Goal: Task Accomplishment & Management: Complete application form

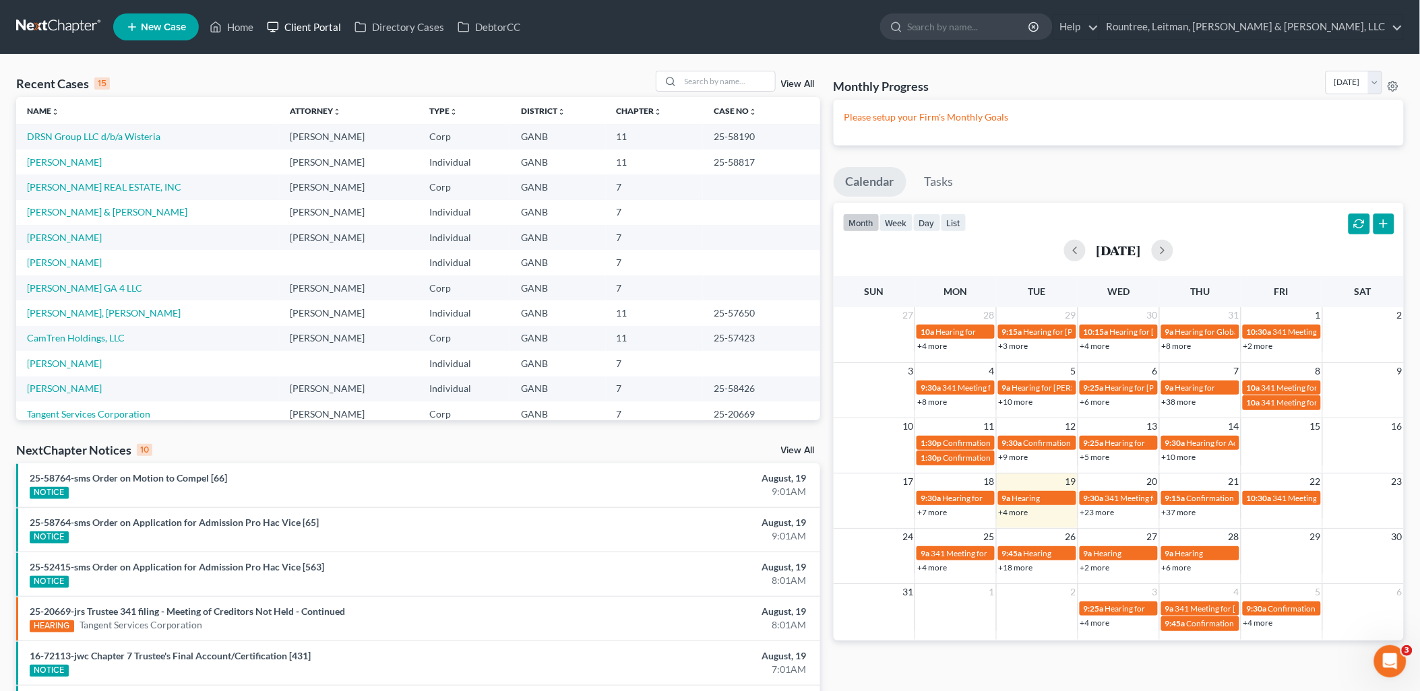
click at [328, 25] on link "Client Portal" at bounding box center [304, 27] width 88 height 24
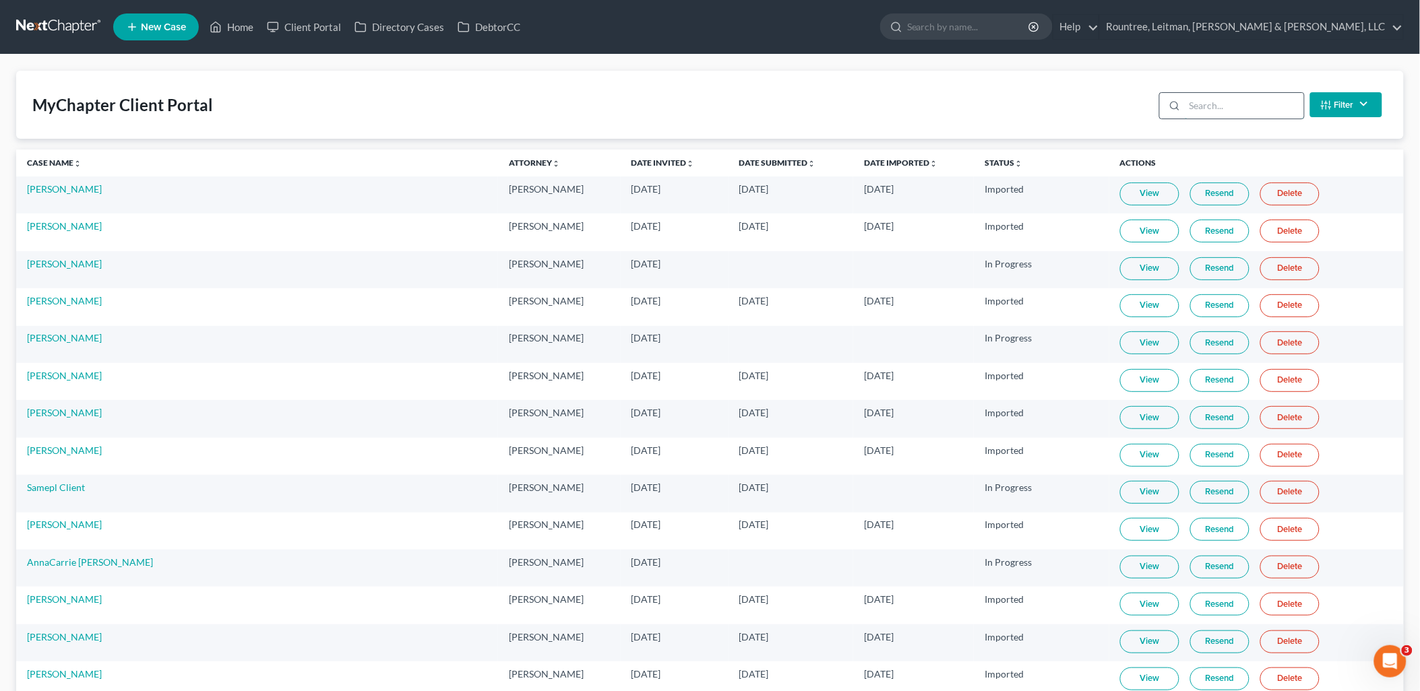
click at [1241, 102] on input "search" at bounding box center [1244, 106] width 119 height 26
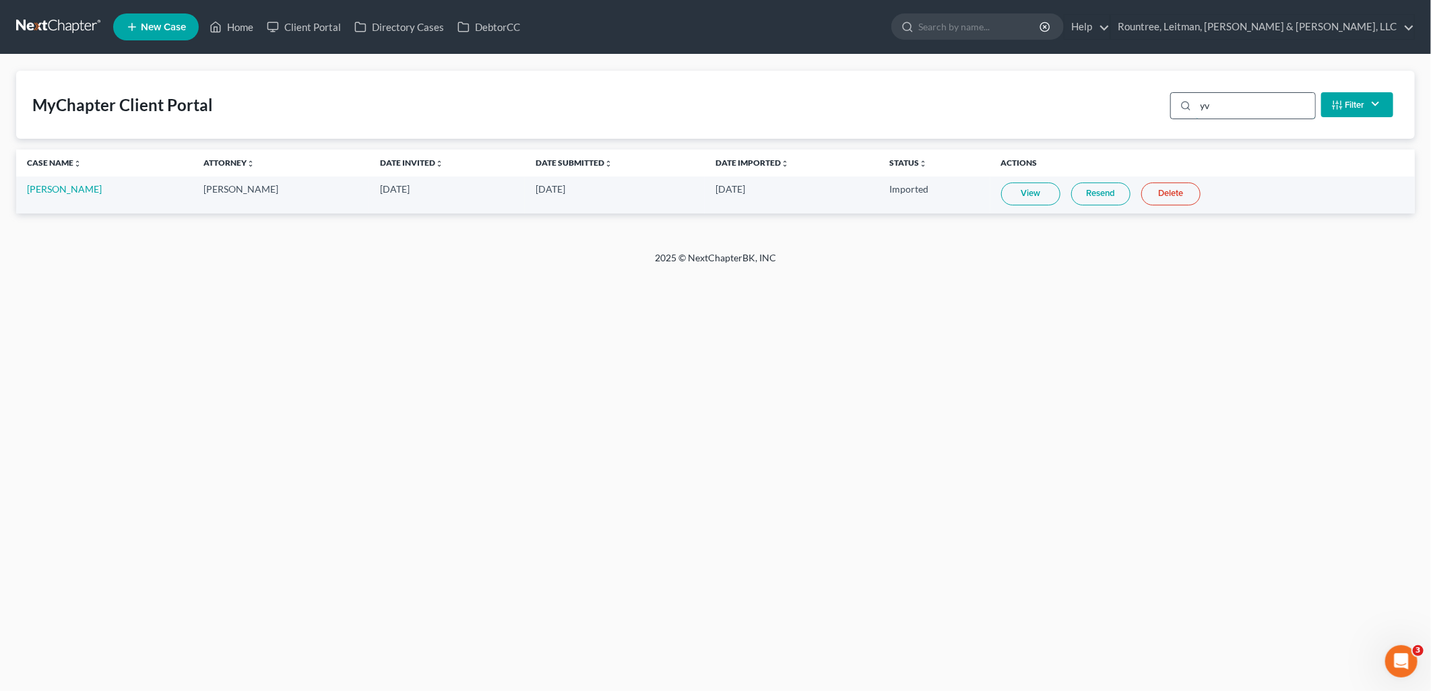
type input "y"
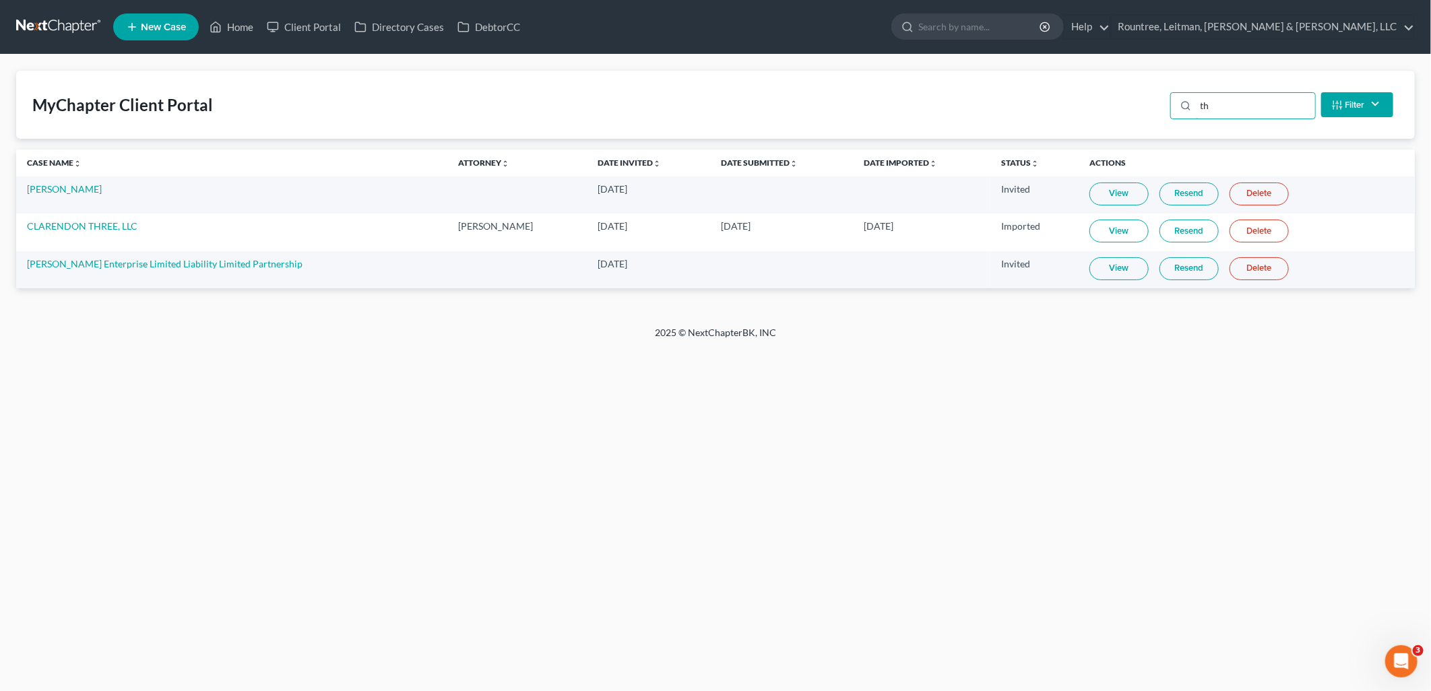
type input "t"
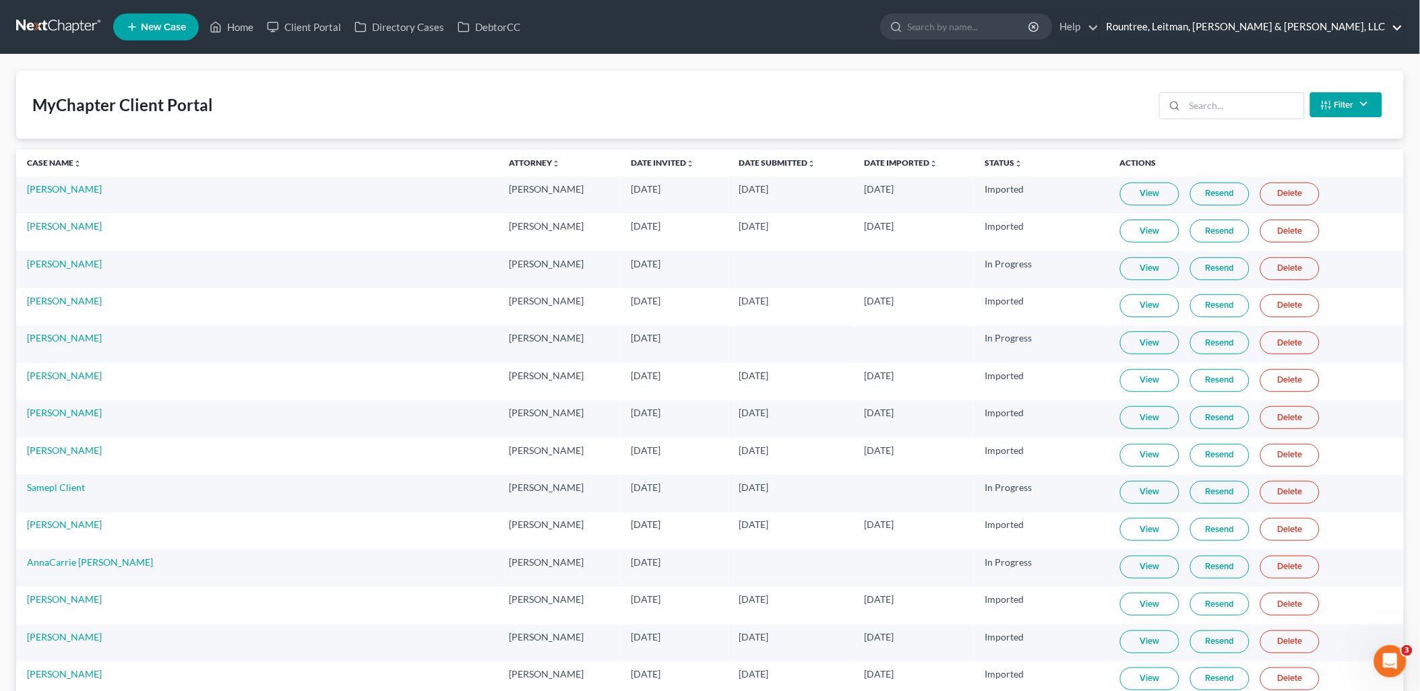
click at [1271, 34] on link "Rountree, Leitman, [PERSON_NAME] & [PERSON_NAME], LLC" at bounding box center [1251, 27] width 303 height 24
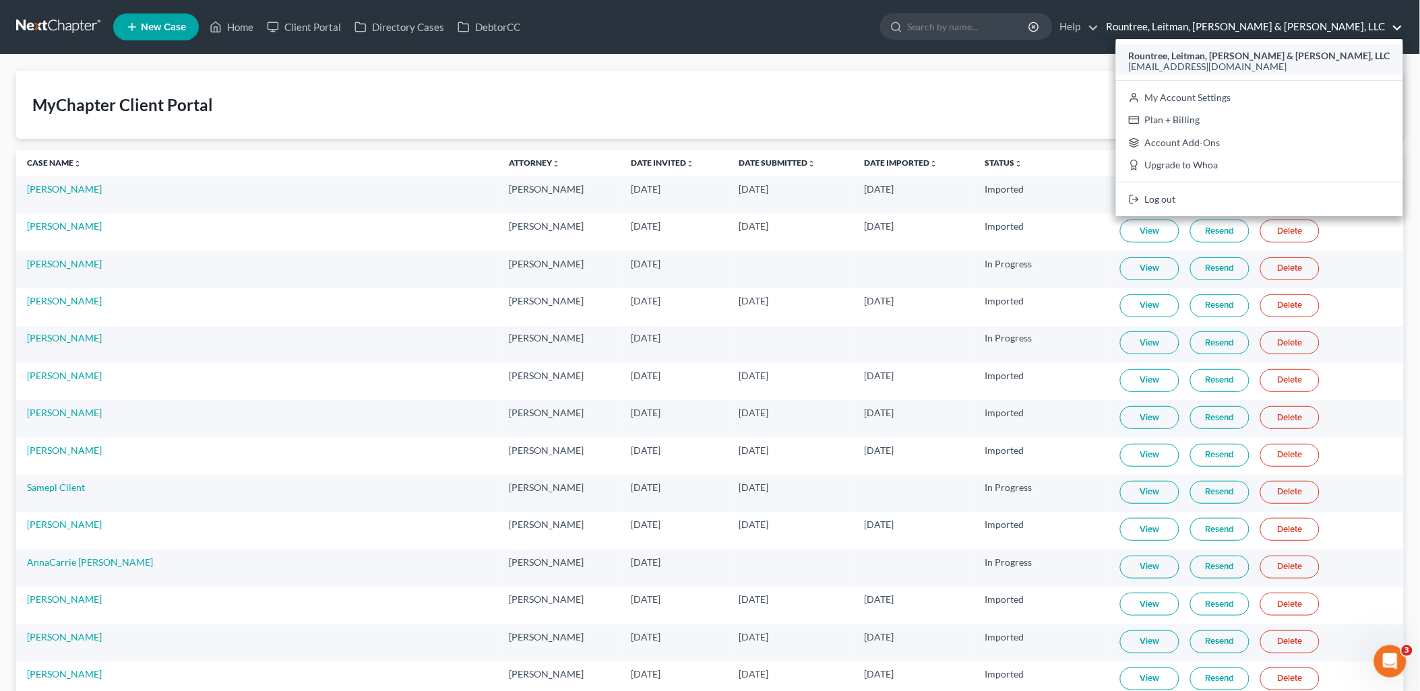
click at [1261, 50] on strong "Rountree, Leitman, [PERSON_NAME] & [PERSON_NAME], LLC" at bounding box center [1259, 55] width 261 height 11
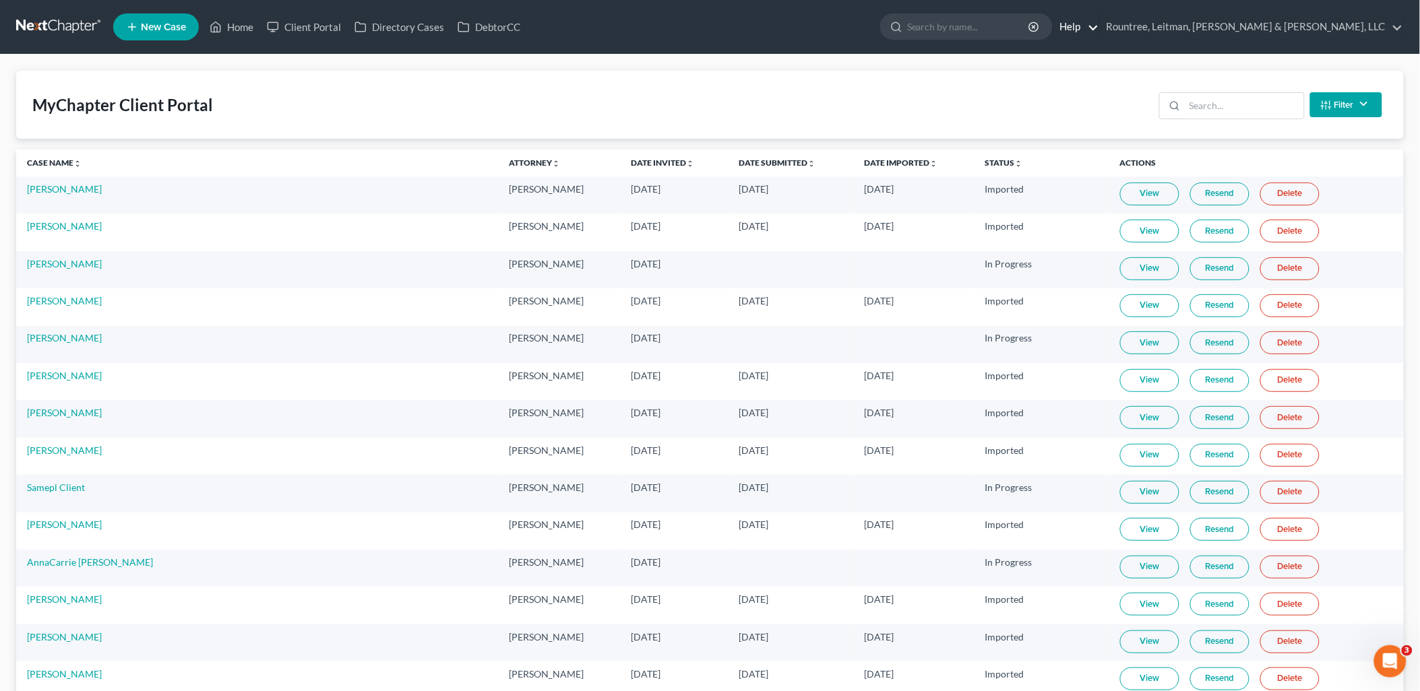
click at [1098, 24] on link "Help" at bounding box center [1075, 27] width 45 height 24
click at [931, 82] on div "MyChapter Client Portal Filter Status Filter... Invited In Progress Ready To Re…" at bounding box center [709, 105] width 1387 height 68
click at [1201, 98] on input "search" at bounding box center [1244, 106] width 119 height 26
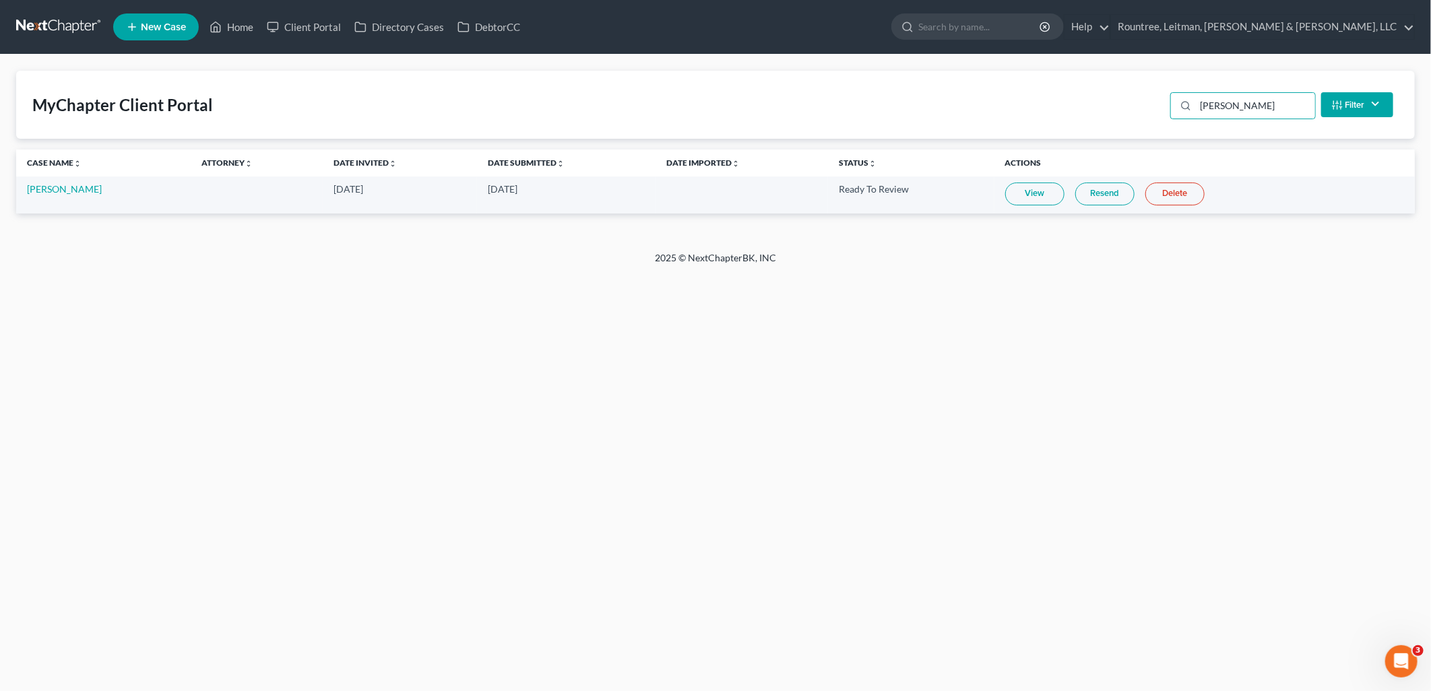
click at [1017, 192] on link "View" at bounding box center [1034, 194] width 59 height 23
click at [1245, 104] on input "clemons" at bounding box center [1255, 106] width 119 height 26
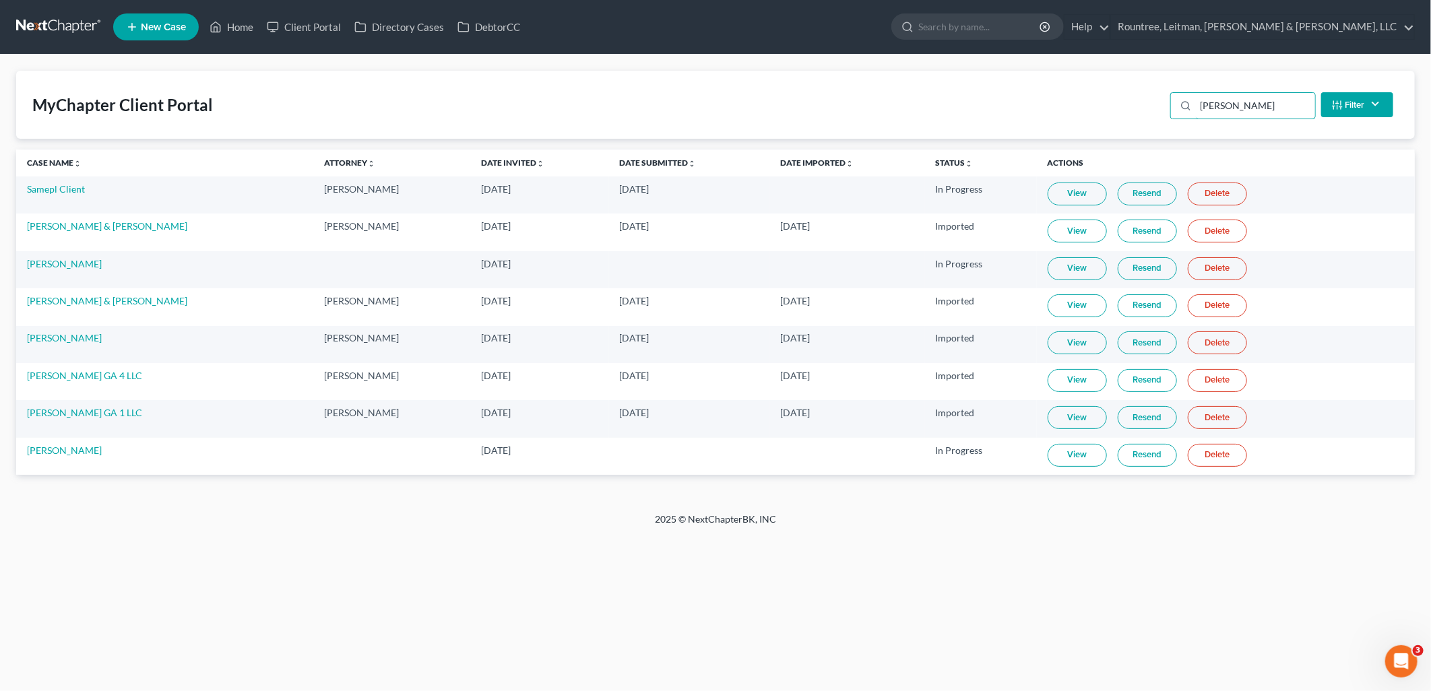
type input "sam"
click at [62, 369] on td "[PERSON_NAME] GA 4 LLC" at bounding box center [164, 381] width 297 height 37
click at [61, 373] on link "[PERSON_NAME] GA 4 LLC" at bounding box center [84, 375] width 115 height 11
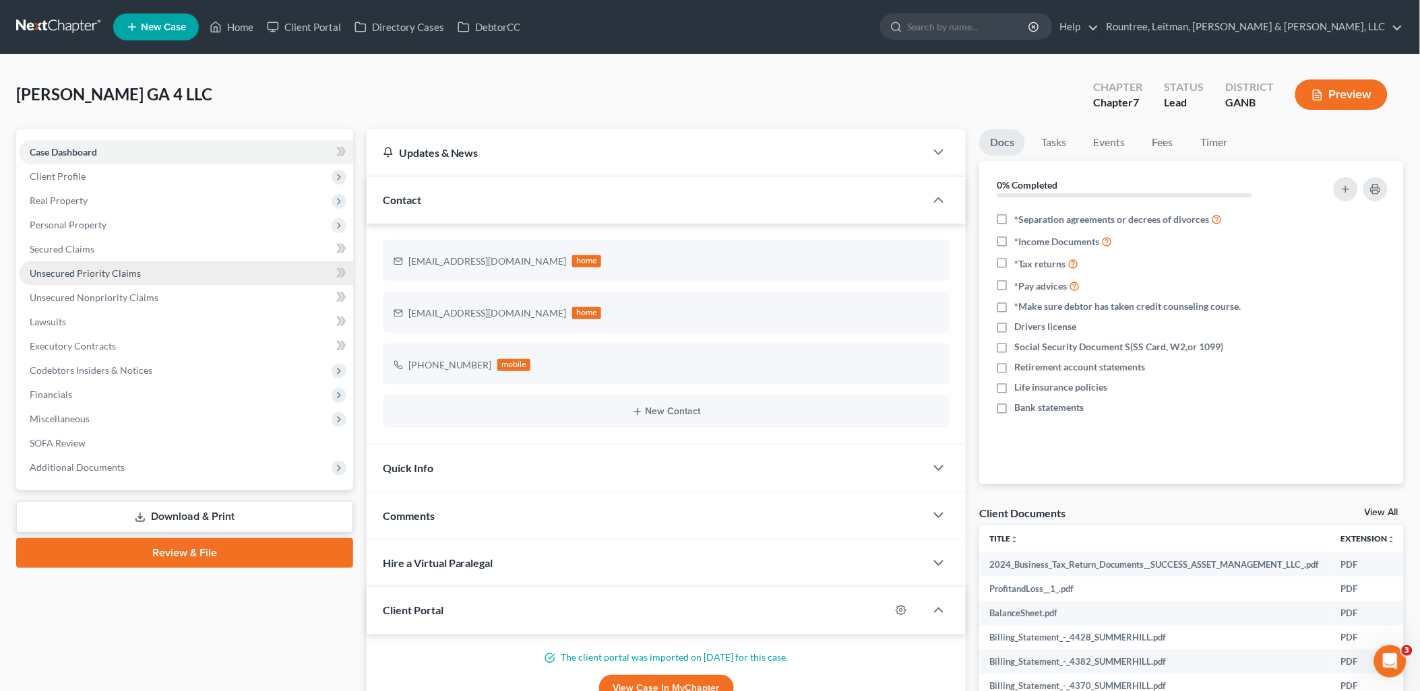
click at [127, 275] on span "Unsecured Priority Claims" at bounding box center [85, 273] width 111 height 11
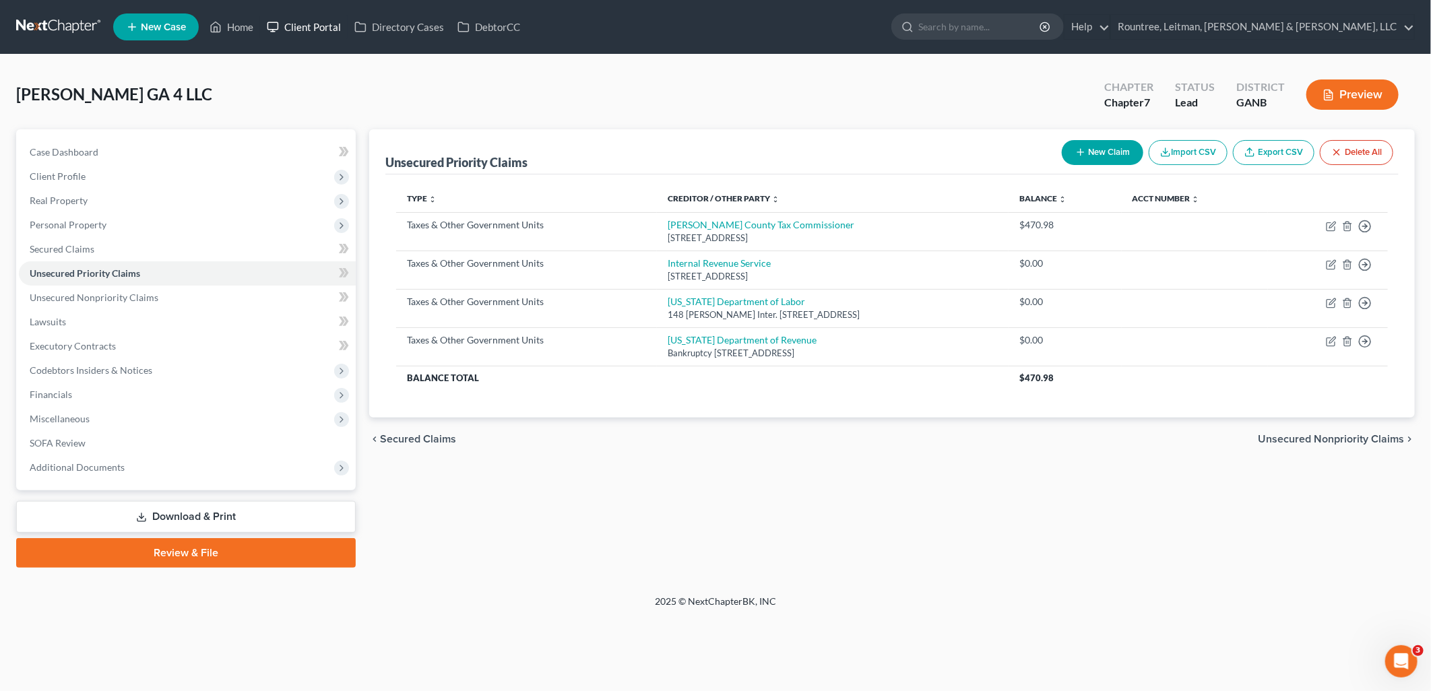
click at [323, 26] on link "Client Portal" at bounding box center [304, 27] width 88 height 24
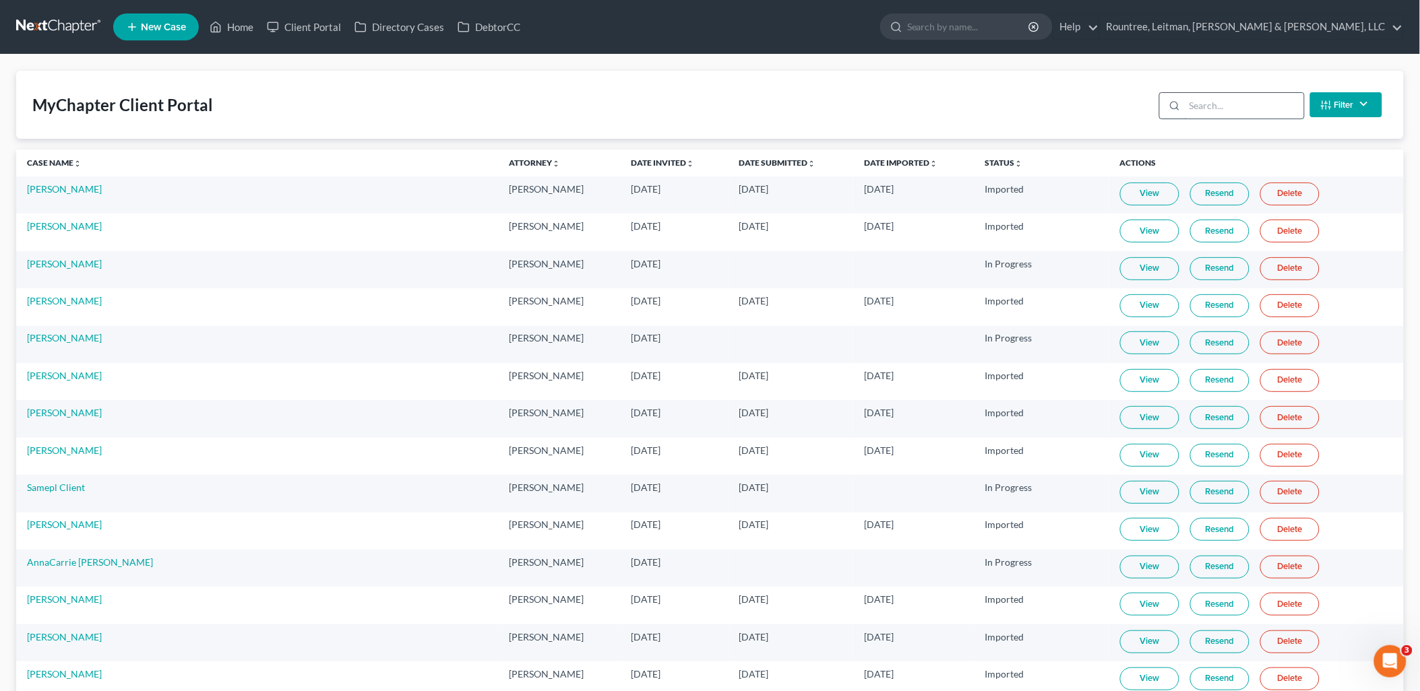
click at [1228, 102] on input "search" at bounding box center [1244, 106] width 119 height 26
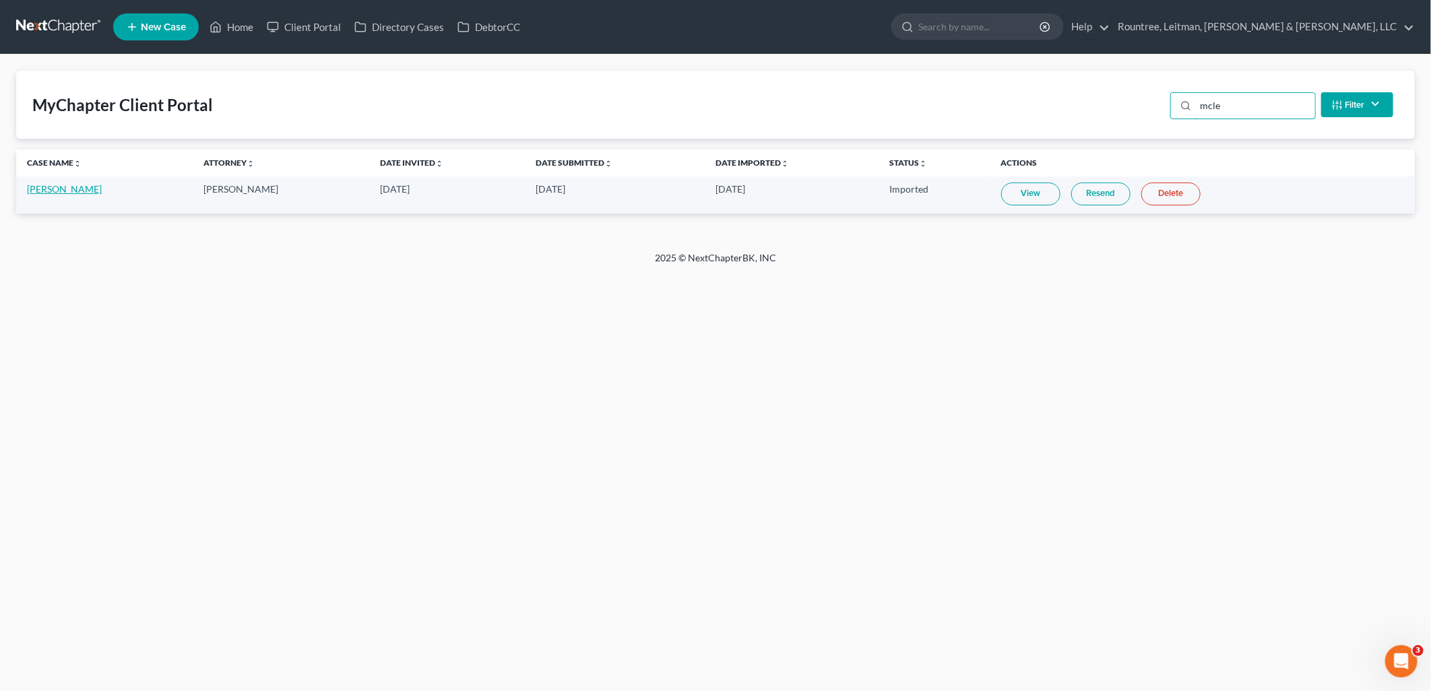
type input "mcle"
click at [63, 191] on link "[PERSON_NAME]" at bounding box center [64, 188] width 75 height 11
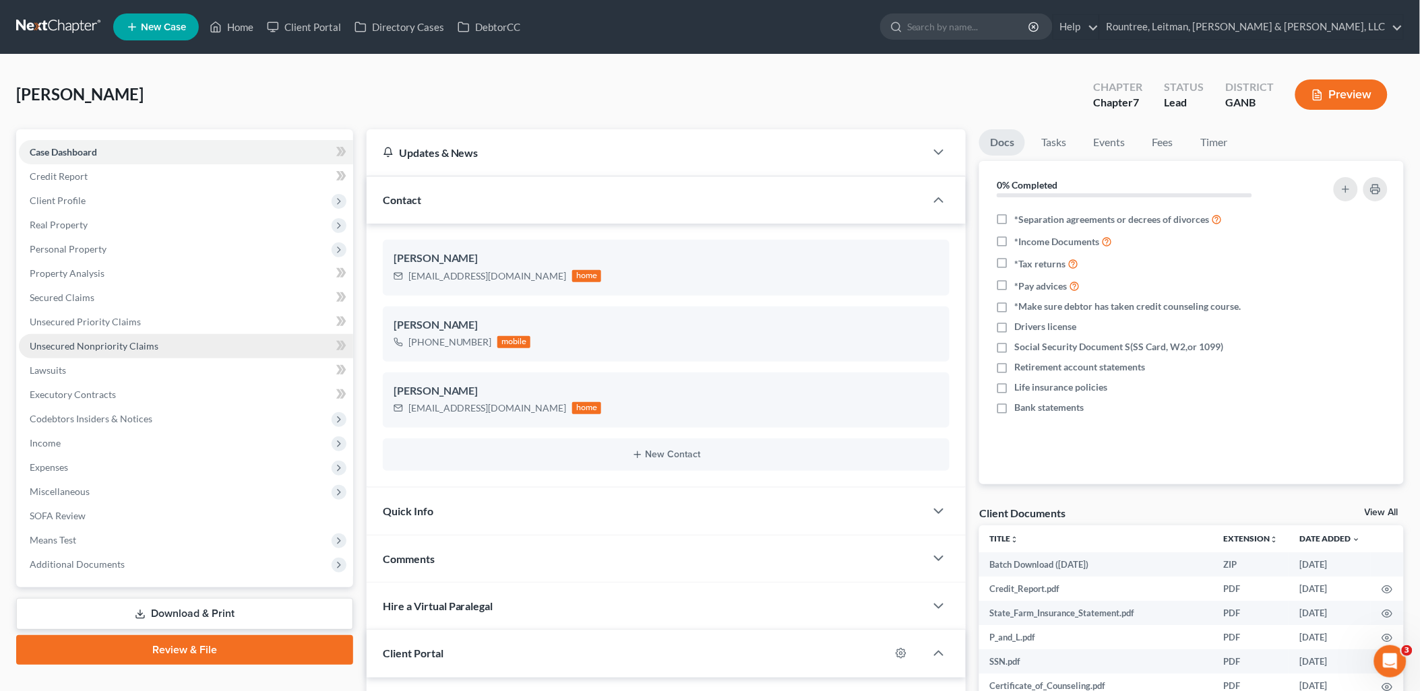
click at [150, 334] on link "Unsecured Nonpriority Claims" at bounding box center [186, 346] width 334 height 24
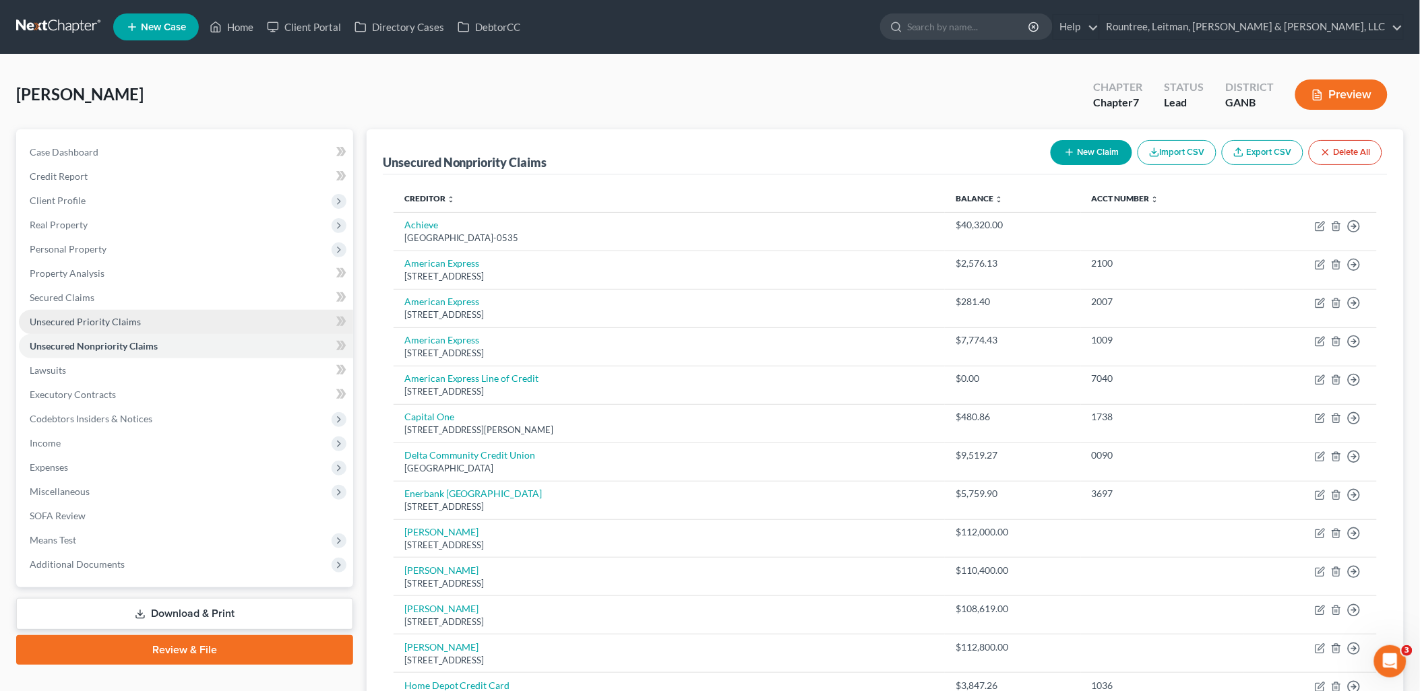
click at [152, 327] on link "Unsecured Priority Claims" at bounding box center [186, 322] width 334 height 24
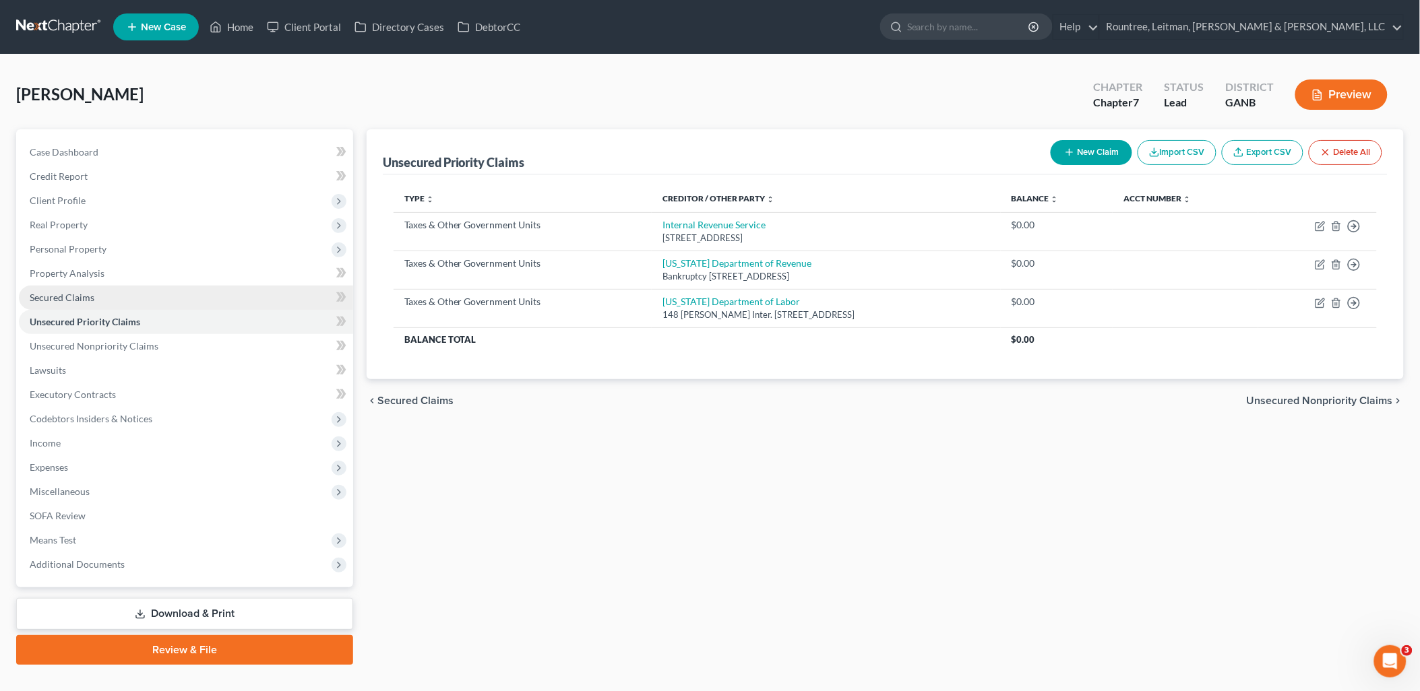
click at [138, 302] on link "Secured Claims" at bounding box center [186, 298] width 334 height 24
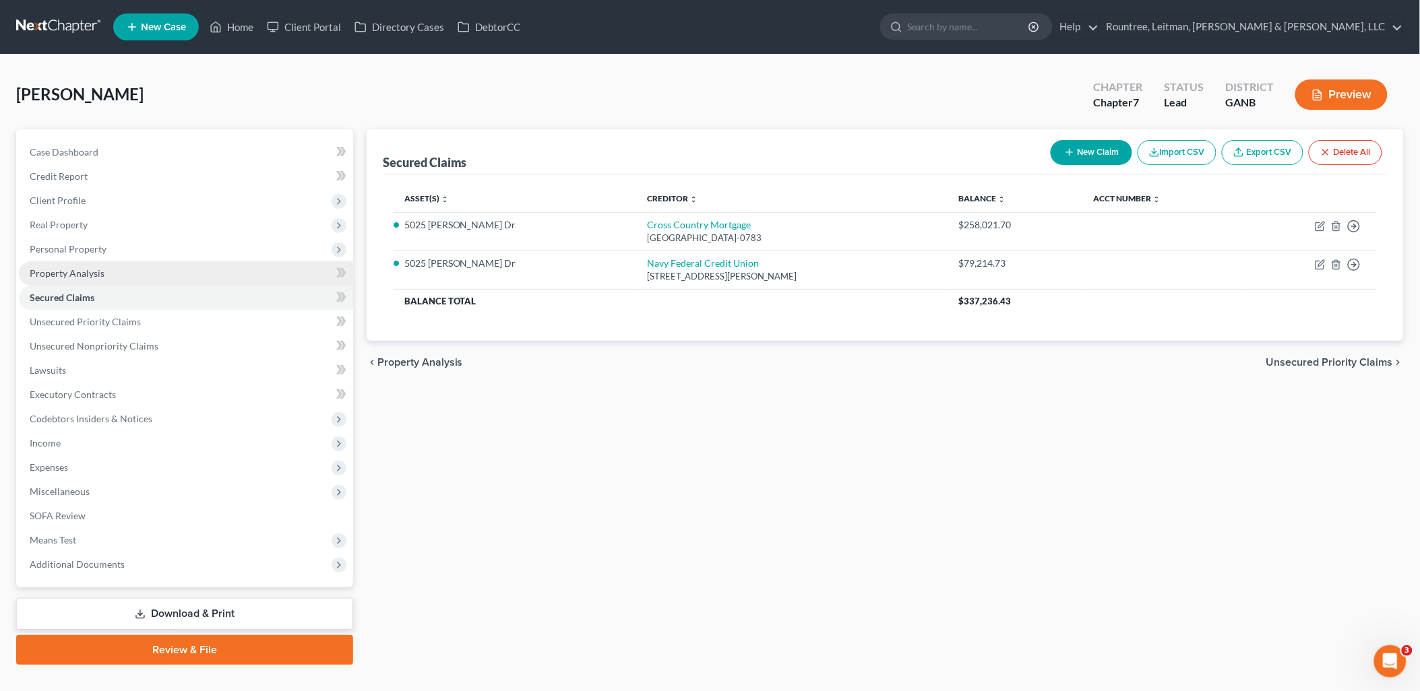
click at [130, 276] on link "Property Analysis" at bounding box center [186, 273] width 334 height 24
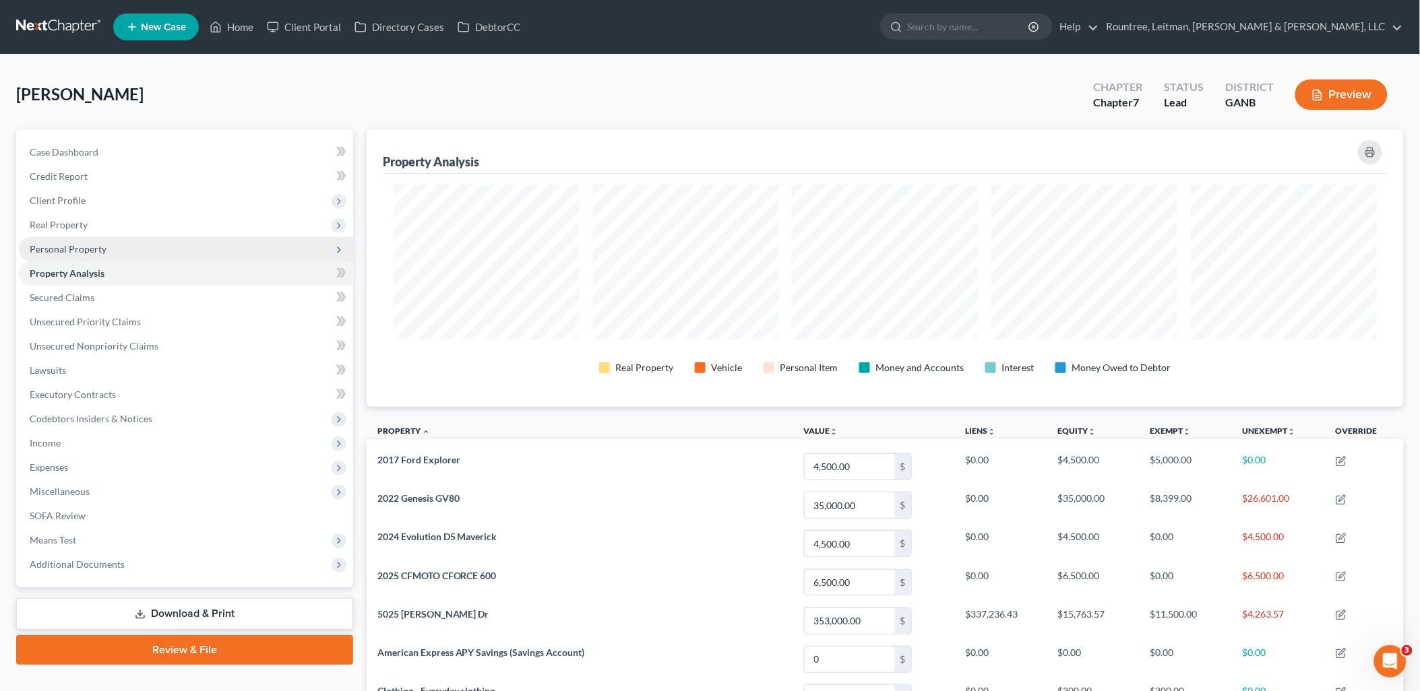
click at [123, 240] on span "Personal Property" at bounding box center [186, 249] width 334 height 24
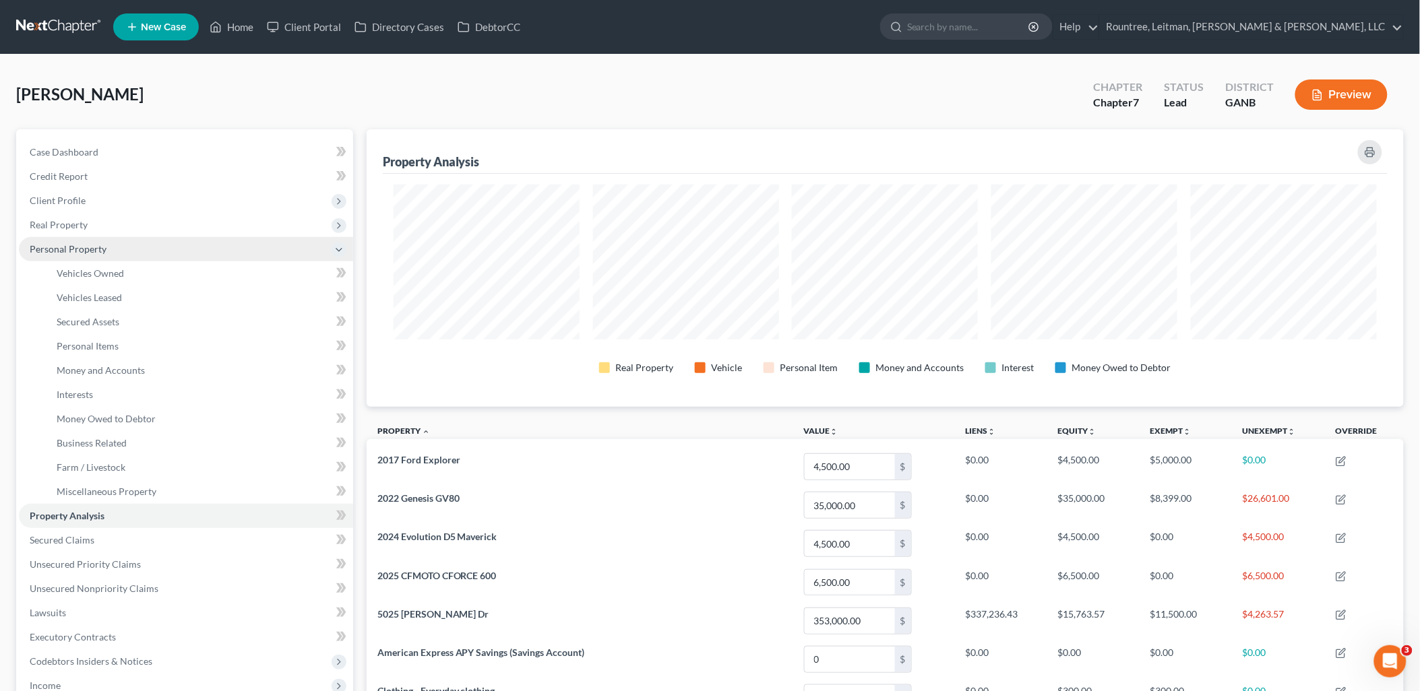
scroll to position [278, 1038]
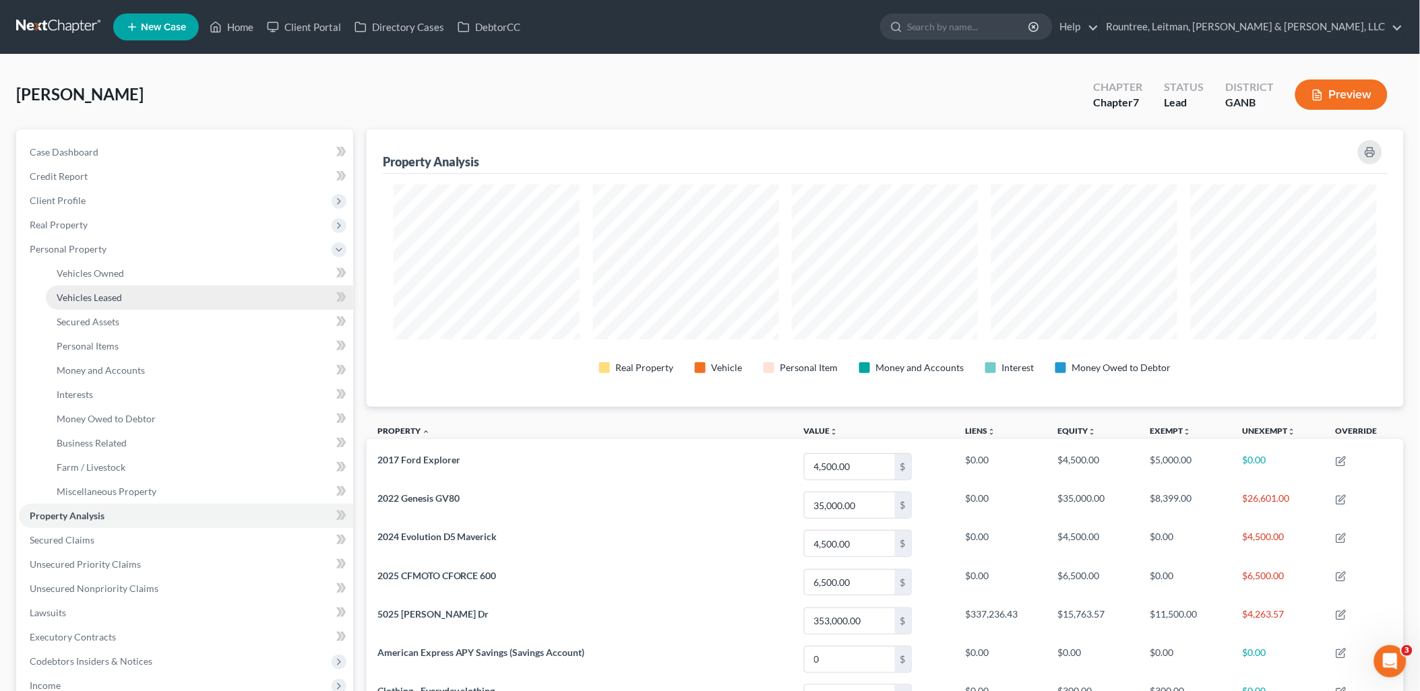
click at [157, 288] on link "Vehicles Leased" at bounding box center [199, 298] width 307 height 24
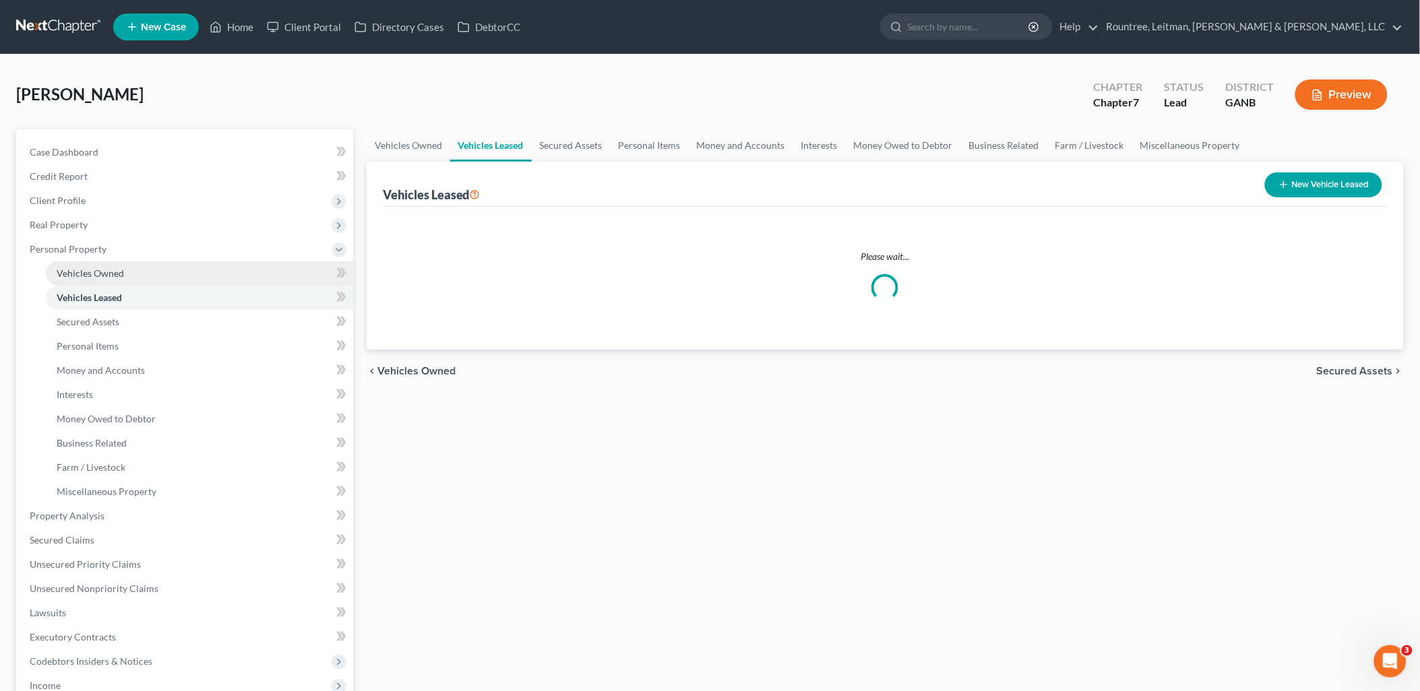
click at [154, 272] on link "Vehicles Owned" at bounding box center [199, 273] width 307 height 24
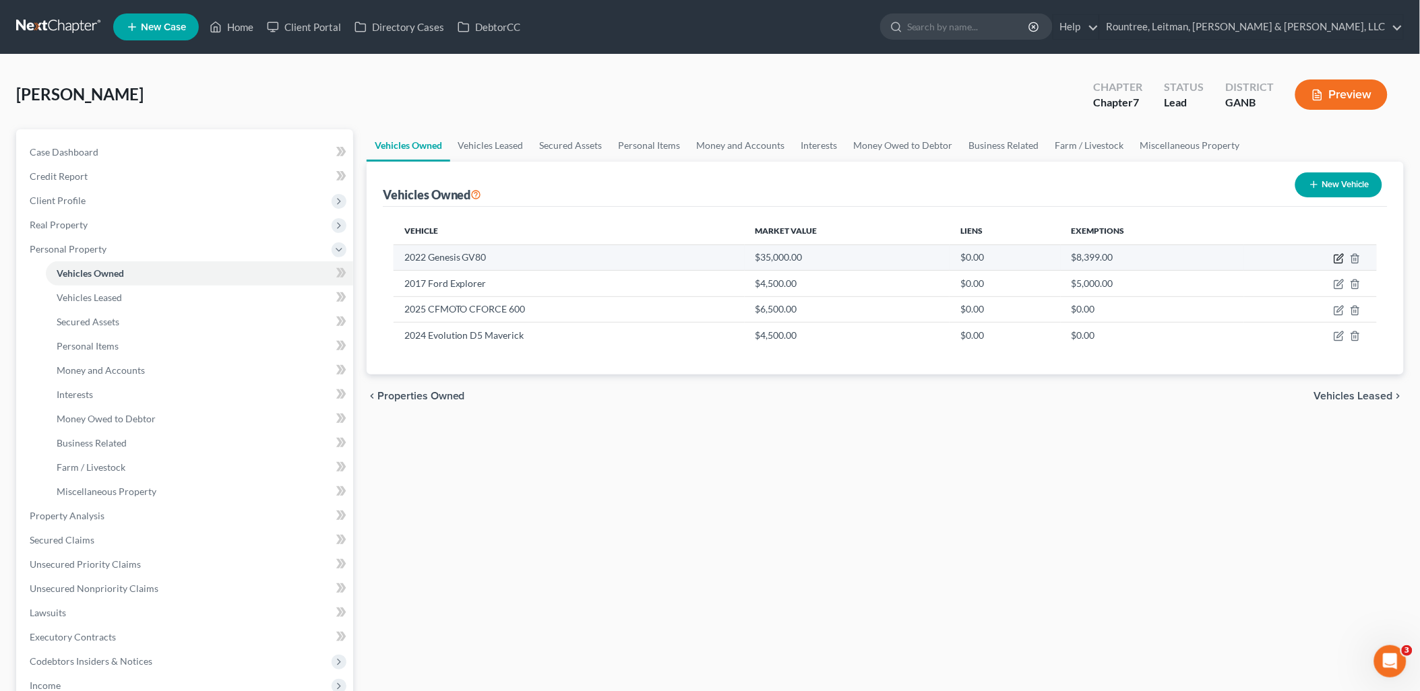
click at [1338, 258] on icon "button" at bounding box center [1340, 257] width 6 height 6
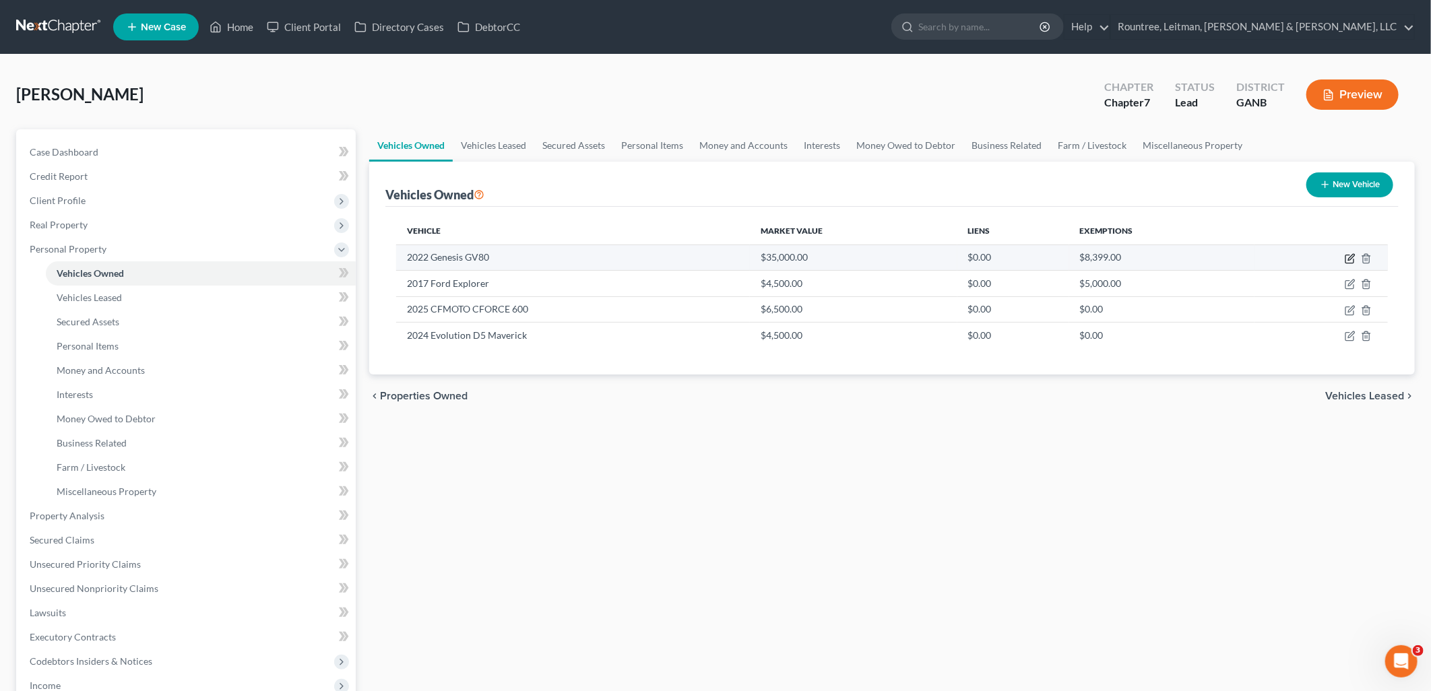
select select "0"
select select "4"
select select "2"
select select "0"
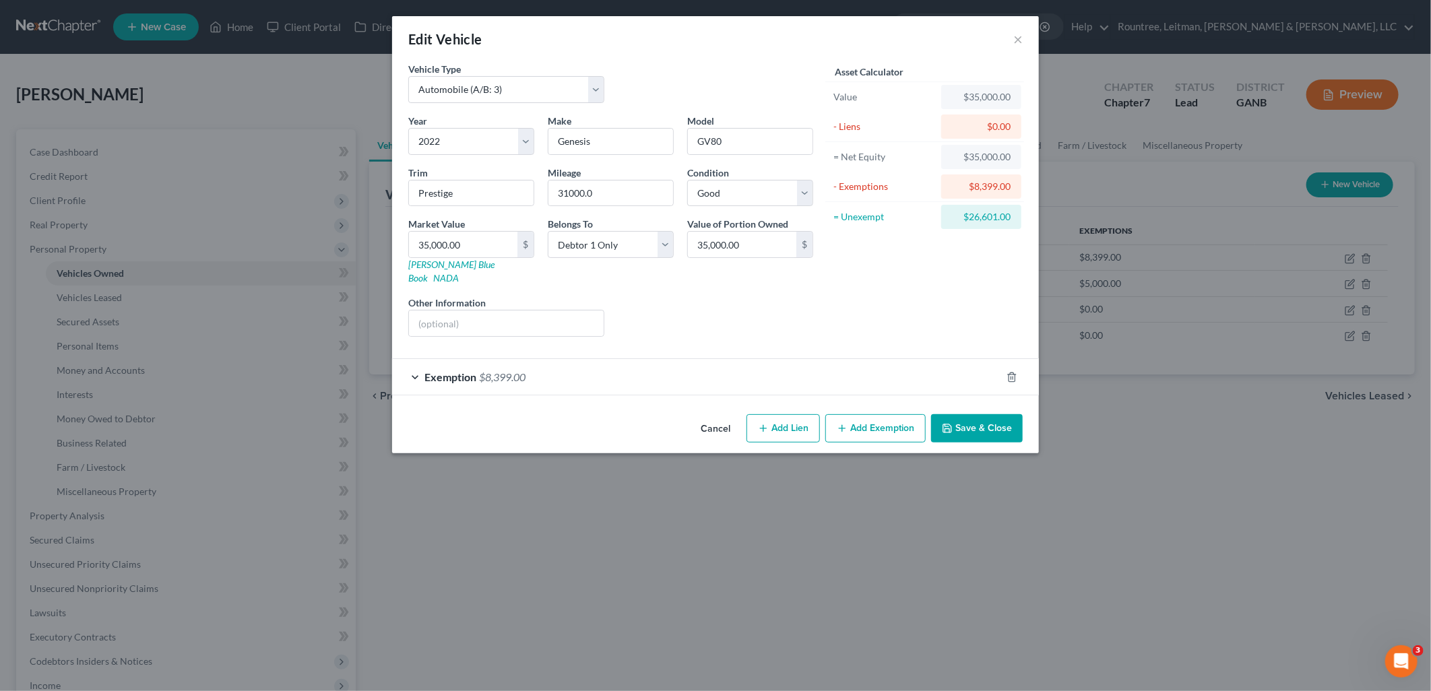
click at [662, 361] on div "Exemption $8,399.00" at bounding box center [696, 377] width 609 height 36
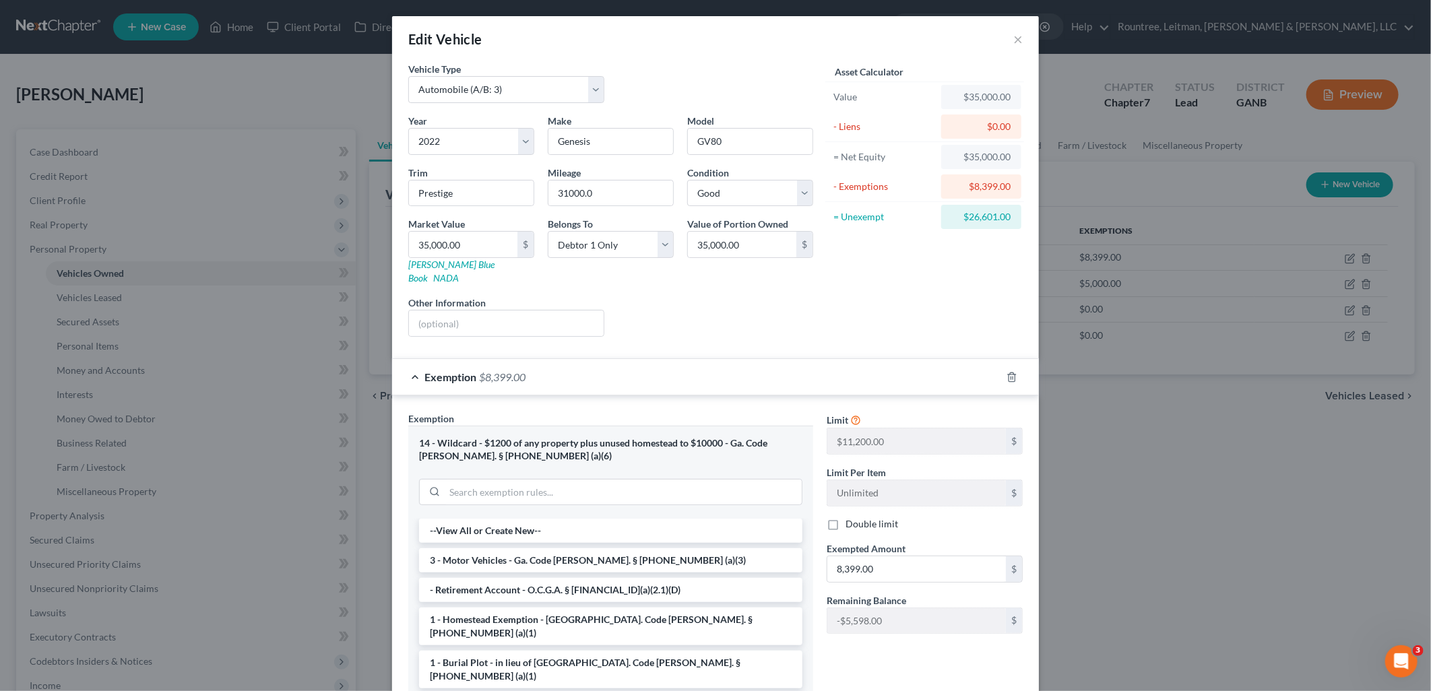
click at [849, 375] on div "Exemption $8,399.00" at bounding box center [696, 377] width 609 height 36
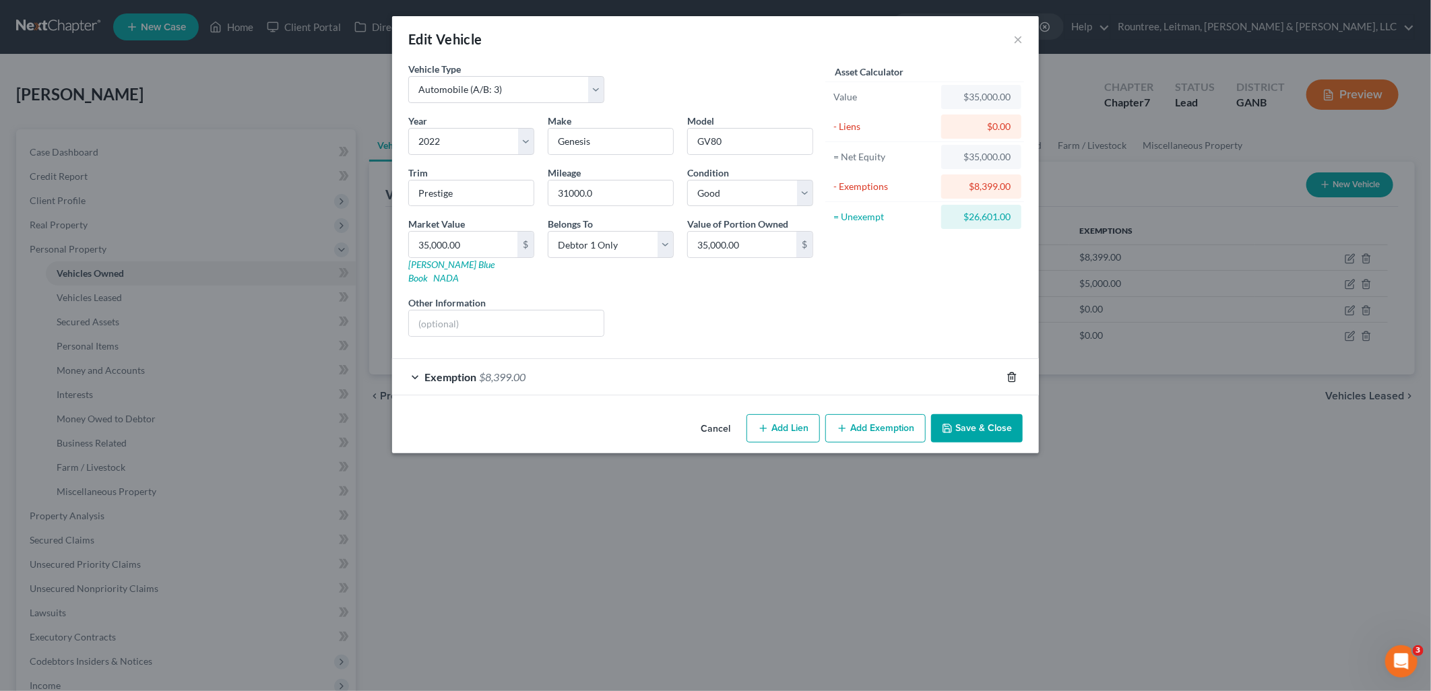
click at [1012, 372] on icon "button" at bounding box center [1012, 377] width 11 height 11
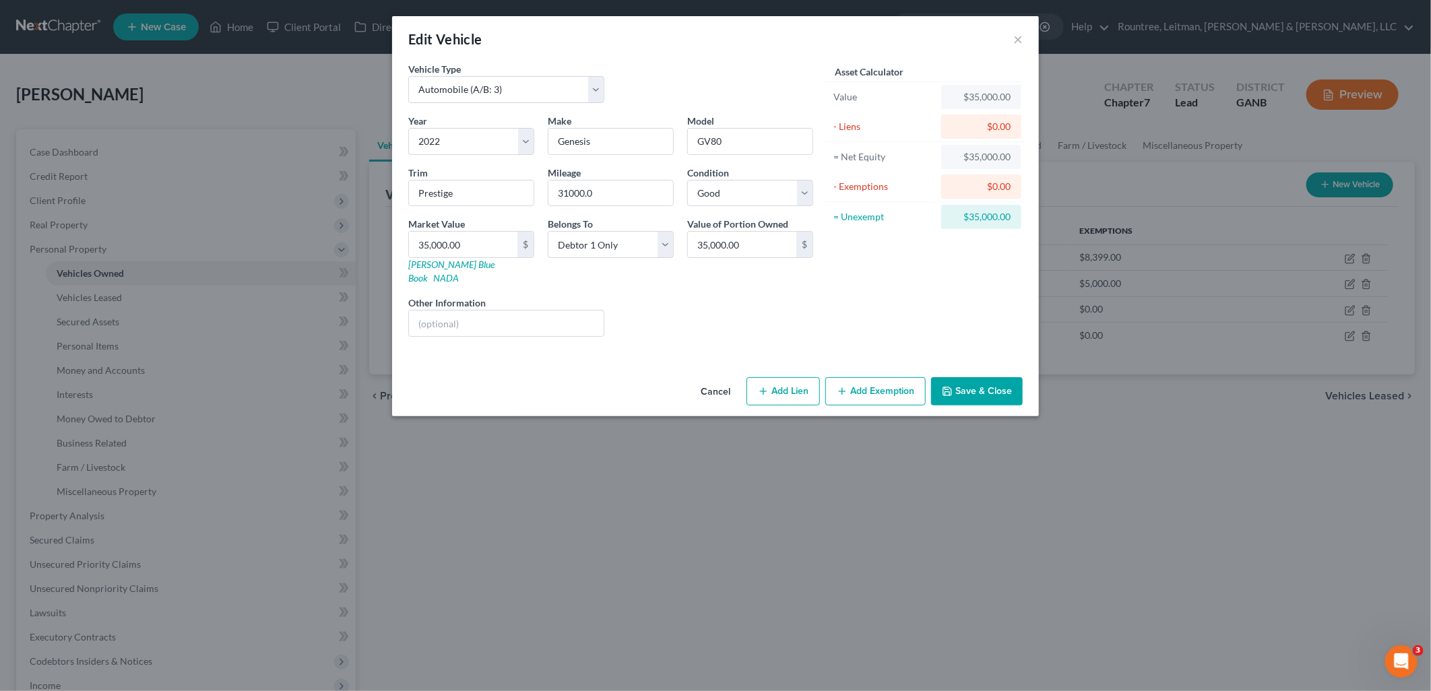
click at [999, 378] on button "Save & Close" at bounding box center [977, 391] width 92 height 28
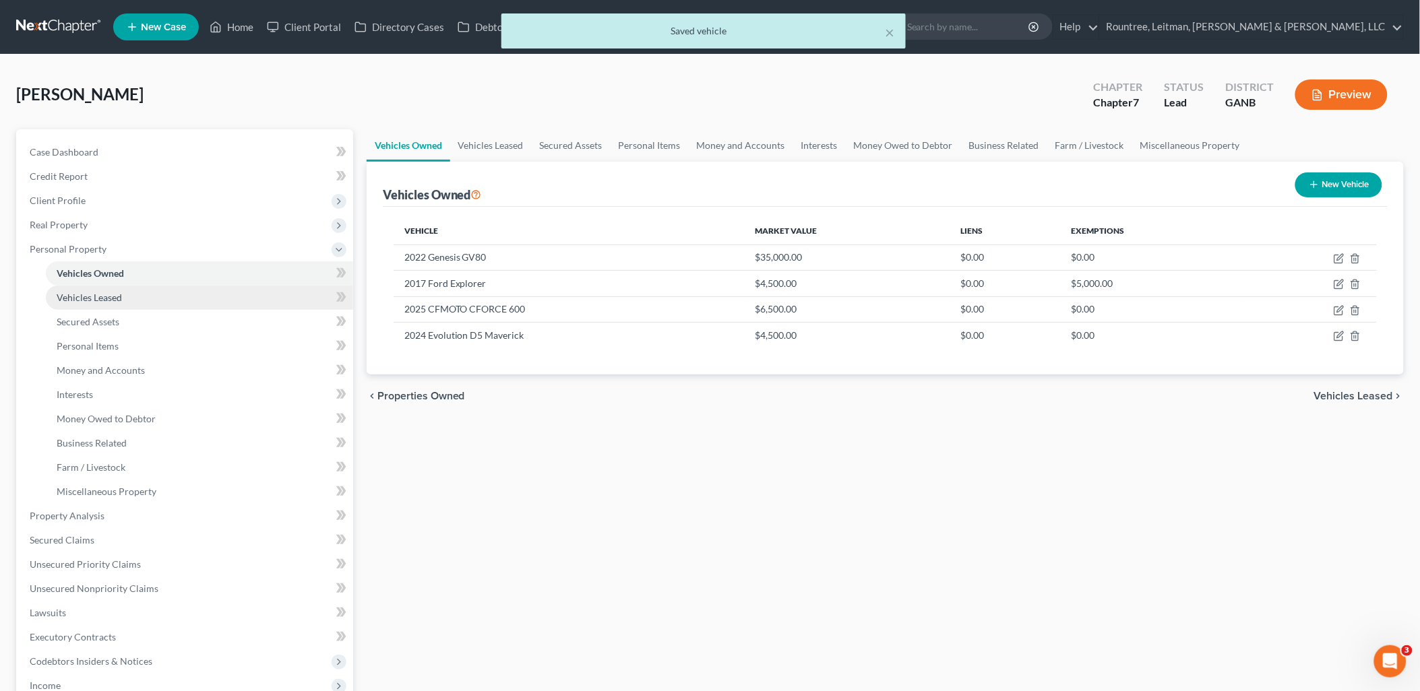
click at [130, 300] on link "Vehicles Leased" at bounding box center [199, 298] width 307 height 24
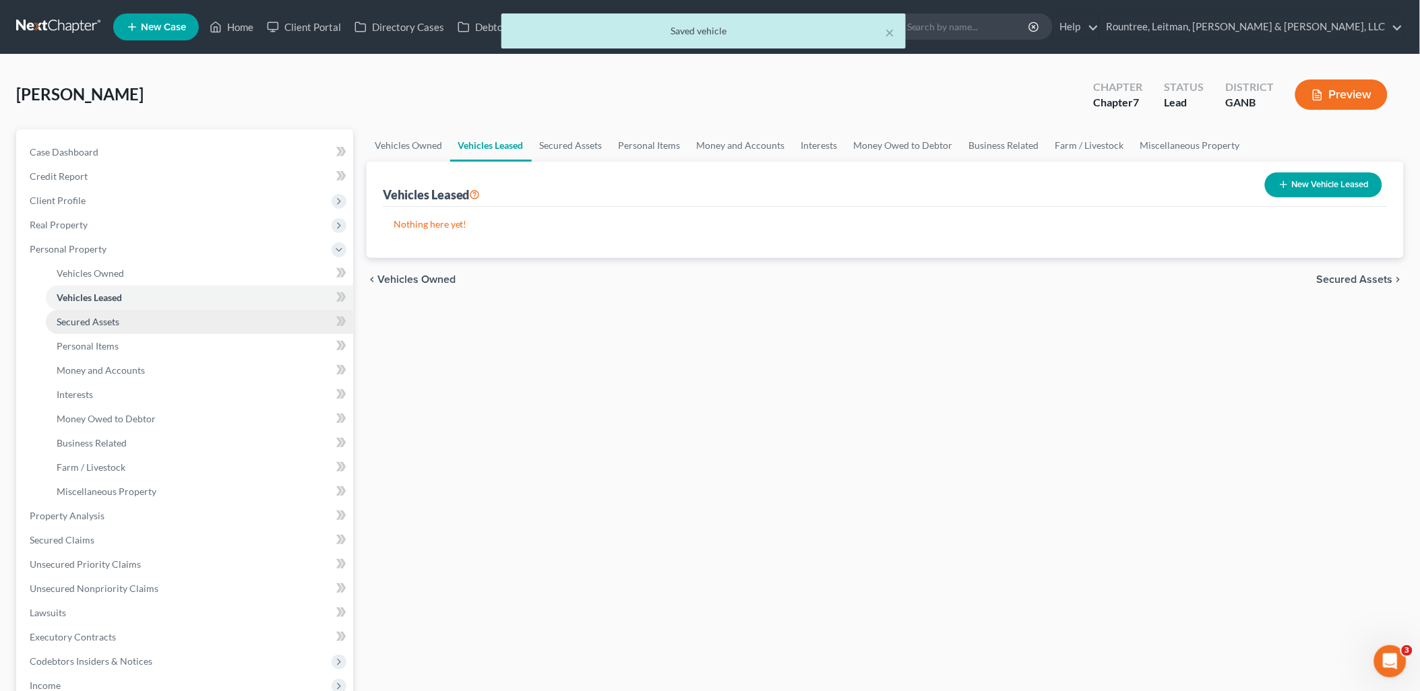
click at [130, 326] on link "Secured Assets" at bounding box center [199, 322] width 307 height 24
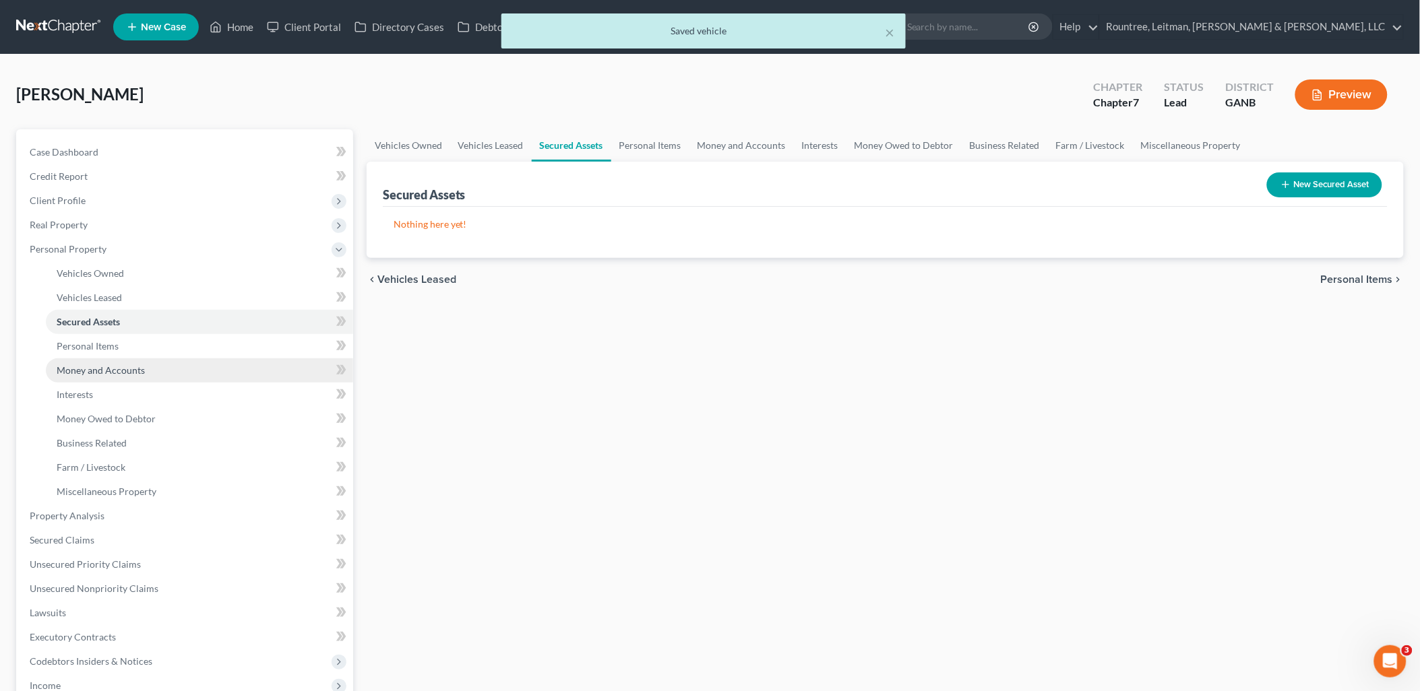
click at [123, 362] on link "Money and Accounts" at bounding box center [199, 370] width 307 height 24
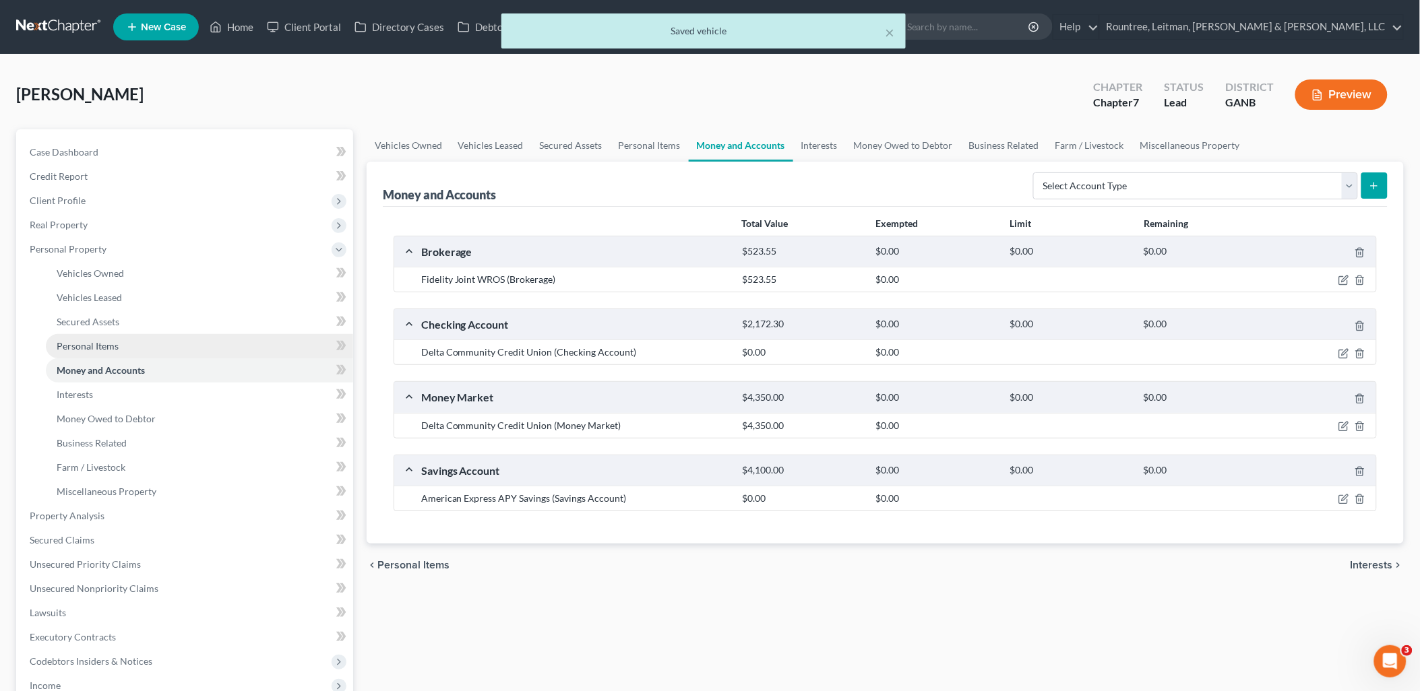
click at [119, 348] on link "Personal Items" at bounding box center [199, 346] width 307 height 24
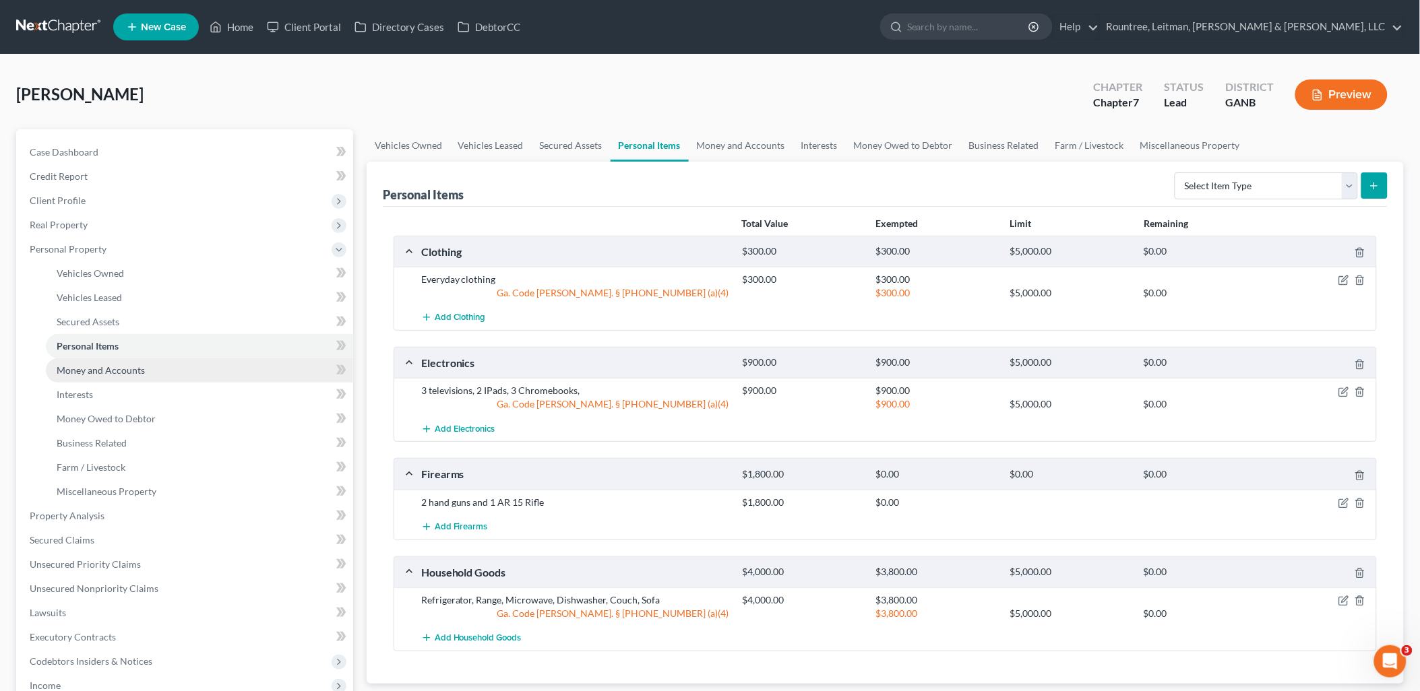
click at [122, 365] on span "Money and Accounts" at bounding box center [101, 370] width 88 height 11
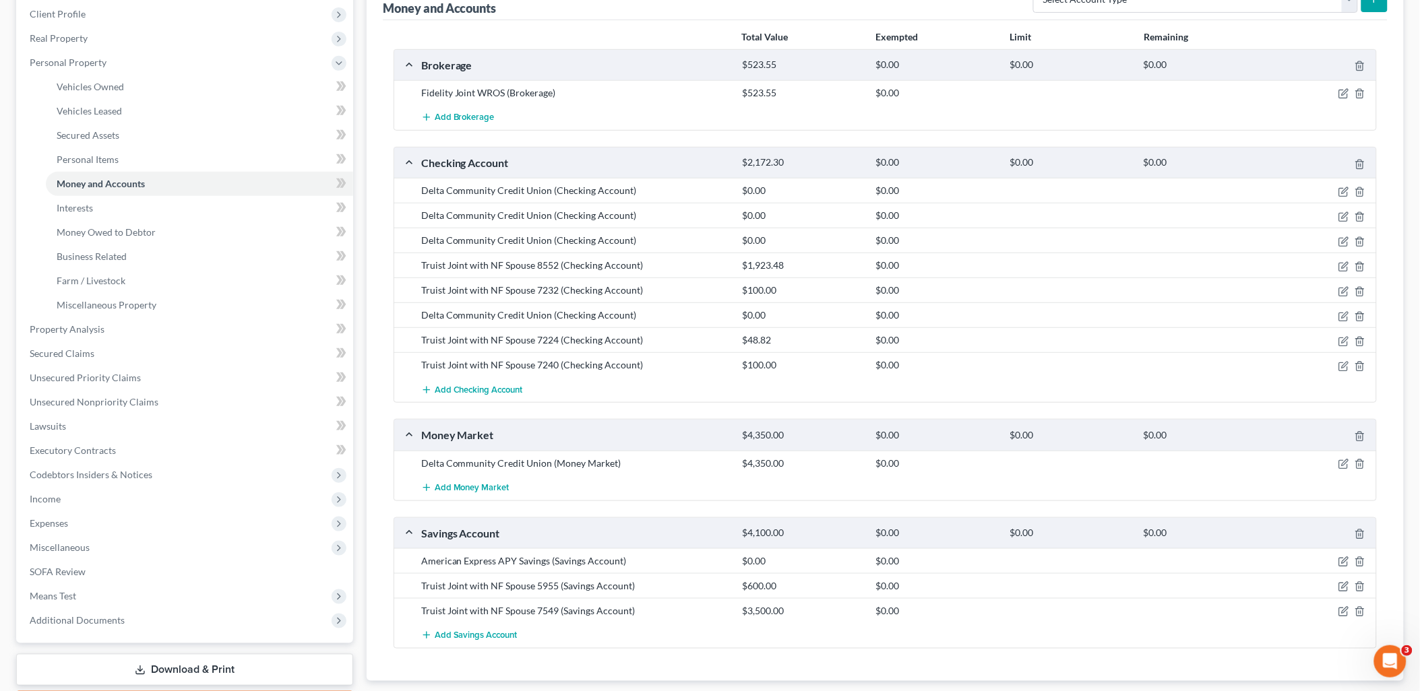
scroll to position [224, 0]
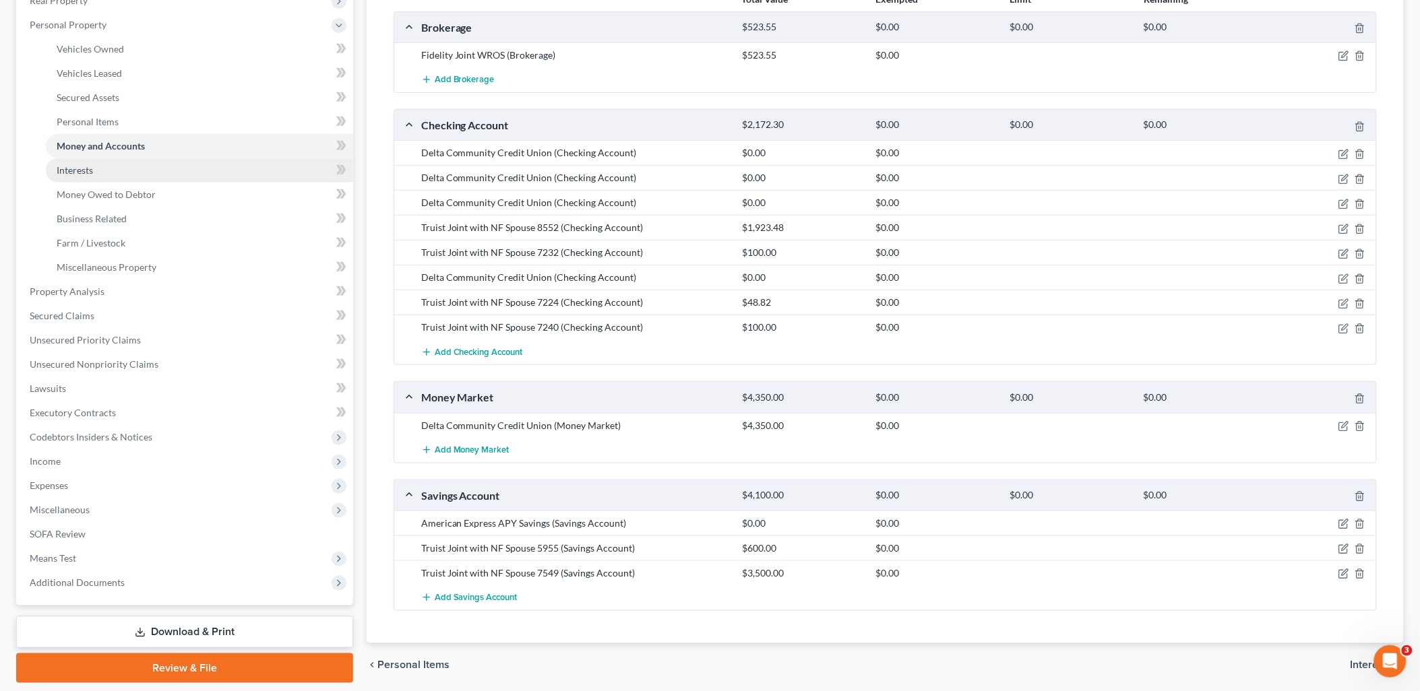
click at [171, 173] on link "Interests" at bounding box center [199, 170] width 307 height 24
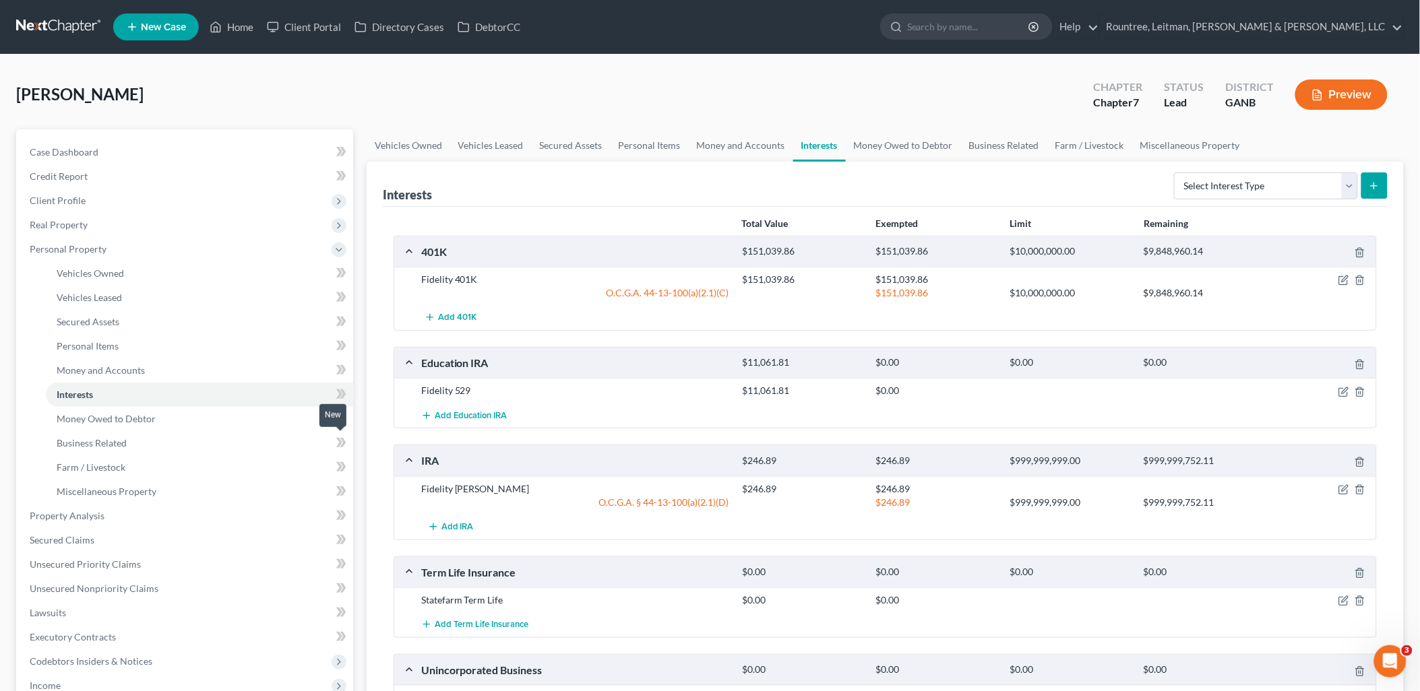
scroll to position [75, 0]
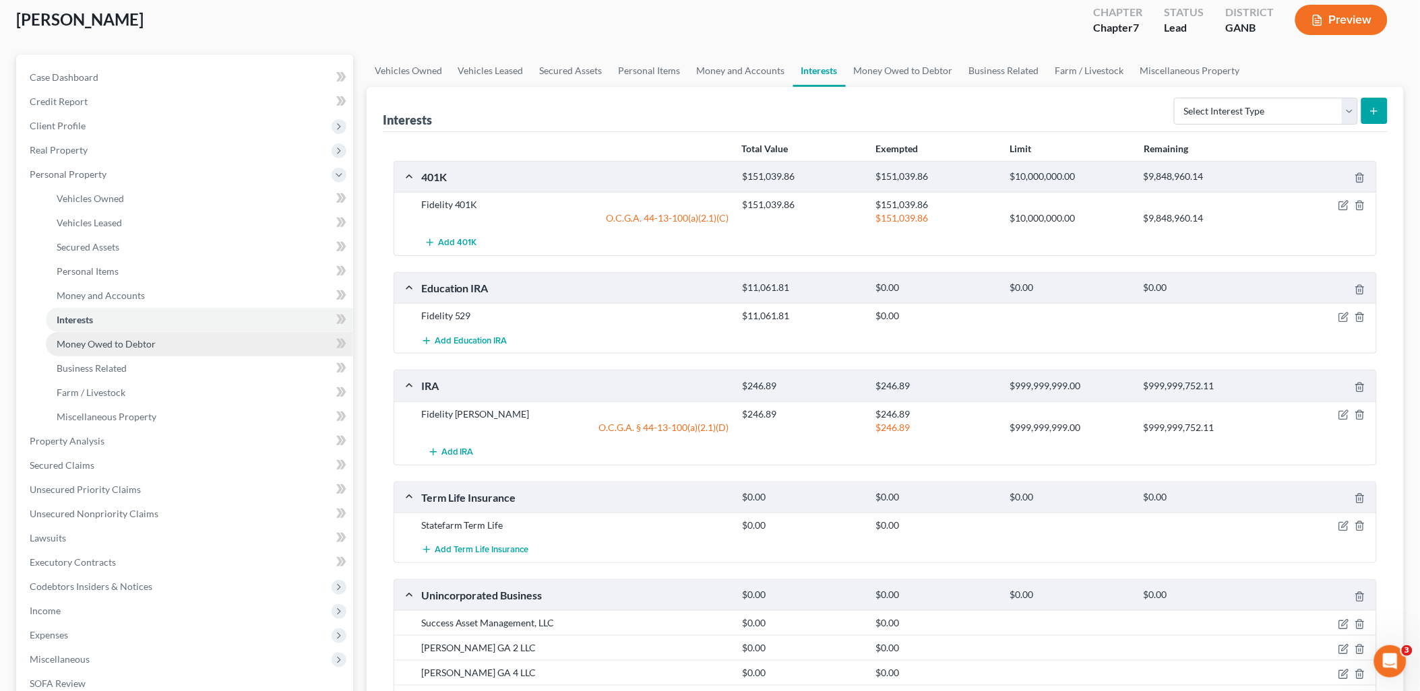
click at [200, 344] on link "Money Owed to Debtor" at bounding box center [199, 344] width 307 height 24
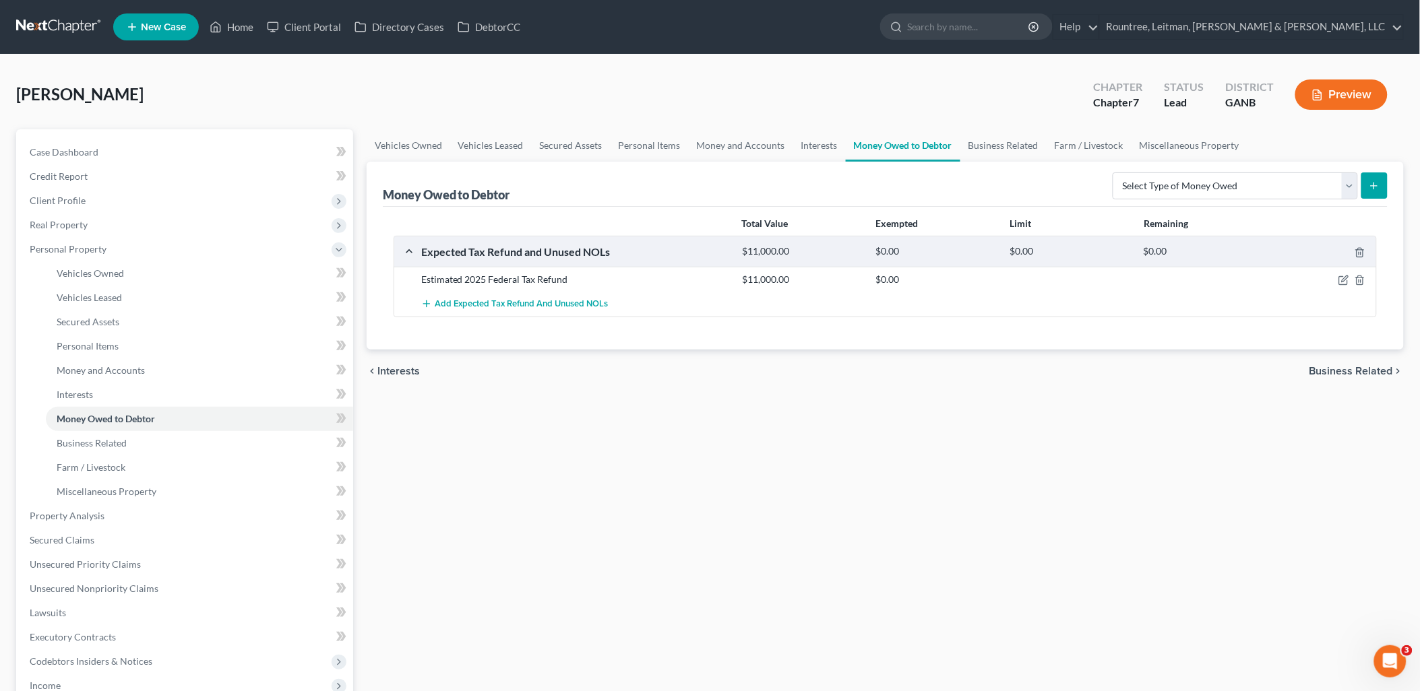
click at [664, 416] on div "Vehicles Owned Vehicles Leased Secured Assets Personal Items Money and Accounts…" at bounding box center [885, 518] width 1050 height 778
click at [473, 307] on span "Add Expected Tax Refund and Unused NOLs" at bounding box center [522, 304] width 174 height 11
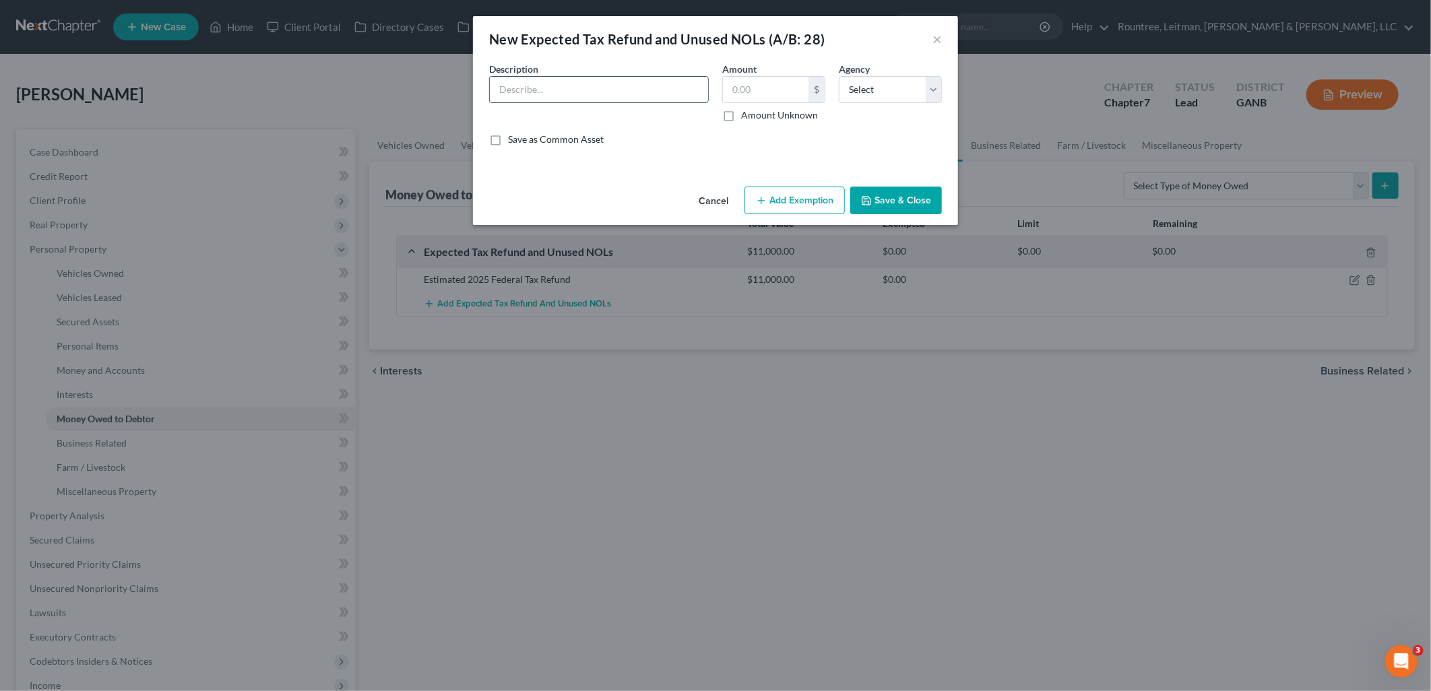
click at [573, 88] on input "text" at bounding box center [599, 90] width 218 height 26
click at [574, 88] on input "text" at bounding box center [599, 90] width 218 height 26
click at [596, 82] on input "text" at bounding box center [599, 90] width 218 height 26
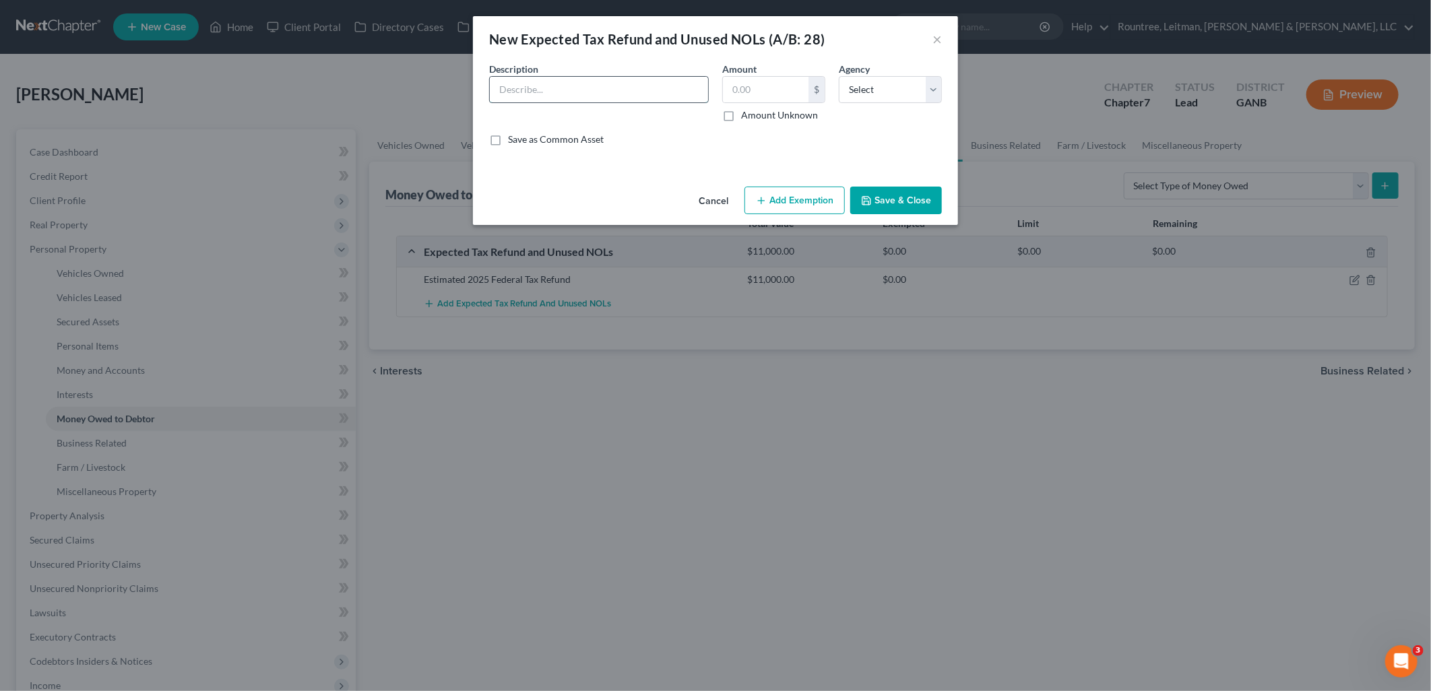
click at [609, 84] on input "text" at bounding box center [599, 90] width 218 height 26
type input "Estimated 2025 Federal Tax Refund"
type input "1,1000"
click at [585, 91] on input "Estimated 2025 Federal Tax Refund" at bounding box center [599, 90] width 218 height 26
click at [584, 92] on input "Estimated 2025 Federal Tax Refund" at bounding box center [599, 90] width 218 height 26
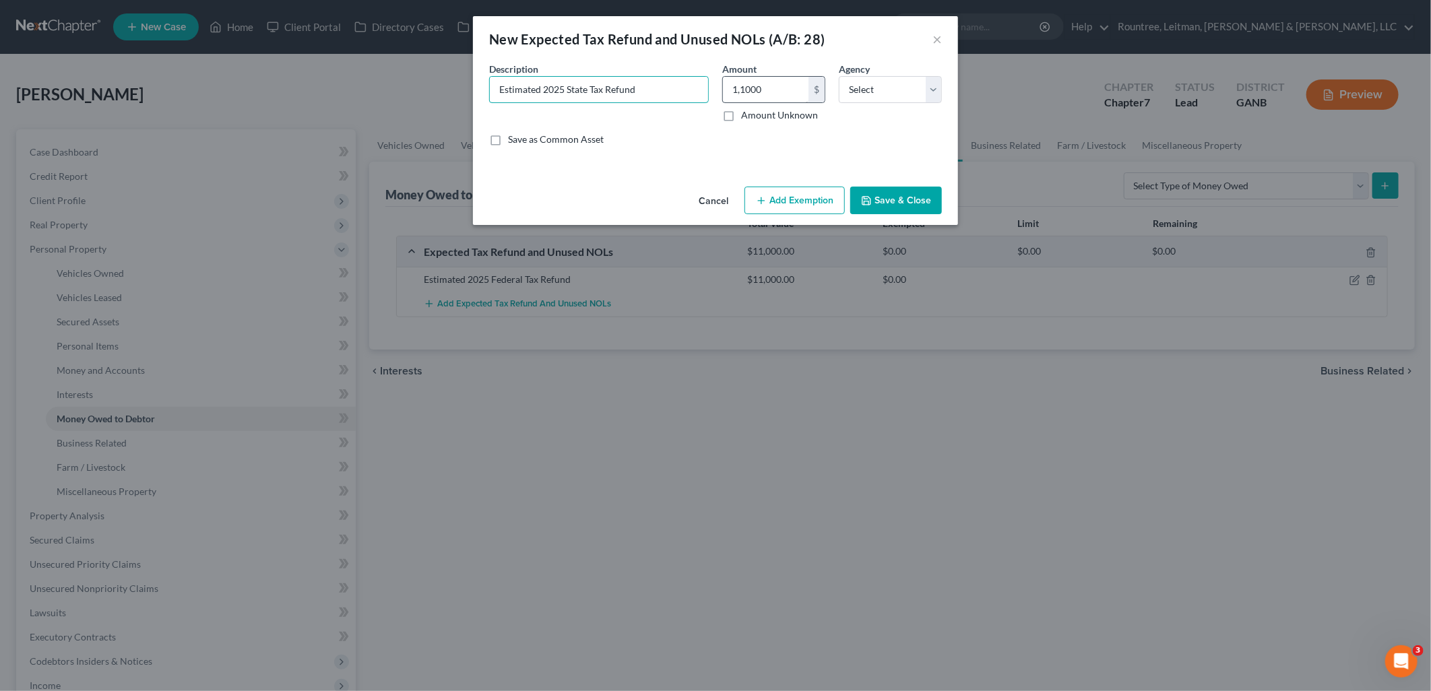
type input "Estimated 2025 State Tax Refund"
click at [778, 89] on input "1,1000" at bounding box center [766, 90] width 86 height 26
type input "5,000"
click at [861, 108] on div "Agency Select Federal State Local" at bounding box center [890, 92] width 117 height 60
click at [877, 95] on select "Select Federal State Local" at bounding box center [890, 89] width 103 height 27
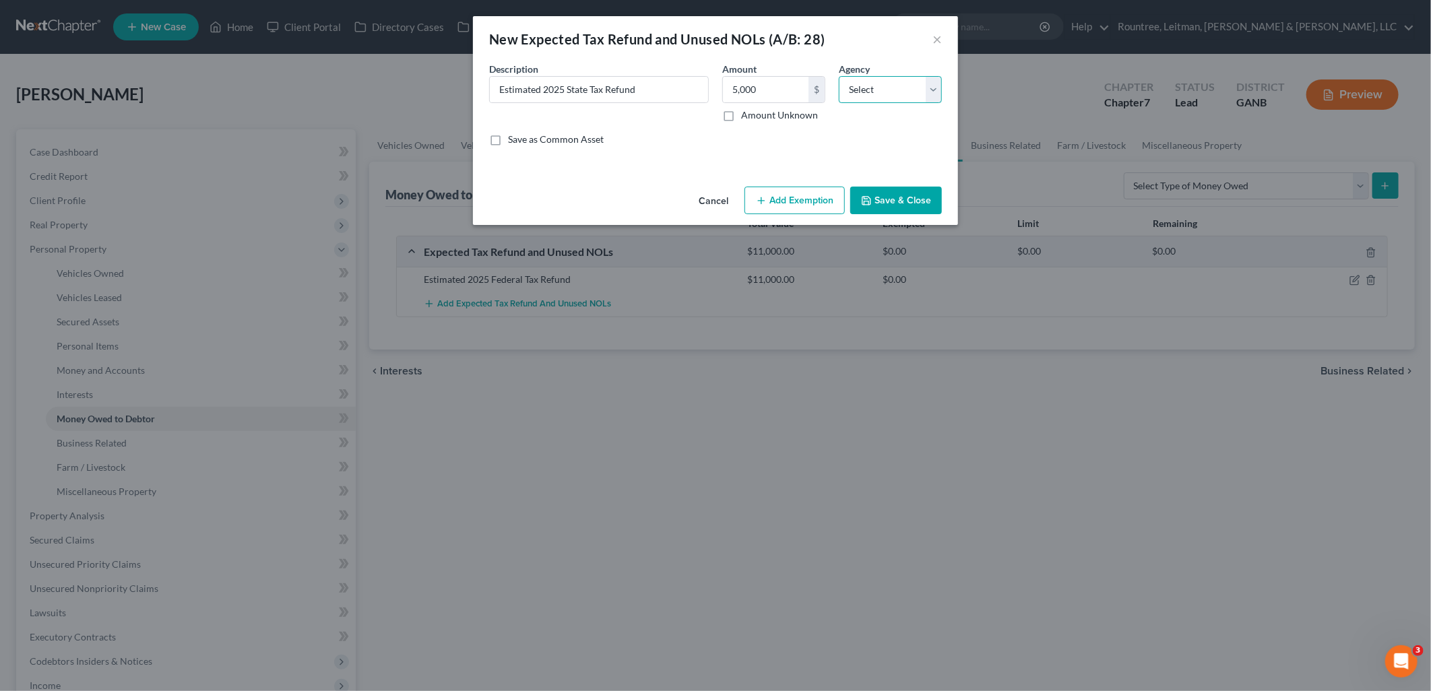
select select "1"
click at [839, 76] on select "Select Federal State Local" at bounding box center [890, 89] width 103 height 27
click at [816, 199] on button "Add Exemption" at bounding box center [795, 201] width 100 height 28
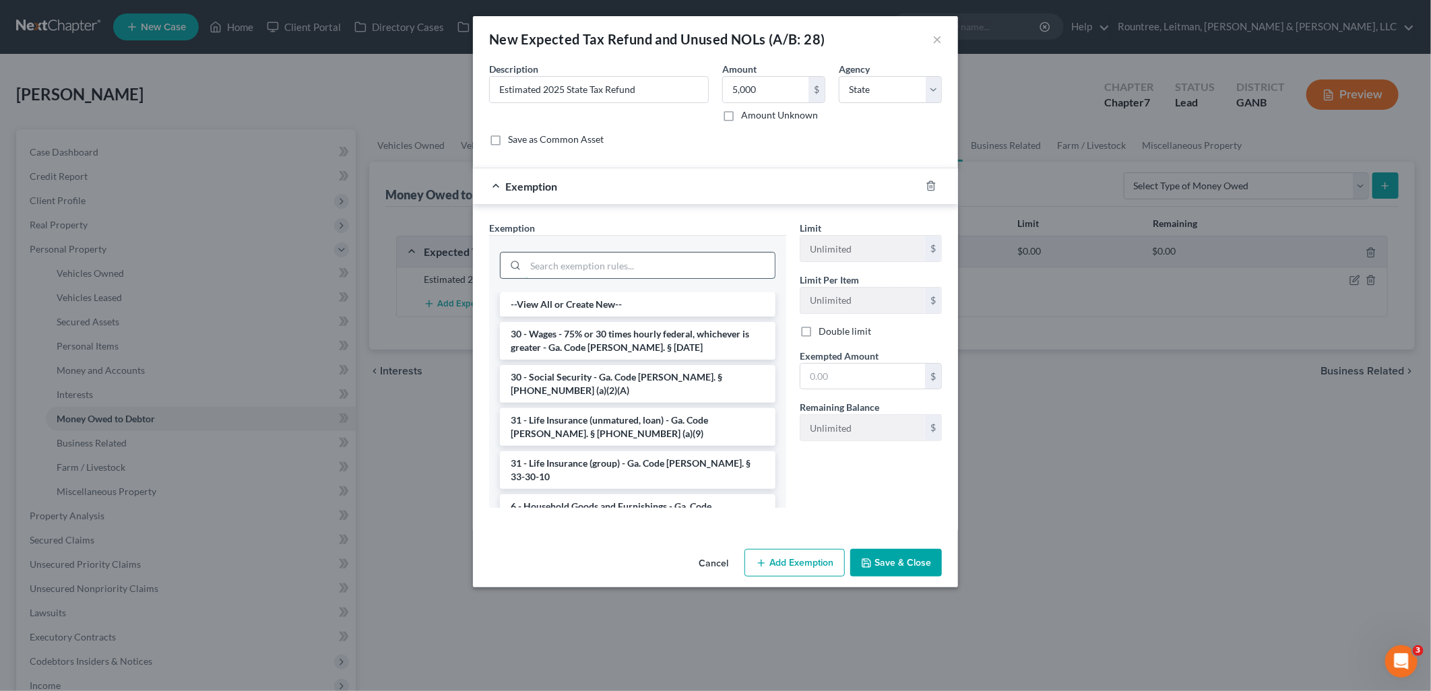
click at [675, 263] on input "search" at bounding box center [650, 266] width 249 height 26
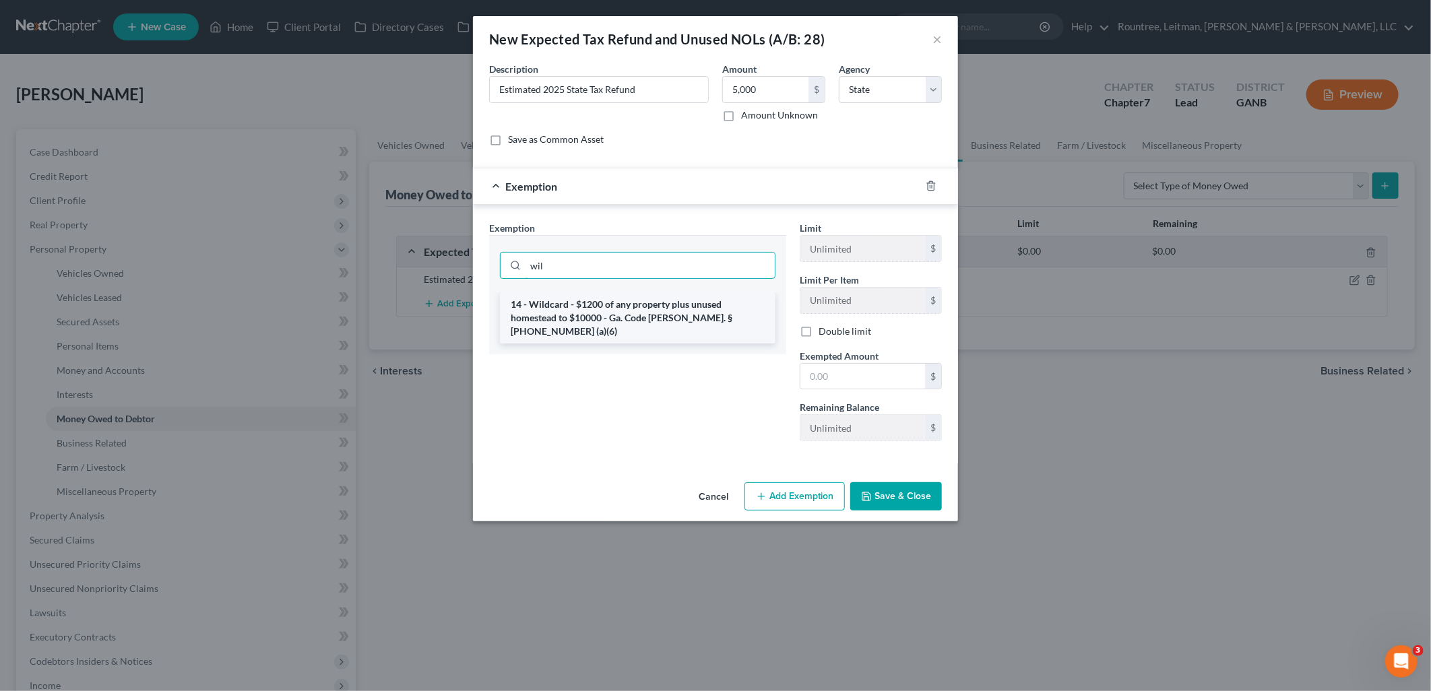
type input "wil"
click at [659, 322] on li "14 - Wildcard - $1200 of any property plus unused homestead to $10000 - Ga. Cod…" at bounding box center [638, 317] width 276 height 51
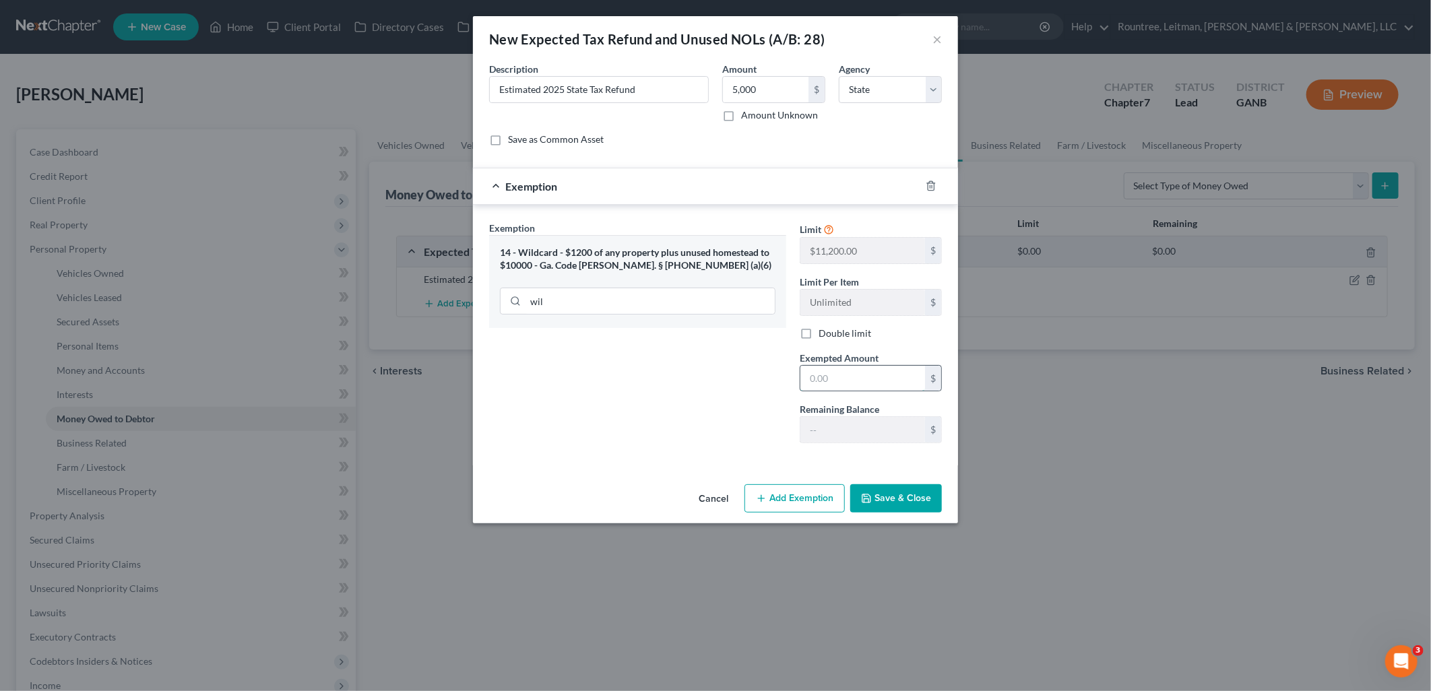
click at [841, 380] on input "text" at bounding box center [862, 379] width 125 height 26
click at [721, 373] on div "Exemption Set must be selected for CA. Exemption * 14 - Wildcard - $1200 of any…" at bounding box center [637, 337] width 311 height 233
click at [819, 335] on label "Double limit" at bounding box center [845, 333] width 53 height 13
click at [824, 335] on input "Double limit" at bounding box center [828, 331] width 9 height 9
checkbox input "true"
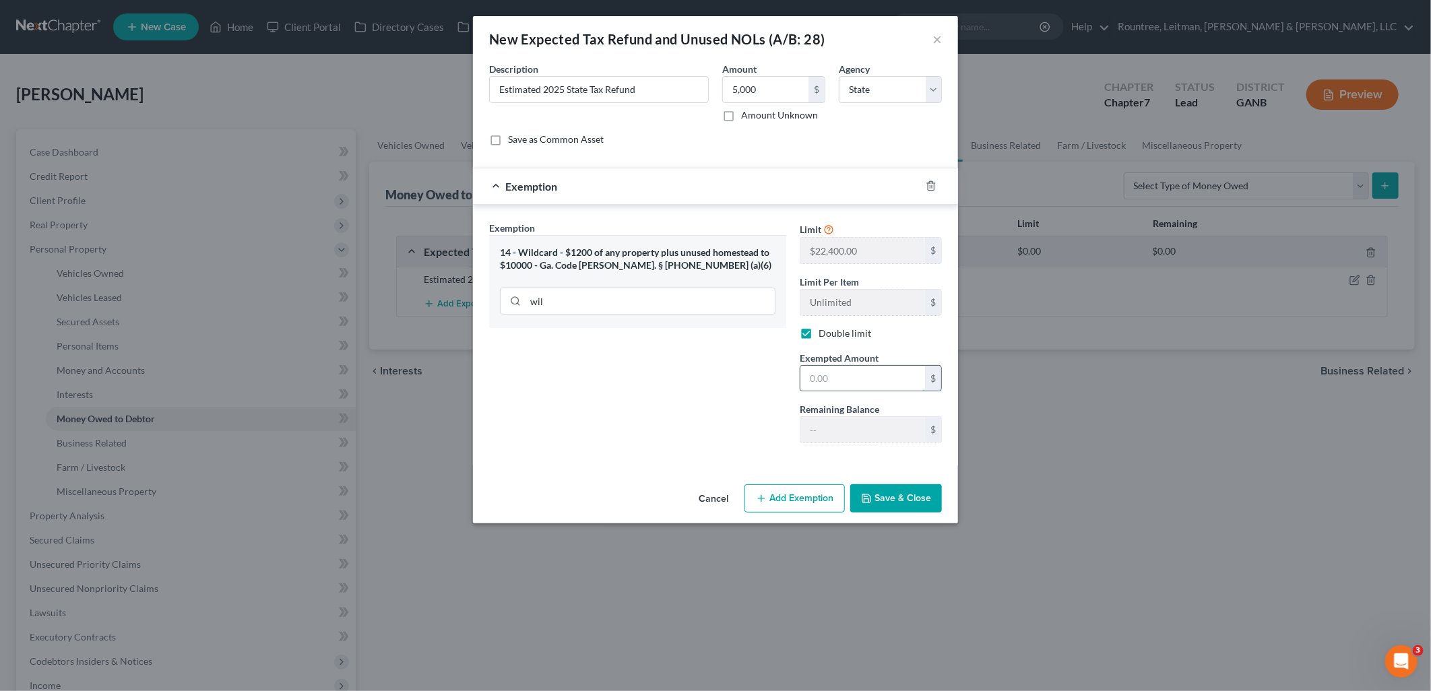
click at [838, 375] on input "text" at bounding box center [862, 379] width 125 height 26
type input "5,000"
click at [889, 495] on button "Save & Close" at bounding box center [896, 498] width 92 height 28
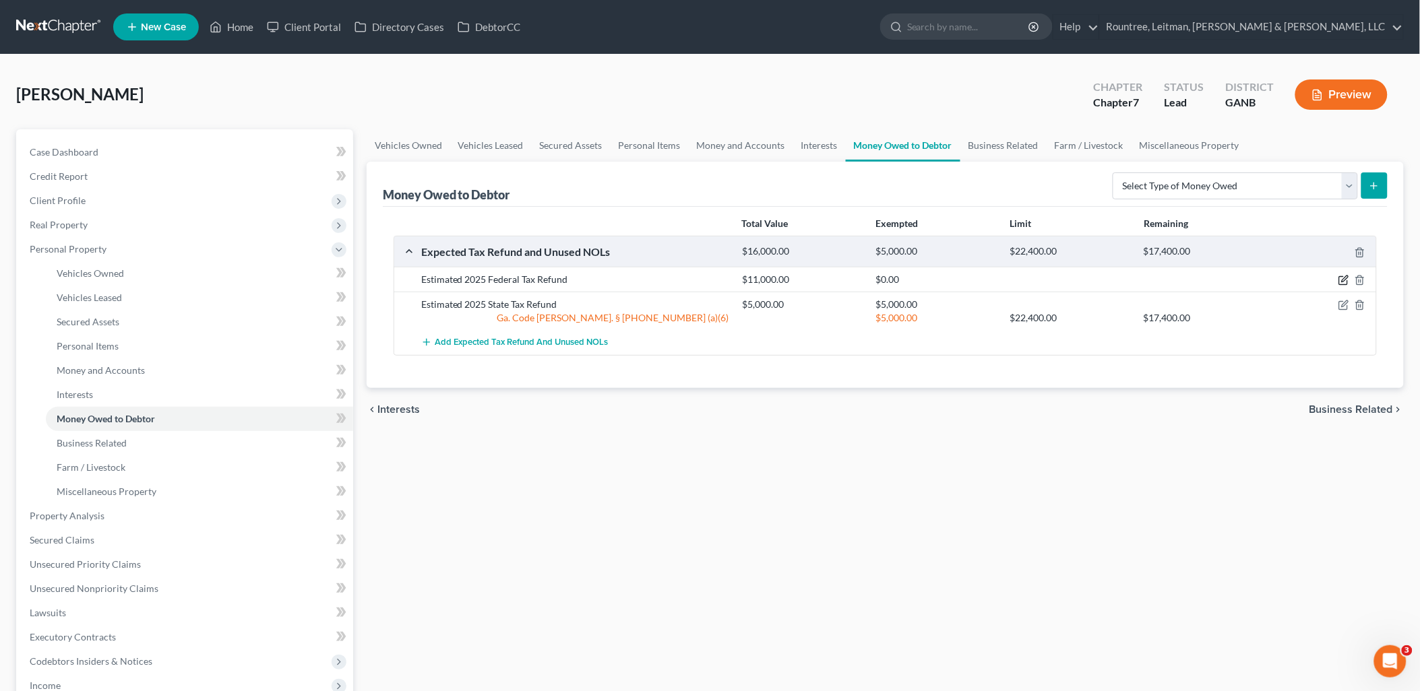
click at [1339, 281] on icon "button" at bounding box center [1343, 281] width 8 height 8
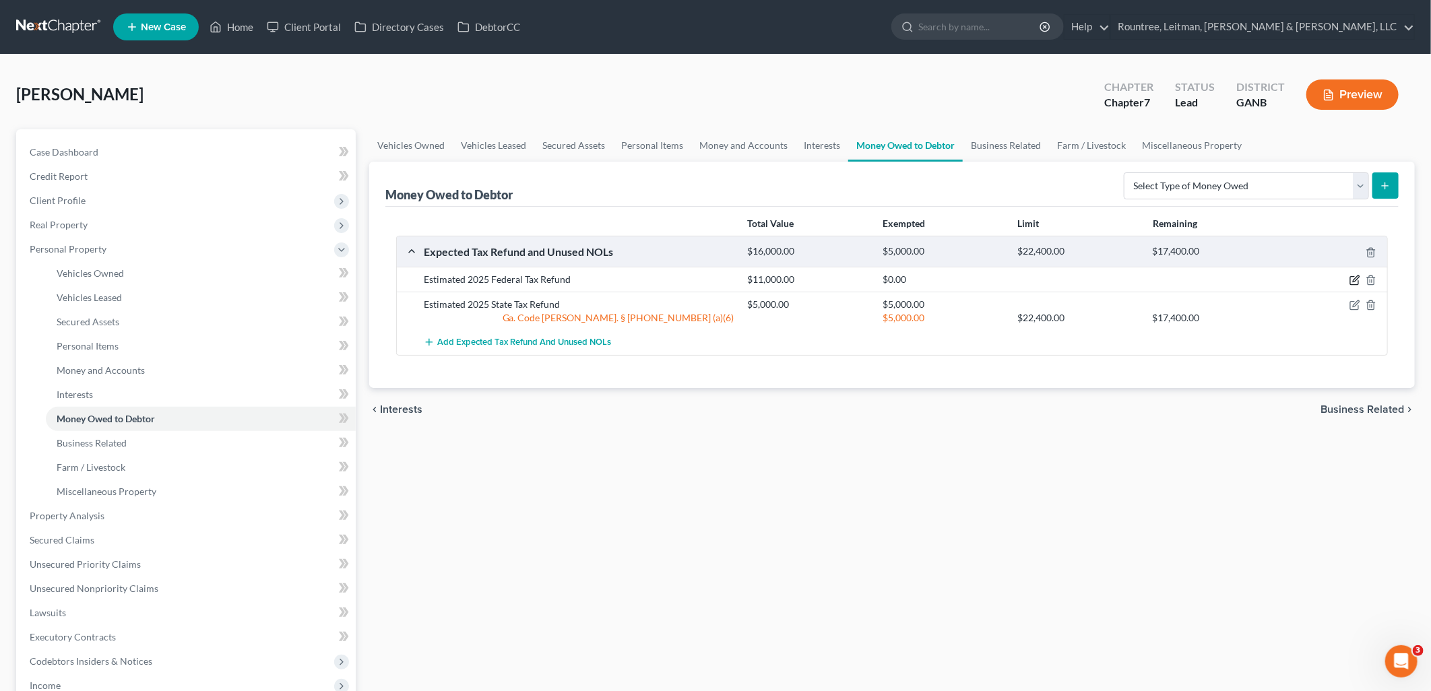
select select "0"
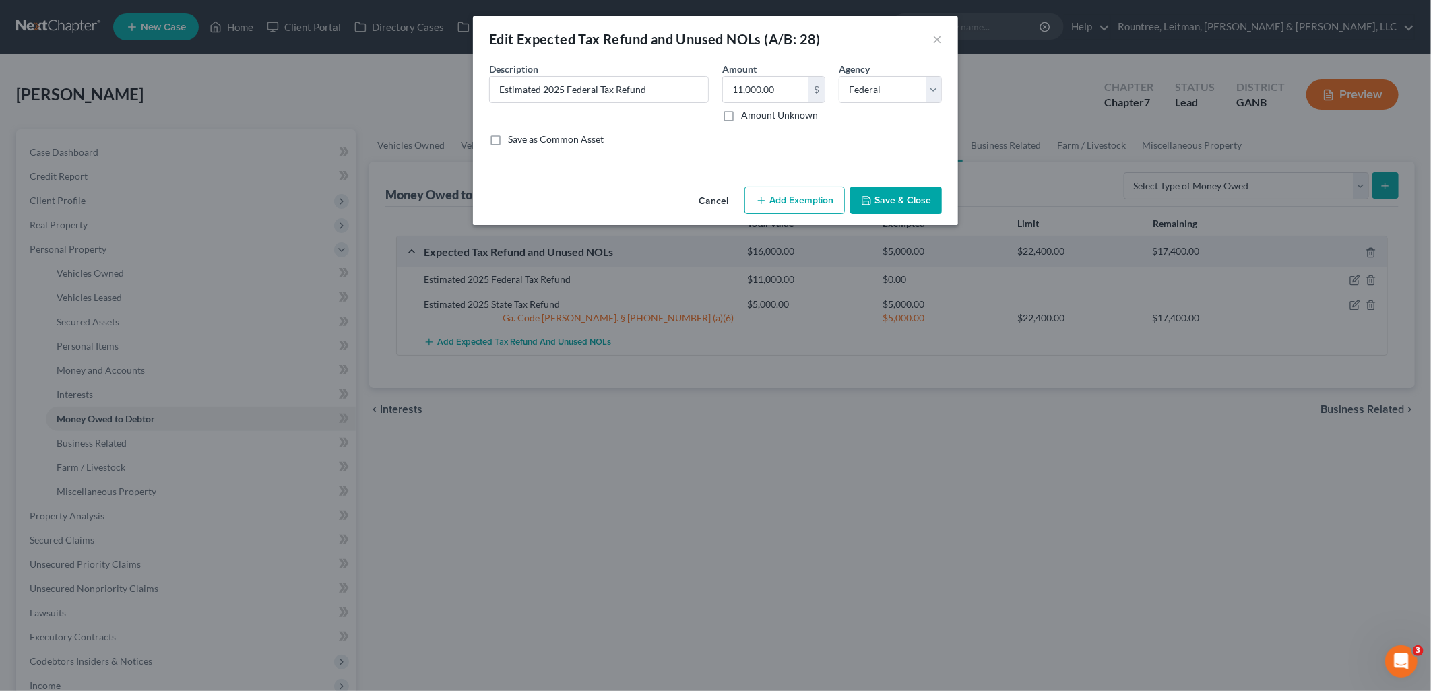
click at [819, 199] on button "Add Exemption" at bounding box center [795, 201] width 100 height 28
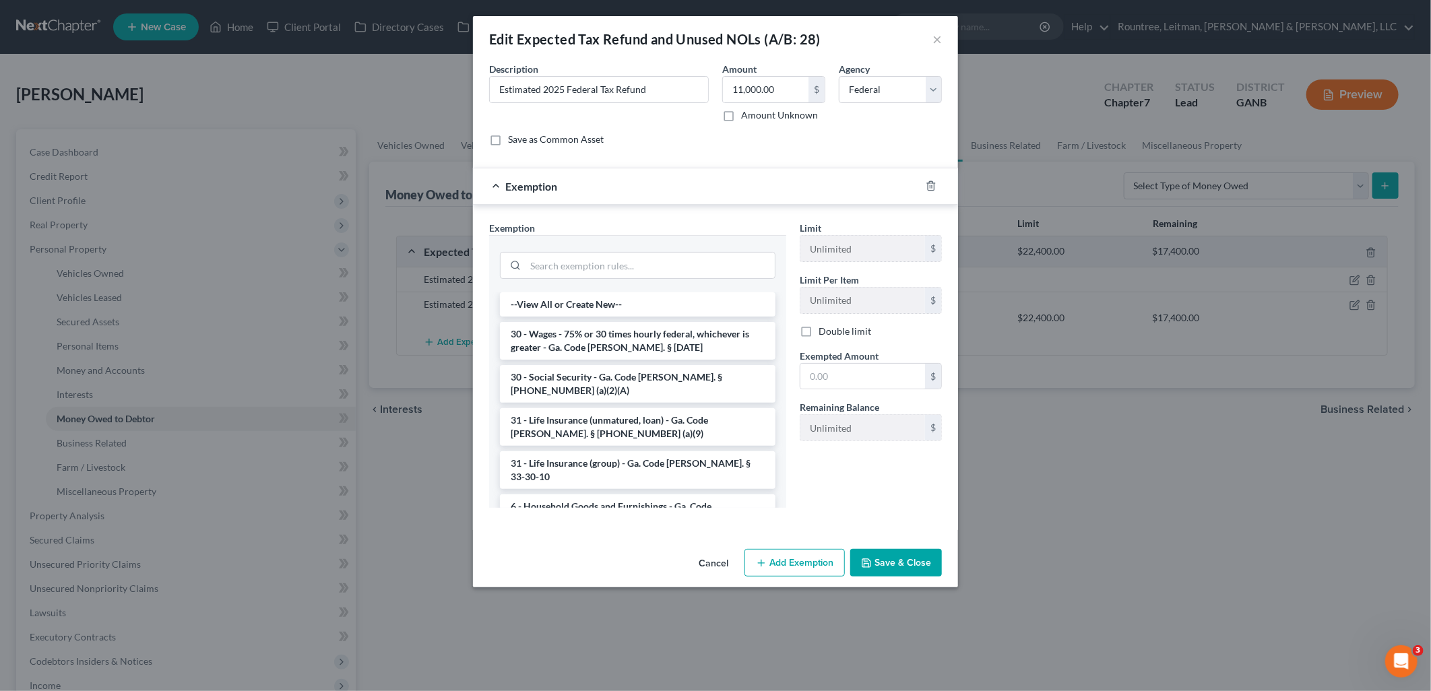
click at [819, 336] on label "Double limit" at bounding box center [845, 331] width 53 height 13
click at [824, 334] on input "Double limit" at bounding box center [828, 329] width 9 height 9
checkbox input "true"
click at [842, 378] on input "text" at bounding box center [862, 377] width 125 height 26
type input "11,000"
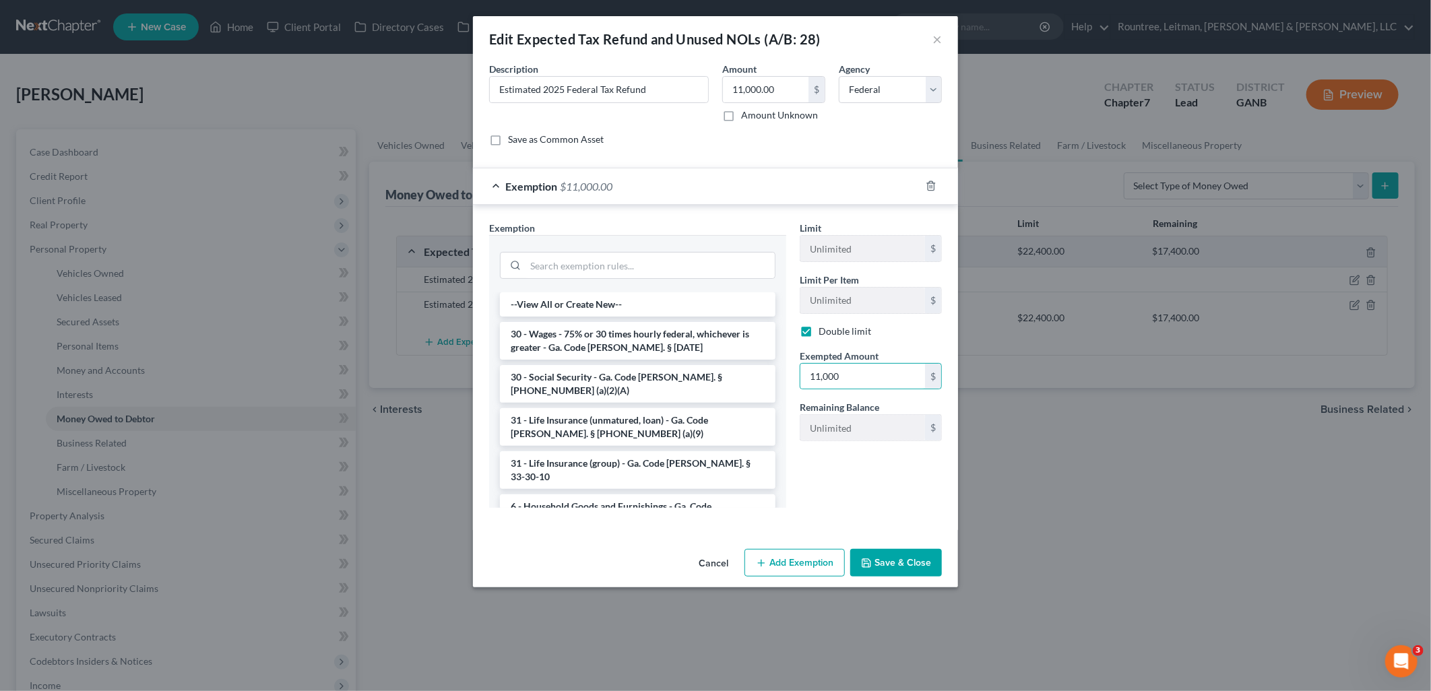
click at [852, 497] on div "Limit Unlimited $ Limit Per Item Unlimited $ Double limit Exempted Amount * 11,…" at bounding box center [871, 370] width 156 height 298
click at [903, 557] on button "Save & Close" at bounding box center [896, 563] width 92 height 28
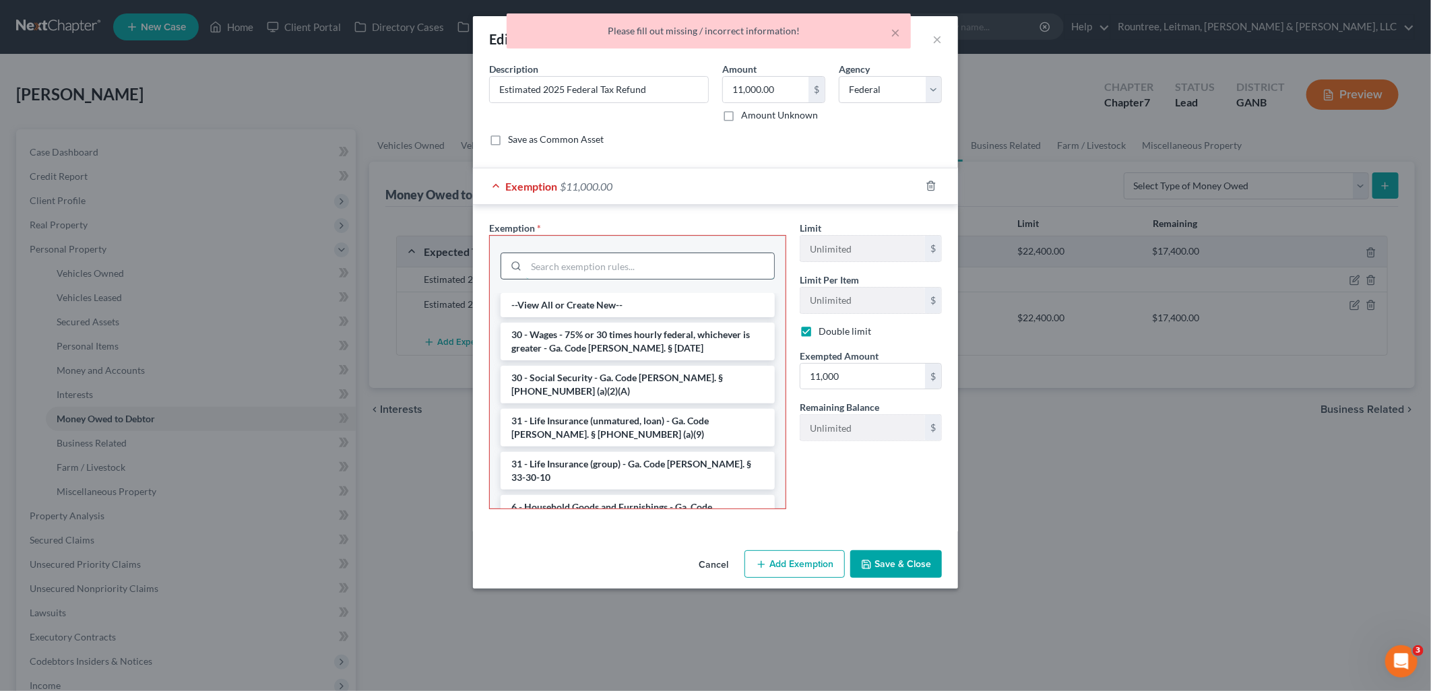
click at [666, 266] on input "search" at bounding box center [650, 266] width 248 height 26
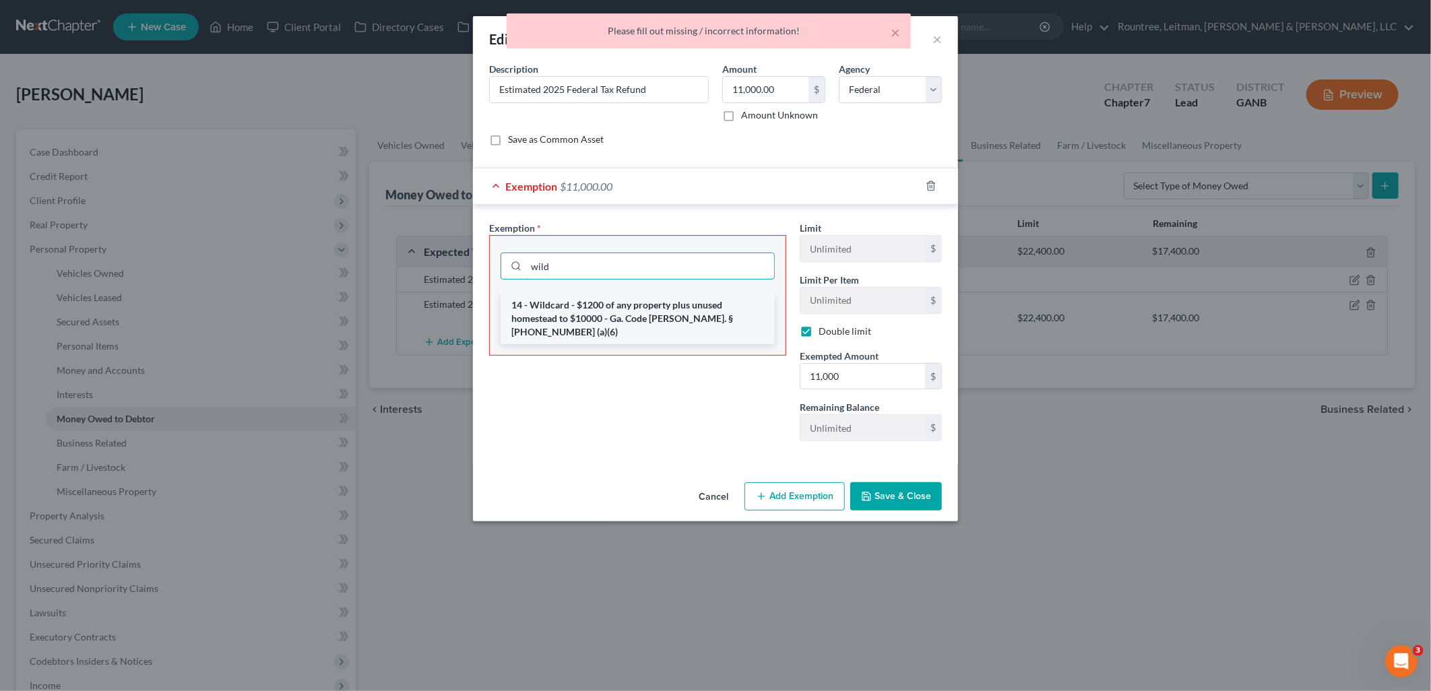
type input "wild"
click at [651, 321] on li "14 - Wildcard - $1200 of any property plus unused homestead to $10000 - Ga. Cod…" at bounding box center [638, 318] width 274 height 51
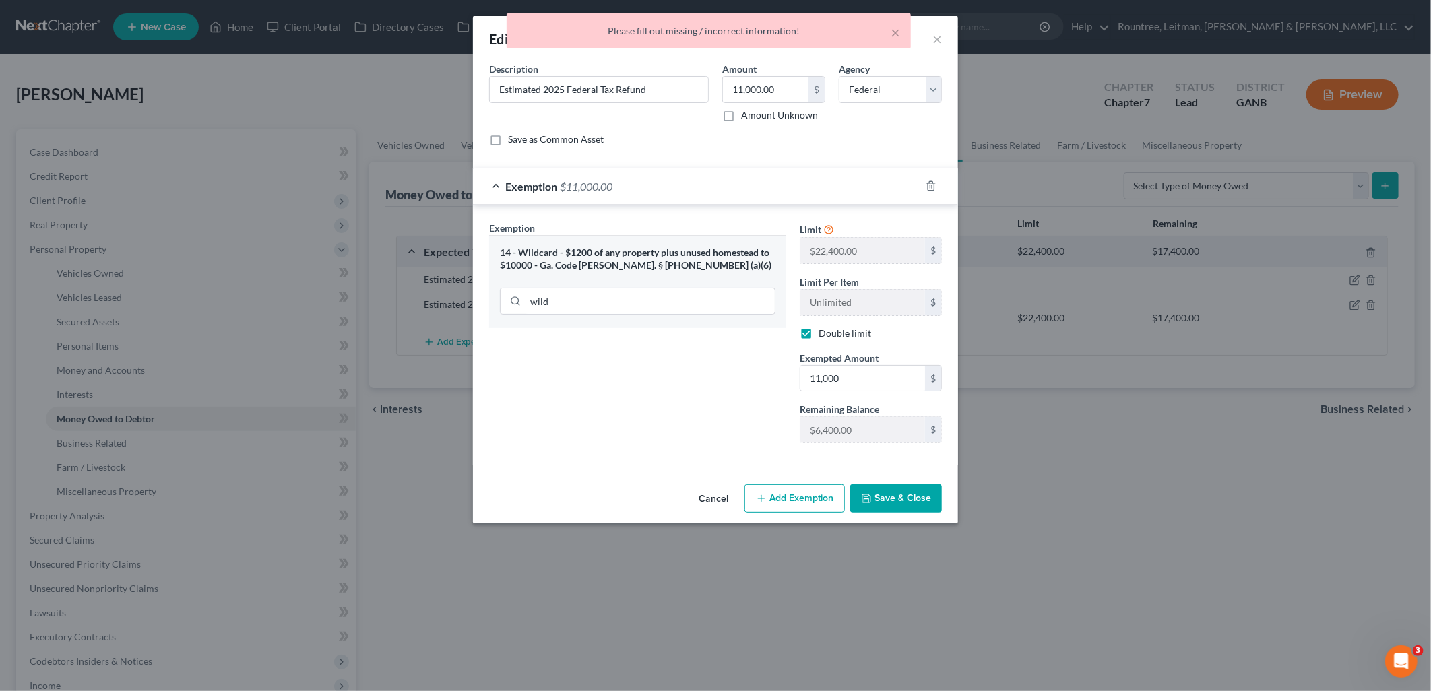
click at [906, 499] on button "Save & Close" at bounding box center [896, 498] width 92 height 28
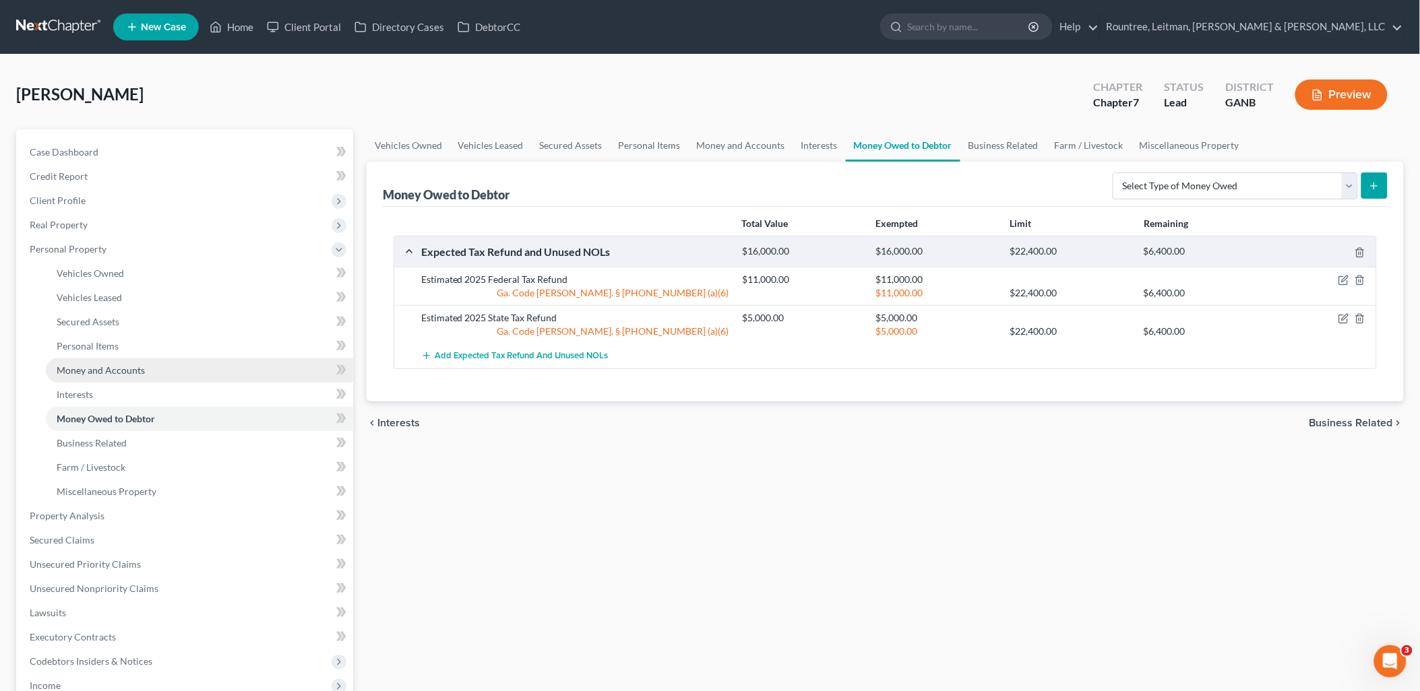
click at [182, 375] on link "Money and Accounts" at bounding box center [199, 370] width 307 height 24
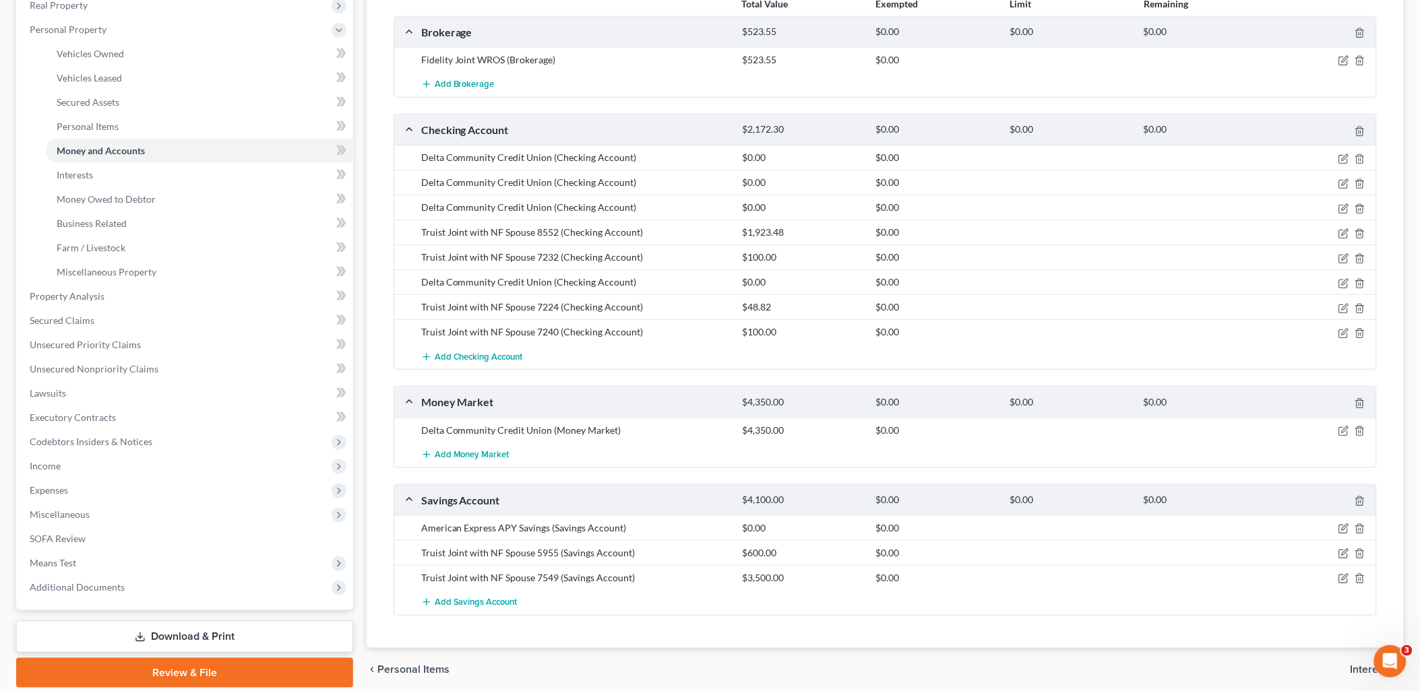
scroll to position [224, 0]
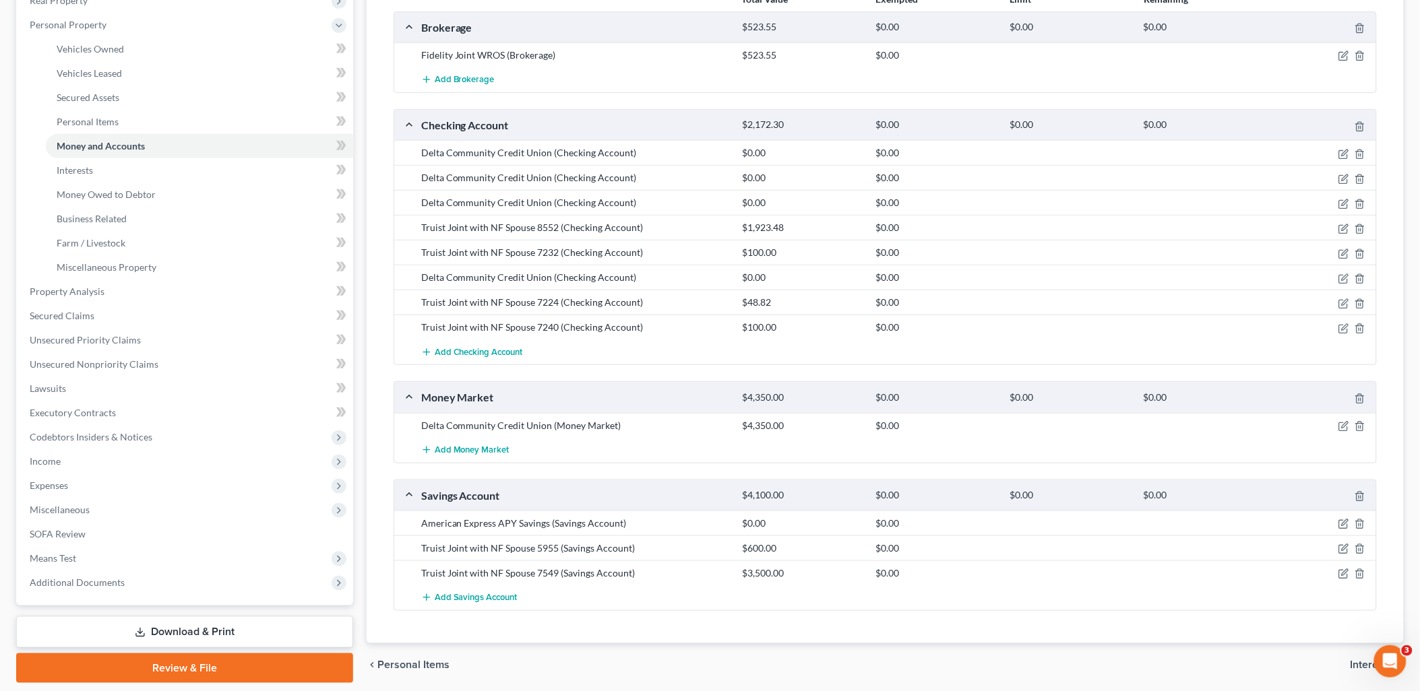
click at [1335, 429] on div at bounding box center [1323, 425] width 107 height 13
click at [1338, 427] on icon "button" at bounding box center [1343, 426] width 11 height 11
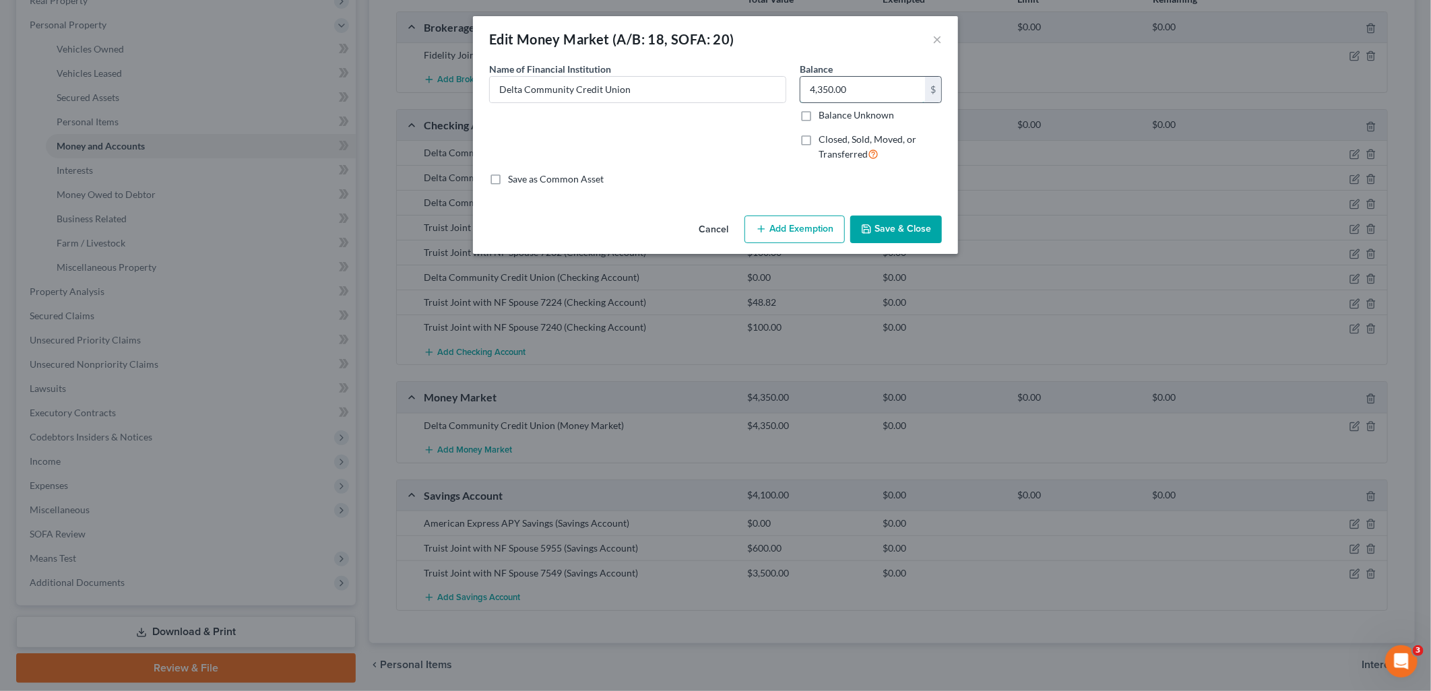
click at [857, 89] on input "4,350.00" at bounding box center [862, 90] width 125 height 26
type input "0.00"
click at [902, 226] on button "Save & Close" at bounding box center [896, 230] width 92 height 28
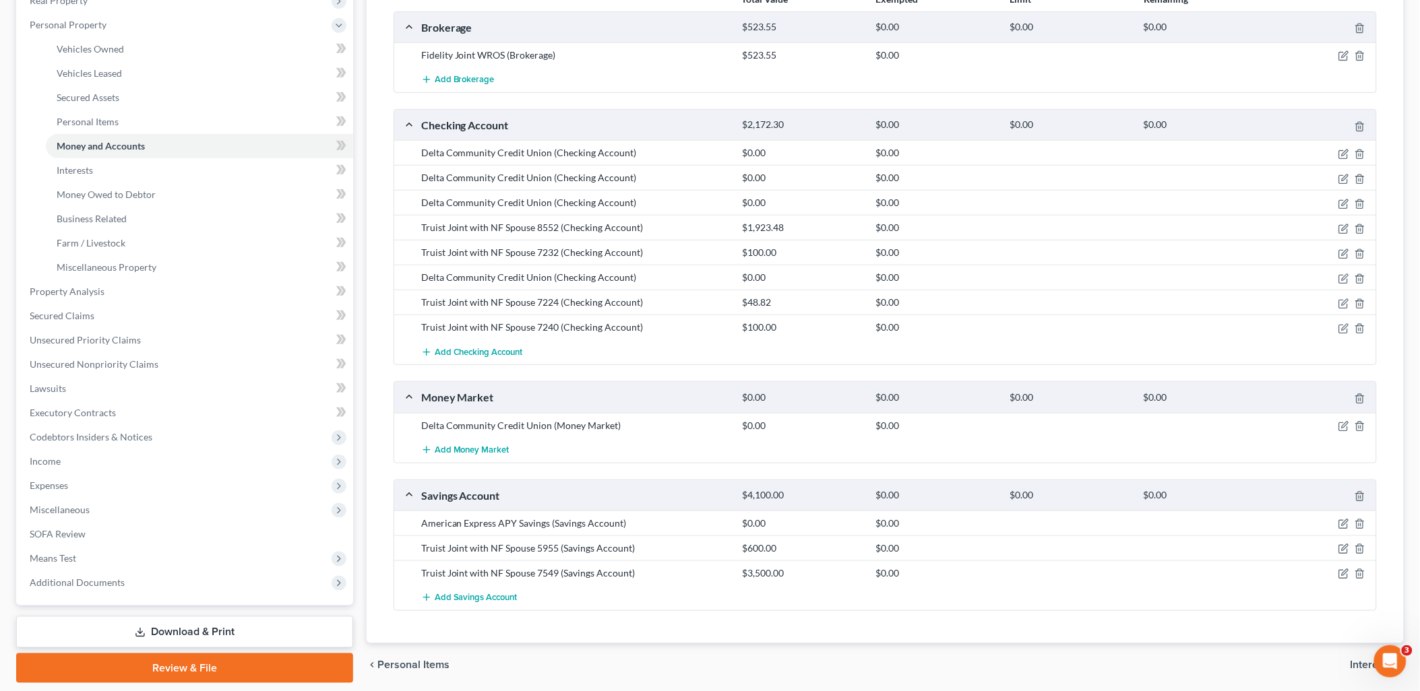
scroll to position [271, 0]
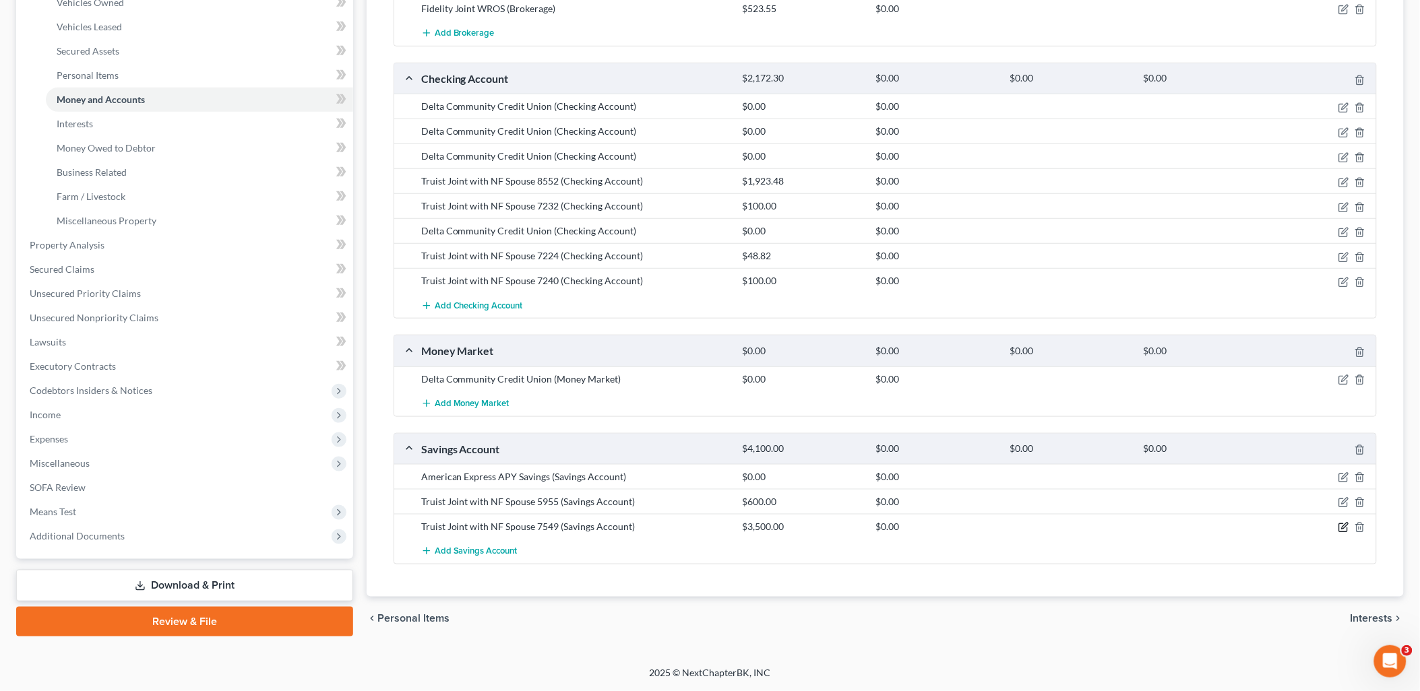
click at [1342, 532] on icon "button" at bounding box center [1343, 528] width 8 height 8
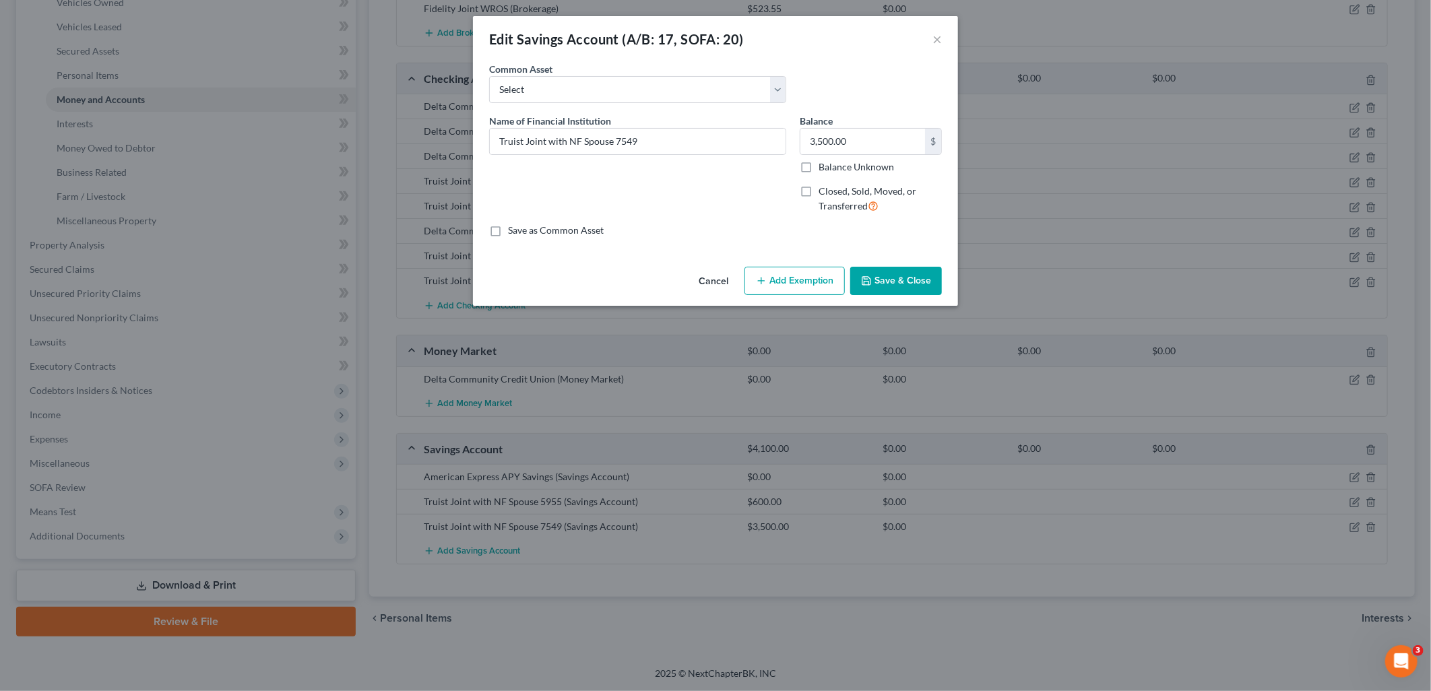
click at [816, 282] on button "Add Exemption" at bounding box center [795, 281] width 100 height 28
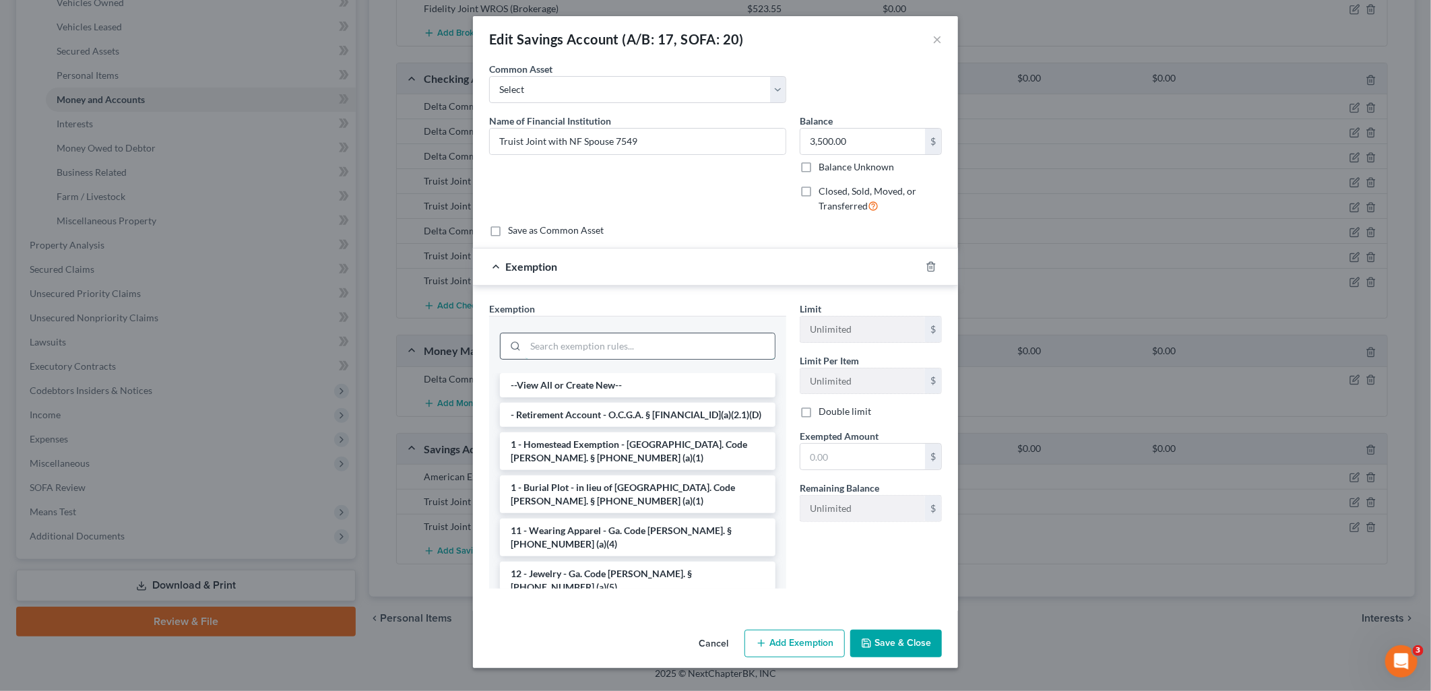
click at [617, 346] on input "search" at bounding box center [650, 347] width 249 height 26
click at [715, 643] on button "Cancel" at bounding box center [713, 644] width 51 height 27
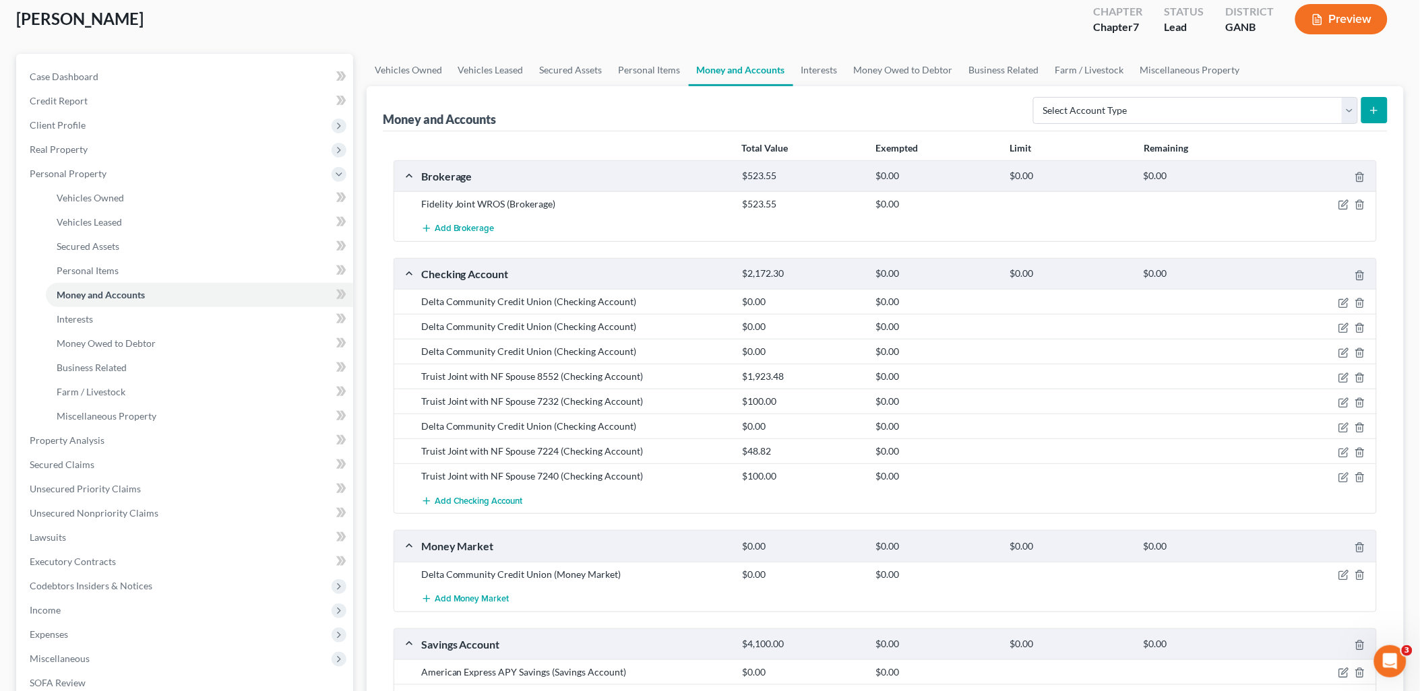
scroll to position [46, 0]
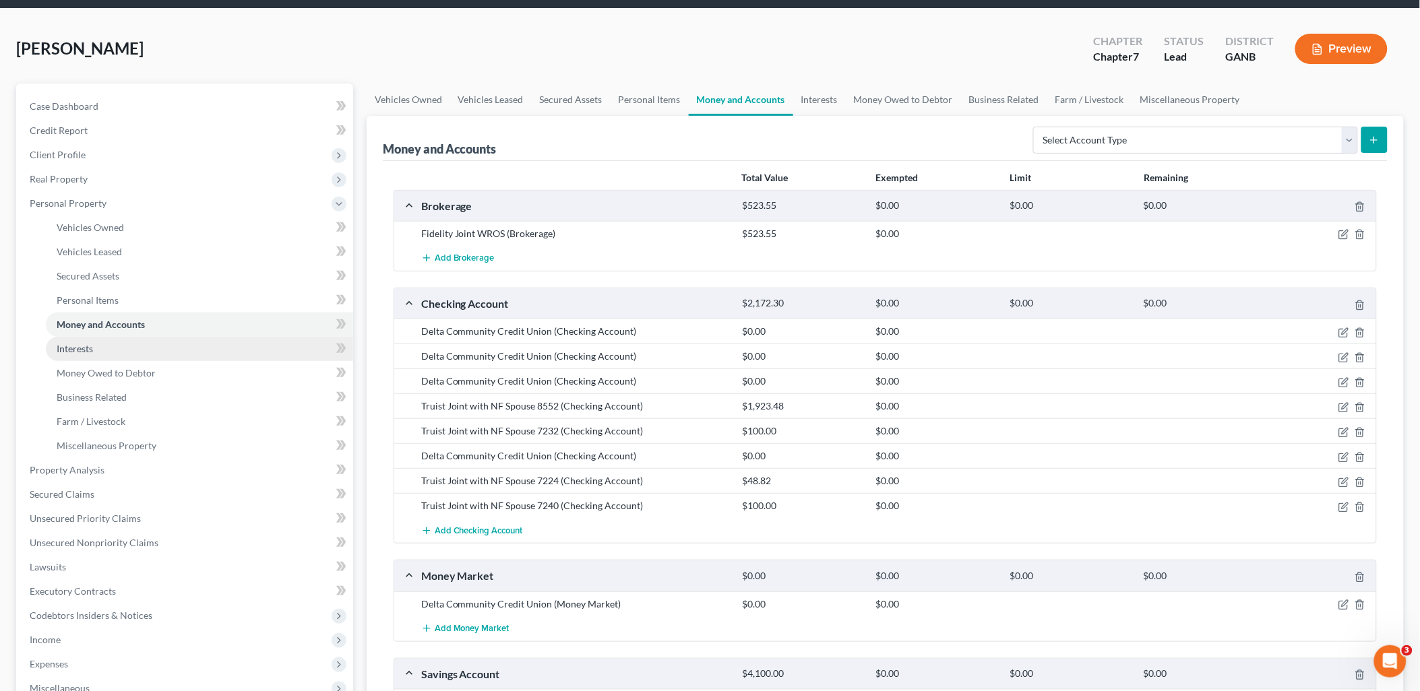
click at [193, 348] on link "Interests" at bounding box center [199, 349] width 307 height 24
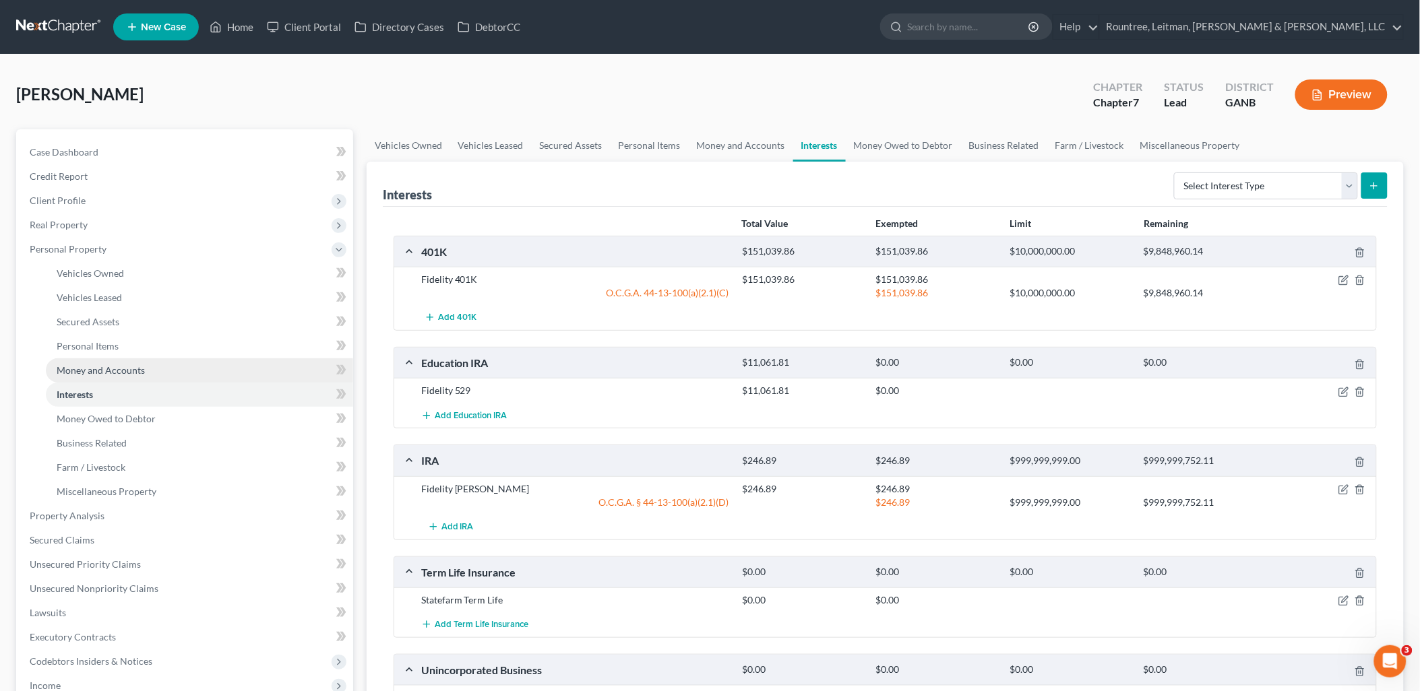
click at [132, 358] on link "Money and Accounts" at bounding box center [199, 370] width 307 height 24
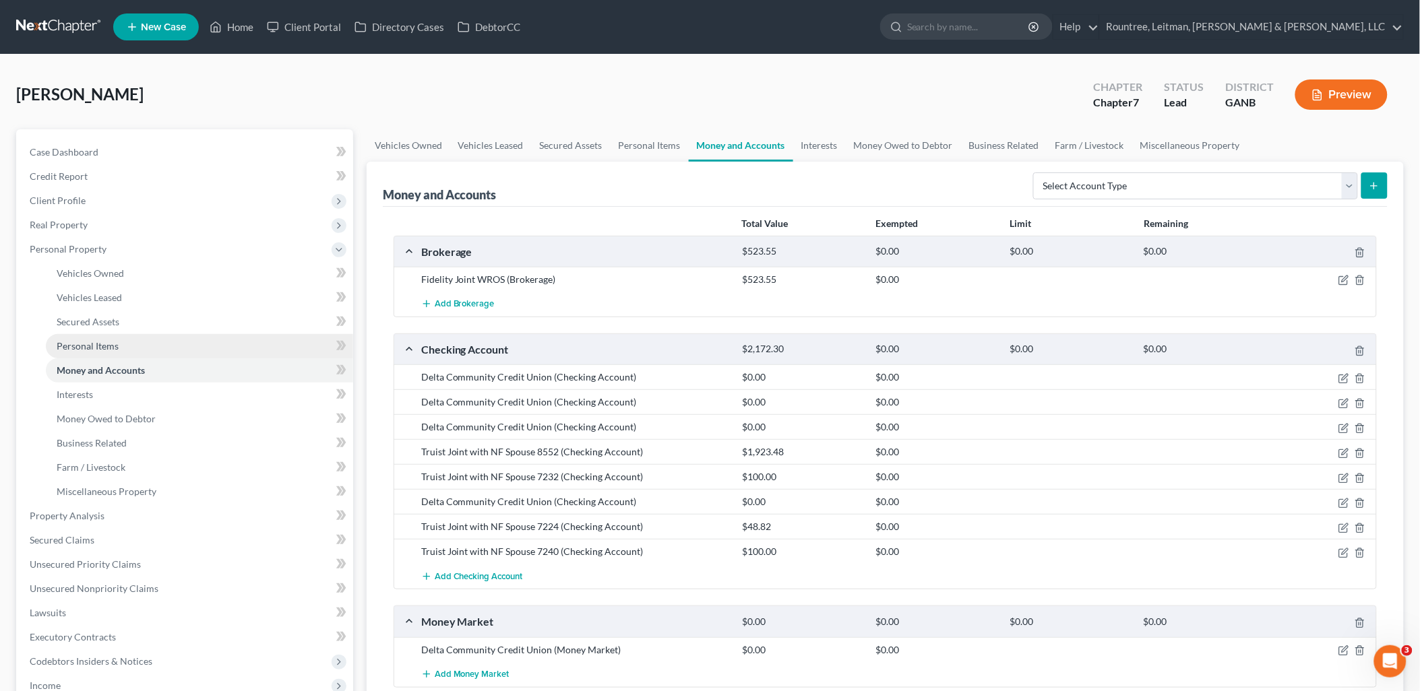
click at [131, 346] on link "Personal Items" at bounding box center [199, 346] width 307 height 24
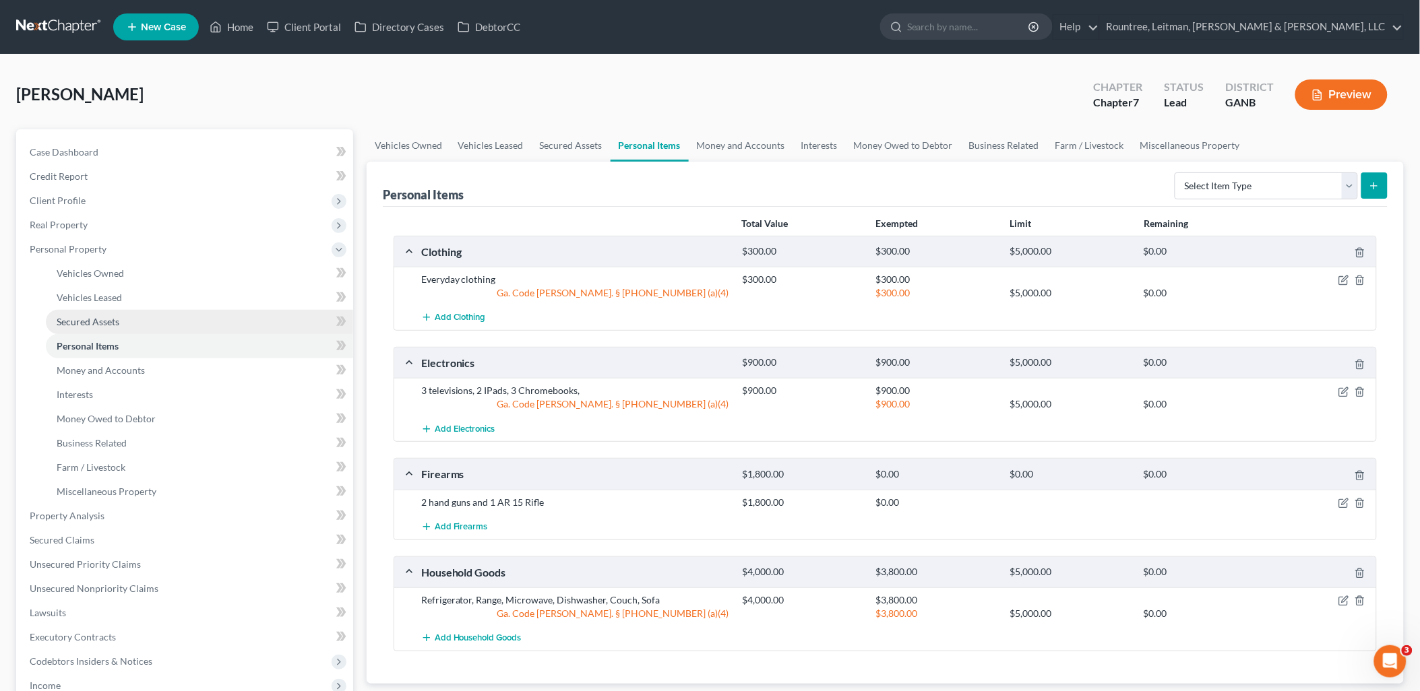
click at [129, 321] on link "Secured Assets" at bounding box center [199, 322] width 307 height 24
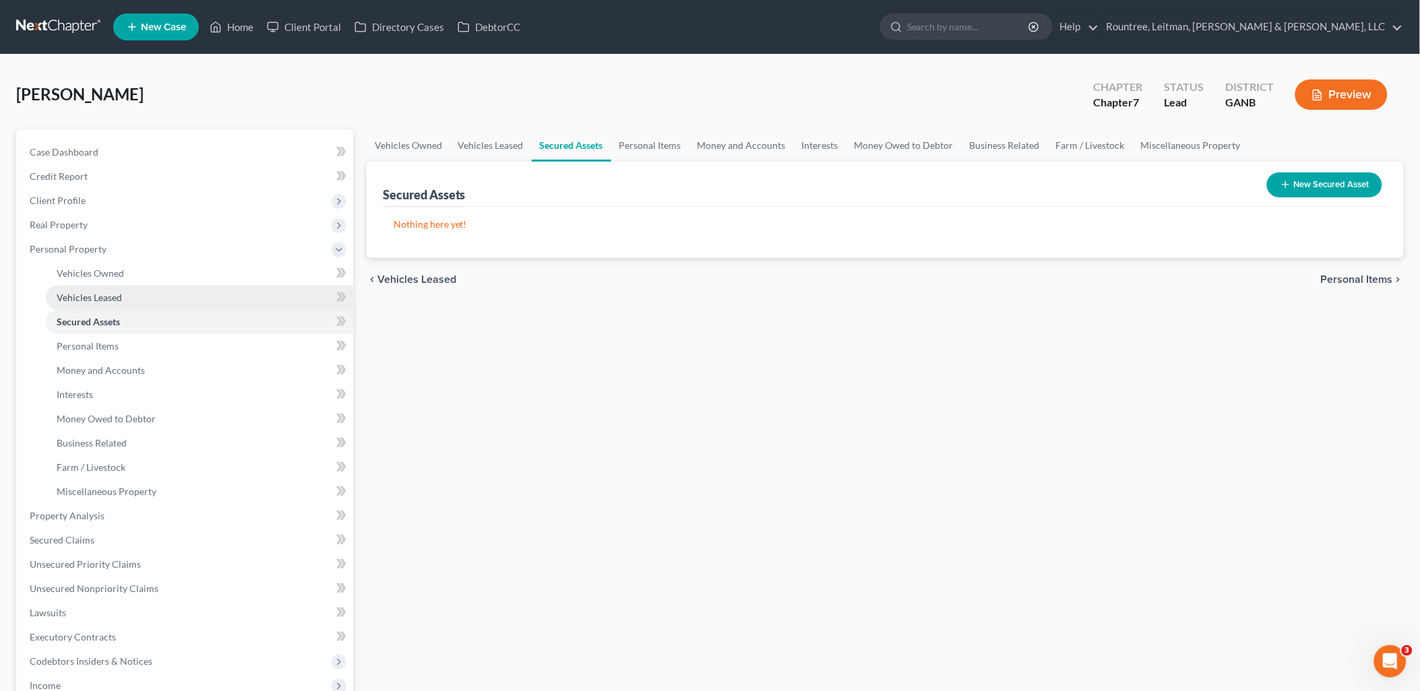
click at [125, 294] on link "Vehicles Leased" at bounding box center [199, 298] width 307 height 24
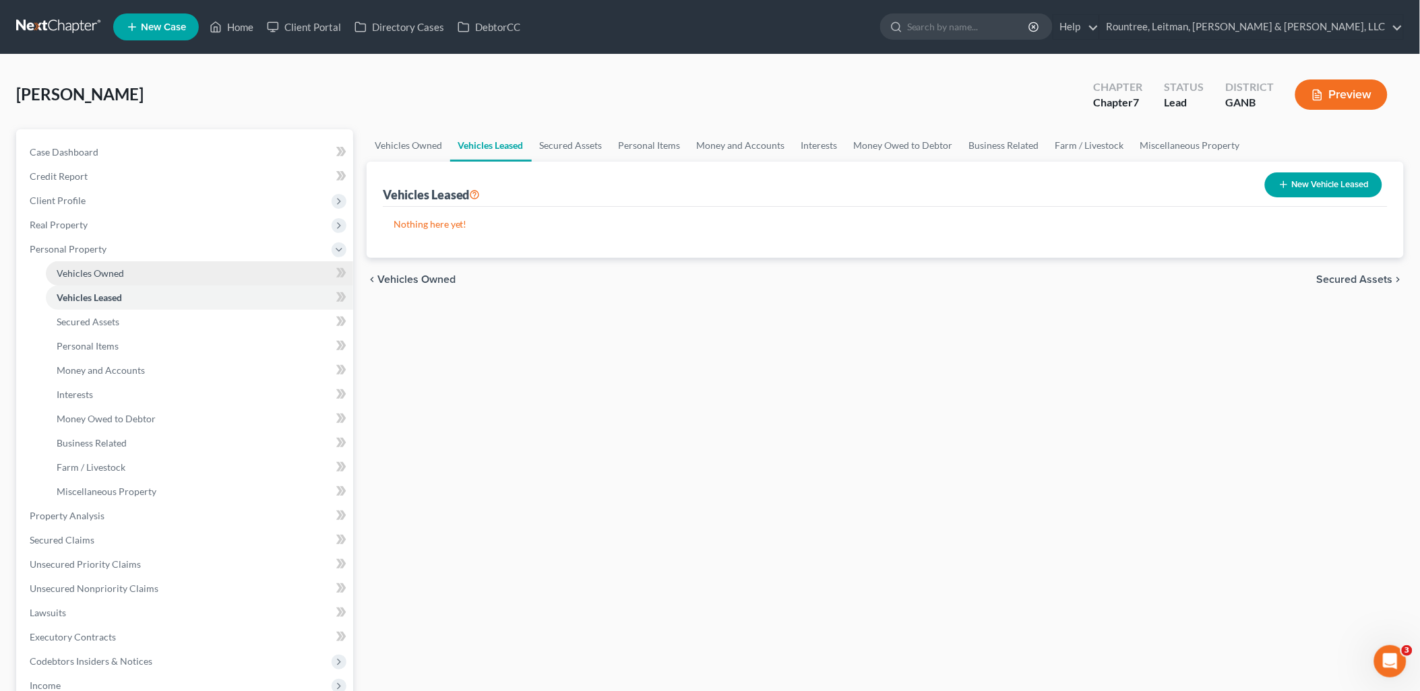
click at [127, 272] on link "Vehicles Owned" at bounding box center [199, 273] width 307 height 24
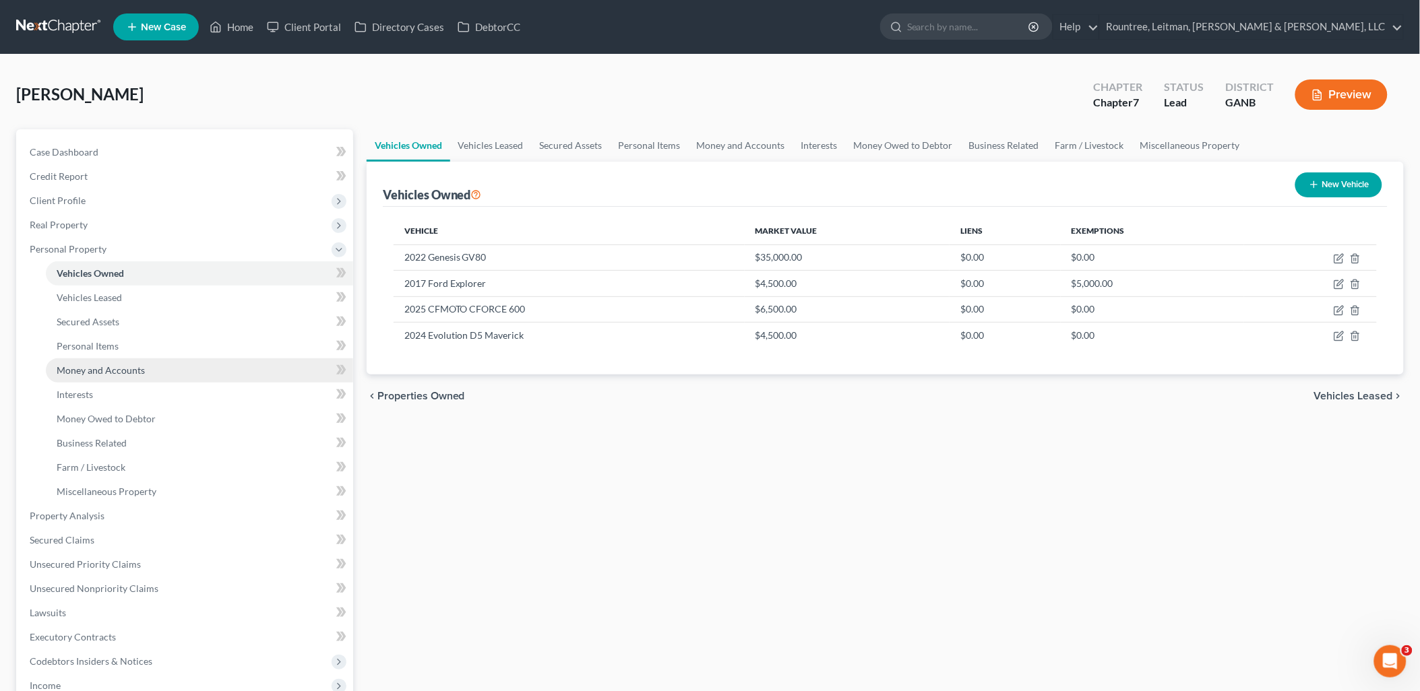
click at [129, 379] on link "Money and Accounts" at bounding box center [199, 370] width 307 height 24
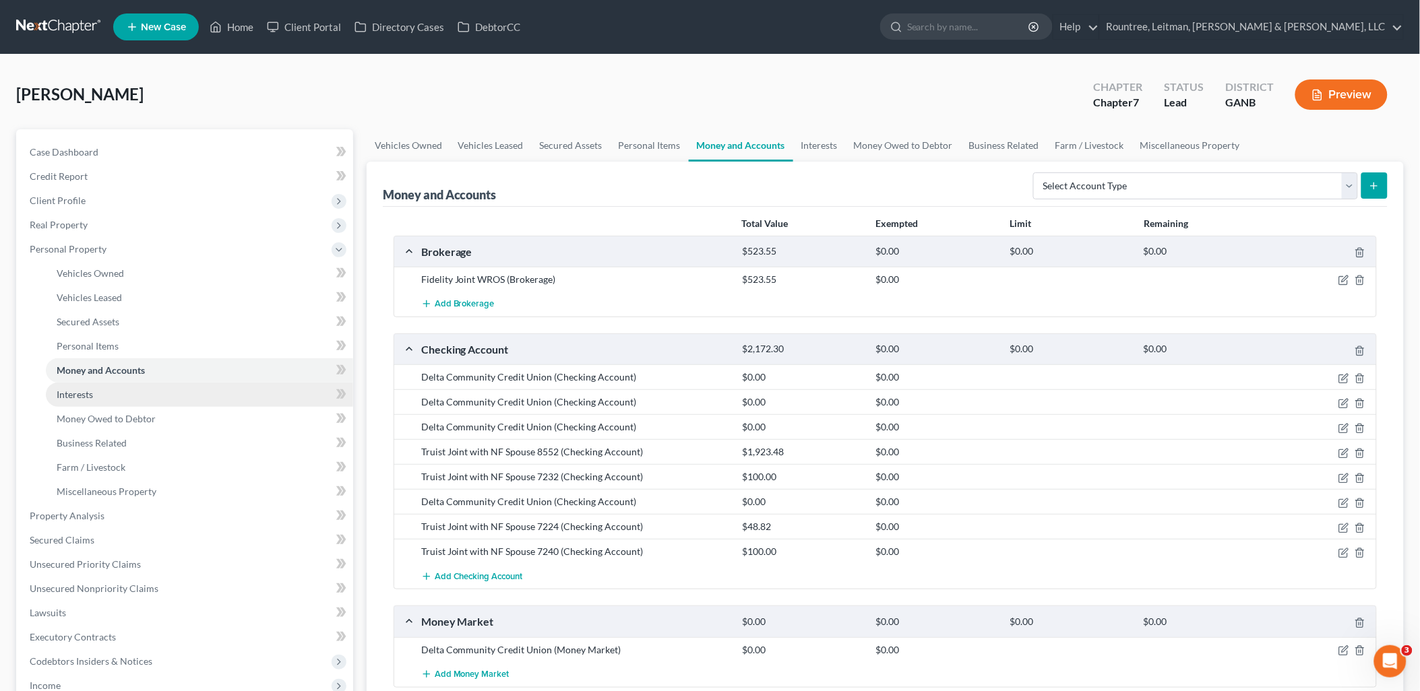
click at [130, 398] on link "Interests" at bounding box center [199, 395] width 307 height 24
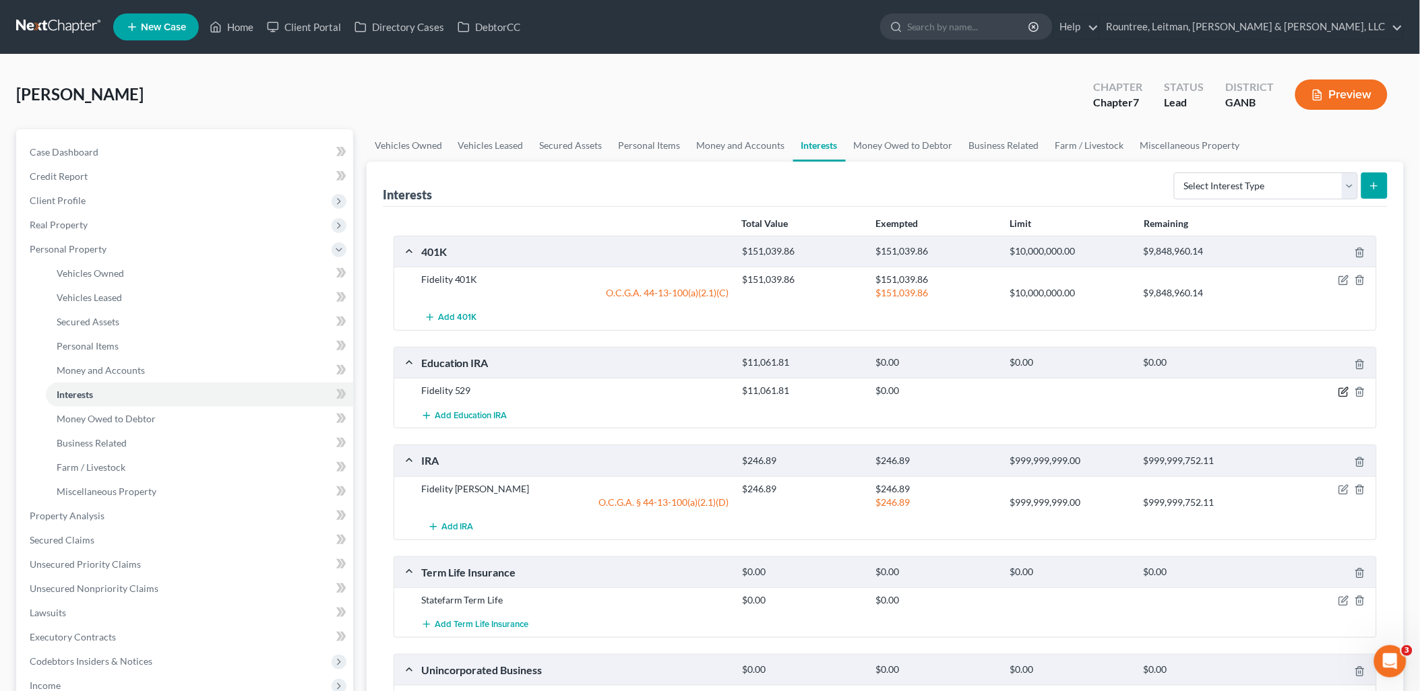
click at [1343, 394] on icon "button" at bounding box center [1343, 392] width 11 height 11
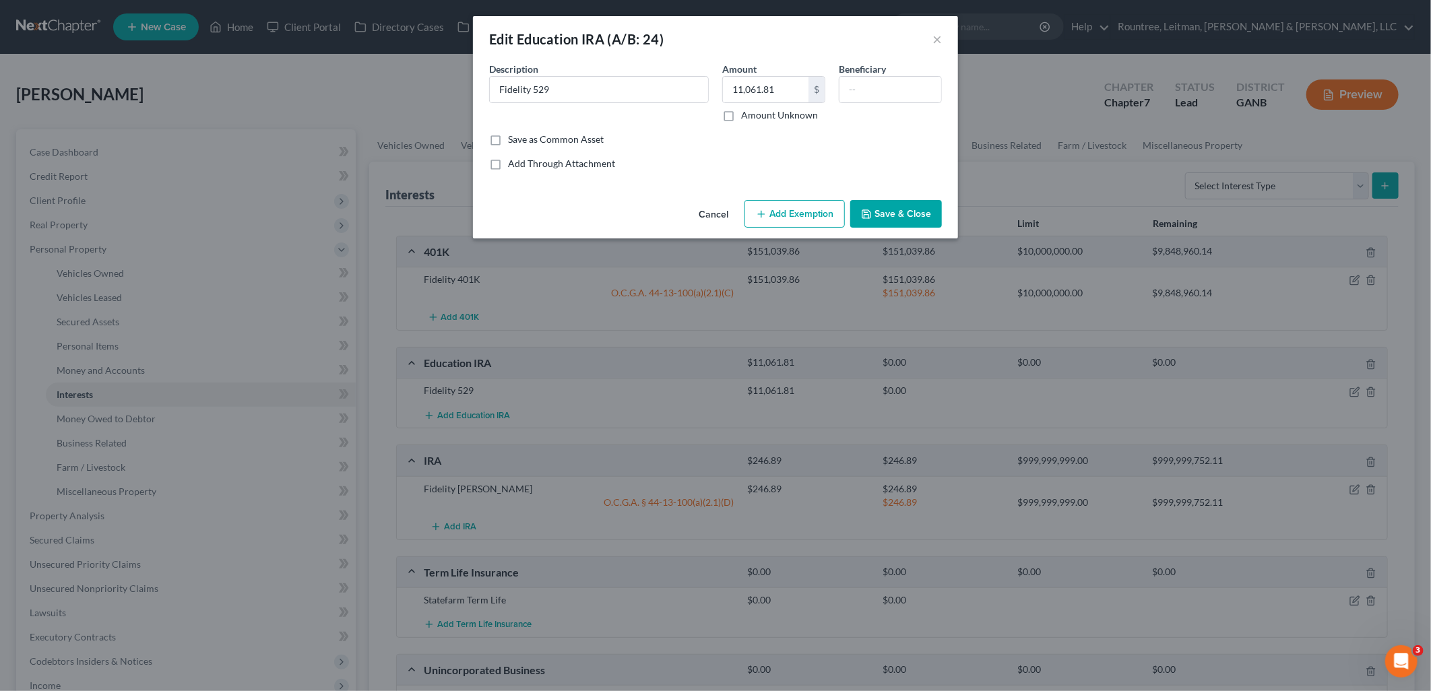
click at [773, 216] on button "Add Exemption" at bounding box center [795, 214] width 100 height 28
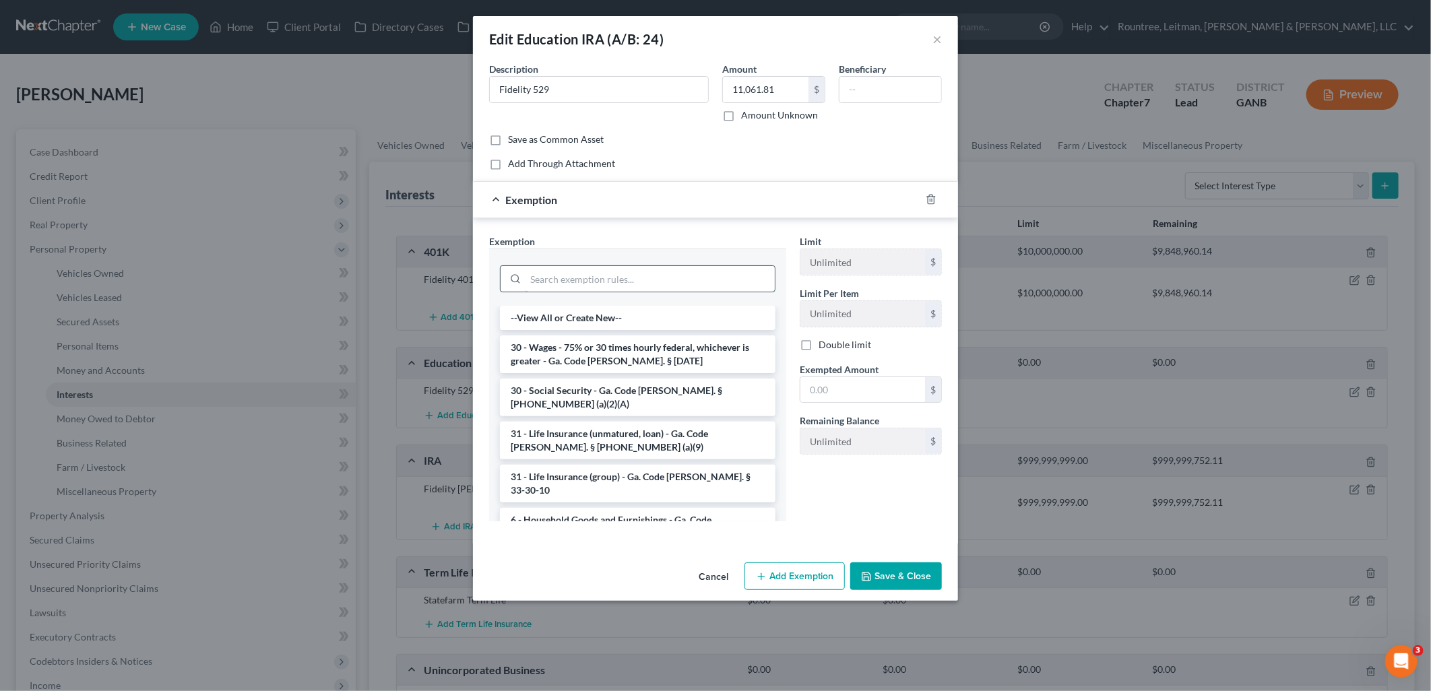
click at [654, 280] on input "search" at bounding box center [650, 279] width 249 height 26
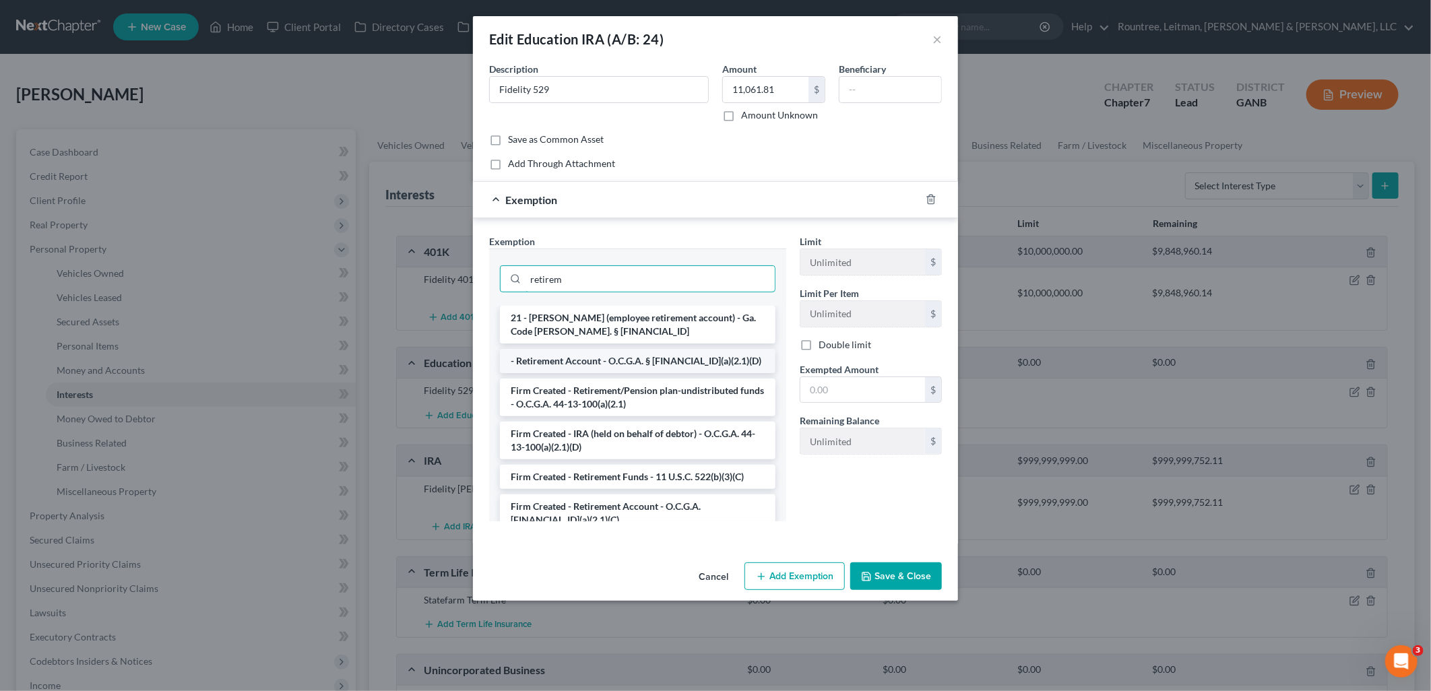
type input "retirem"
click at [701, 360] on li "- Retirement Account - O.C.G.A. § 44-13-100(a)(2.1)(D)" at bounding box center [638, 361] width 276 height 24
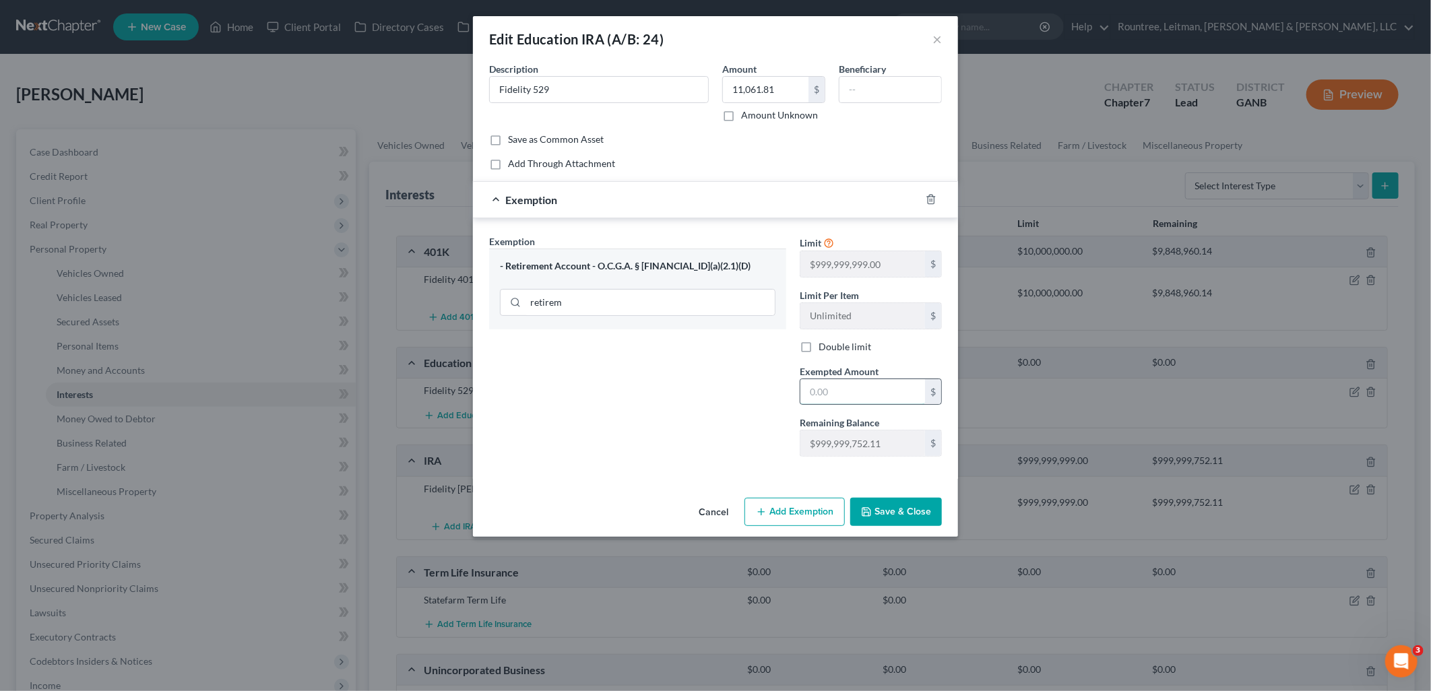
click at [840, 386] on input "text" at bounding box center [862, 392] width 125 height 26
type input "9,861.81"
click at [918, 508] on button "Save & Close" at bounding box center [896, 512] width 92 height 28
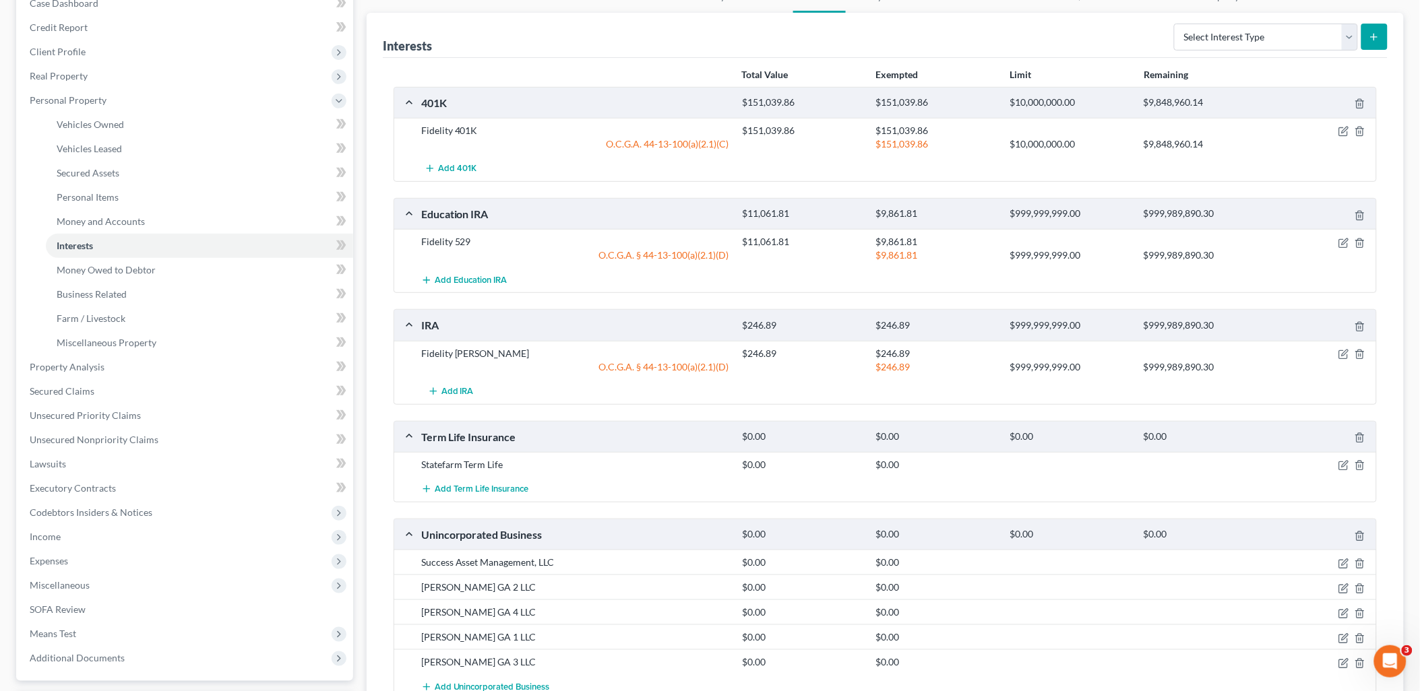
scroll to position [150, 0]
click at [124, 217] on span "Money and Accounts" at bounding box center [101, 220] width 88 height 11
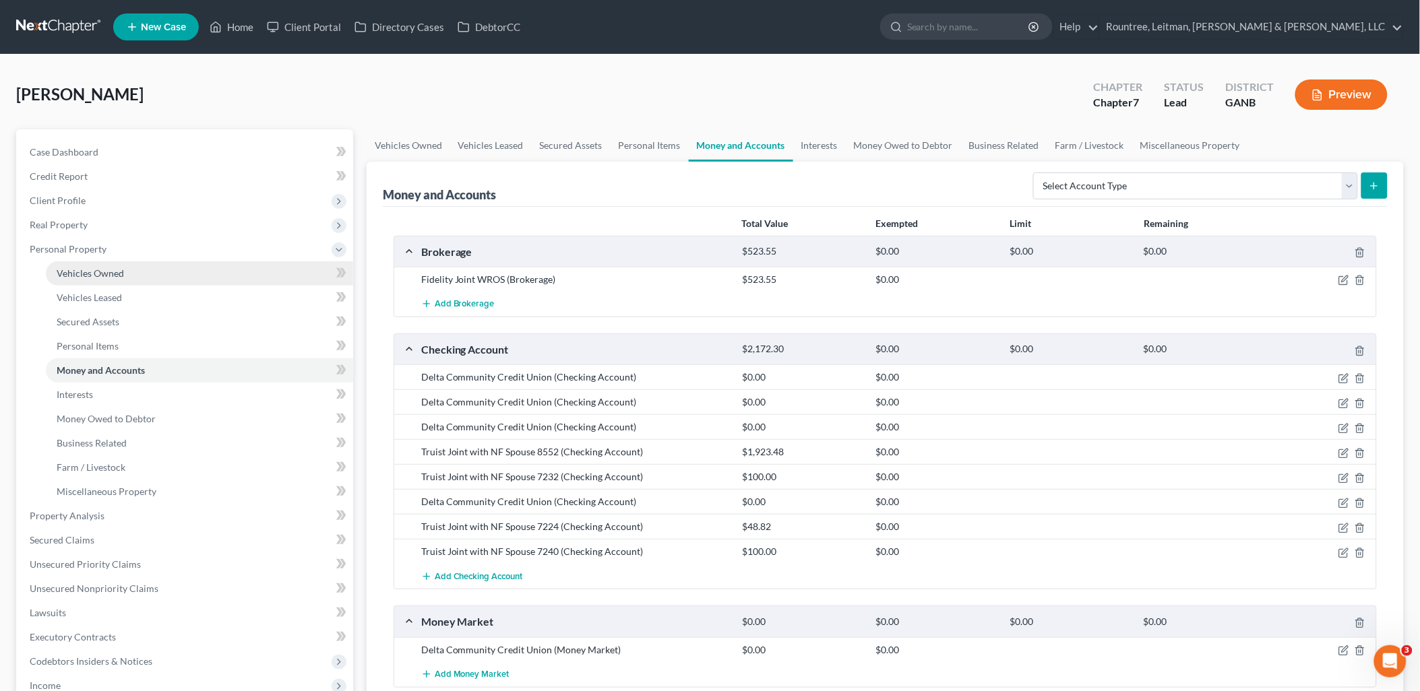
click at [129, 274] on link "Vehicles Owned" at bounding box center [199, 273] width 307 height 24
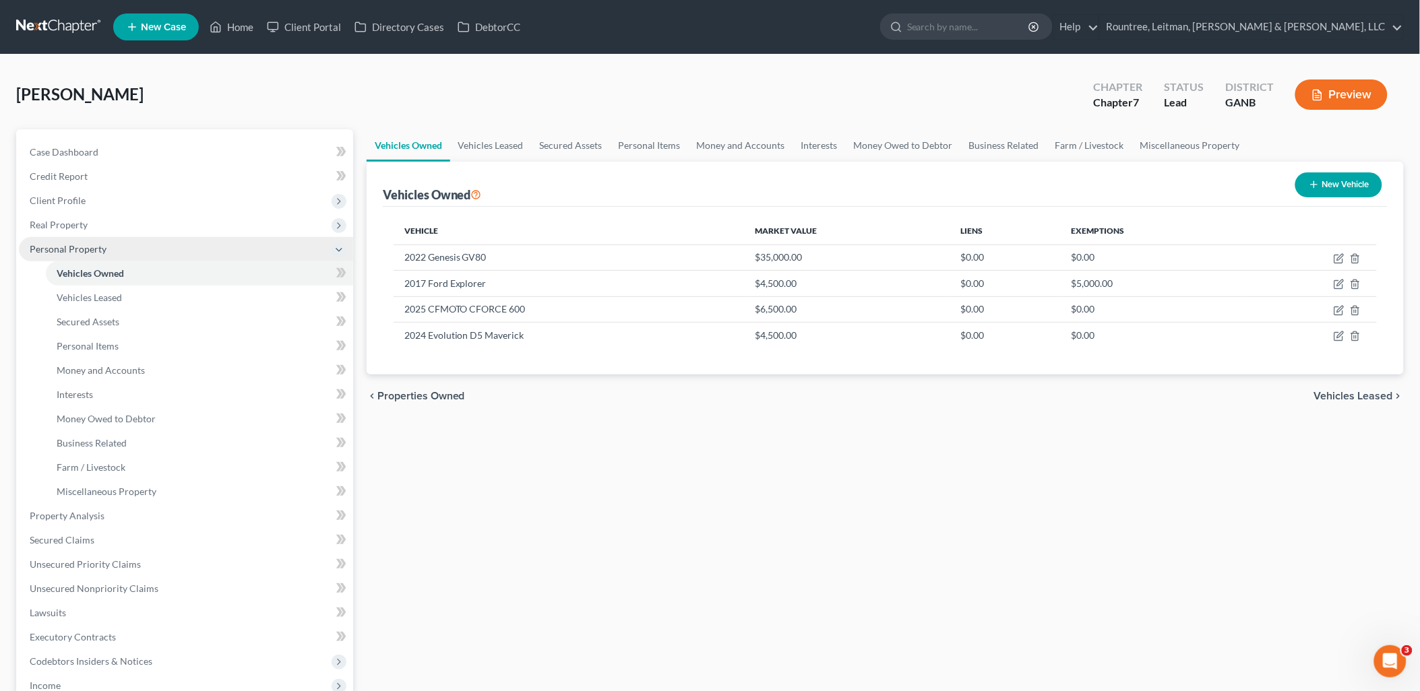
click at [115, 253] on span "Personal Property" at bounding box center [186, 249] width 334 height 24
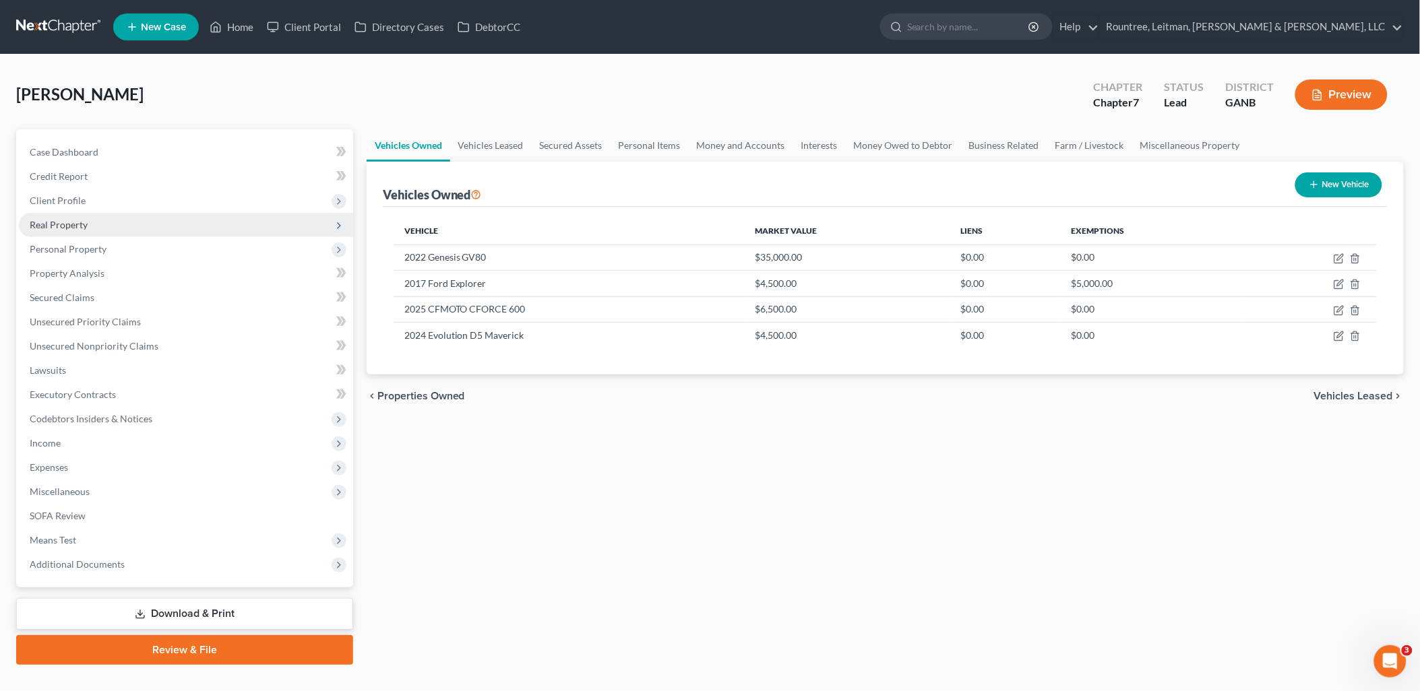
click at [108, 230] on span "Real Property" at bounding box center [186, 225] width 334 height 24
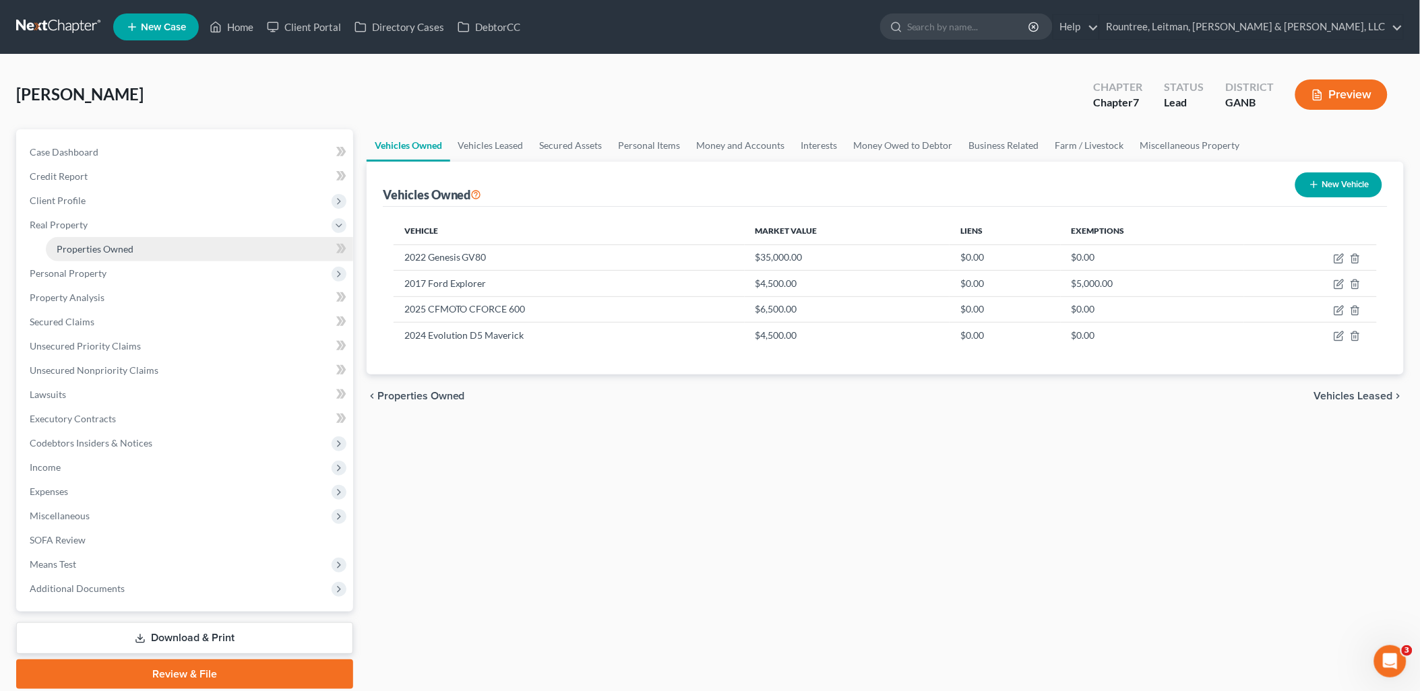
click at [110, 245] on span "Properties Owned" at bounding box center [95, 248] width 77 height 11
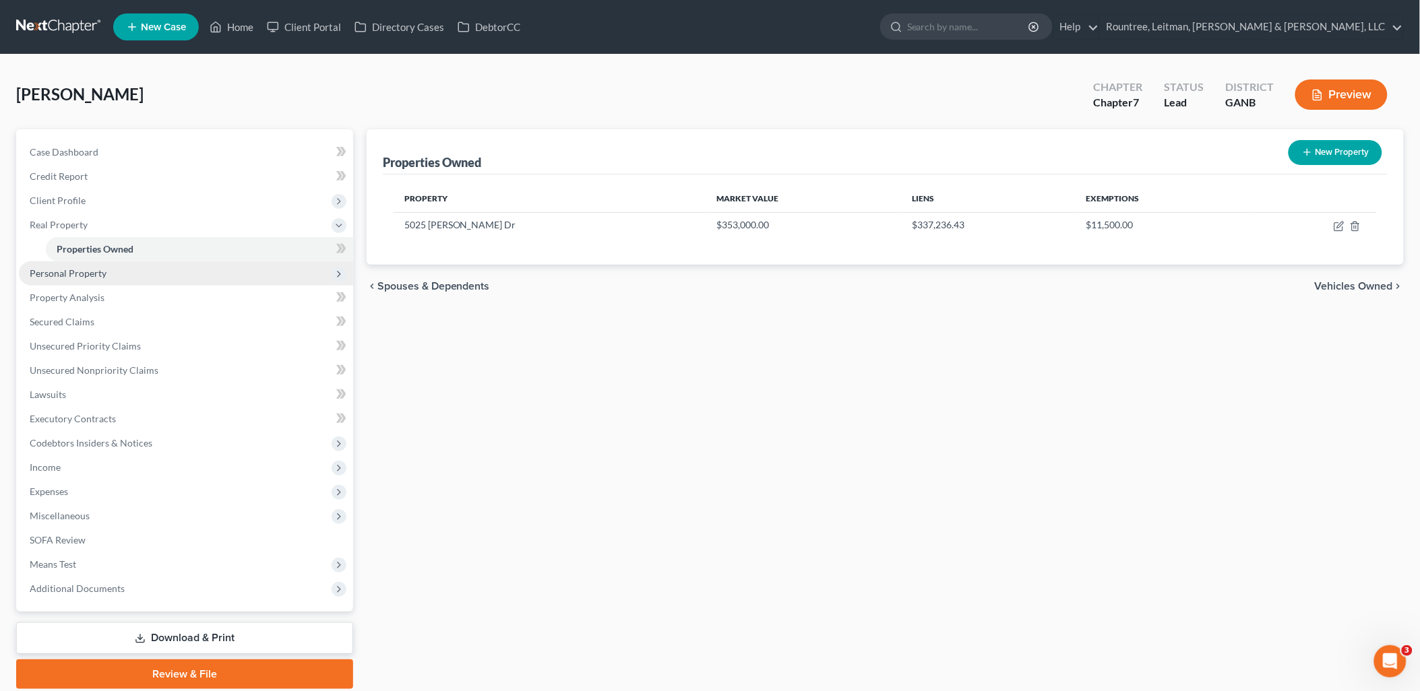
click at [203, 274] on span "Personal Property" at bounding box center [186, 273] width 334 height 24
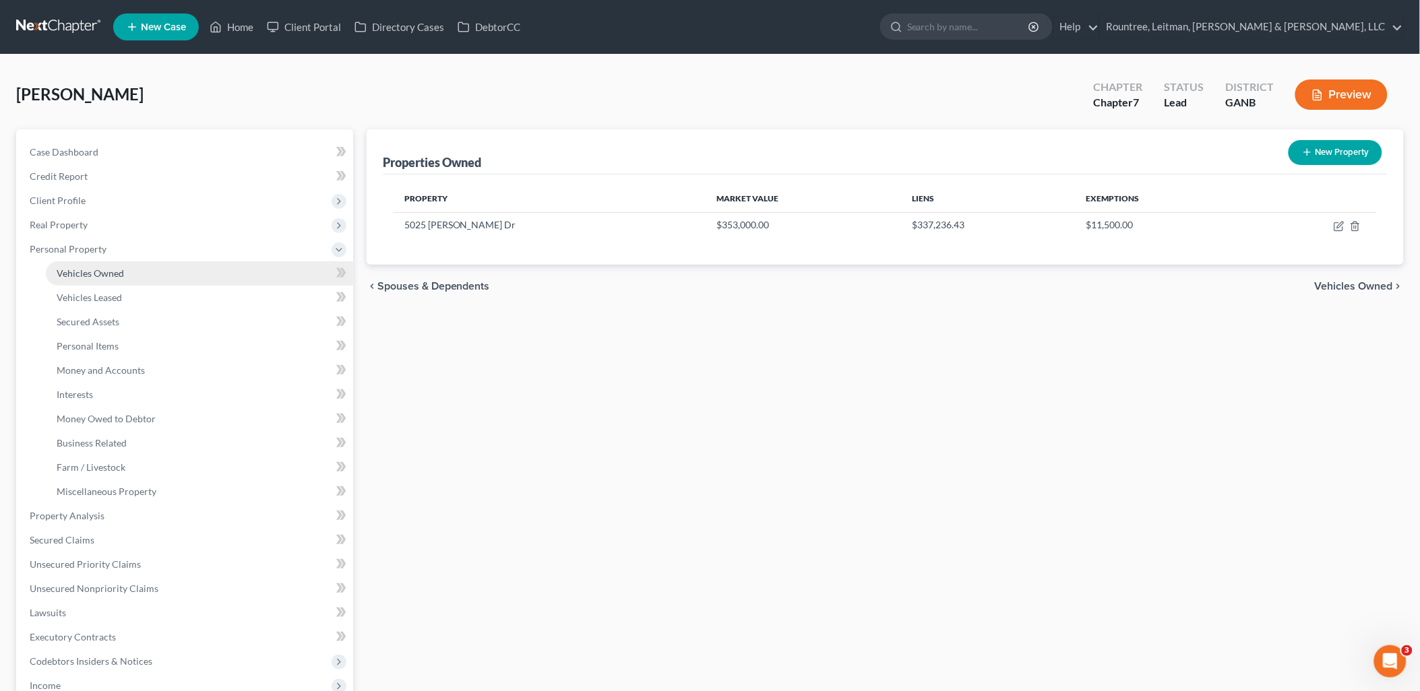
click at [177, 278] on link "Vehicles Owned" at bounding box center [199, 273] width 307 height 24
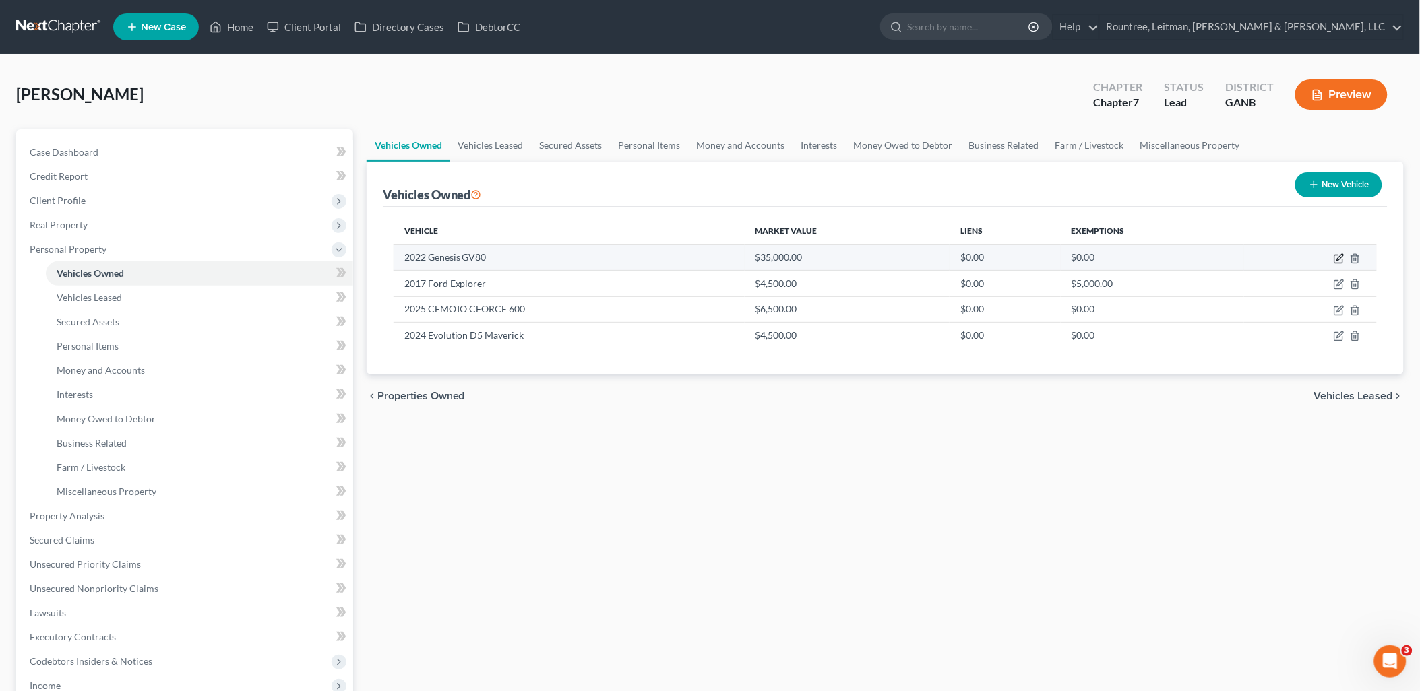
click at [1337, 257] on icon "button" at bounding box center [1338, 258] width 11 height 11
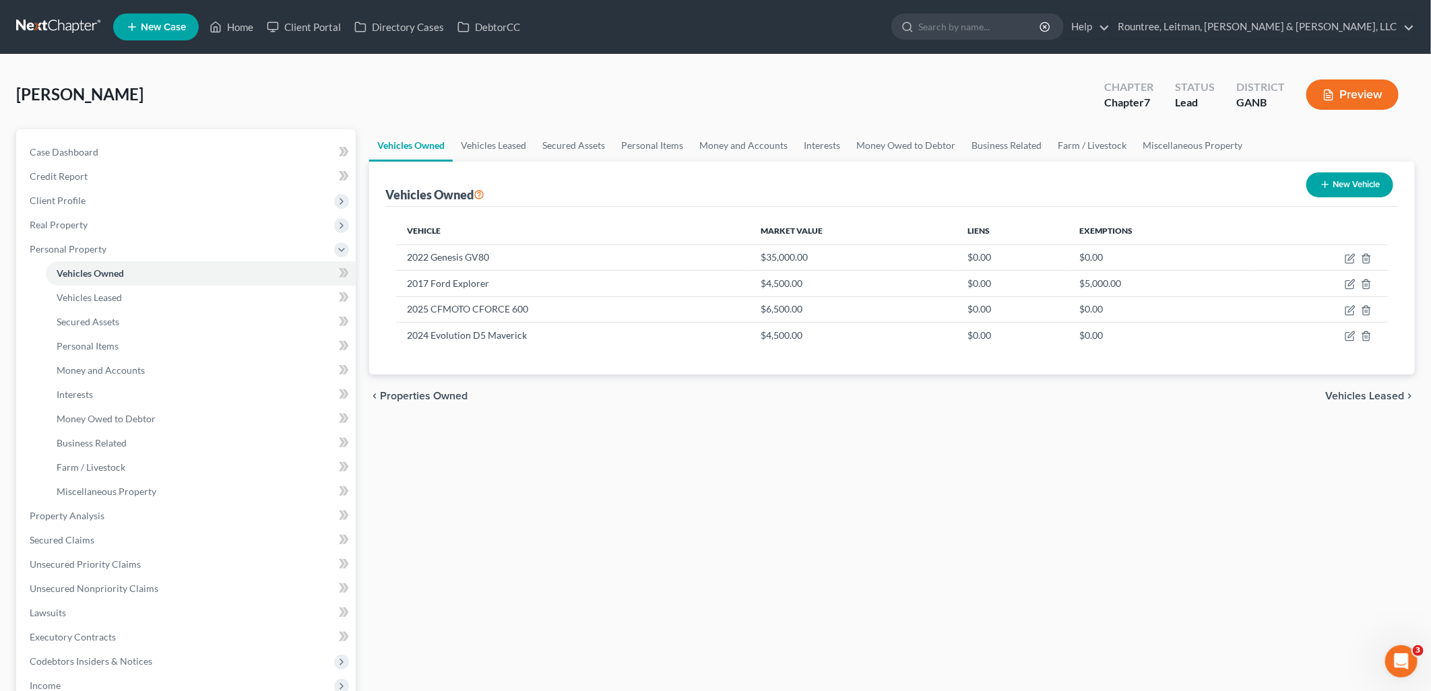
select select "0"
select select "4"
select select "2"
select select "0"
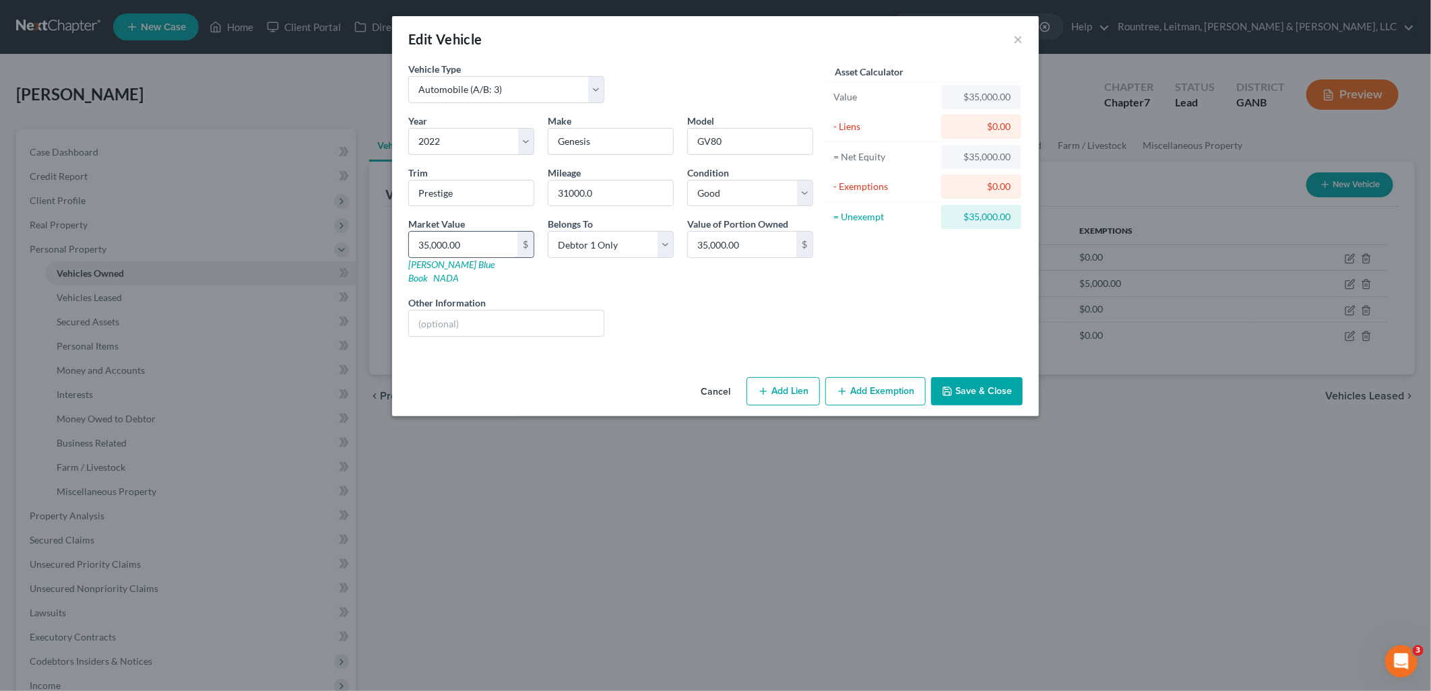
click at [493, 244] on input "35,000.00" at bounding box center [463, 245] width 108 height 26
click at [459, 272] on link "NADA" at bounding box center [446, 277] width 26 height 11
click at [480, 239] on input "35,000.00" at bounding box center [463, 245] width 108 height 26
type input "4"
type input "4.00"
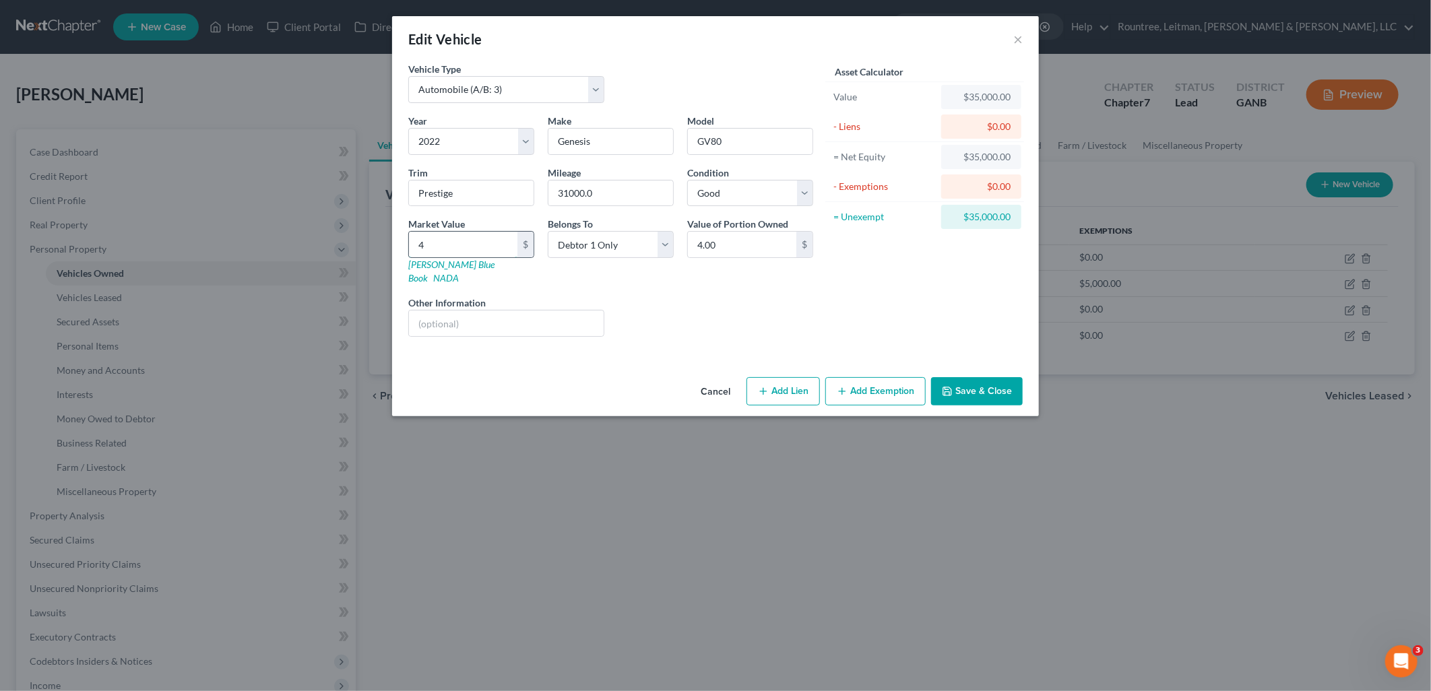
type input "40"
type input "40.00"
type input "400"
type input "400.00"
type input "4000"
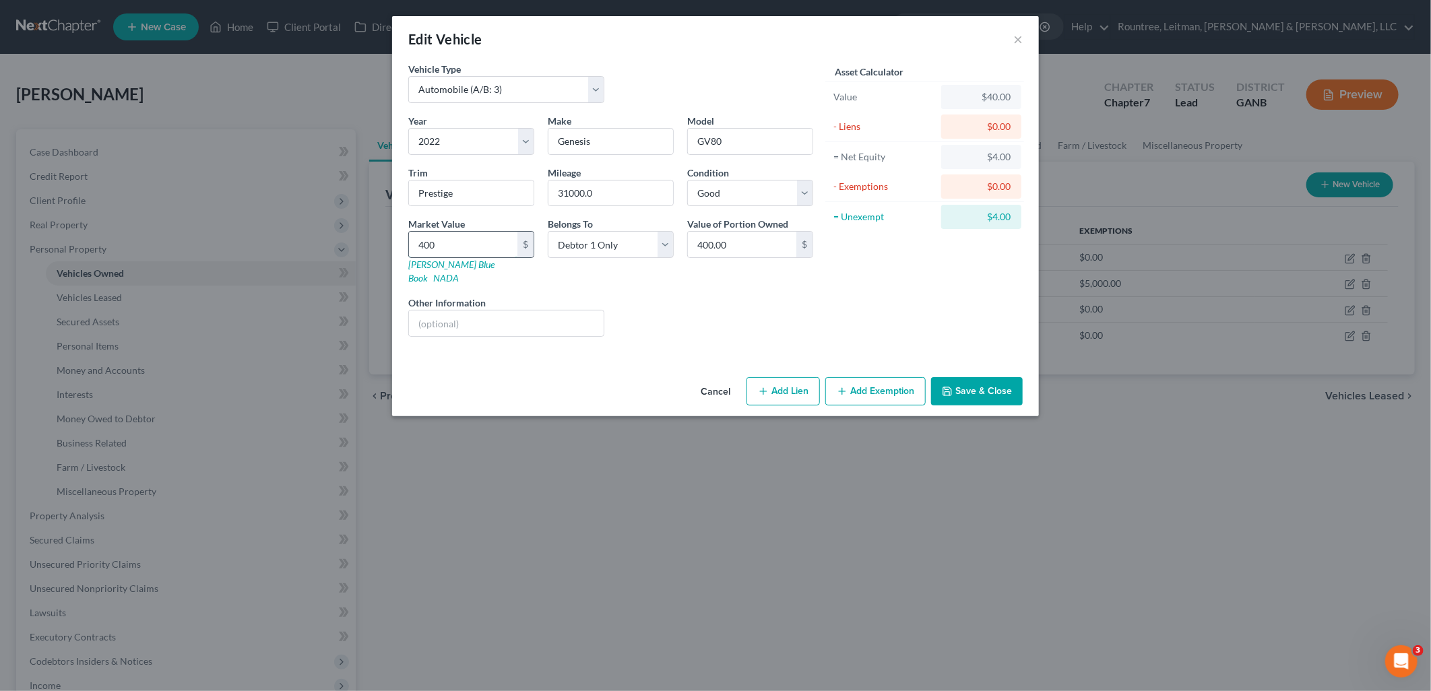
type input "4,000.00"
type input "4,0000"
type input "40,000.00"
type input "40,000"
click at [981, 377] on button "Save & Close" at bounding box center [977, 391] width 92 height 28
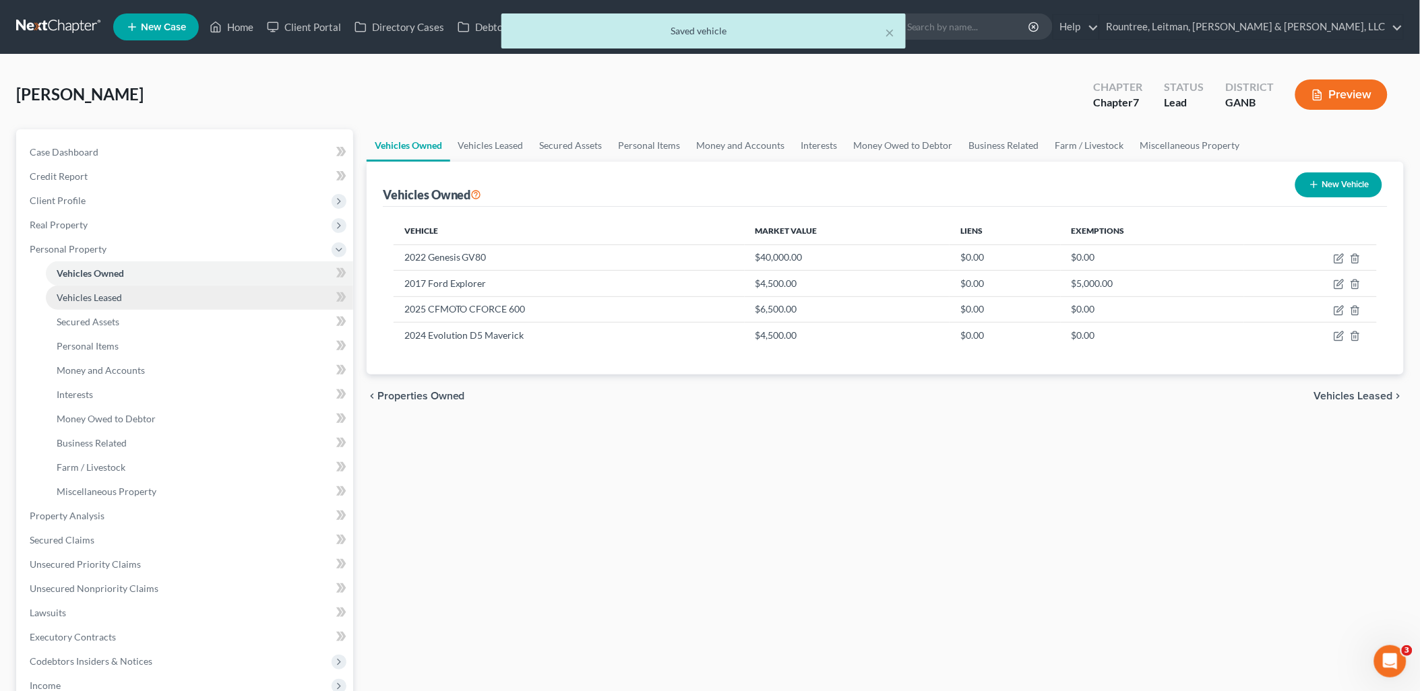
click at [95, 286] on link "Vehicles Leased" at bounding box center [199, 298] width 307 height 24
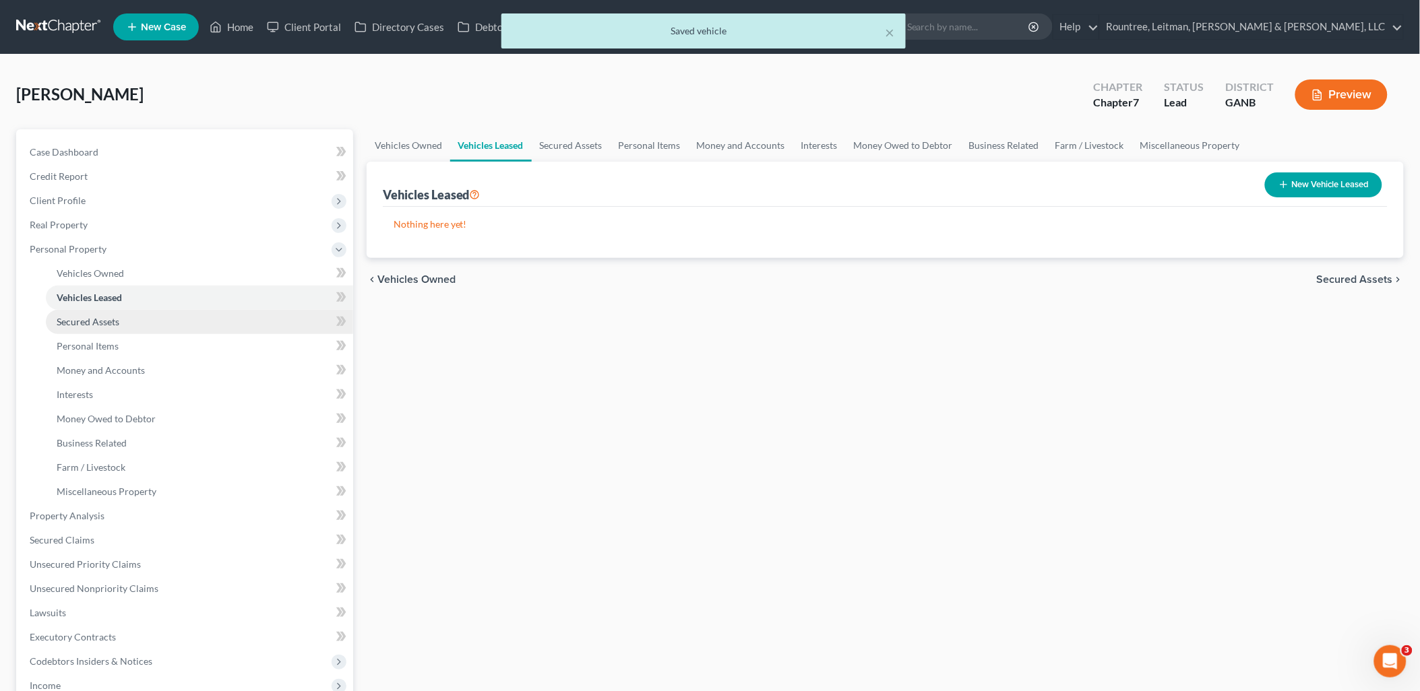
click at [106, 319] on span "Secured Assets" at bounding box center [88, 321] width 63 height 11
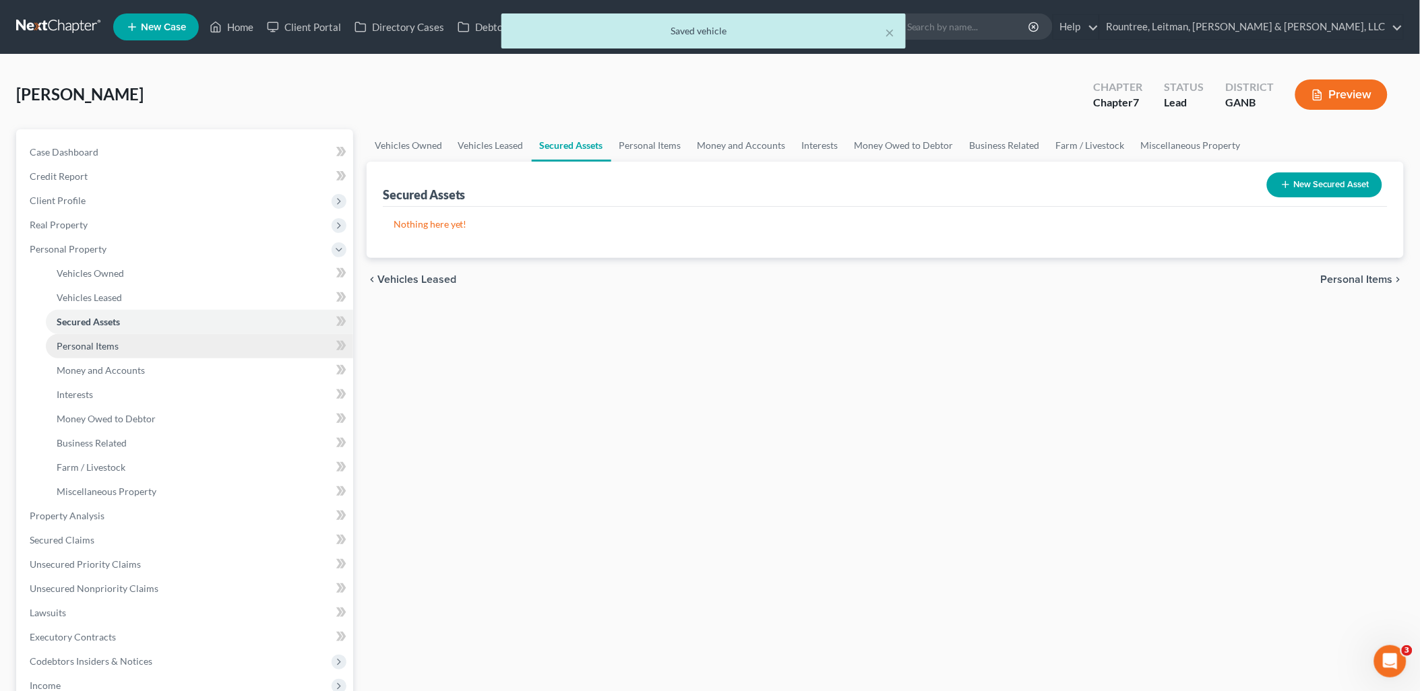
click at [113, 347] on span "Personal Items" at bounding box center [88, 345] width 62 height 11
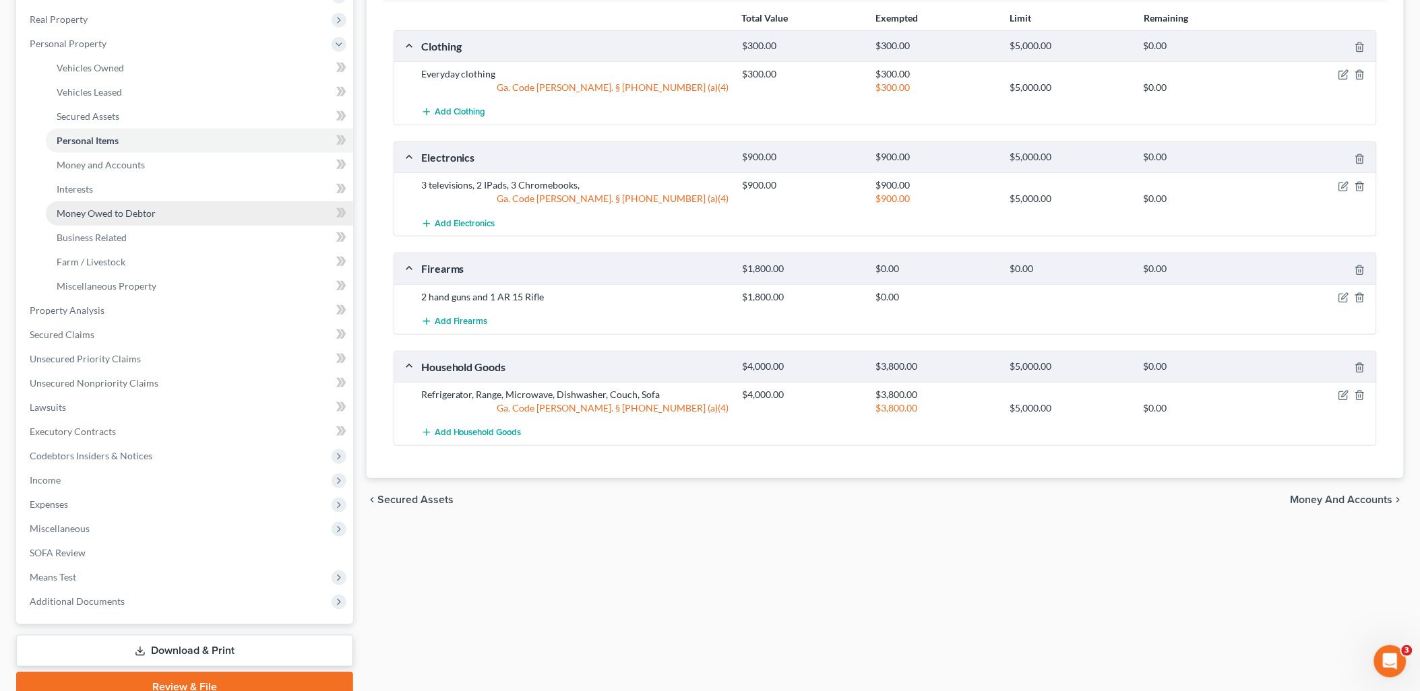
scroll to position [224, 0]
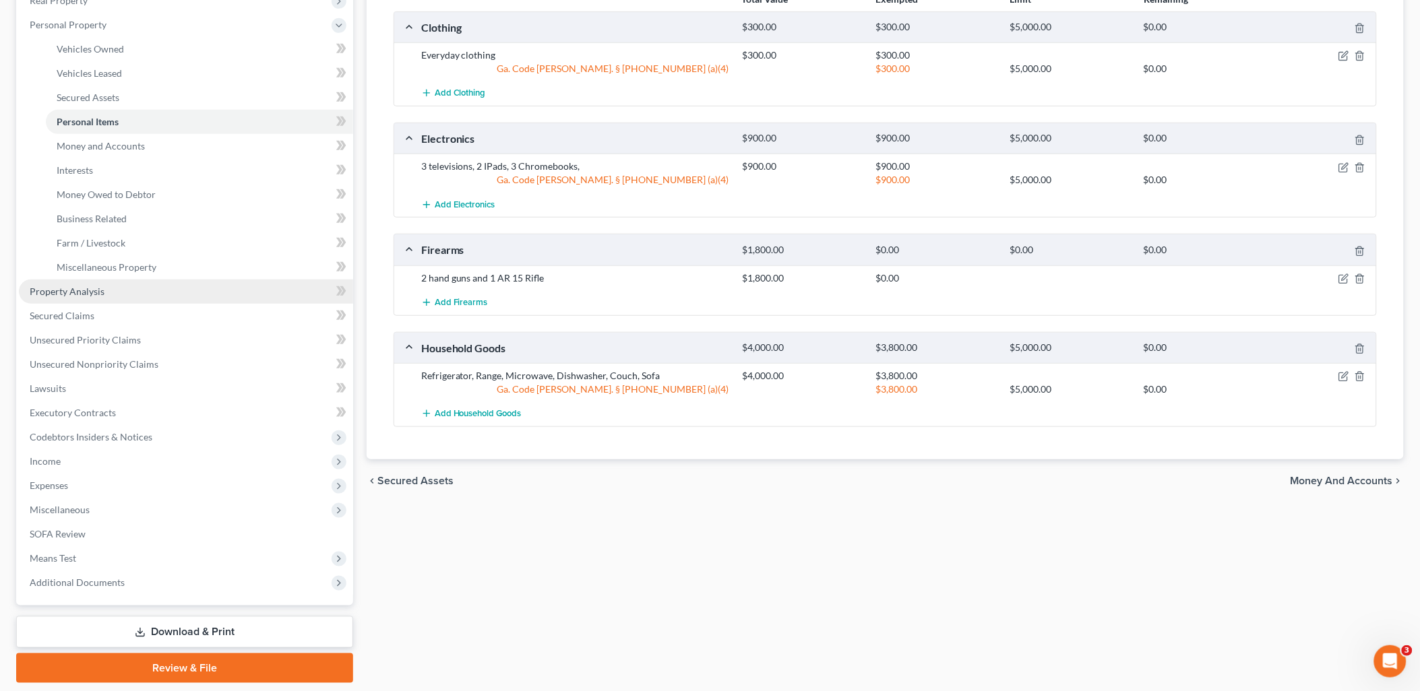
click at [133, 298] on link "Property Analysis" at bounding box center [186, 292] width 334 height 24
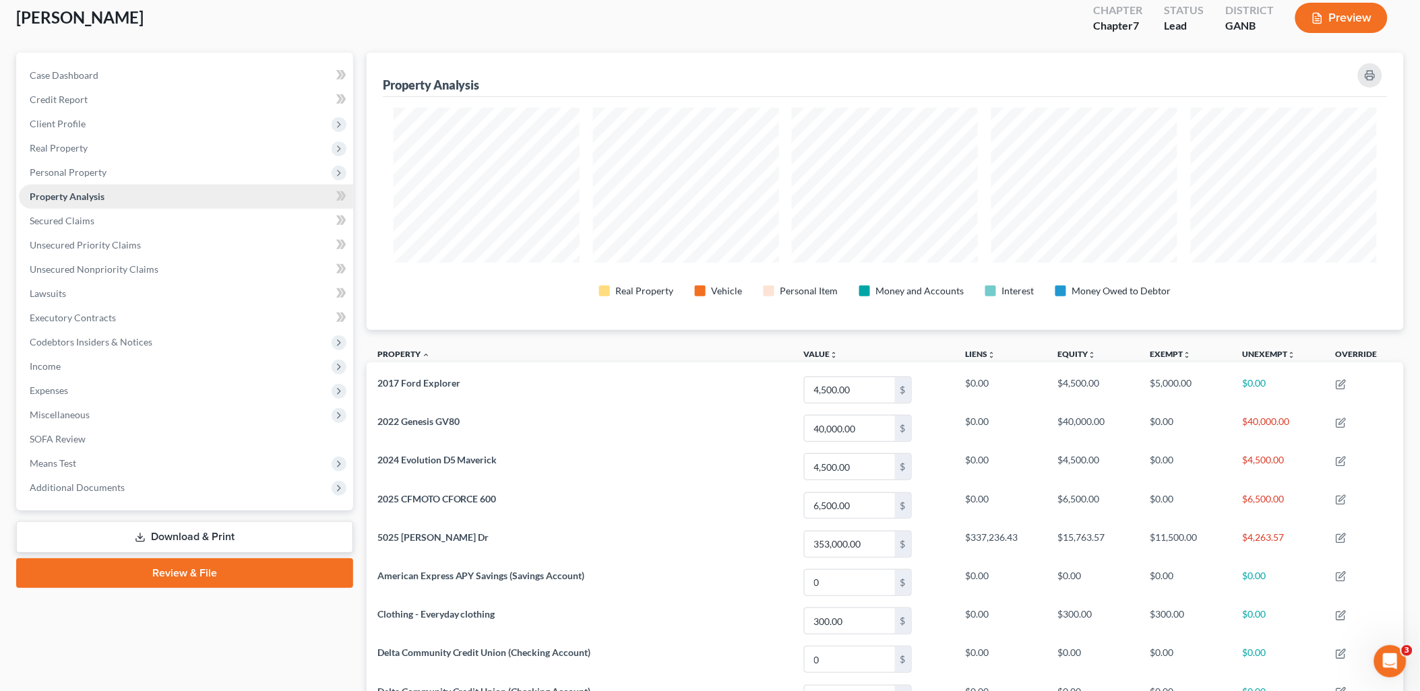
scroll to position [75, 0]
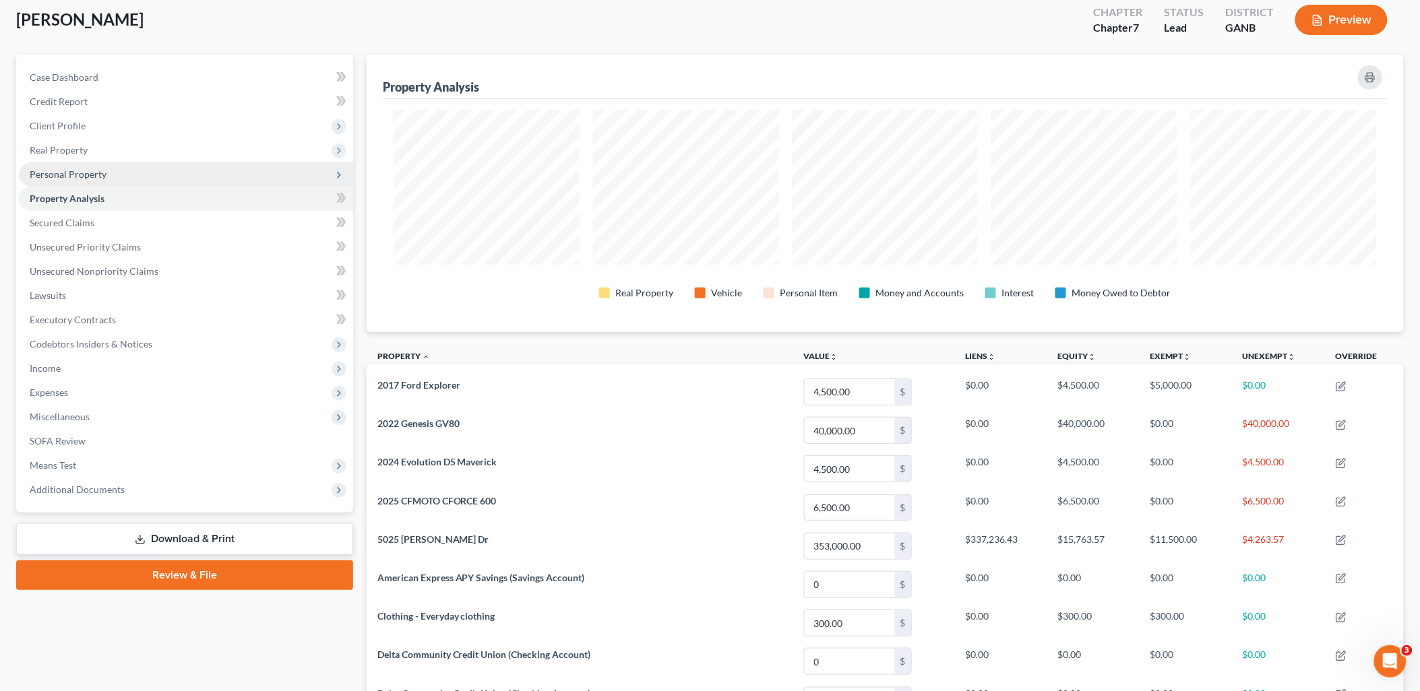
click at [109, 172] on span "Personal Property" at bounding box center [186, 174] width 334 height 24
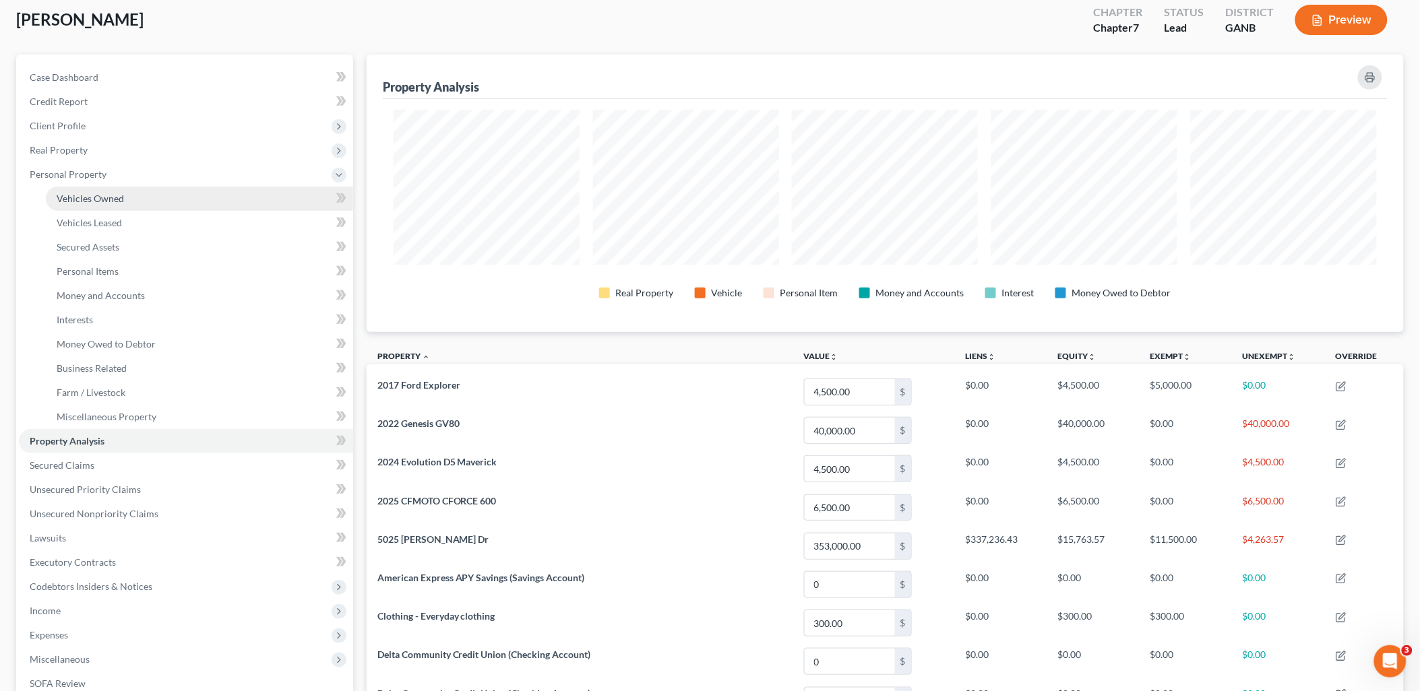
click at [110, 198] on span "Vehicles Owned" at bounding box center [90, 198] width 67 height 11
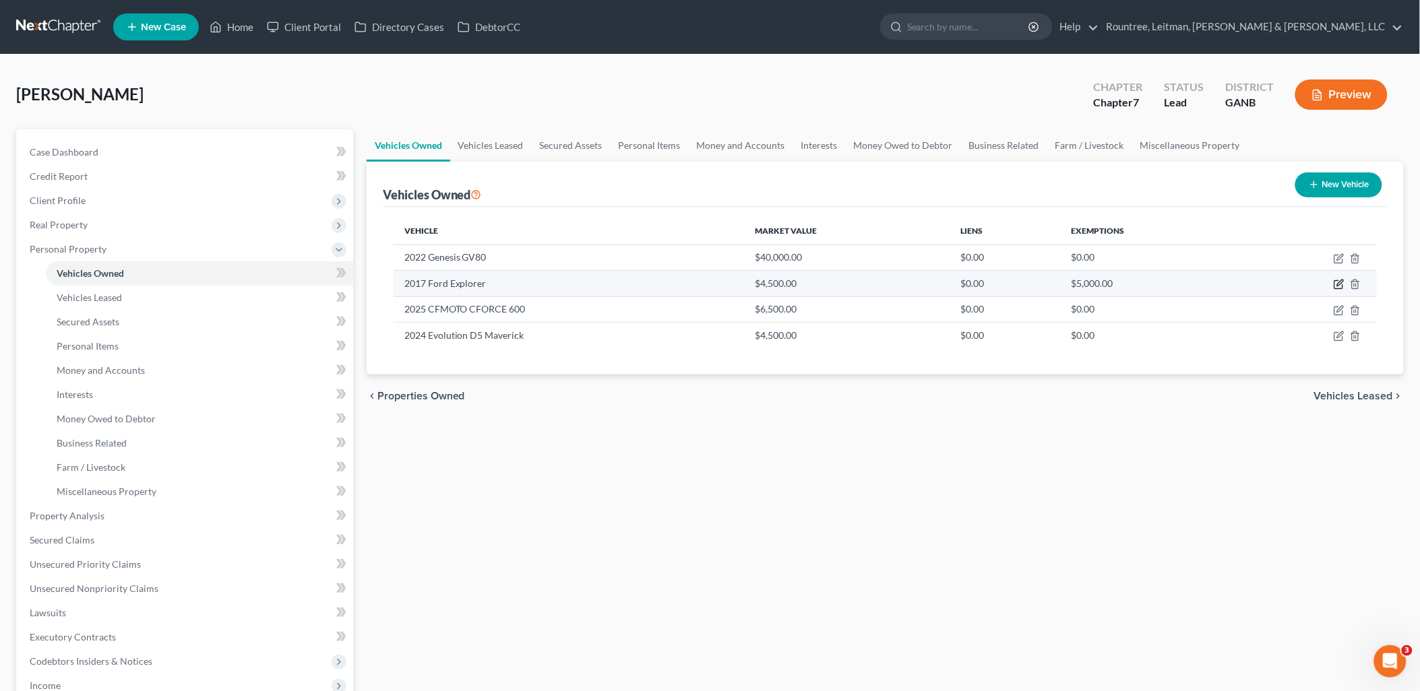
click at [1335, 285] on icon "button" at bounding box center [1338, 284] width 11 height 11
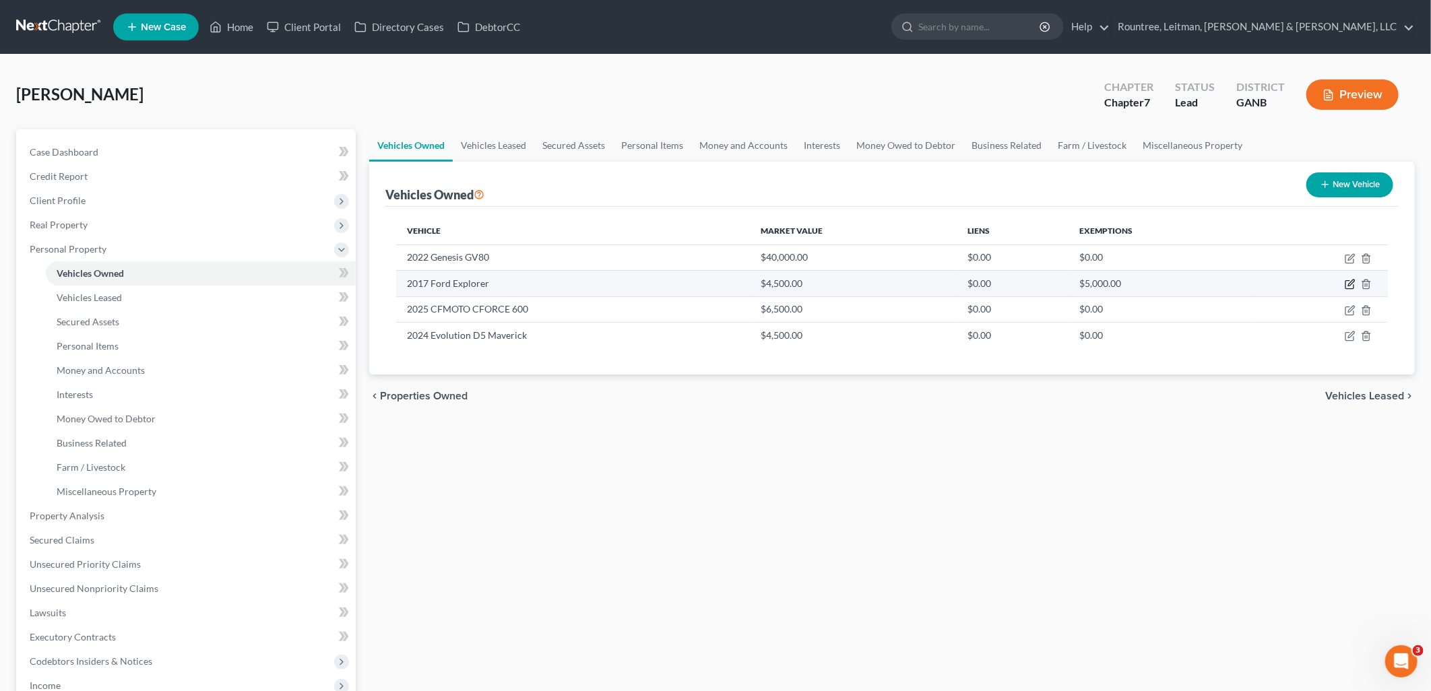
select select "0"
select select "9"
select select "3"
select select "0"
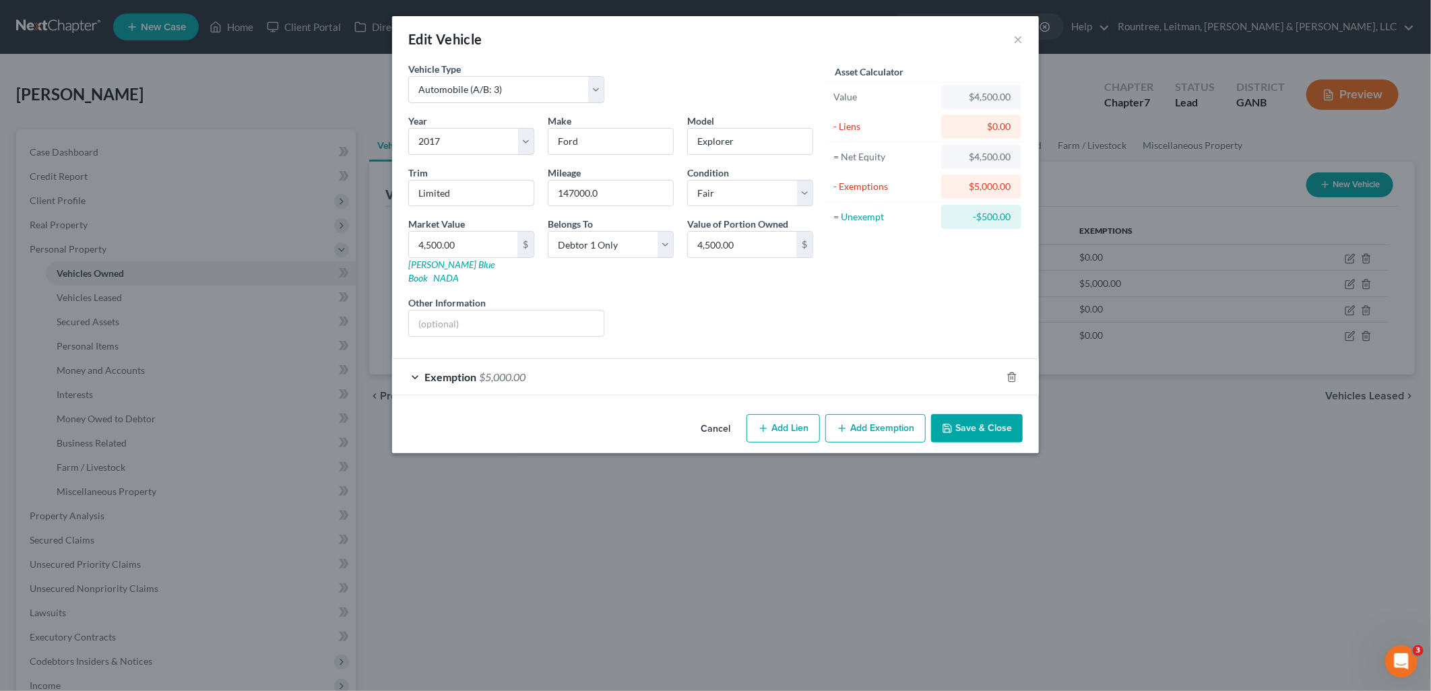
click at [730, 376] on div "Exemption $5,000.00" at bounding box center [696, 377] width 609 height 36
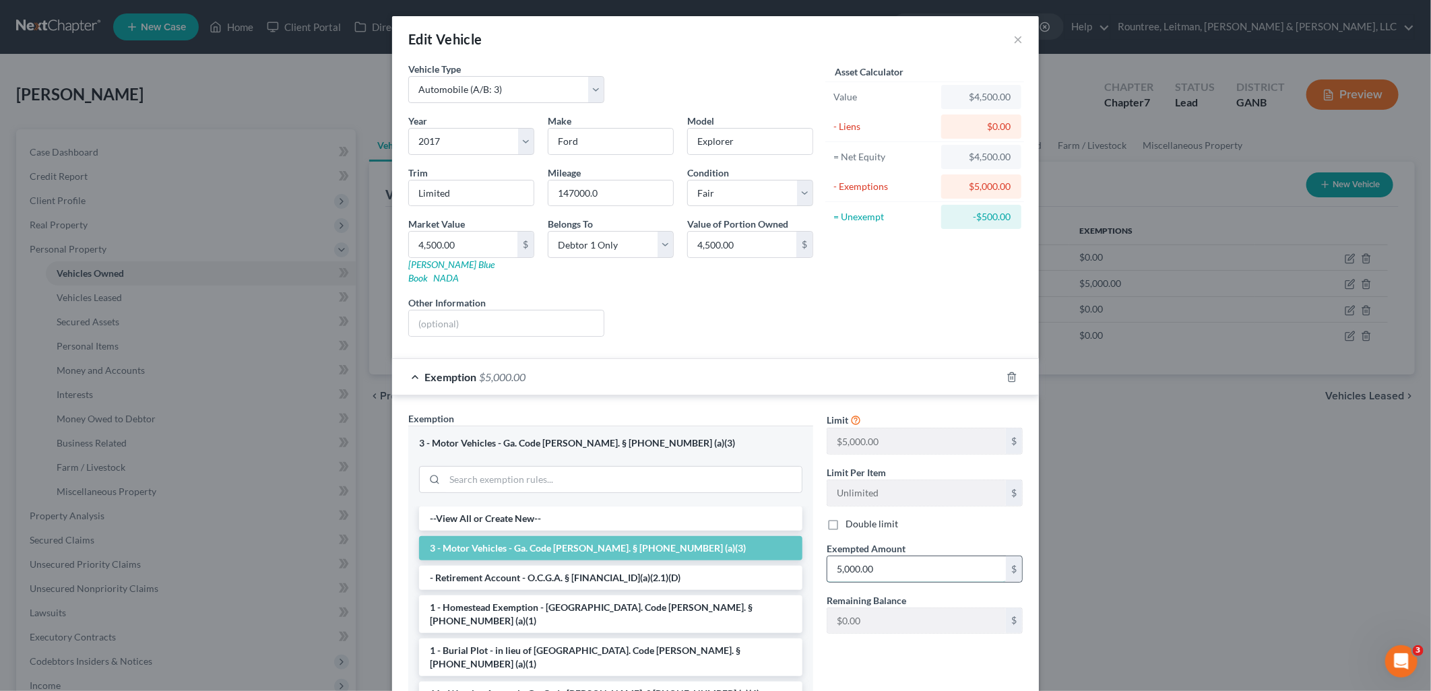
click at [904, 557] on input "5,000.00" at bounding box center [916, 570] width 179 height 26
type input "4,500"
click at [840, 644] on div "Limit $5,000.00 $ Limit Per Item Unlimited $ Double limit Exempted Amount * 4,5…" at bounding box center [925, 572] width 210 height 321
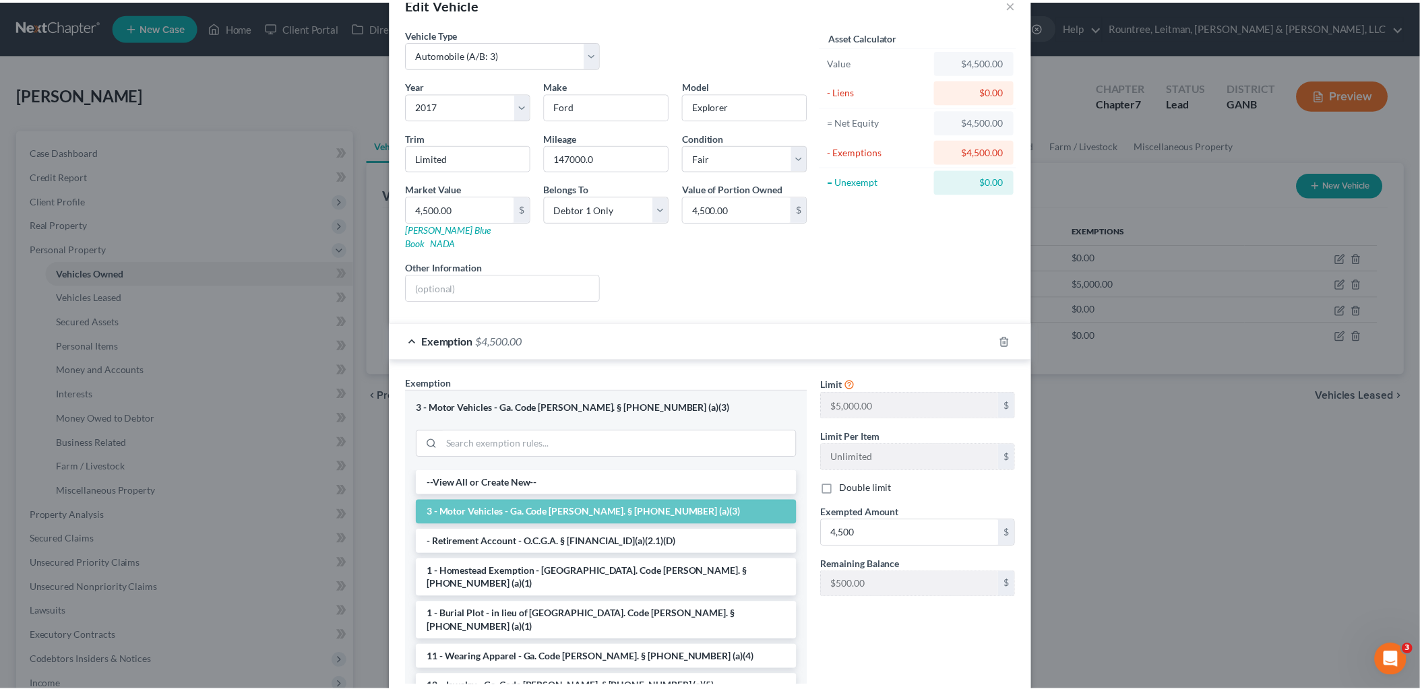
scroll to position [113, 0]
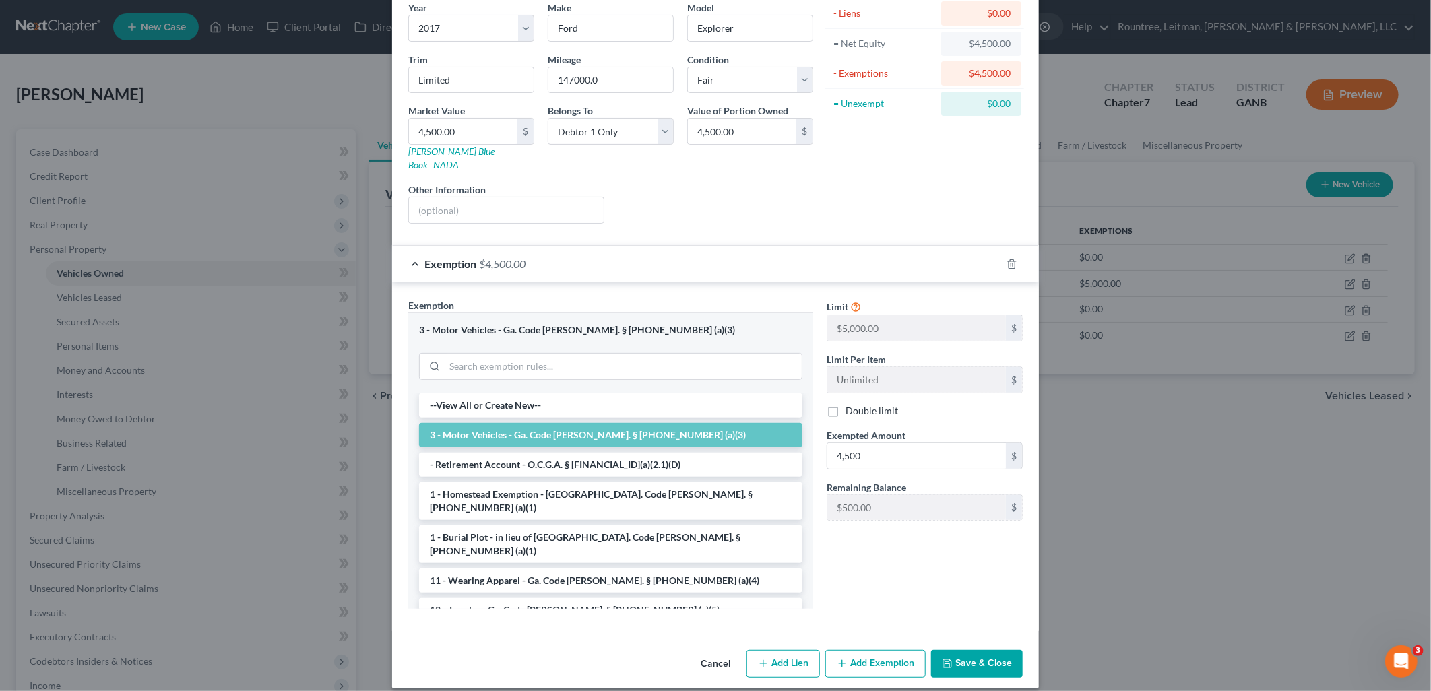
click at [999, 535] on div "Limit $5,000.00 $ Limit Per Item Unlimited $ Double limit Exempted Amount * 4,5…" at bounding box center [925, 458] width 210 height 321
click at [975, 650] on button "Save & Close" at bounding box center [977, 664] width 92 height 28
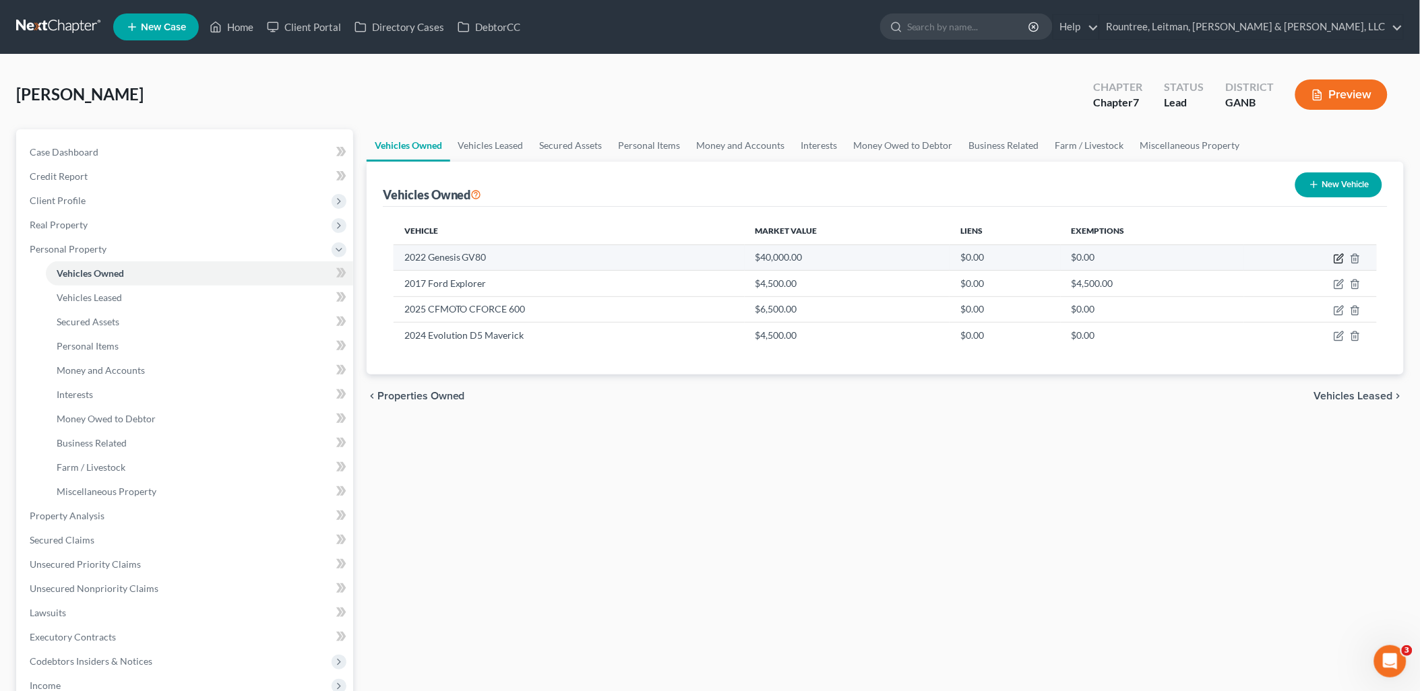
click at [1335, 257] on icon "button" at bounding box center [1338, 259] width 8 height 8
select select "0"
select select "4"
select select "2"
select select "0"
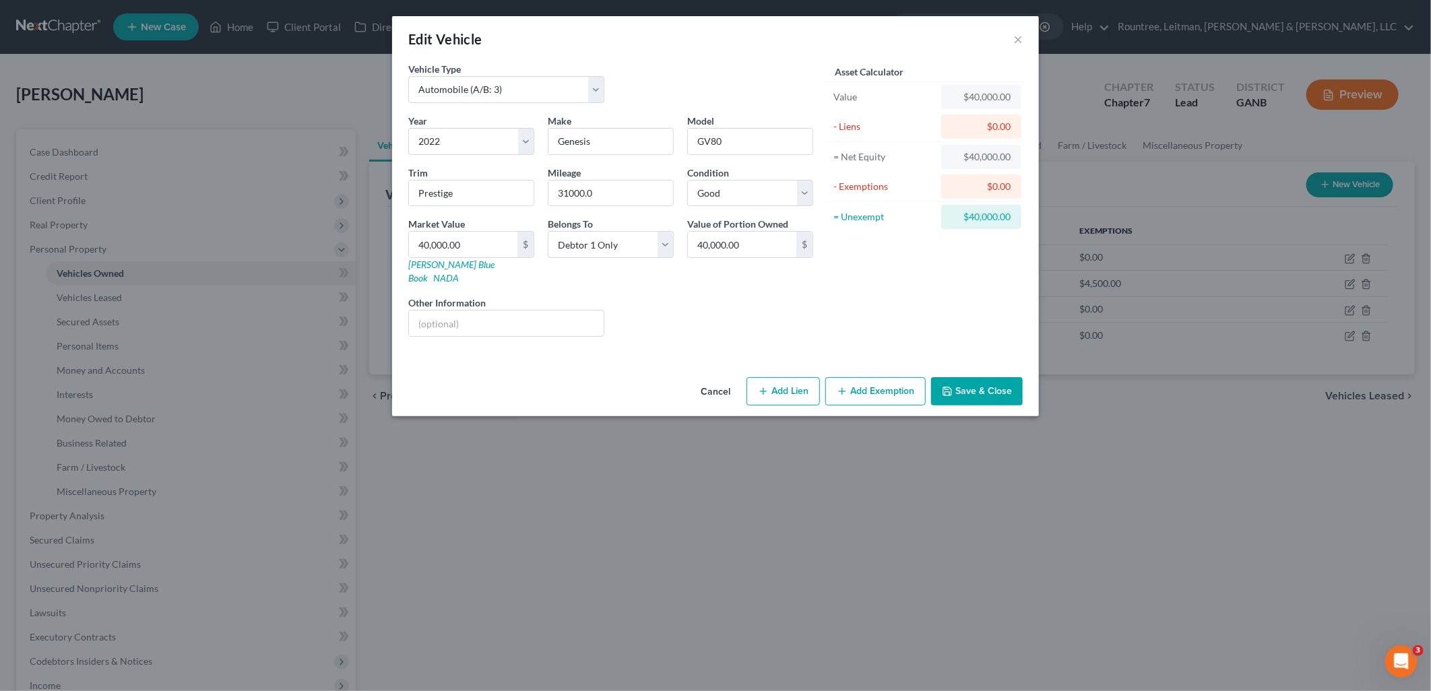
click at [890, 380] on button "Add Exemption" at bounding box center [875, 391] width 100 height 28
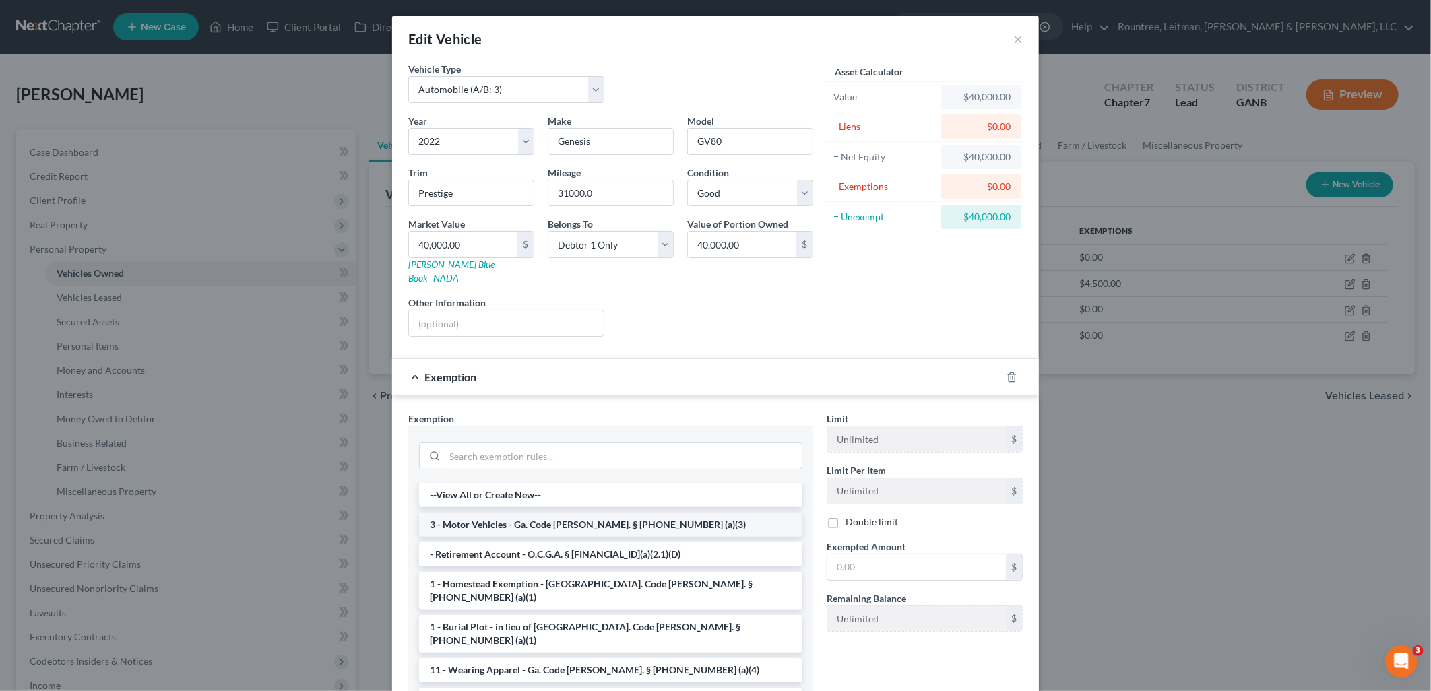
click at [691, 513] on li "3 - Motor Vehicles - Ga. Code Ann. § 44-13-100 (a)(3)" at bounding box center [610, 525] width 383 height 24
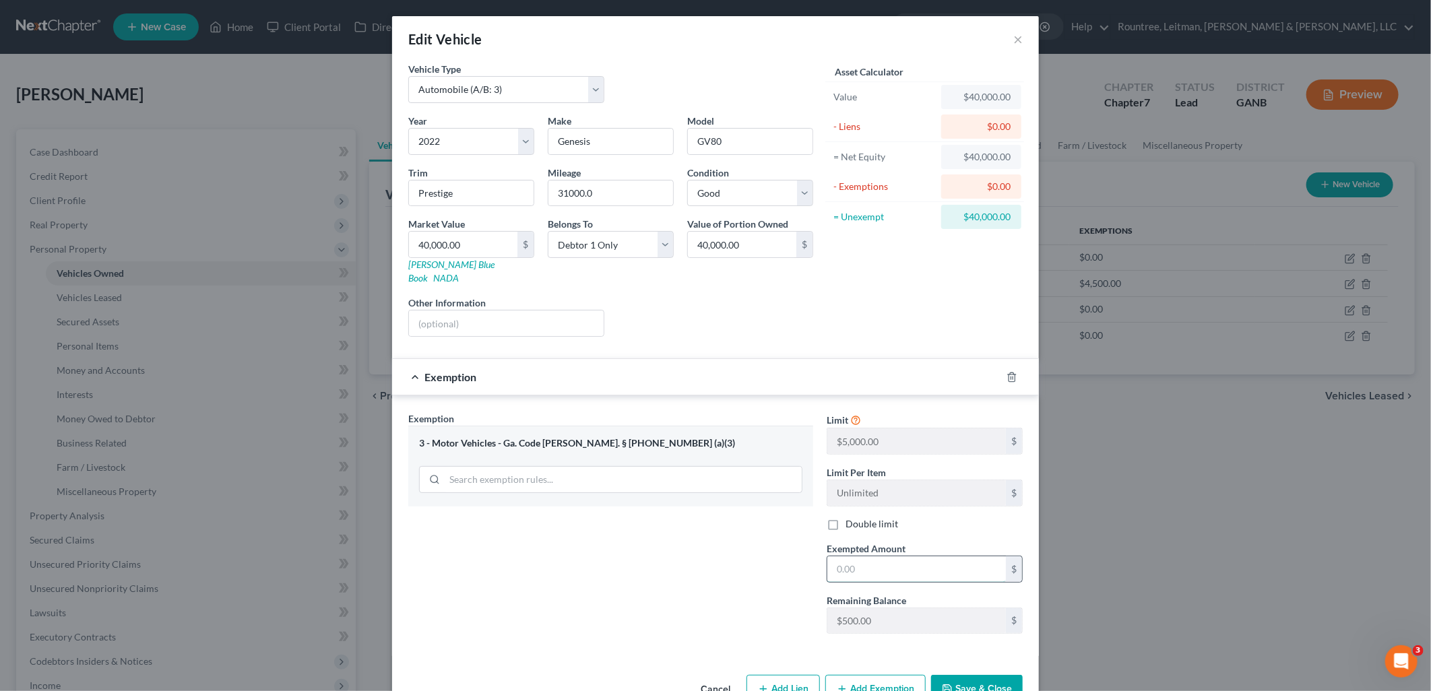
click at [912, 562] on input "text" at bounding box center [916, 570] width 179 height 26
type input "5,000"
click at [964, 679] on button "Save & Close" at bounding box center [977, 689] width 92 height 28
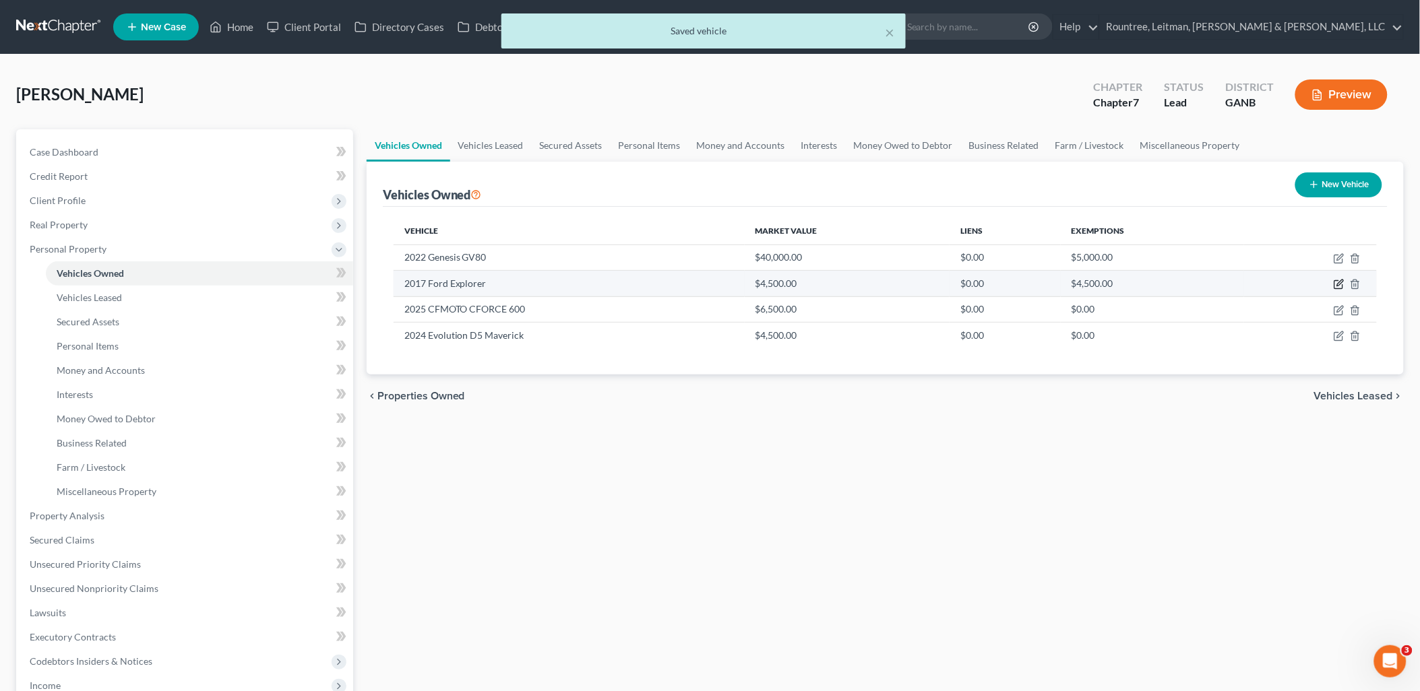
click at [1341, 283] on icon "button" at bounding box center [1338, 284] width 11 height 11
select select "0"
select select "9"
select select "3"
select select "0"
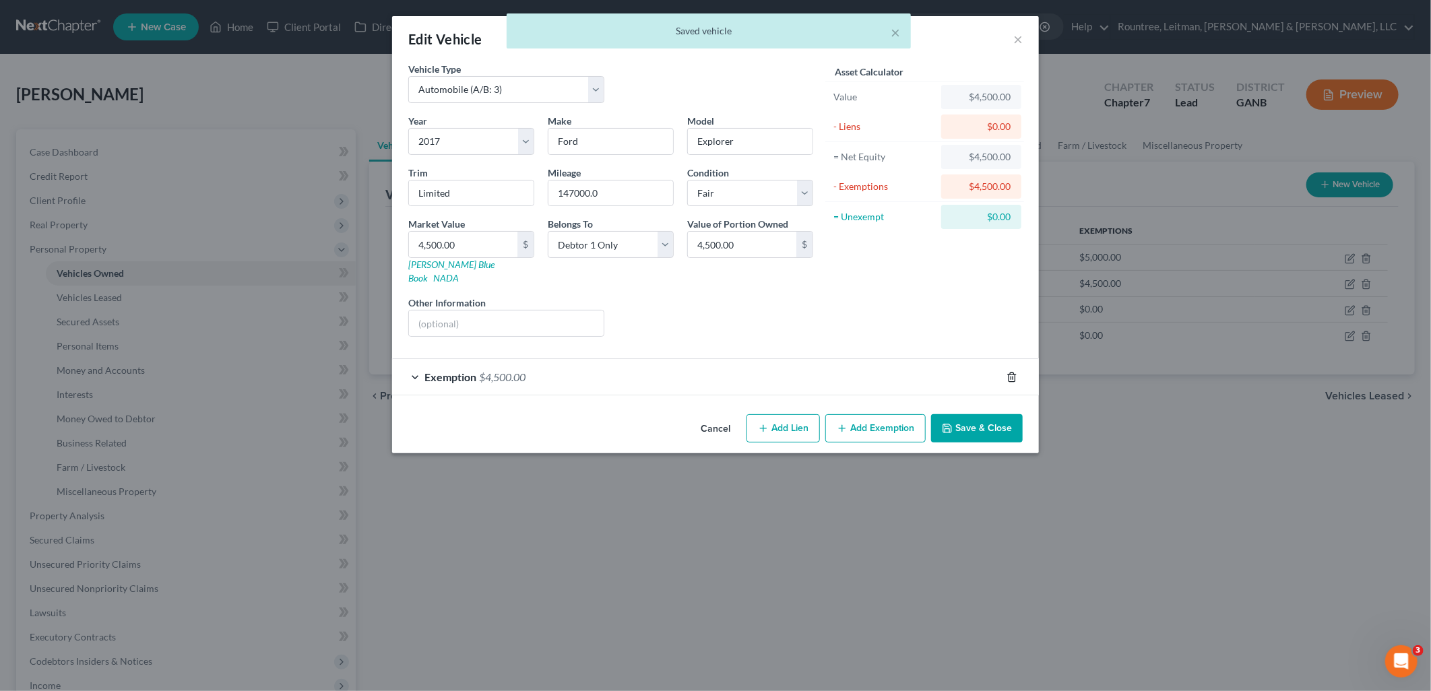
click at [1011, 372] on icon "button" at bounding box center [1012, 377] width 11 height 11
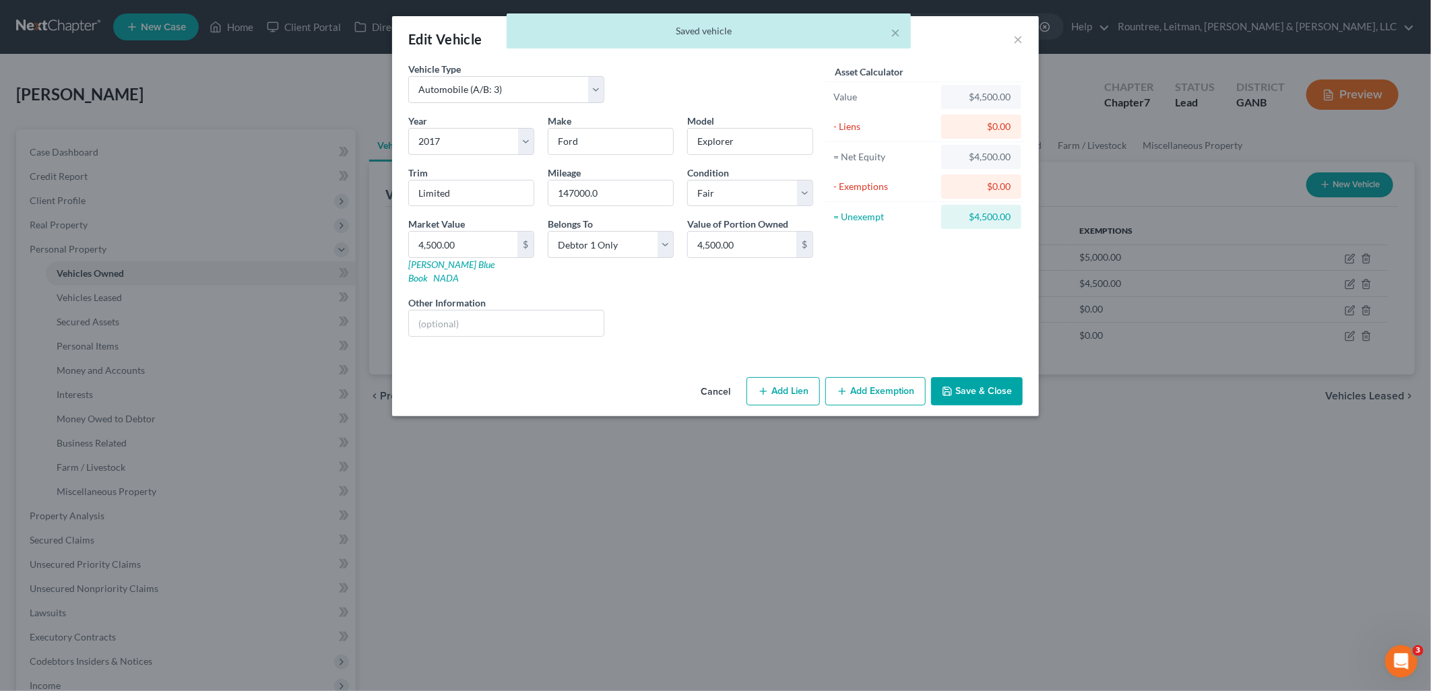
click at [997, 377] on button "Save & Close" at bounding box center [977, 391] width 92 height 28
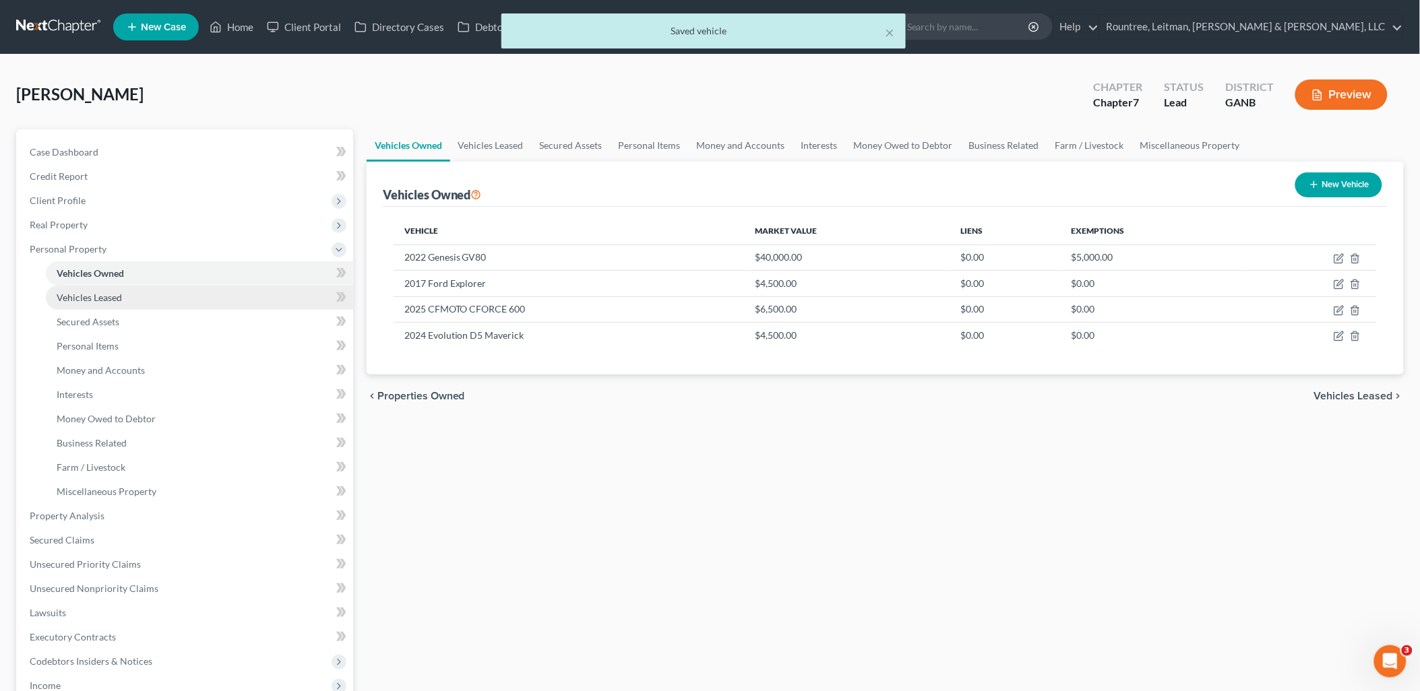
click at [128, 292] on link "Vehicles Leased" at bounding box center [199, 298] width 307 height 24
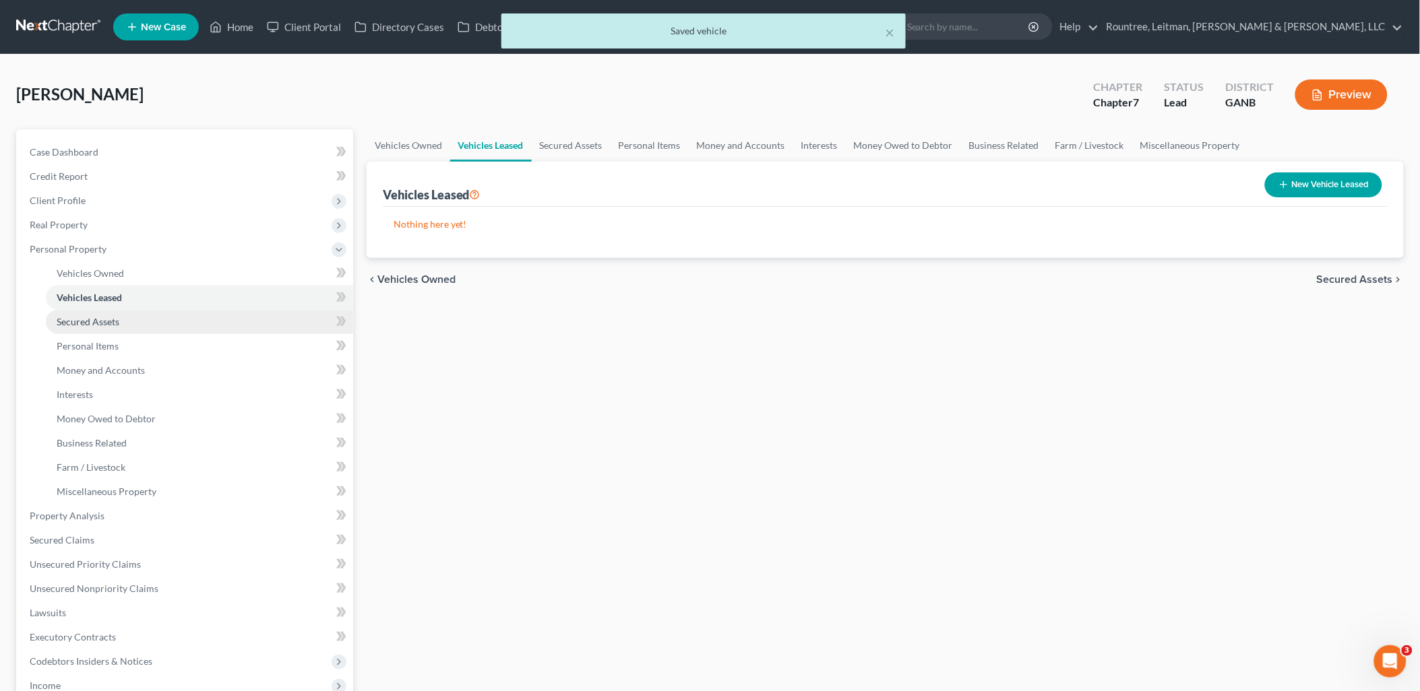
click at [123, 317] on link "Secured Assets" at bounding box center [199, 322] width 307 height 24
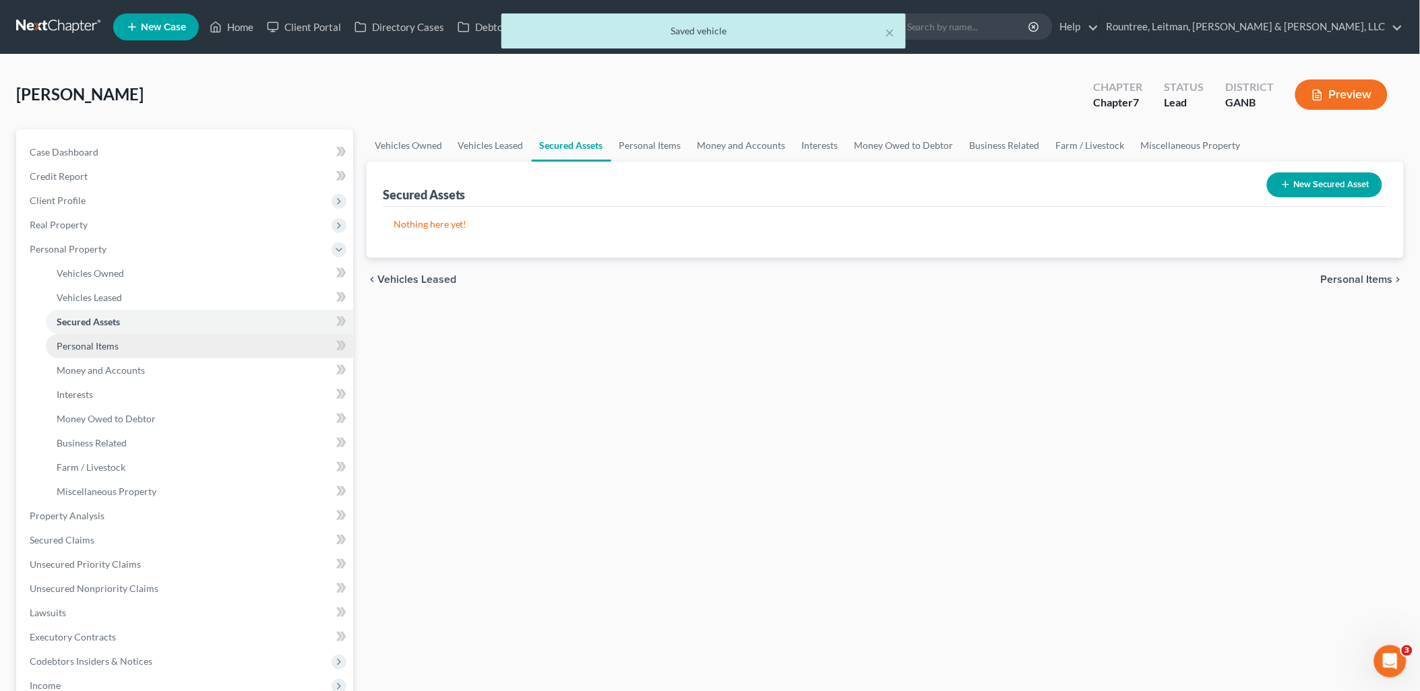
click at [115, 346] on span "Personal Items" at bounding box center [88, 345] width 62 height 11
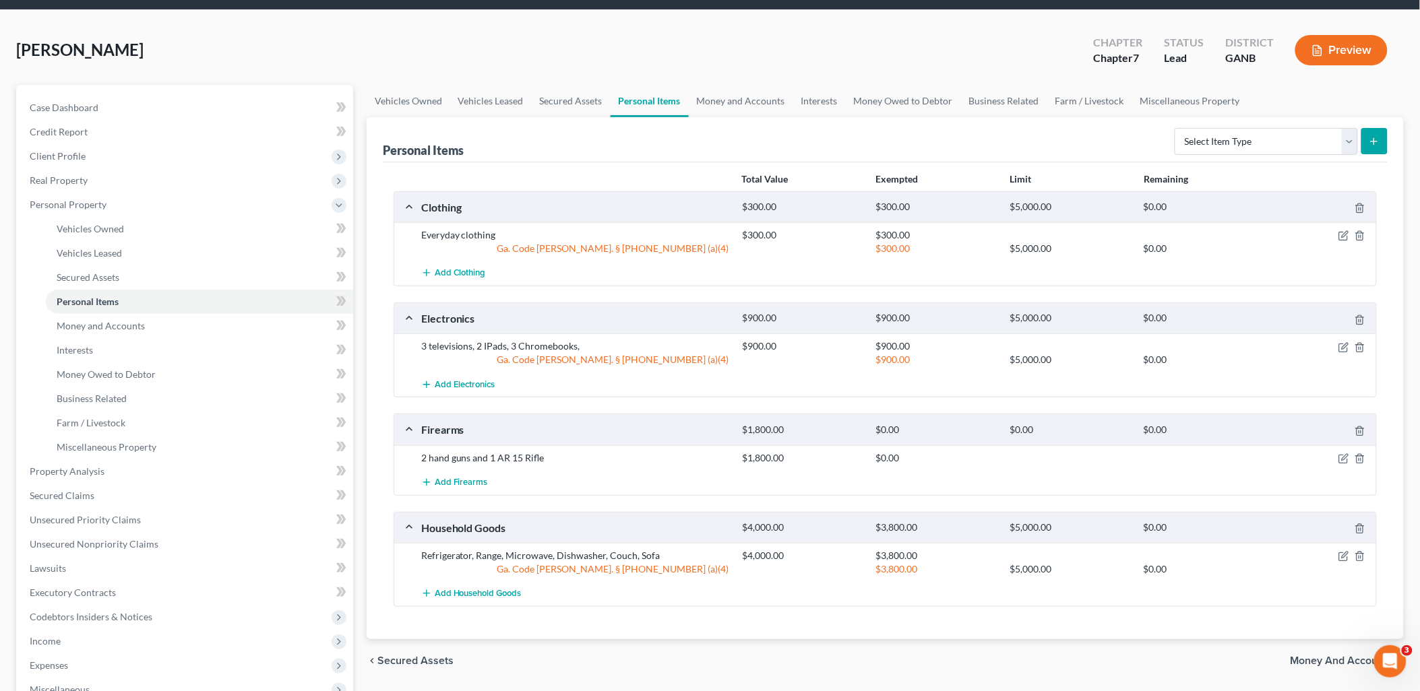
scroll to position [150, 0]
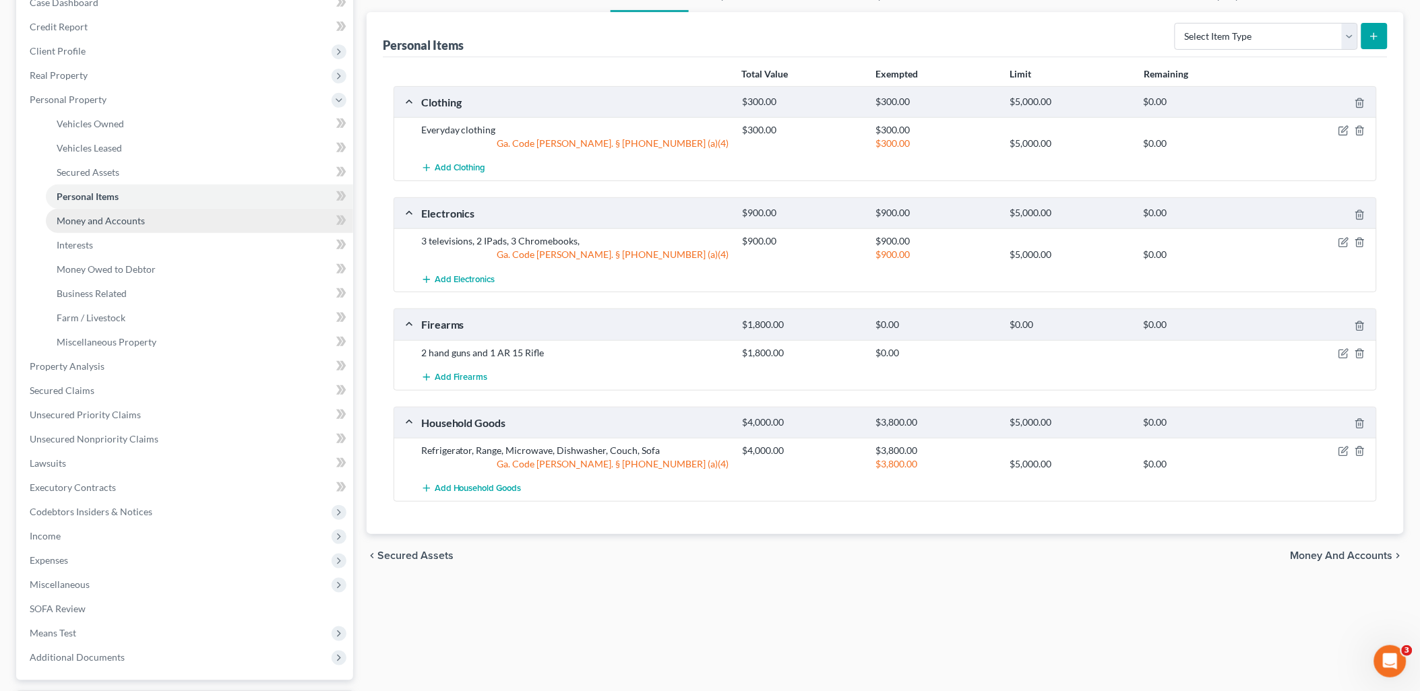
click at [158, 227] on link "Money and Accounts" at bounding box center [199, 221] width 307 height 24
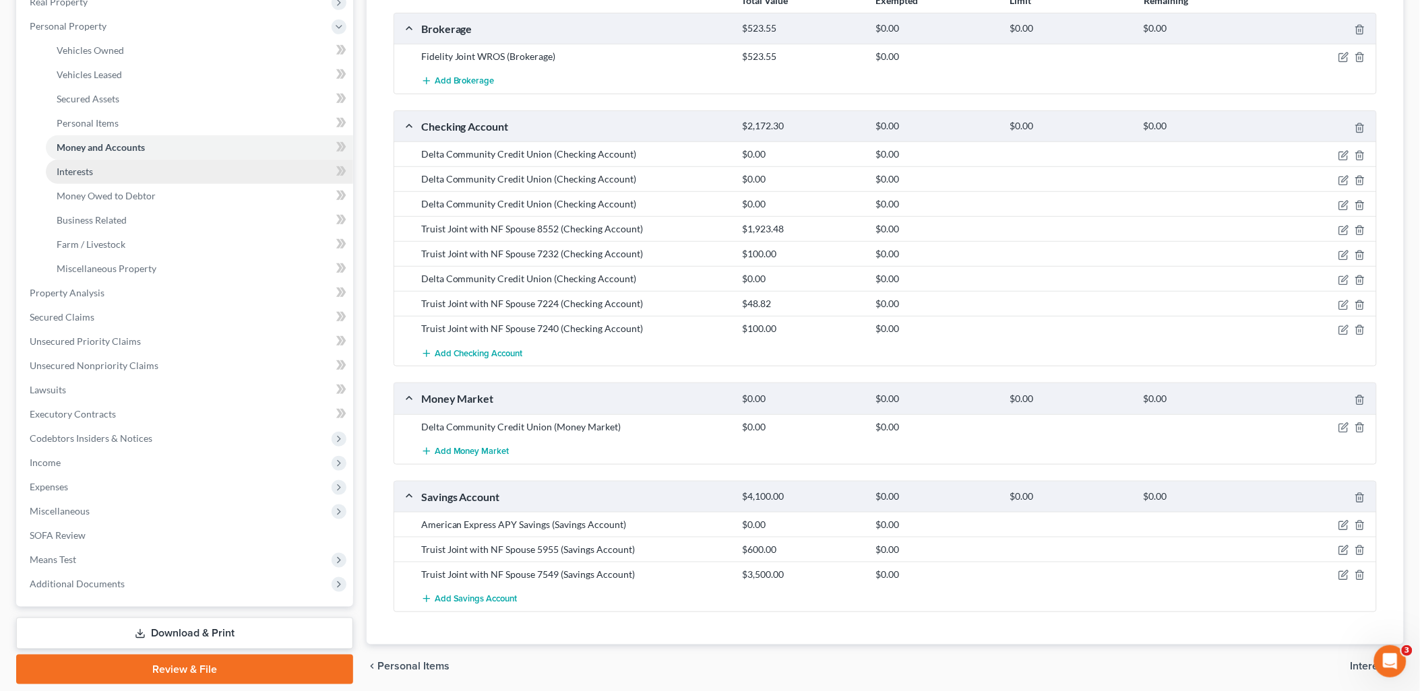
scroll to position [224, 0]
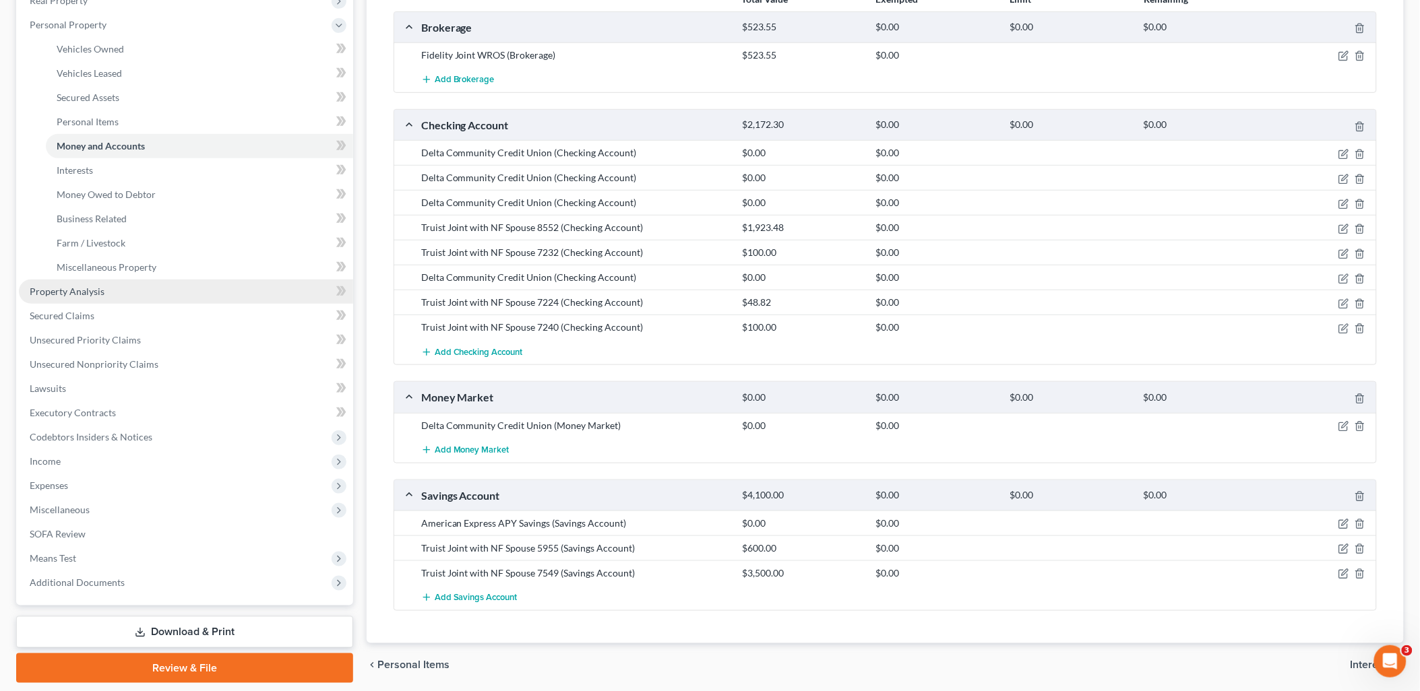
click at [131, 288] on link "Property Analysis" at bounding box center [186, 292] width 334 height 24
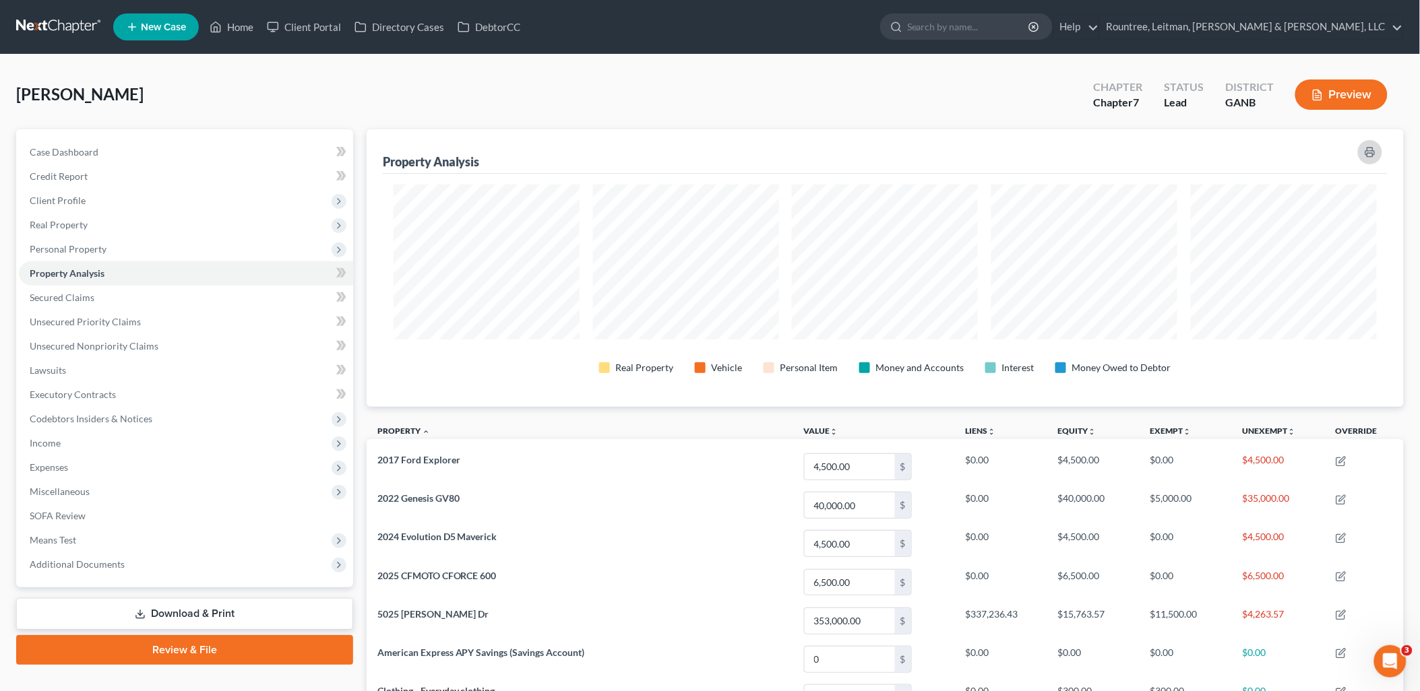
click at [1362, 144] on button "button" at bounding box center [1370, 152] width 24 height 24
click at [154, 341] on span "Unsecured Nonpriority Claims" at bounding box center [94, 345] width 129 height 11
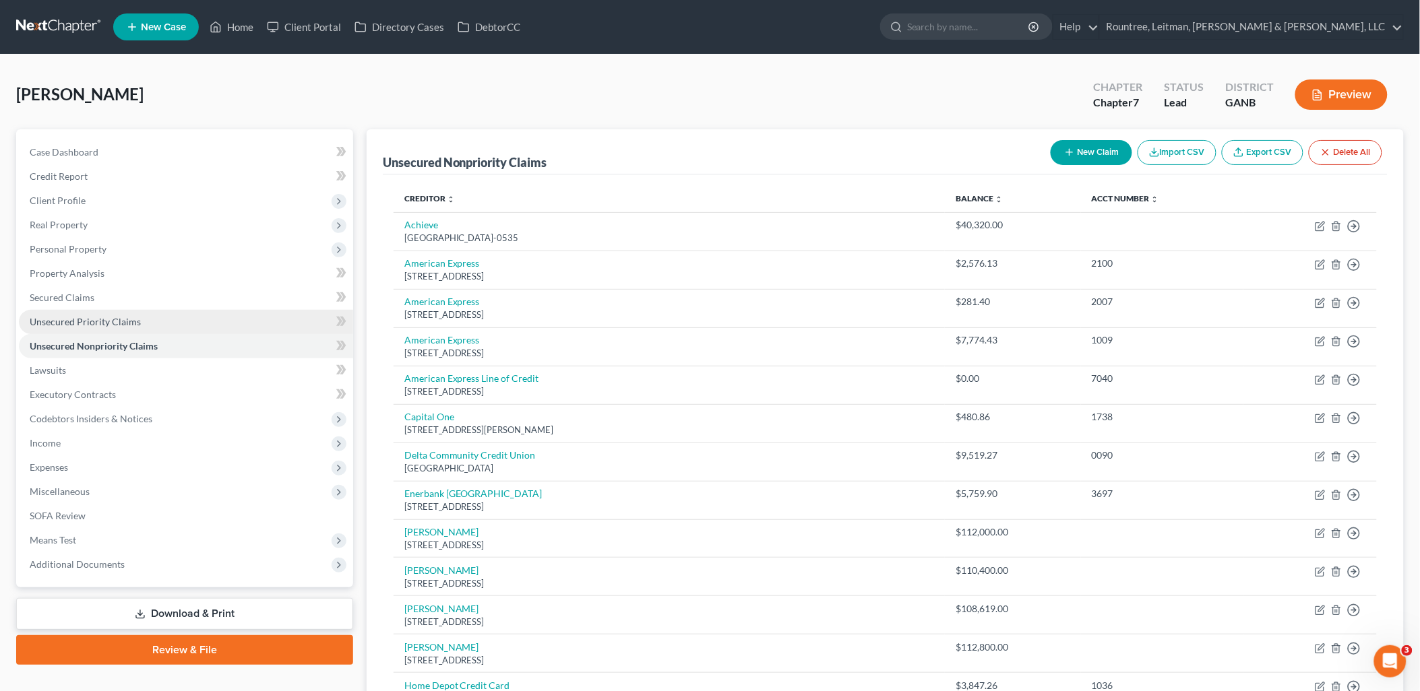
click at [100, 319] on span "Unsecured Priority Claims" at bounding box center [85, 321] width 111 height 11
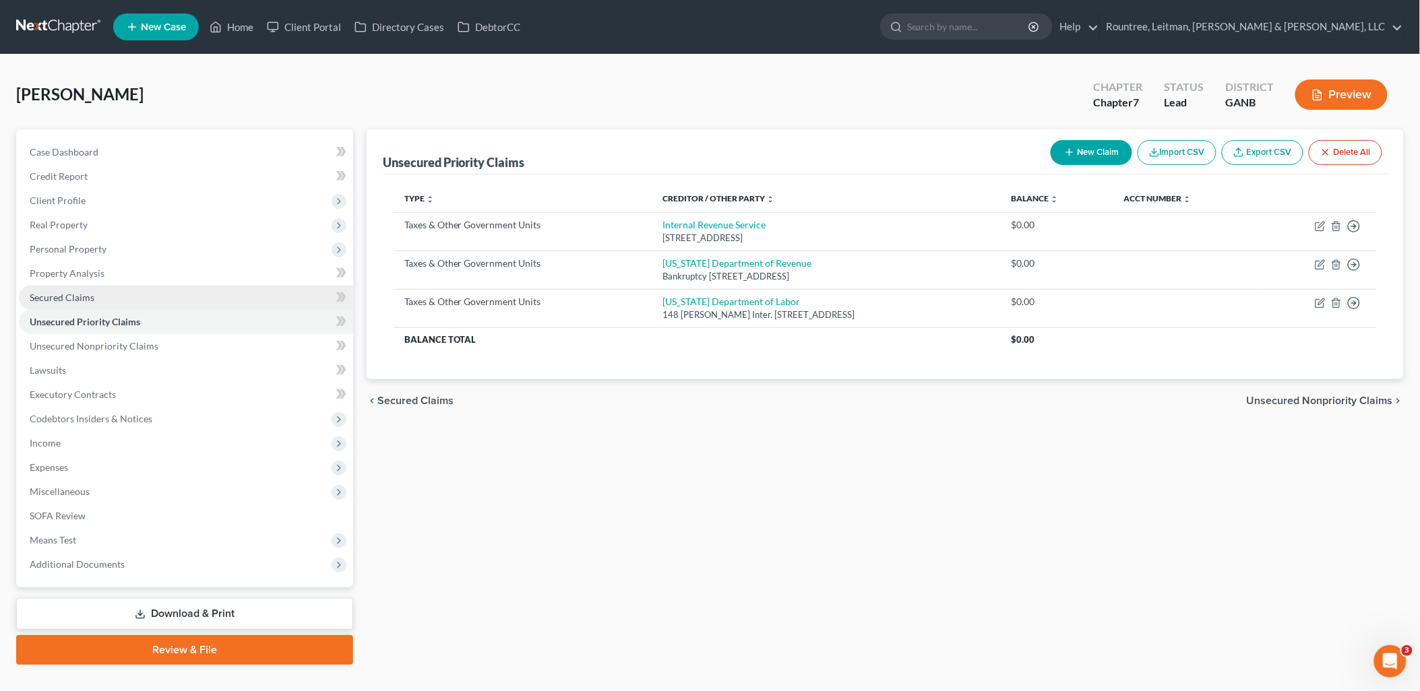
click at [98, 295] on link "Secured Claims" at bounding box center [186, 298] width 334 height 24
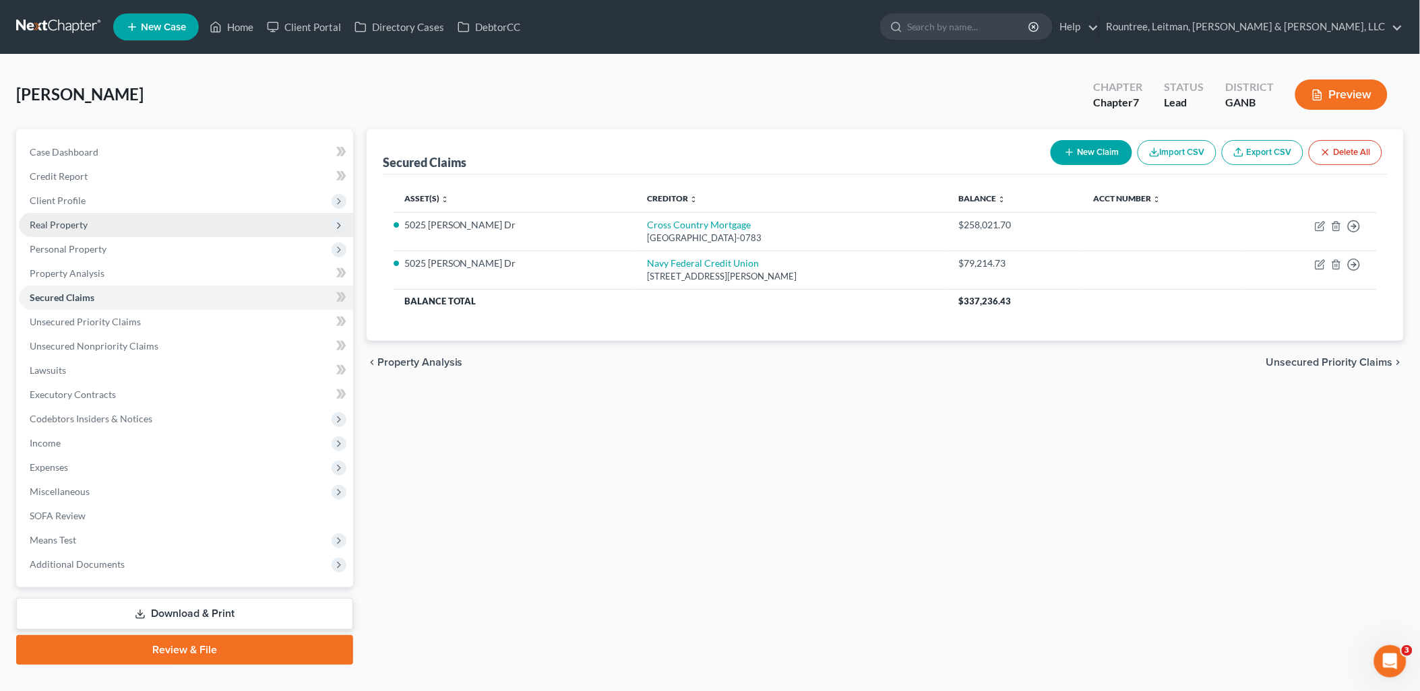
click at [101, 227] on span "Real Property" at bounding box center [186, 225] width 334 height 24
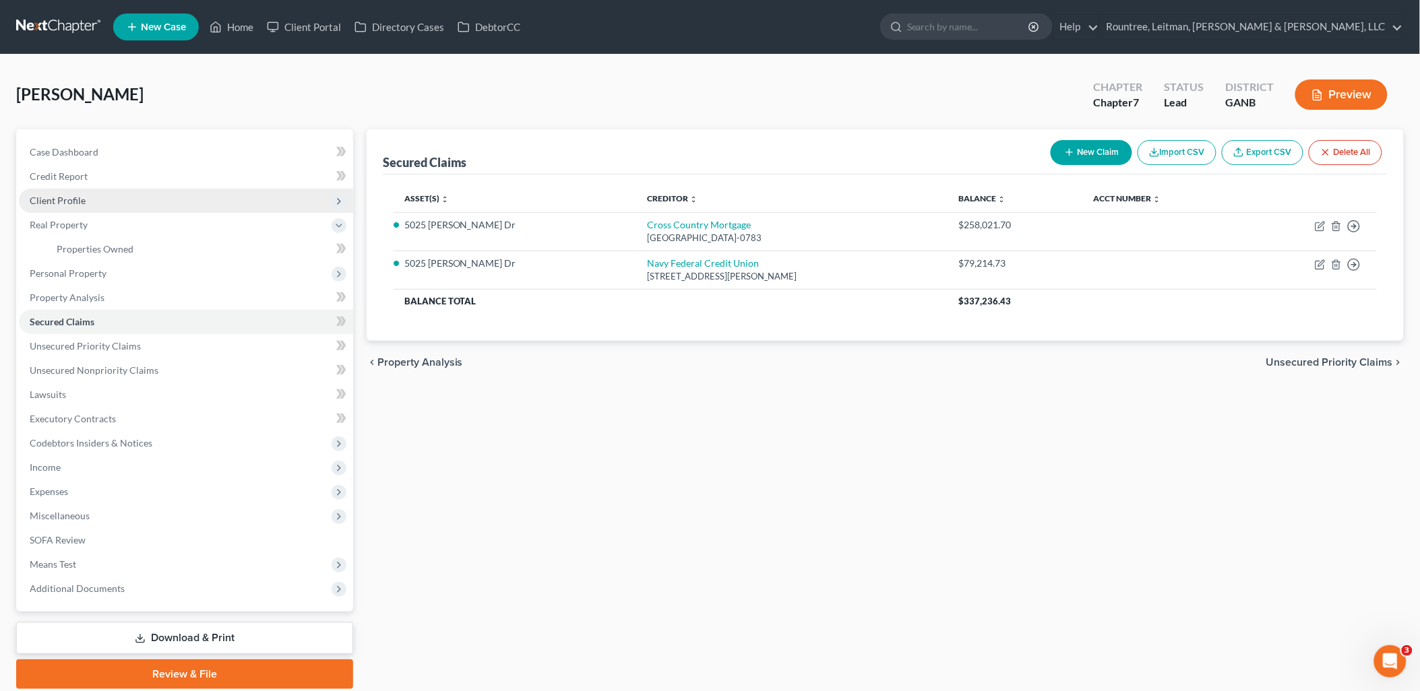
click at [101, 207] on span "Client Profile" at bounding box center [186, 201] width 334 height 24
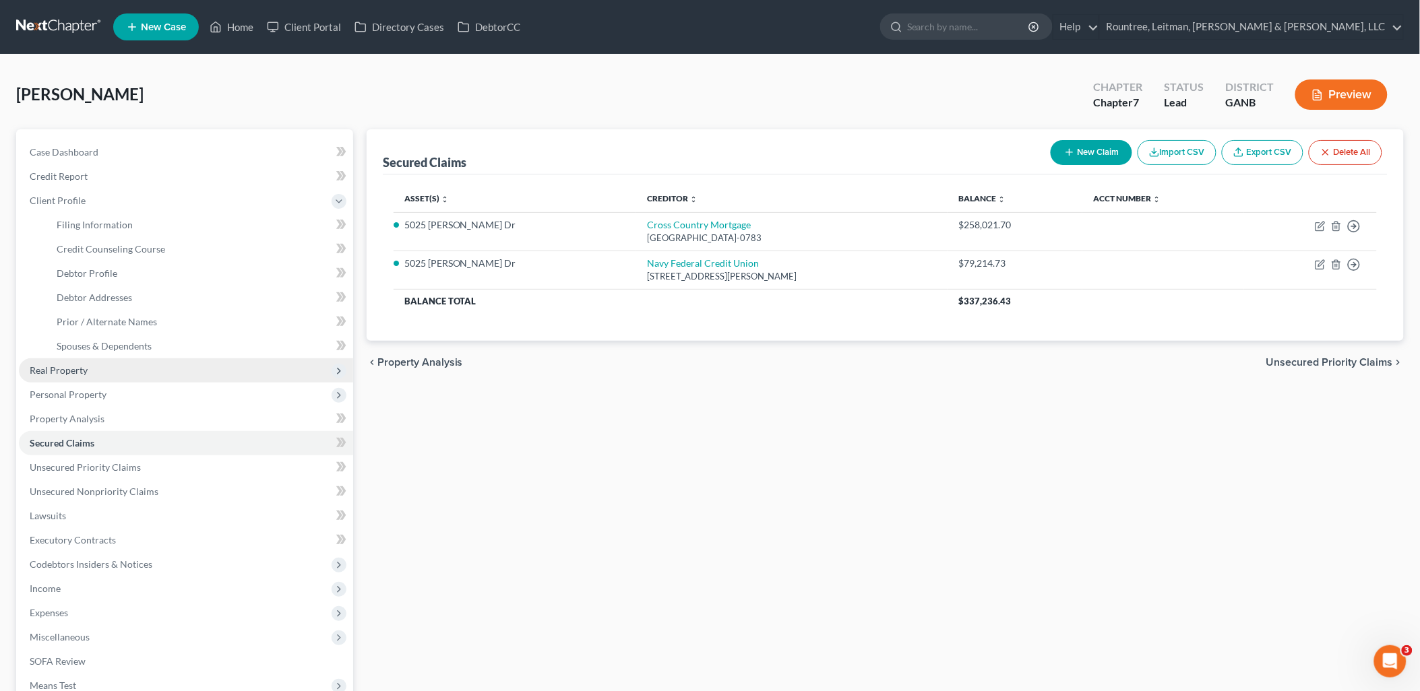
click at [104, 373] on span "Real Property" at bounding box center [186, 370] width 334 height 24
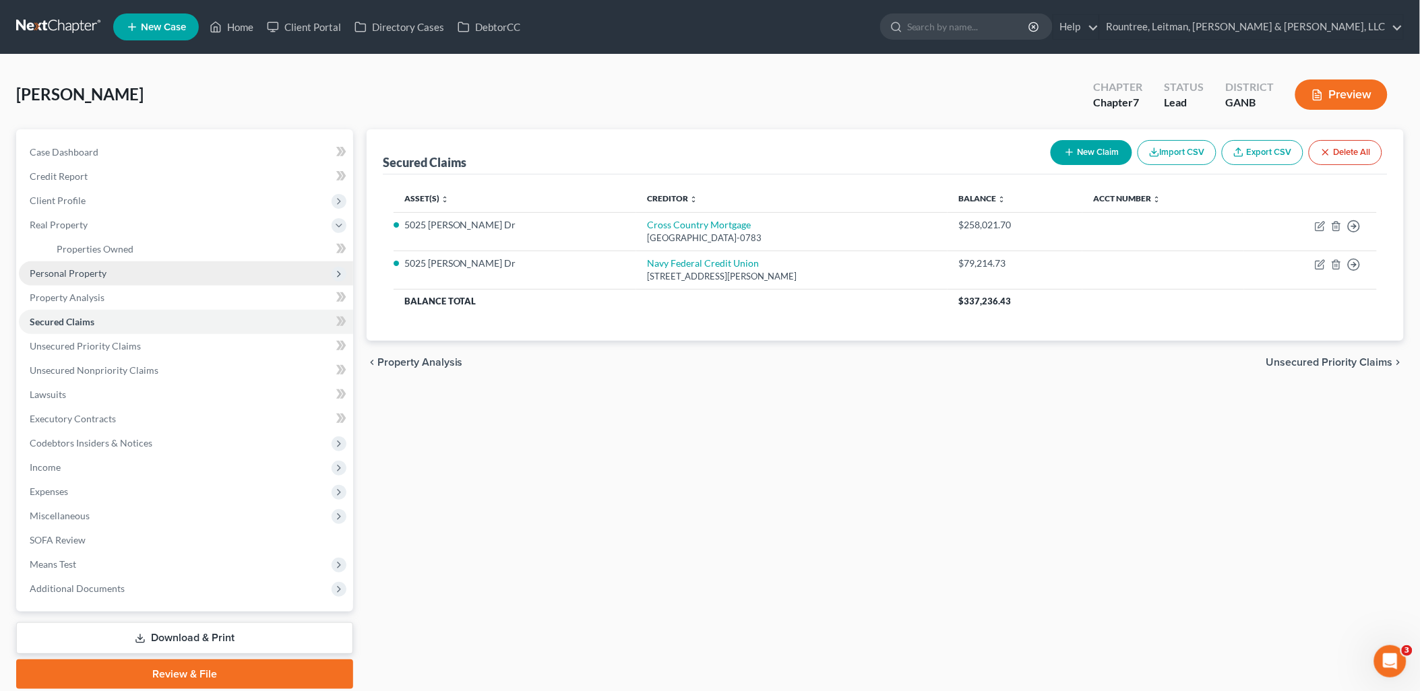
click at [105, 273] on span "Personal Property" at bounding box center [186, 273] width 334 height 24
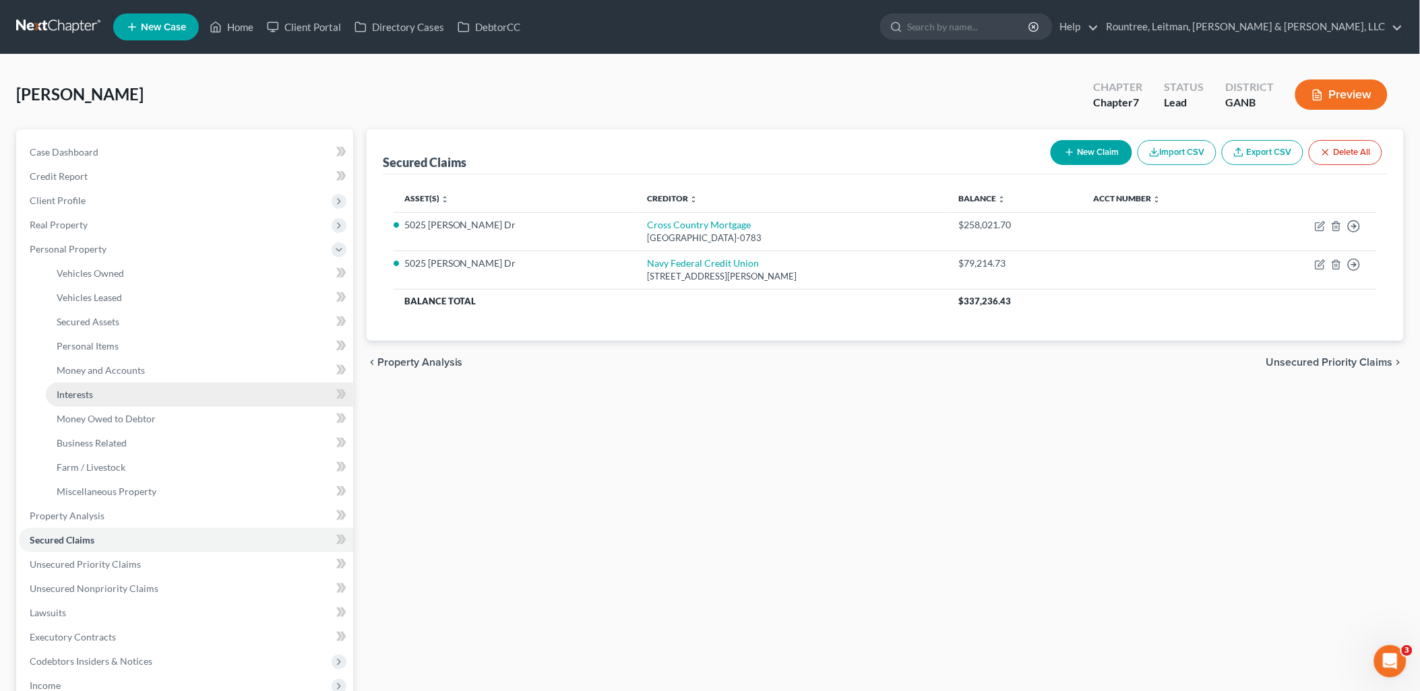
click at [117, 394] on link "Interests" at bounding box center [199, 395] width 307 height 24
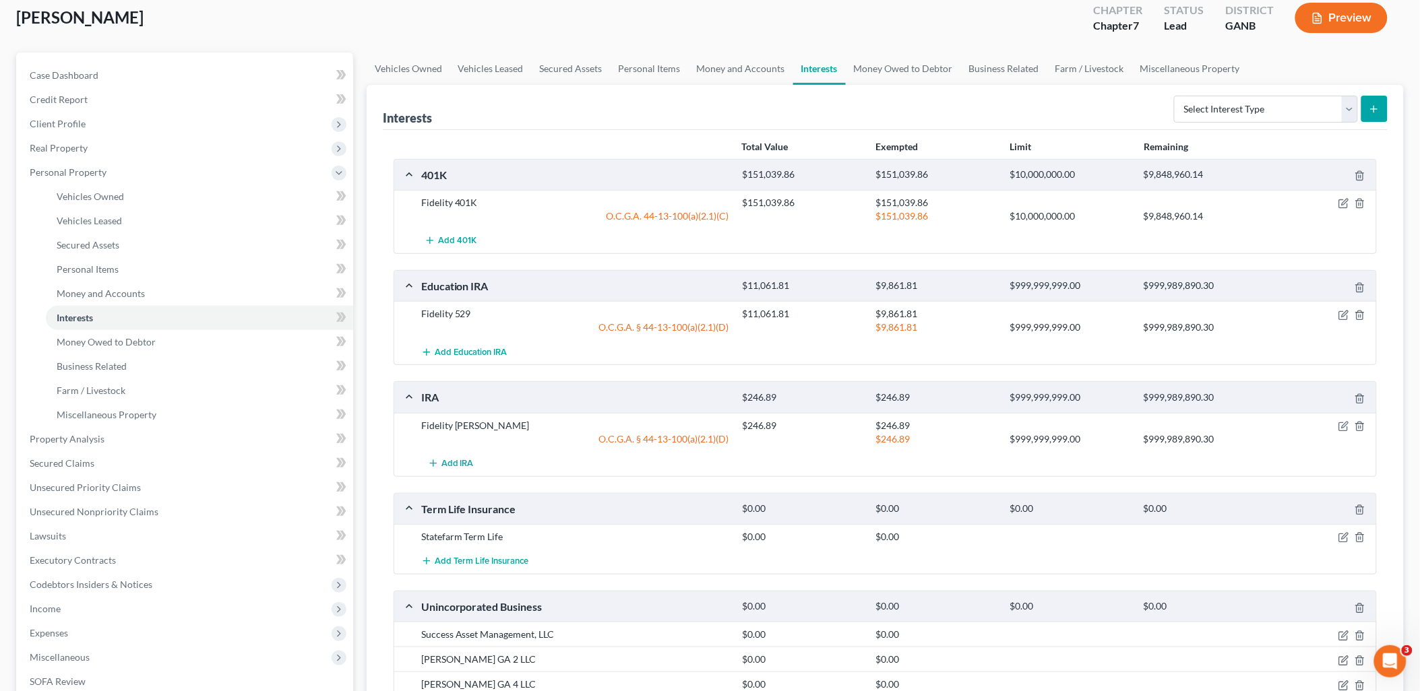
scroll to position [75, 0]
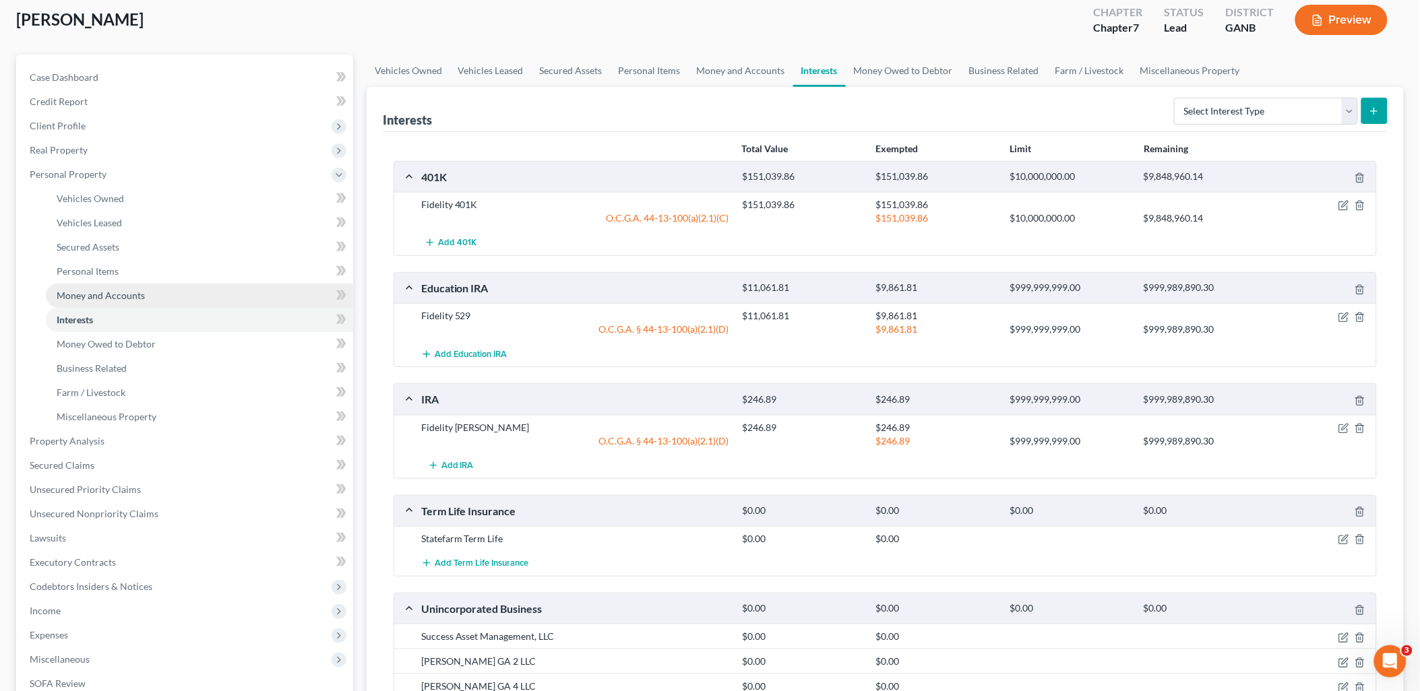
click at [162, 288] on link "Money and Accounts" at bounding box center [199, 296] width 307 height 24
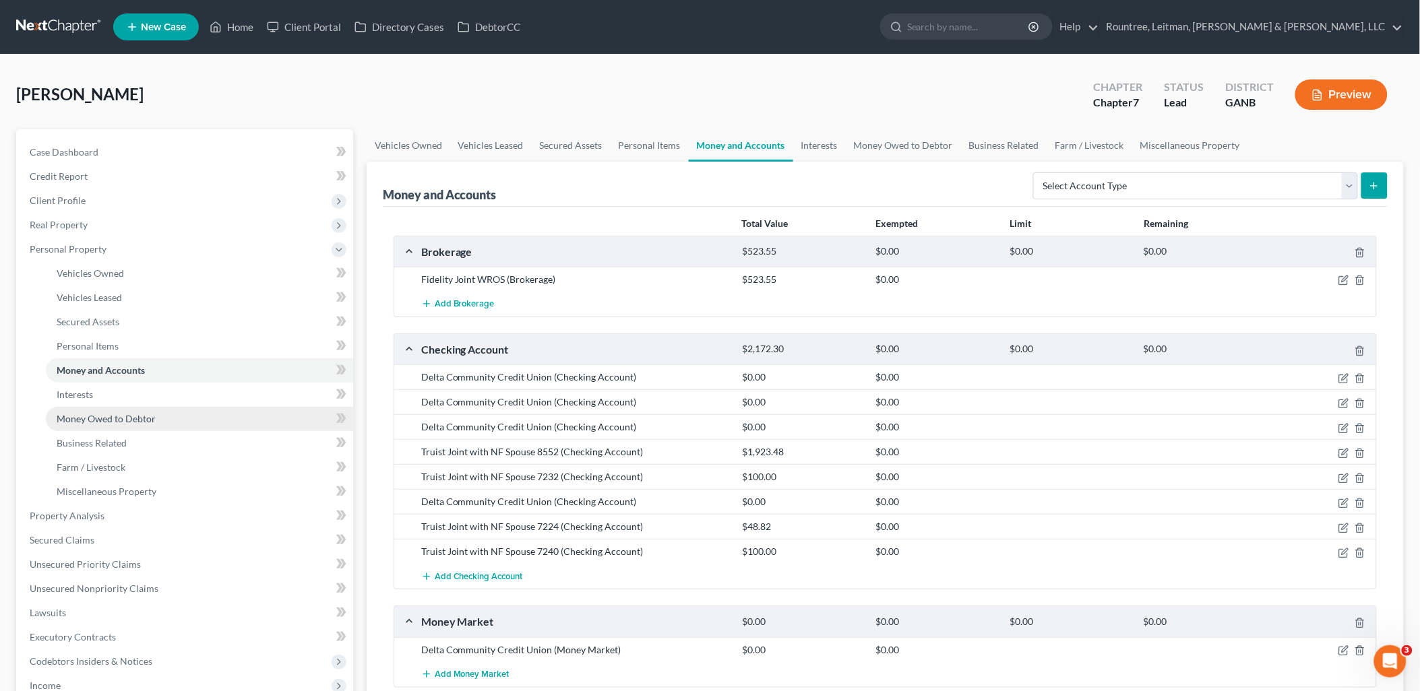
click at [156, 423] on link "Money Owed to Debtor" at bounding box center [199, 419] width 307 height 24
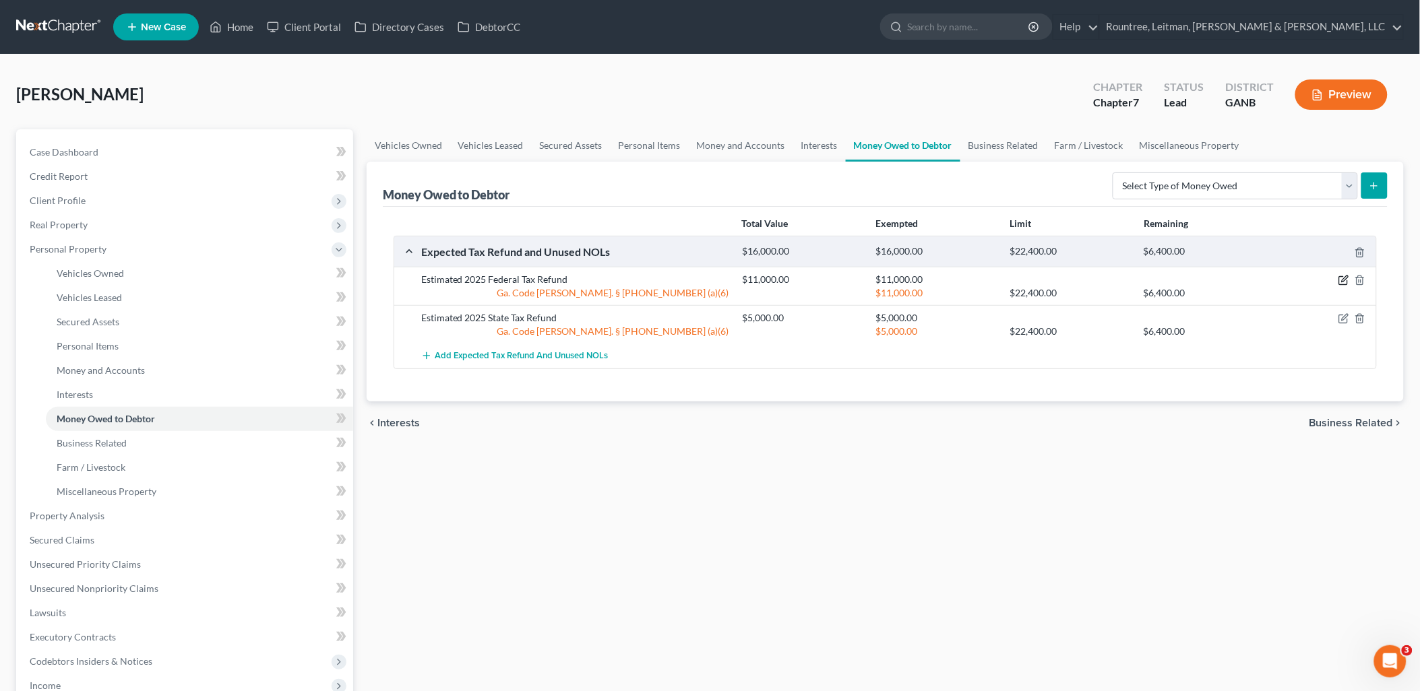
click at [1340, 280] on icon "button" at bounding box center [1343, 280] width 11 height 11
select select "0"
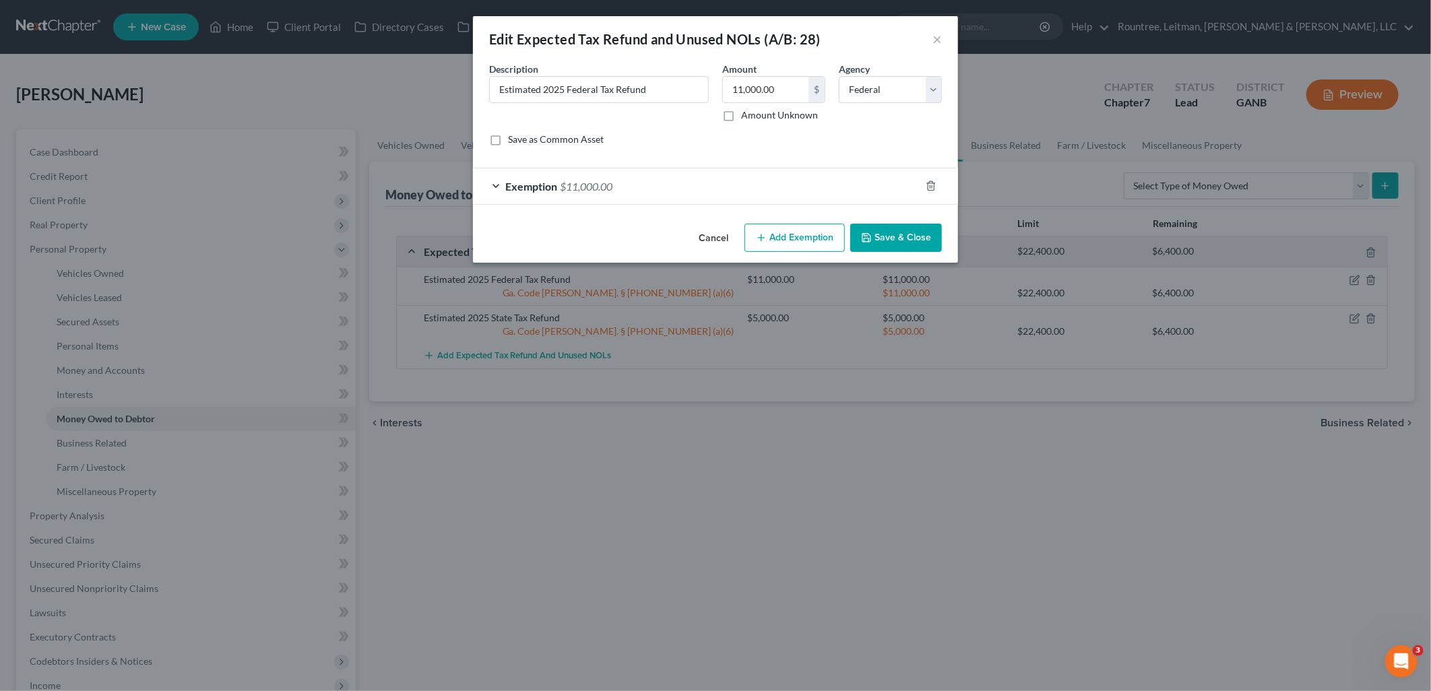
click at [691, 192] on div "Exemption $11,000.00" at bounding box center [696, 186] width 447 height 36
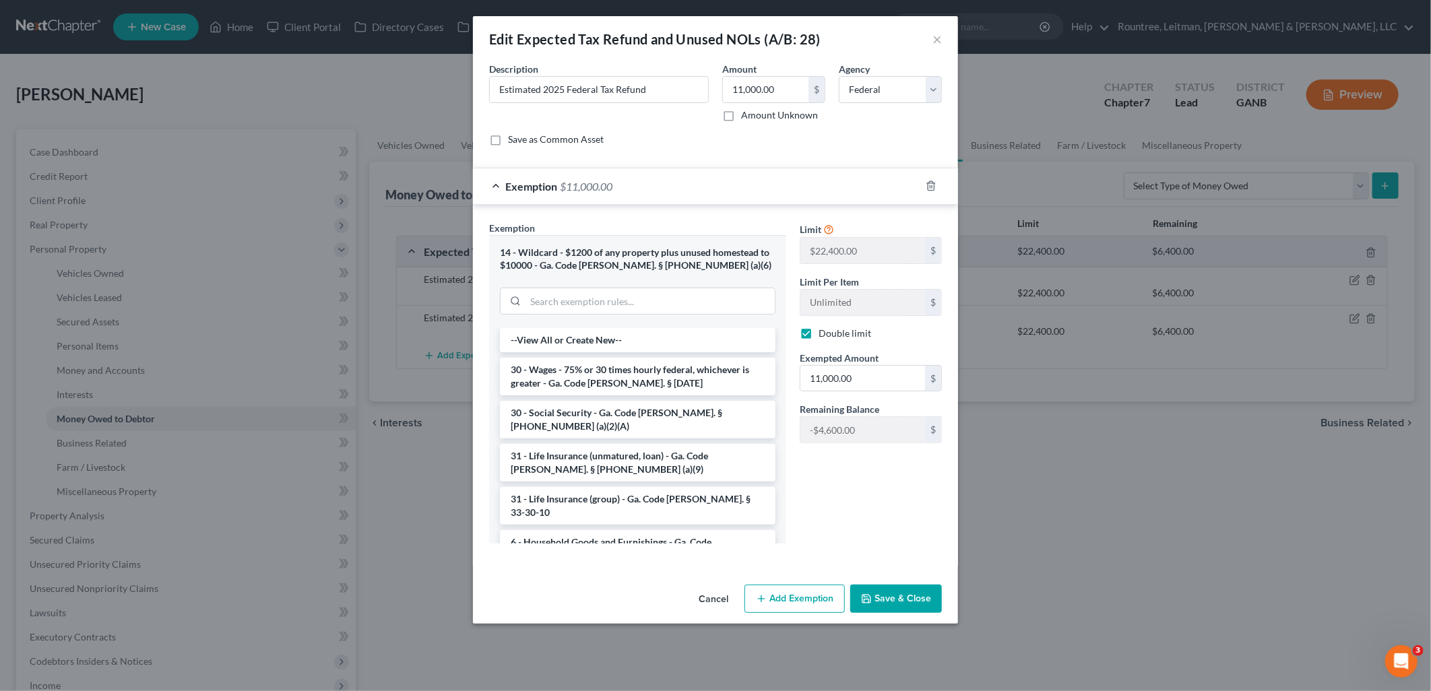
click at [819, 334] on label "Double limit" at bounding box center [845, 333] width 53 height 13
click at [824, 334] on input "Double limit" at bounding box center [828, 331] width 9 height 9
checkbox input "false"
click at [871, 377] on input "11,000.00" at bounding box center [862, 379] width 125 height 26
click at [860, 492] on div "Limit $22,400.00 $ Limit Per Item Unlimited $ Double limit Exempted Amount * $ …" at bounding box center [871, 388] width 156 height 334
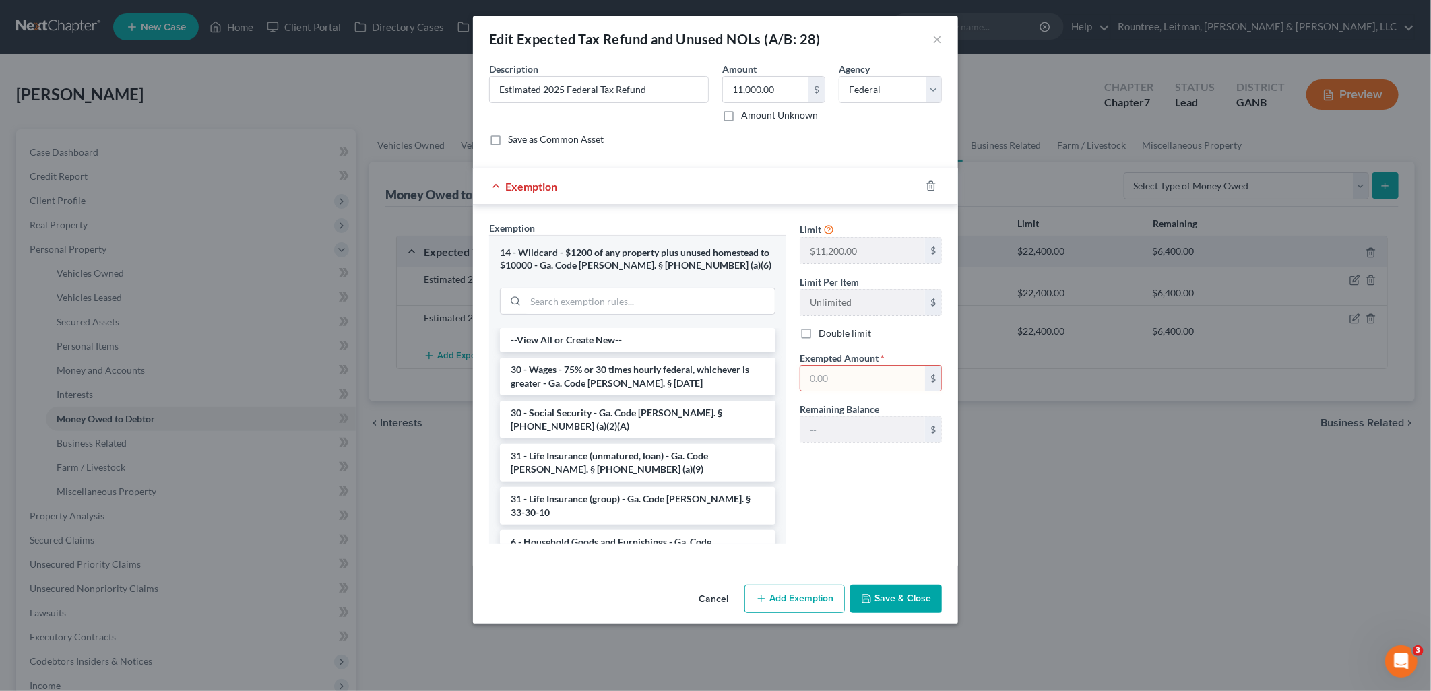
click at [900, 588] on button "Save & Close" at bounding box center [896, 599] width 92 height 28
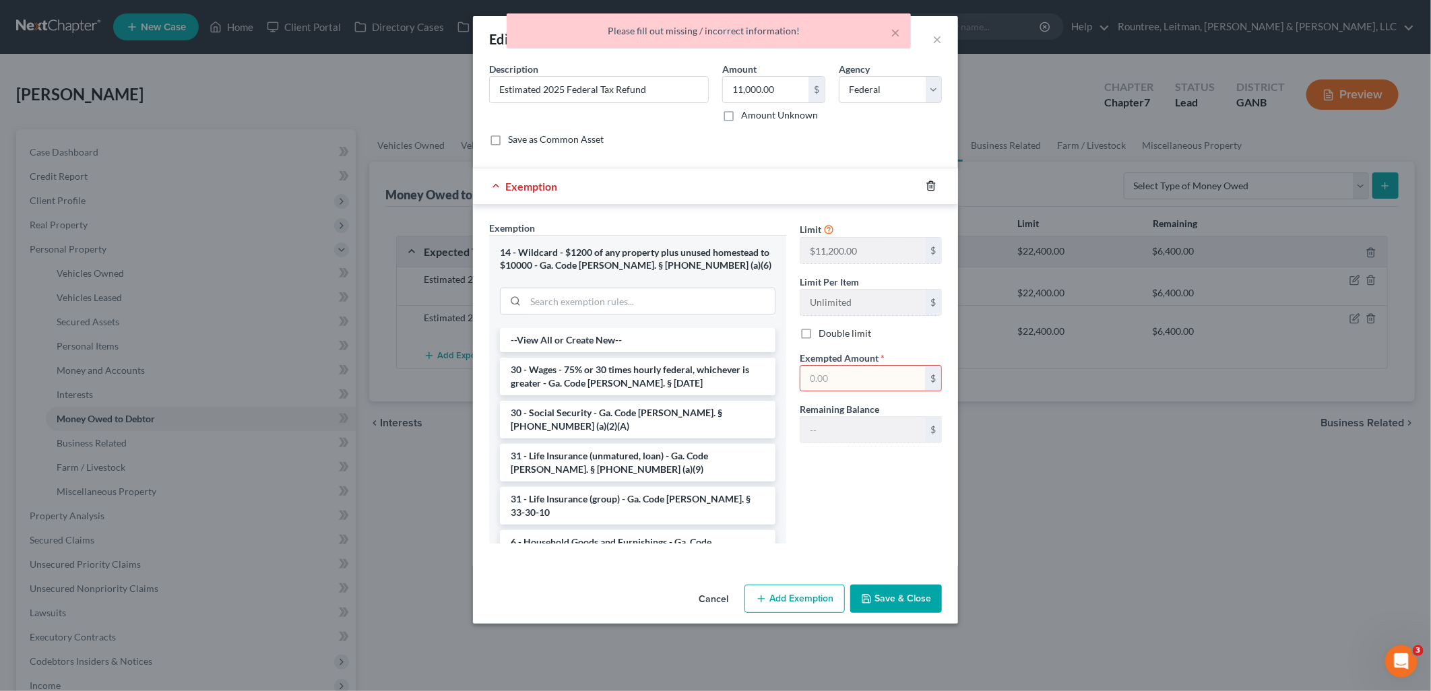
click at [926, 187] on icon "button" at bounding box center [931, 186] width 11 height 11
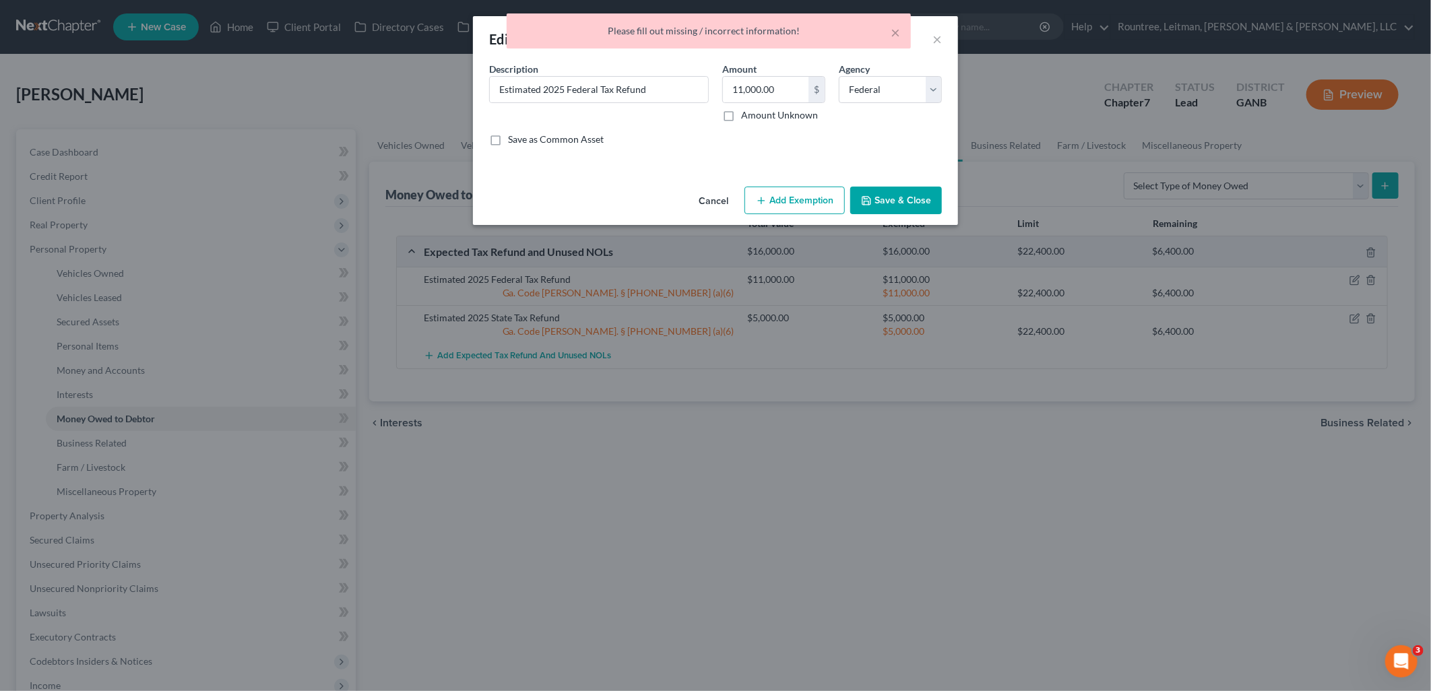
click at [923, 198] on button "Save & Close" at bounding box center [896, 201] width 92 height 28
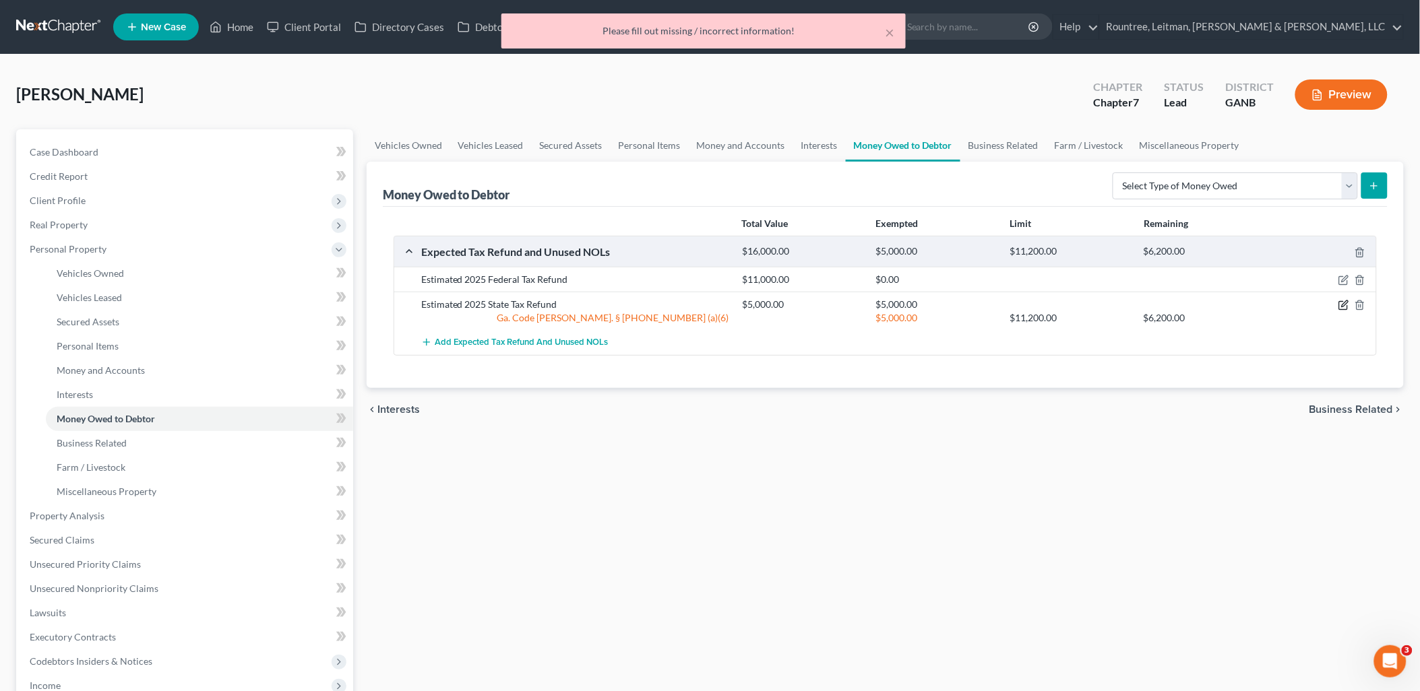
click at [1346, 306] on icon "button" at bounding box center [1343, 305] width 11 height 11
select select "1"
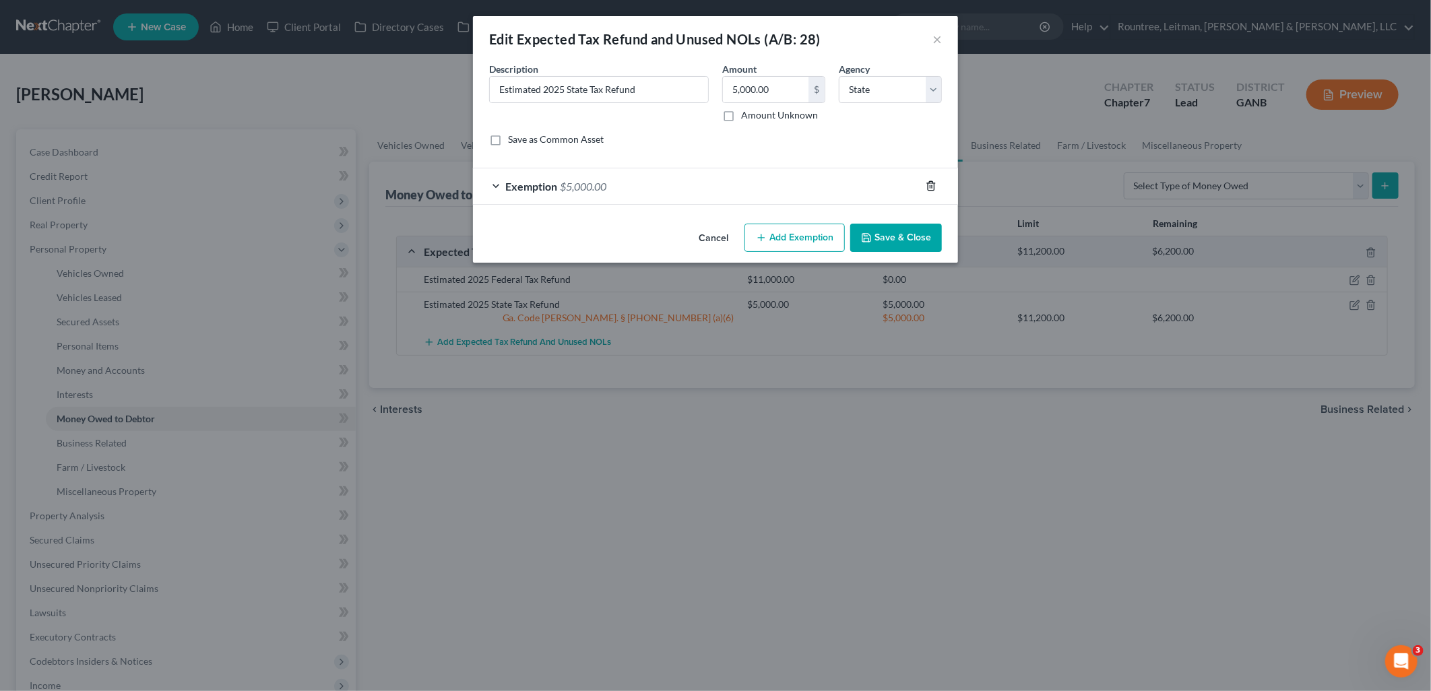
click at [931, 189] on icon "button" at bounding box center [931, 186] width 11 height 11
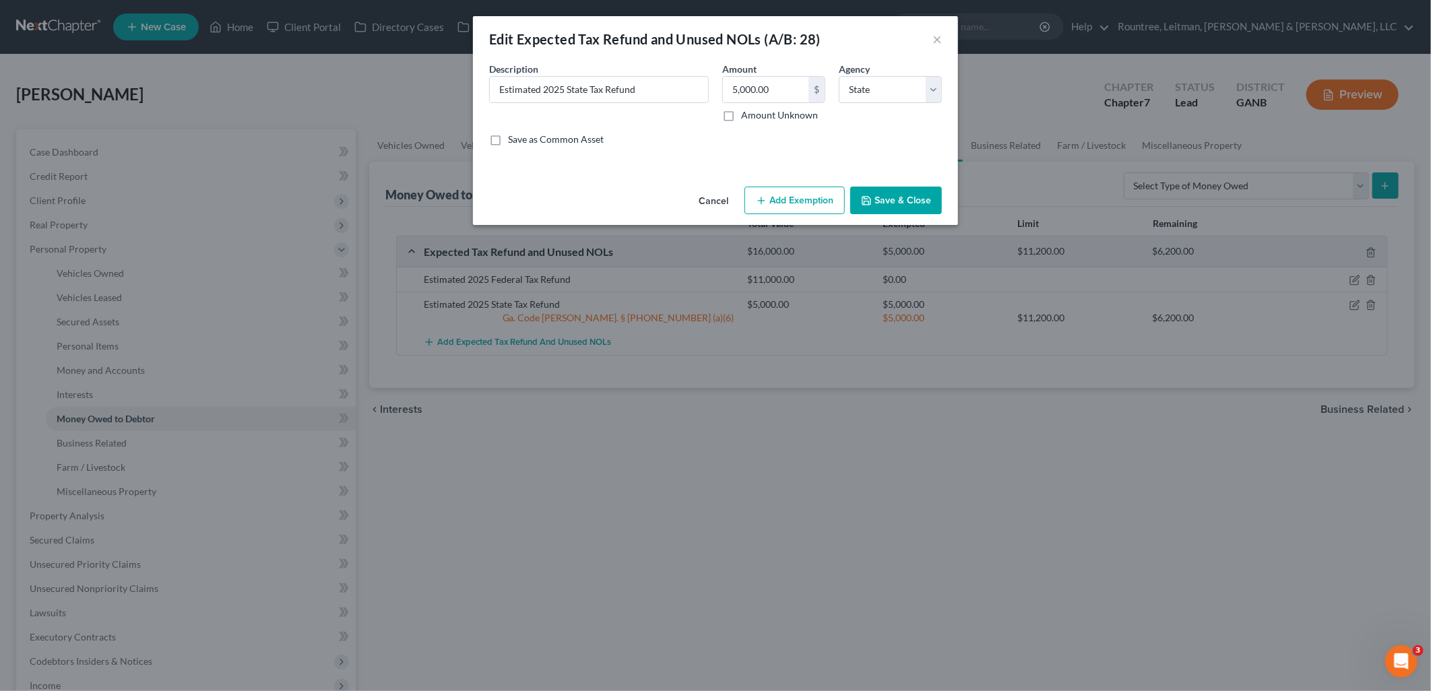
click at [898, 202] on button "Save & Close" at bounding box center [896, 201] width 92 height 28
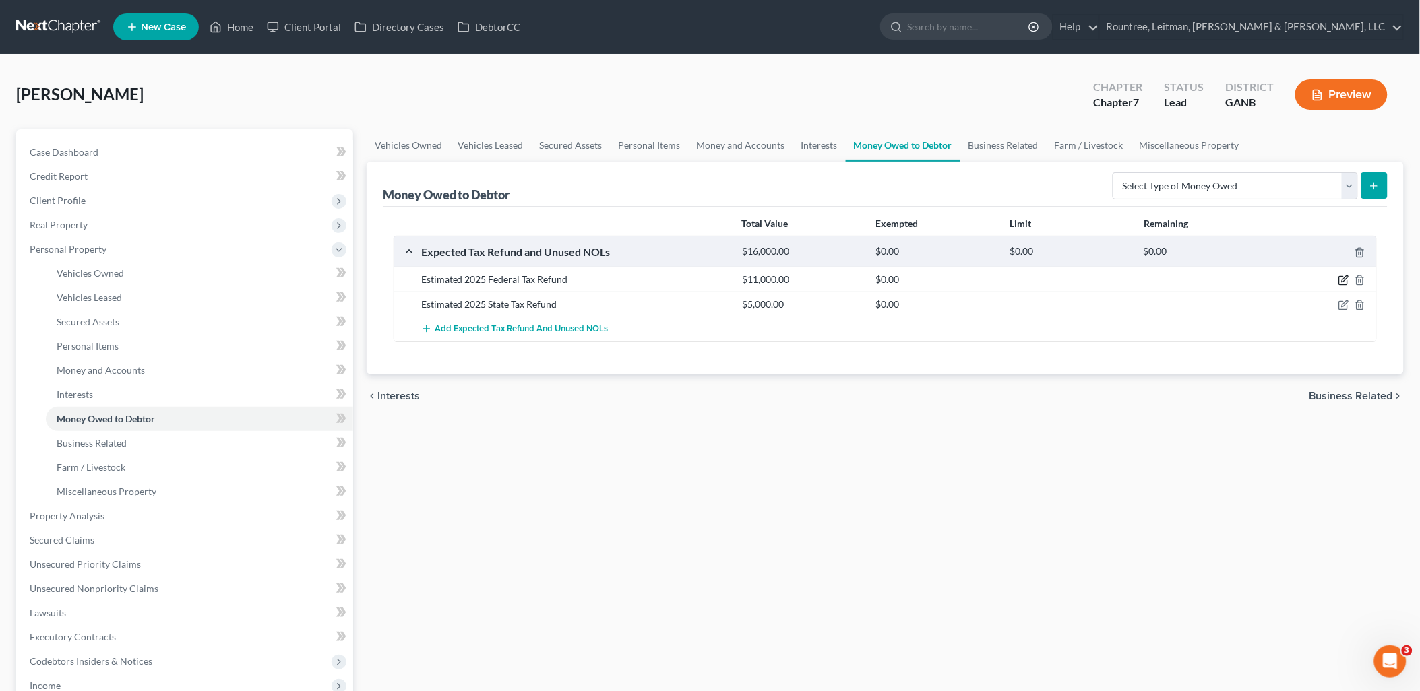
click at [1339, 279] on icon "button" at bounding box center [1343, 281] width 8 height 8
select select "0"
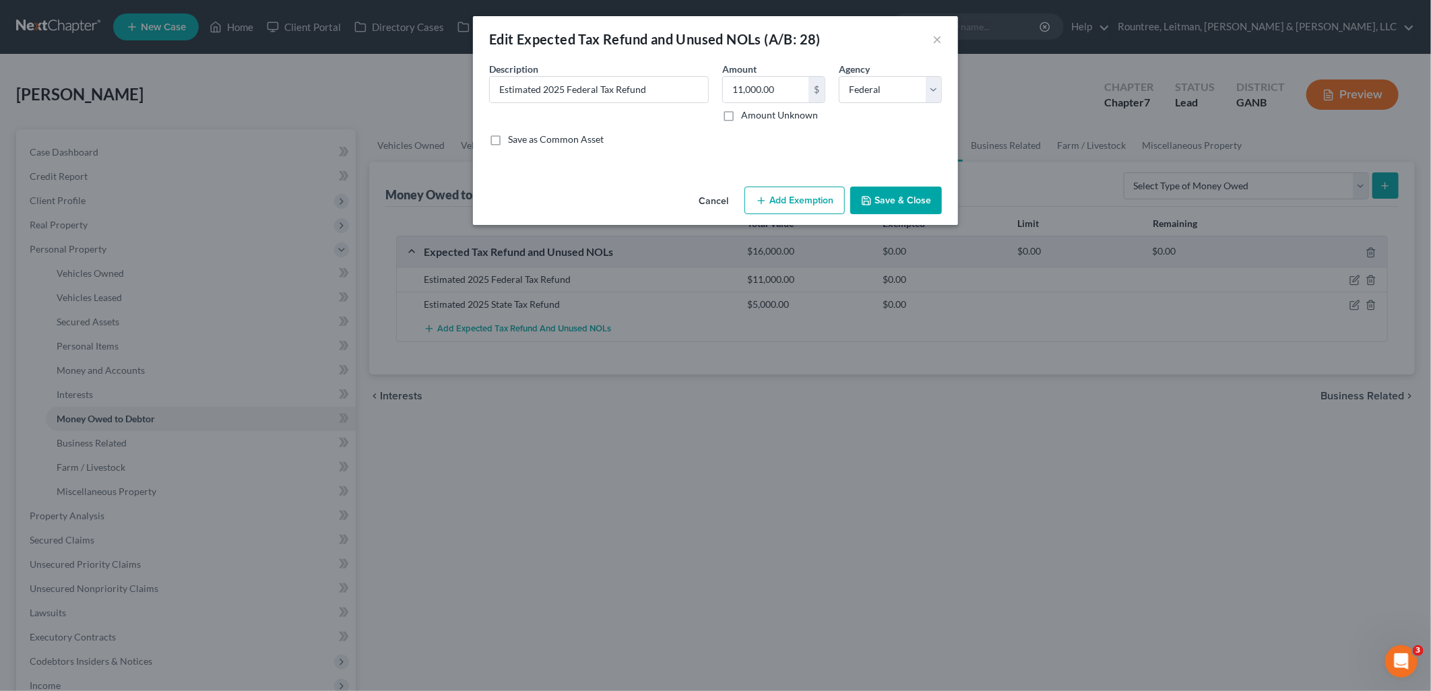
click at [788, 187] on button "Add Exemption" at bounding box center [795, 201] width 100 height 28
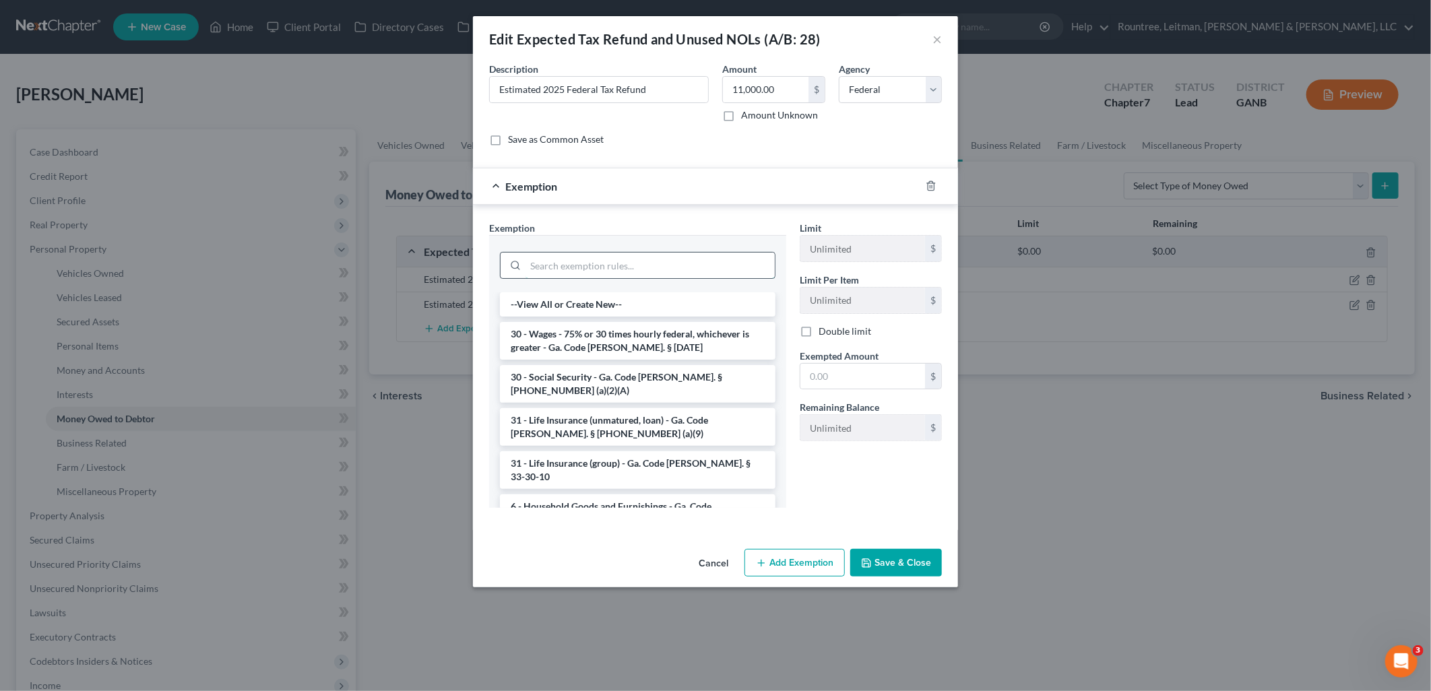
click at [666, 268] on input "search" at bounding box center [650, 266] width 249 height 26
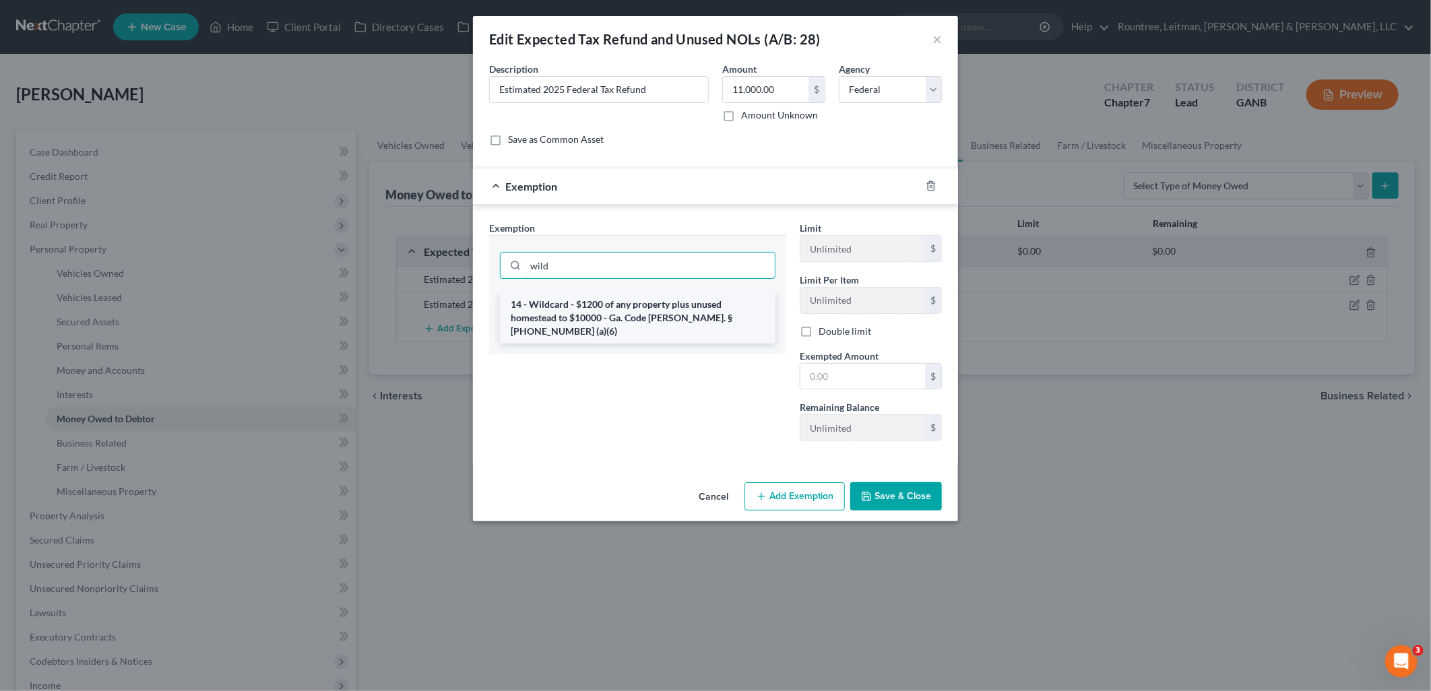
type input "wild"
click at [662, 326] on li "14 - Wildcard - $1200 of any property plus unused homestead to $10000 - Ga. Cod…" at bounding box center [638, 317] width 276 height 51
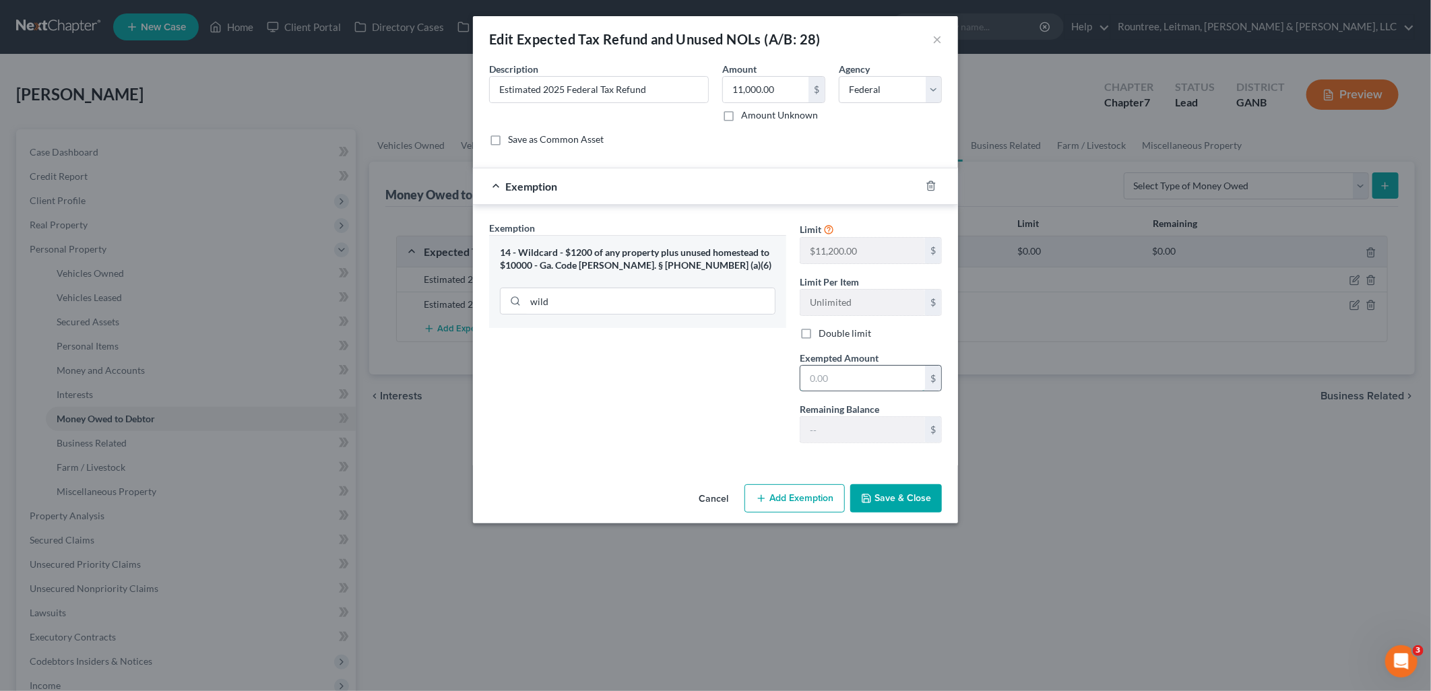
click at [850, 376] on input "text" at bounding box center [862, 379] width 125 height 26
click at [710, 376] on div "Exemption Set must be selected for CA. Exemption * 14 - Wildcard - $1200 of any…" at bounding box center [637, 337] width 311 height 233
click at [833, 378] on input "1" at bounding box center [862, 379] width 125 height 26
type input "11,000"
click at [910, 495] on button "Save & Close" at bounding box center [896, 498] width 92 height 28
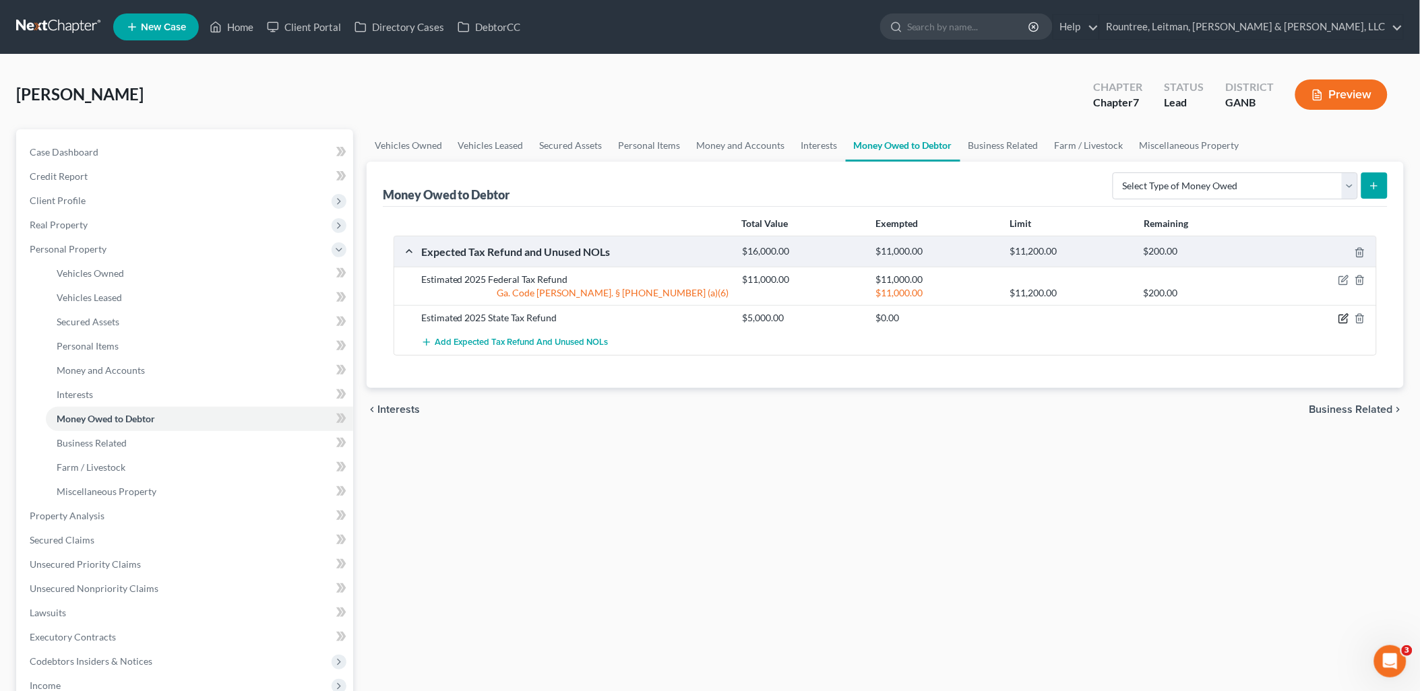
click at [1342, 317] on icon "button" at bounding box center [1343, 318] width 11 height 11
select select "1"
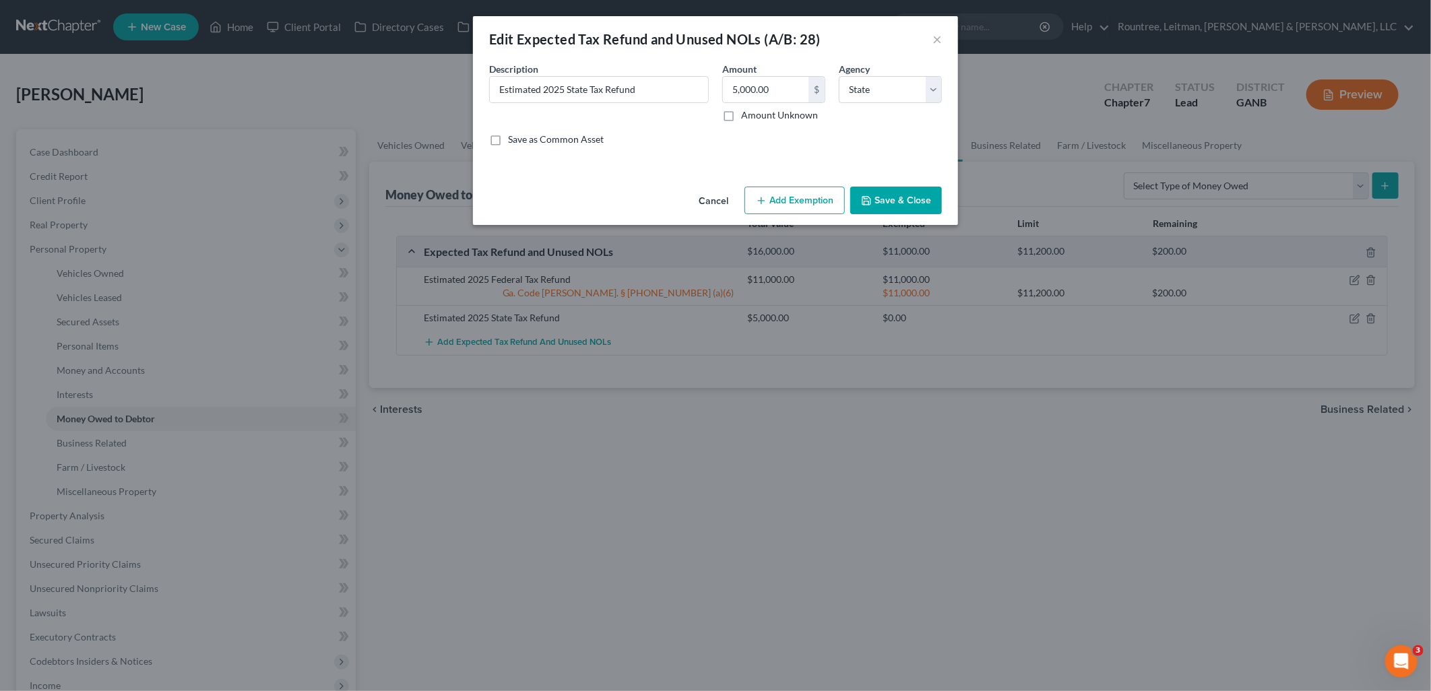
click at [800, 192] on button "Add Exemption" at bounding box center [795, 201] width 100 height 28
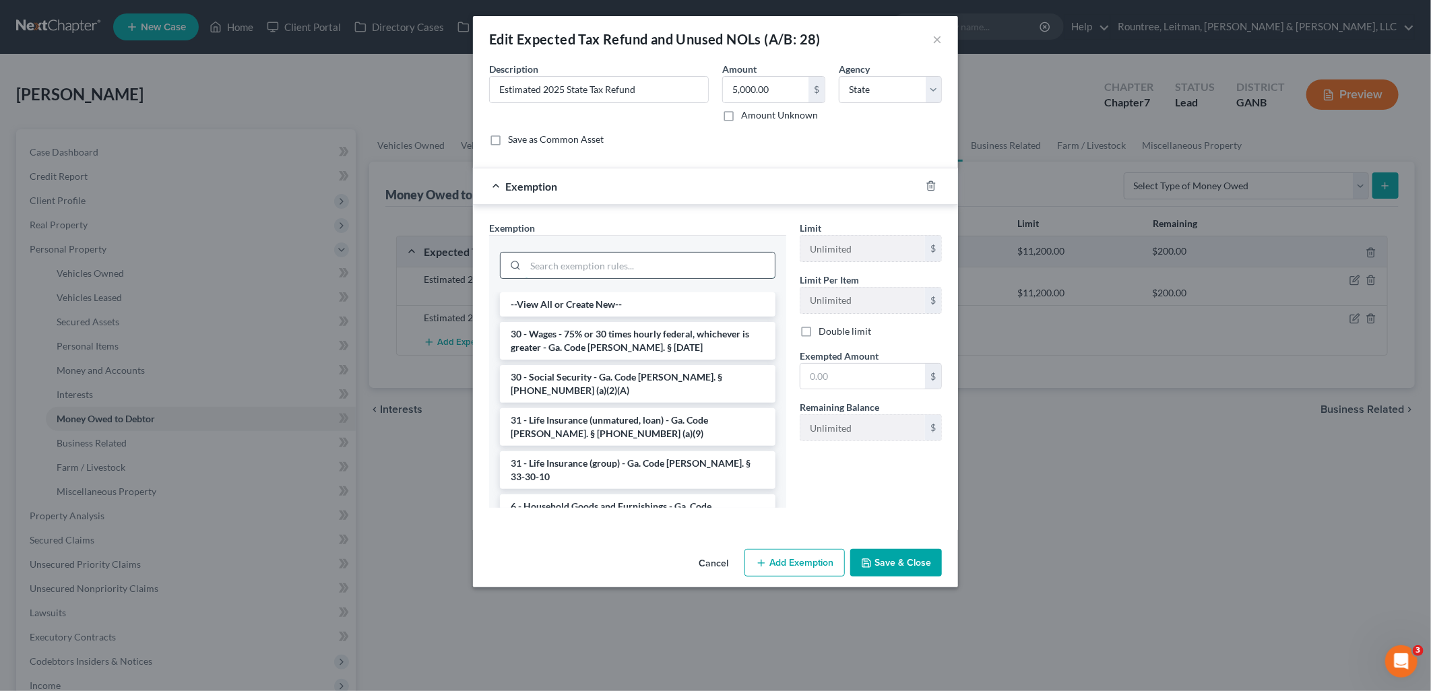
click at [652, 263] on input "search" at bounding box center [650, 266] width 249 height 26
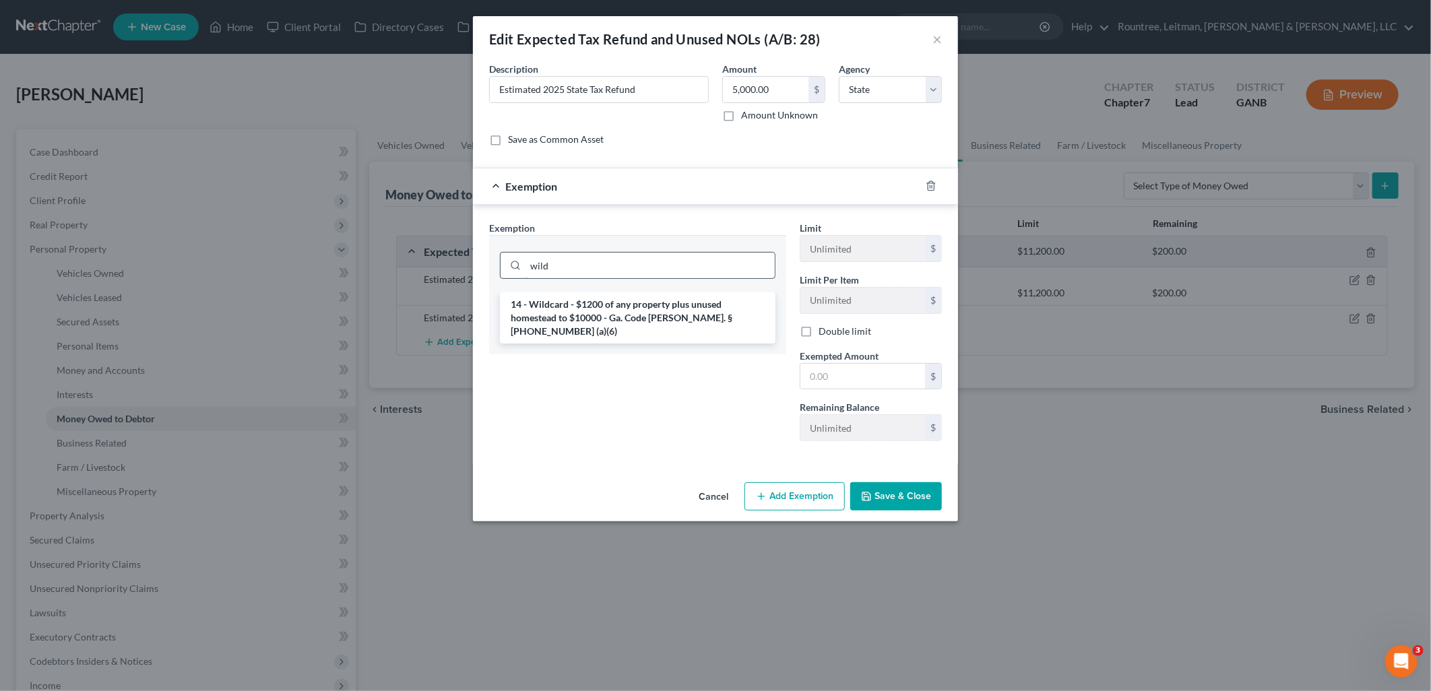
type input "wild"
click at [605, 309] on li "14 - Wildcard - $1200 of any property plus unused homestead to $10000 - Ga. Cod…" at bounding box center [638, 317] width 276 height 51
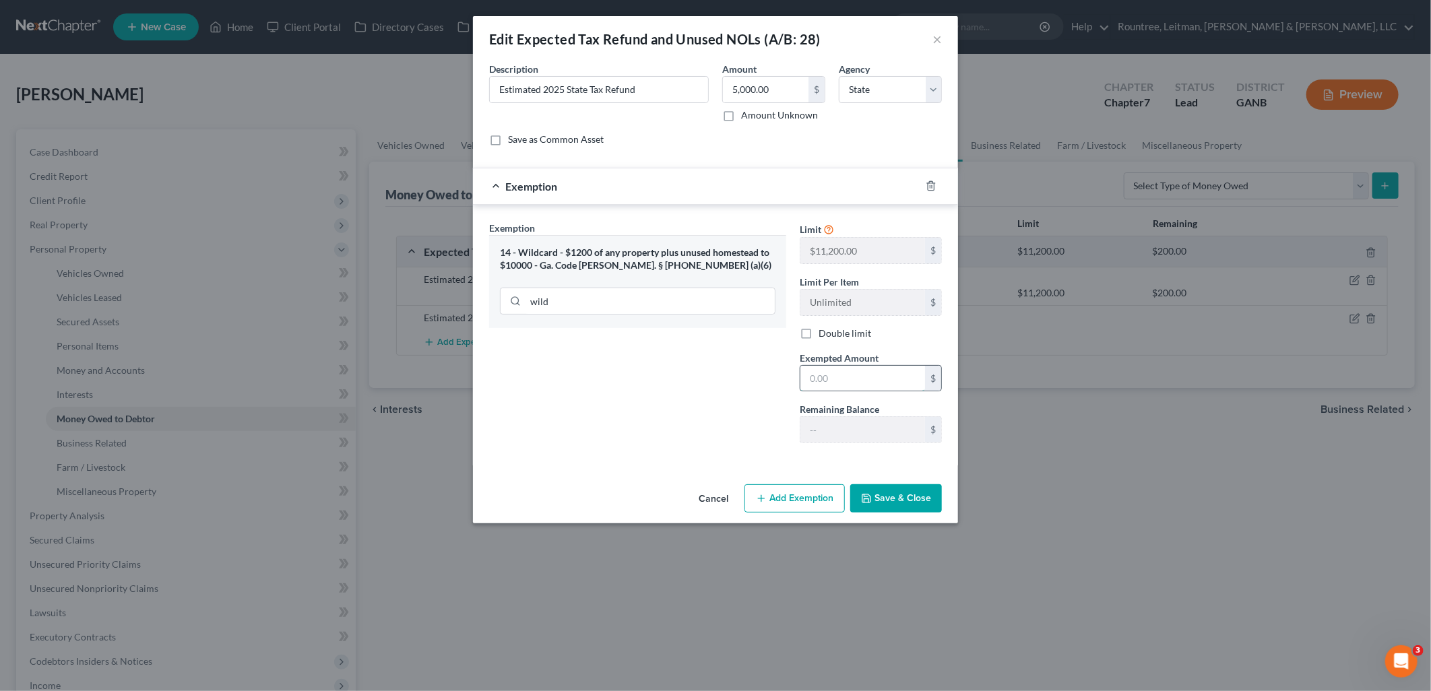
click at [870, 385] on input "text" at bounding box center [862, 379] width 125 height 26
type input "200"
drag, startPoint x: 733, startPoint y: 434, endPoint x: 821, endPoint y: 497, distance: 107.7
click at [732, 433] on div "Exemption Set must be selected for CA. Exemption * 14 - Wildcard - $1200 of any…" at bounding box center [637, 337] width 311 height 233
click at [912, 504] on button "Save & Close" at bounding box center [896, 498] width 92 height 28
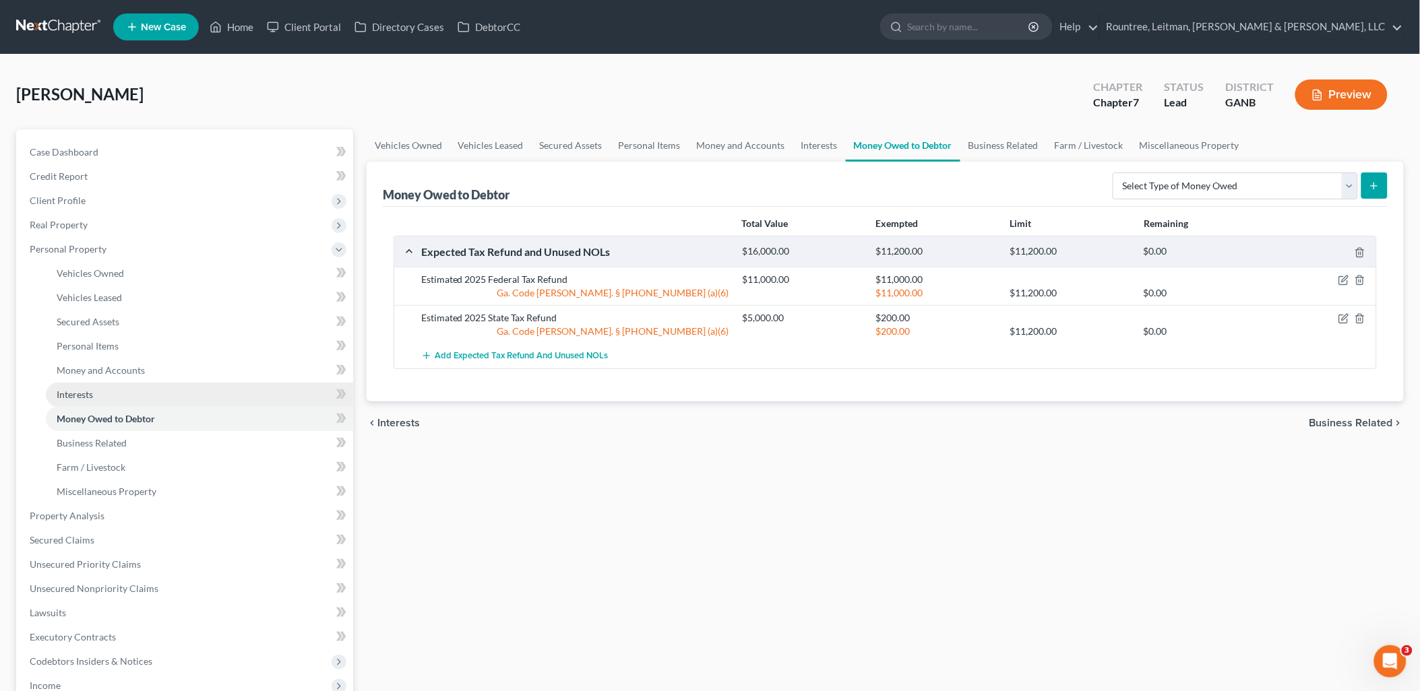
click at [156, 394] on link "Interests" at bounding box center [199, 395] width 307 height 24
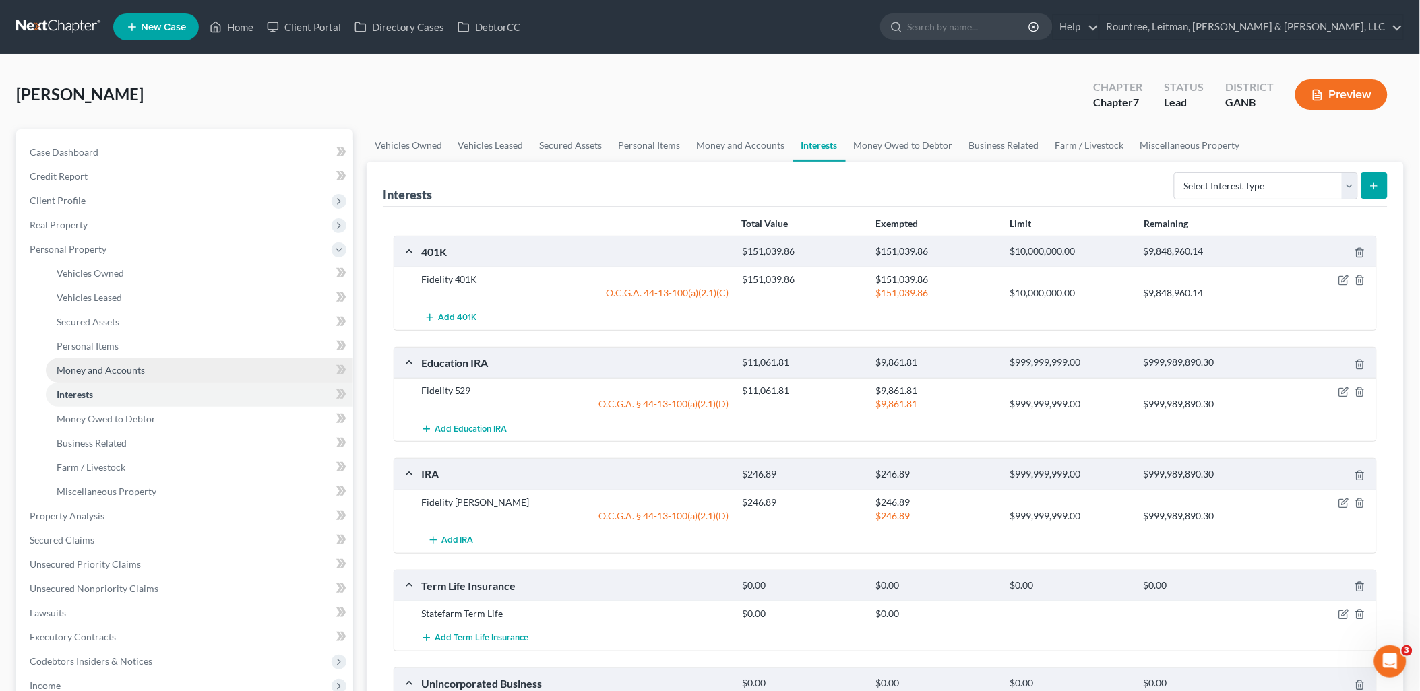
click at [202, 373] on link "Money and Accounts" at bounding box center [199, 370] width 307 height 24
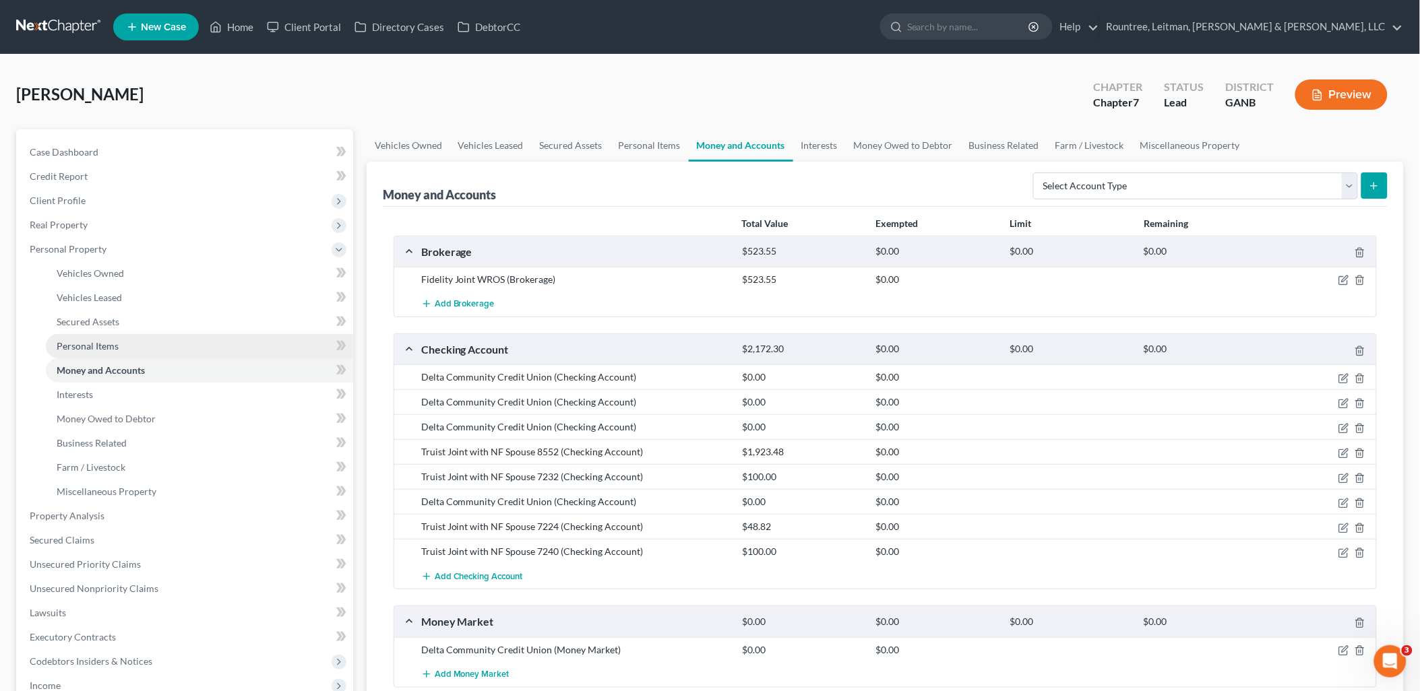
click at [149, 348] on link "Personal Items" at bounding box center [199, 346] width 307 height 24
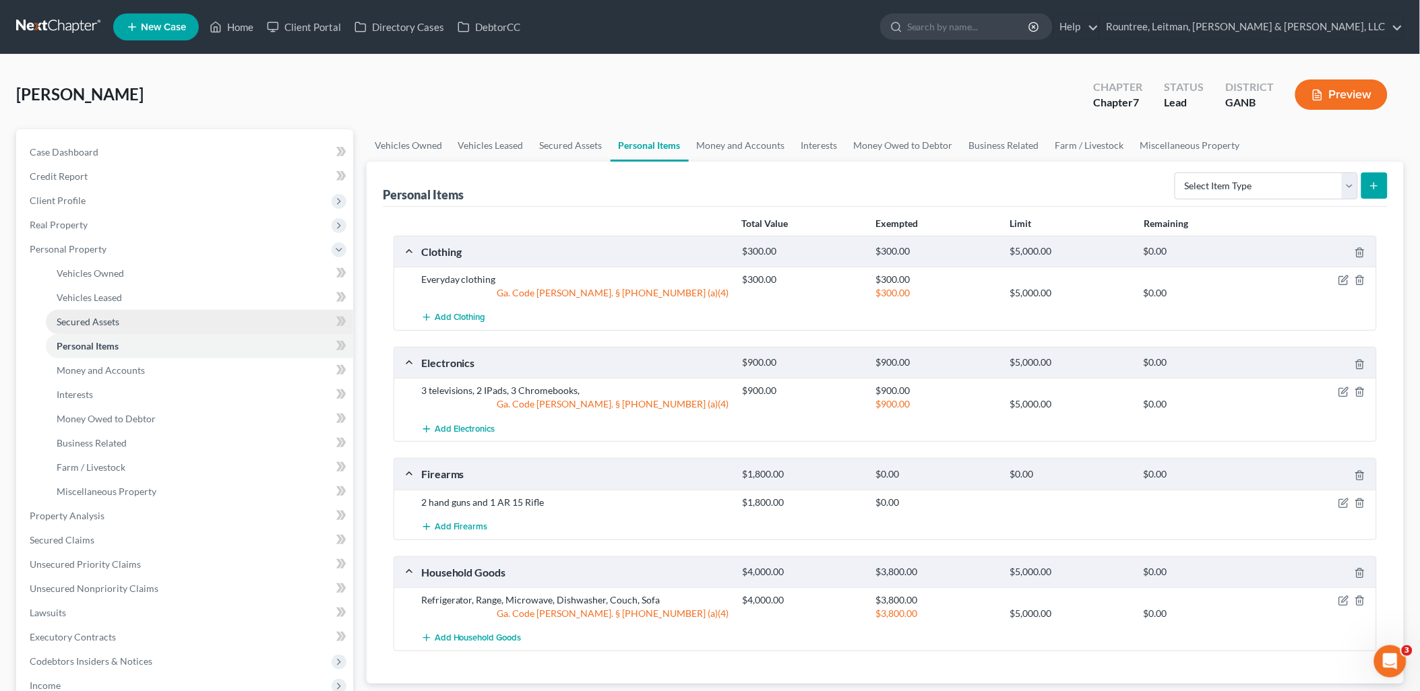
click at [144, 321] on link "Secured Assets" at bounding box center [199, 322] width 307 height 24
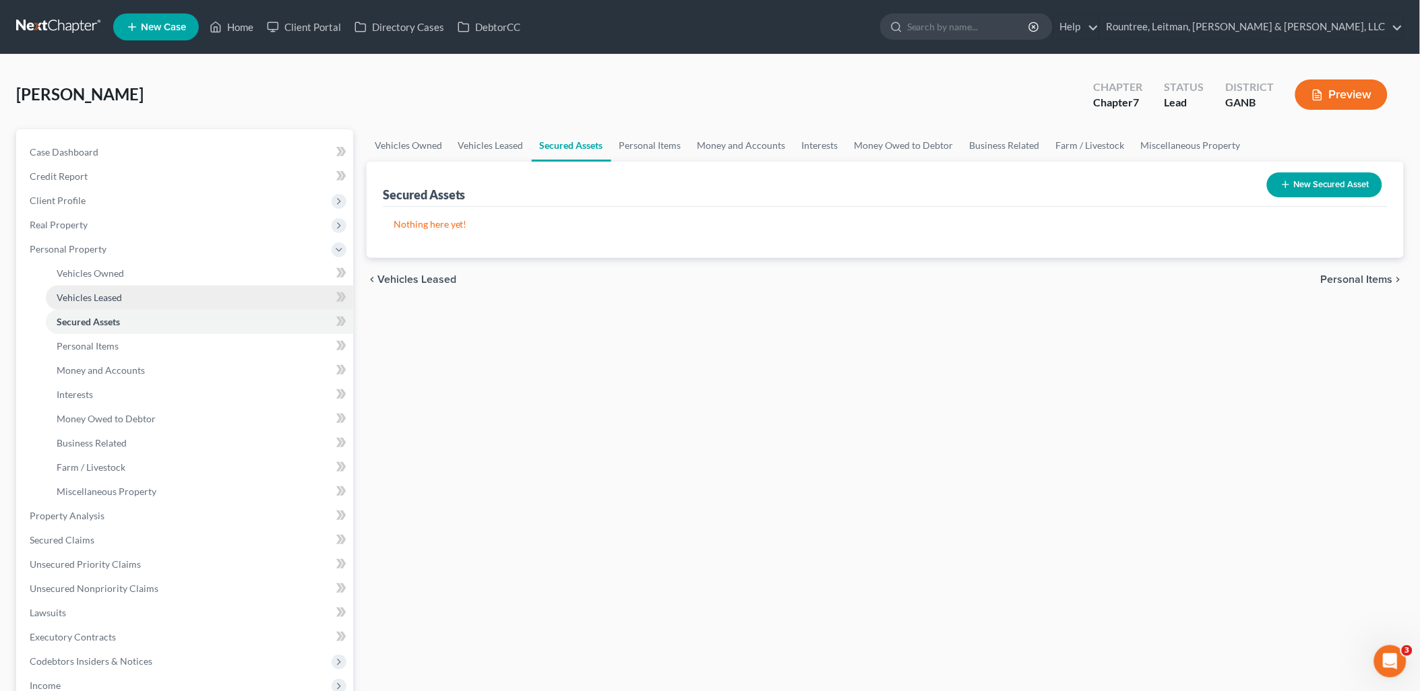
click at [135, 293] on link "Vehicles Leased" at bounding box center [199, 298] width 307 height 24
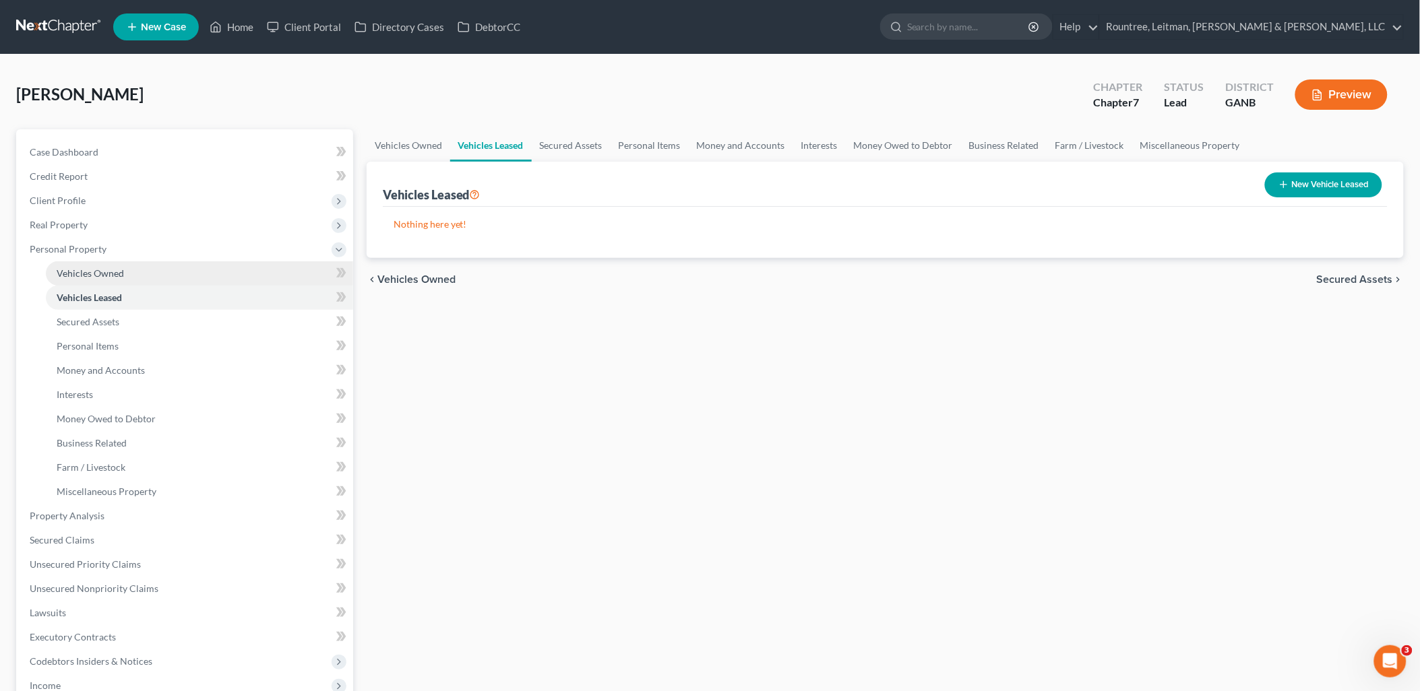
click at [136, 270] on link "Vehicles Owned" at bounding box center [199, 273] width 307 height 24
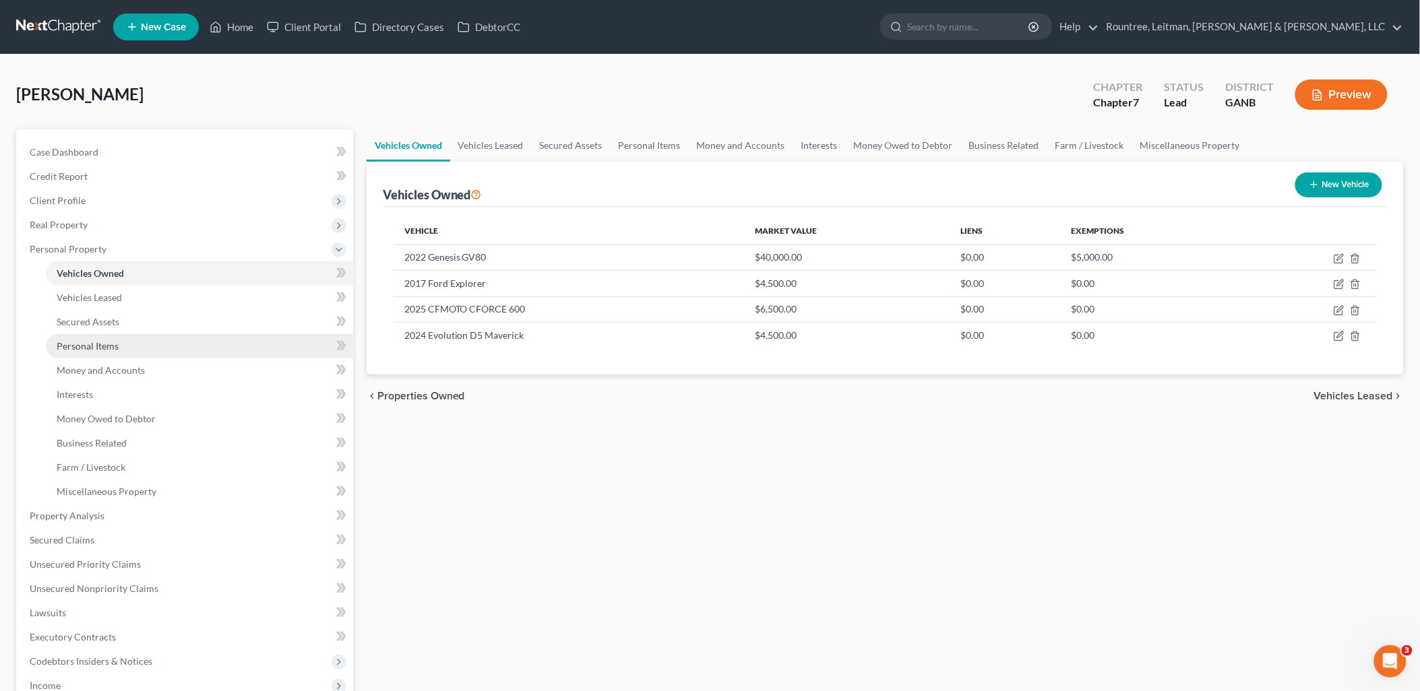
click at [133, 344] on link "Personal Items" at bounding box center [199, 346] width 307 height 24
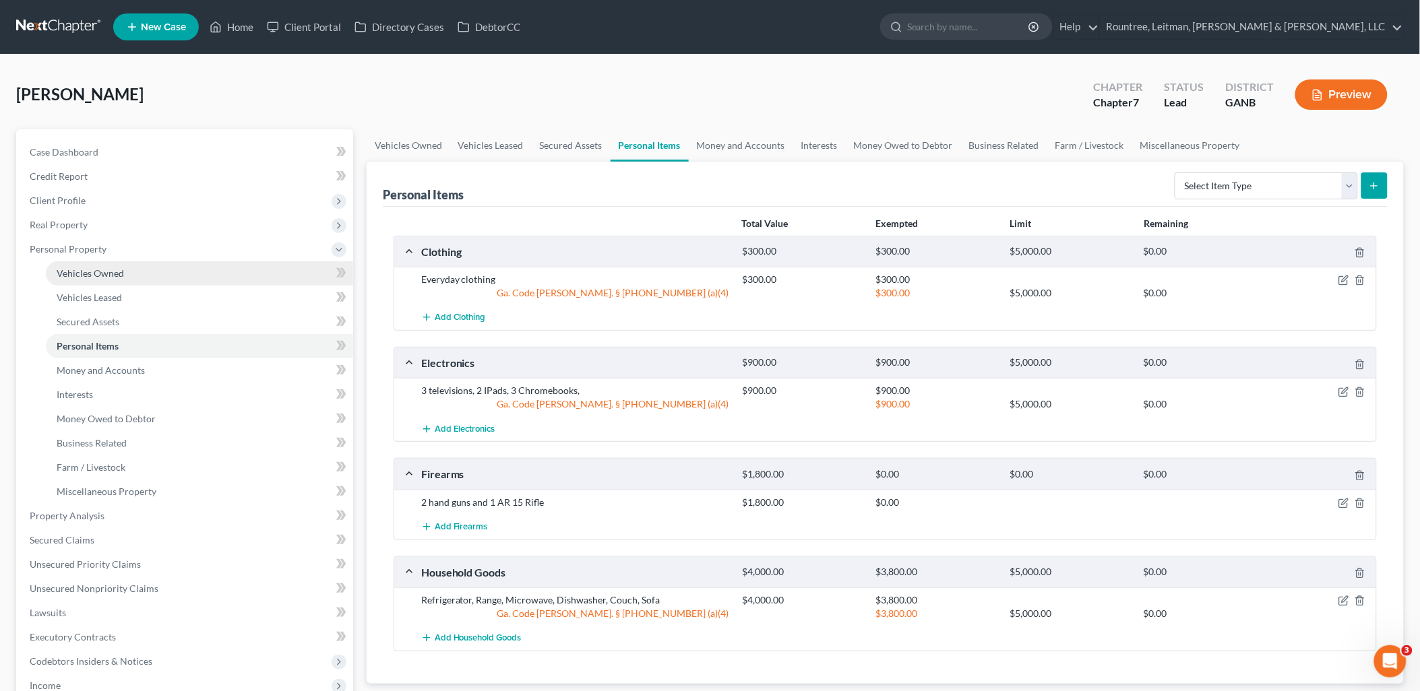
click at [174, 275] on link "Vehicles Owned" at bounding box center [199, 273] width 307 height 24
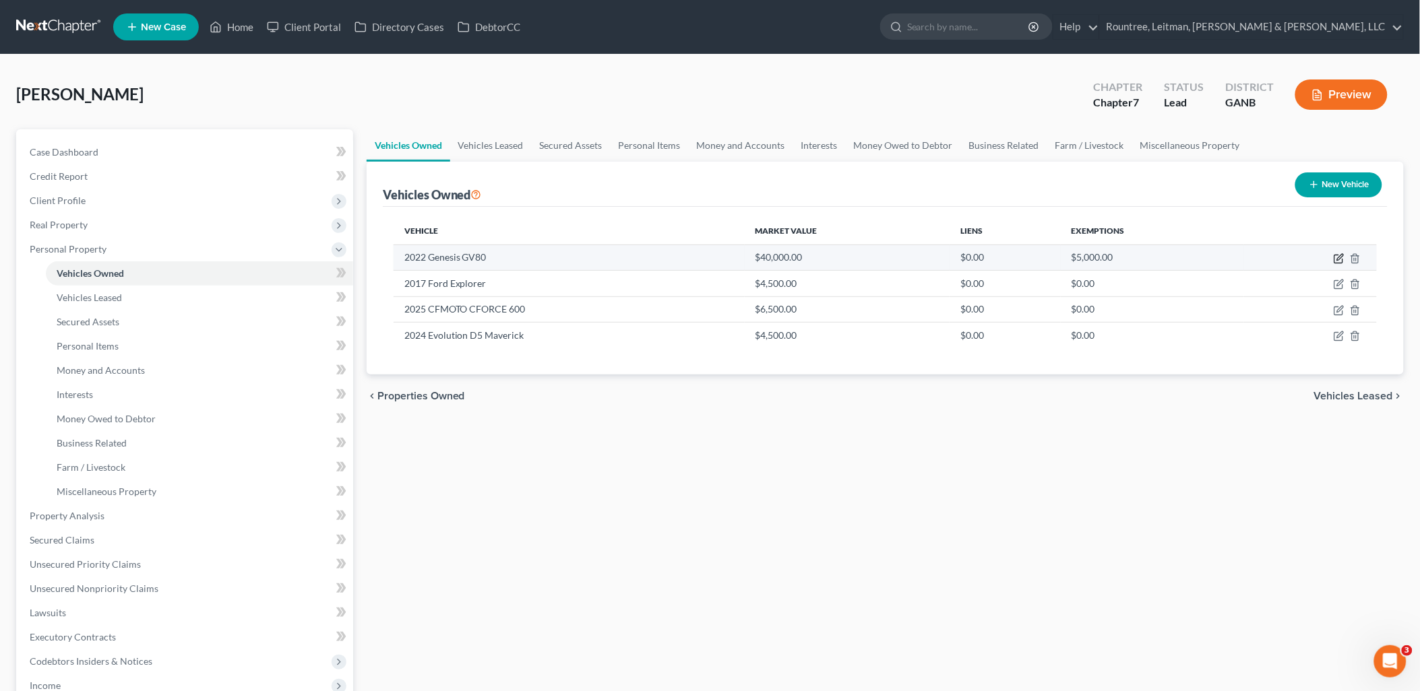
click at [1334, 259] on icon "button" at bounding box center [1338, 258] width 11 height 11
select select "0"
select select "4"
select select "2"
select select "0"
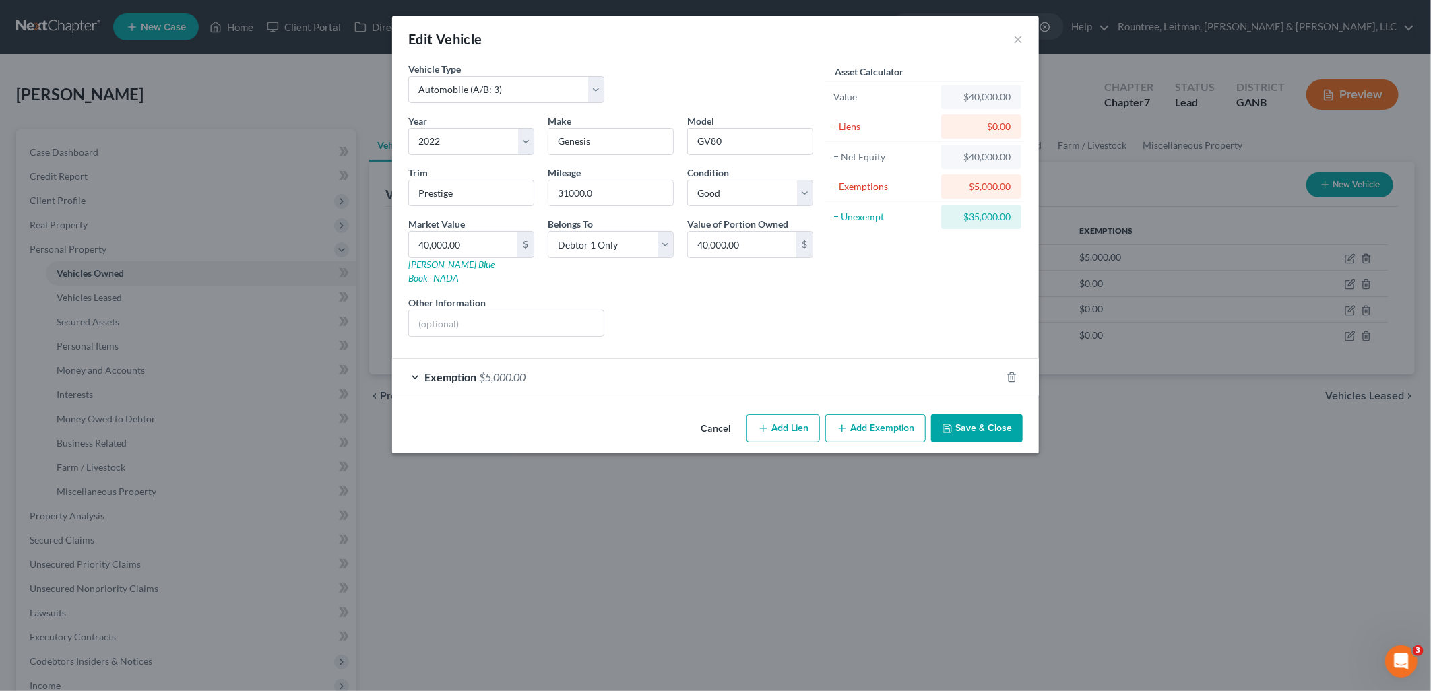
click at [713, 359] on div "Exemption $5,000.00" at bounding box center [696, 377] width 609 height 36
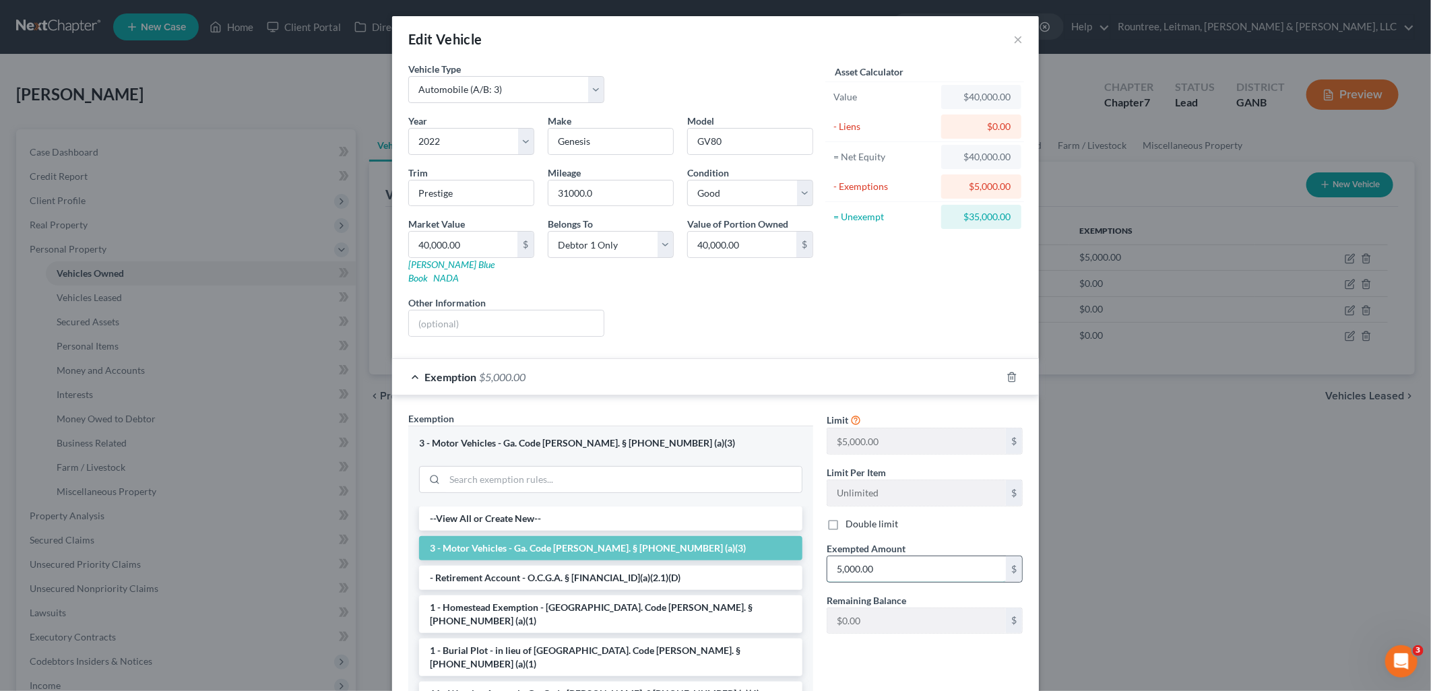
click at [901, 557] on input "5,000.00" at bounding box center [916, 570] width 179 height 26
type input "500"
click at [914, 651] on div "Limit $5,000.00 $ Limit Per Item Unlimited $ Double limit Exempted Amount * 500…" at bounding box center [925, 572] width 210 height 321
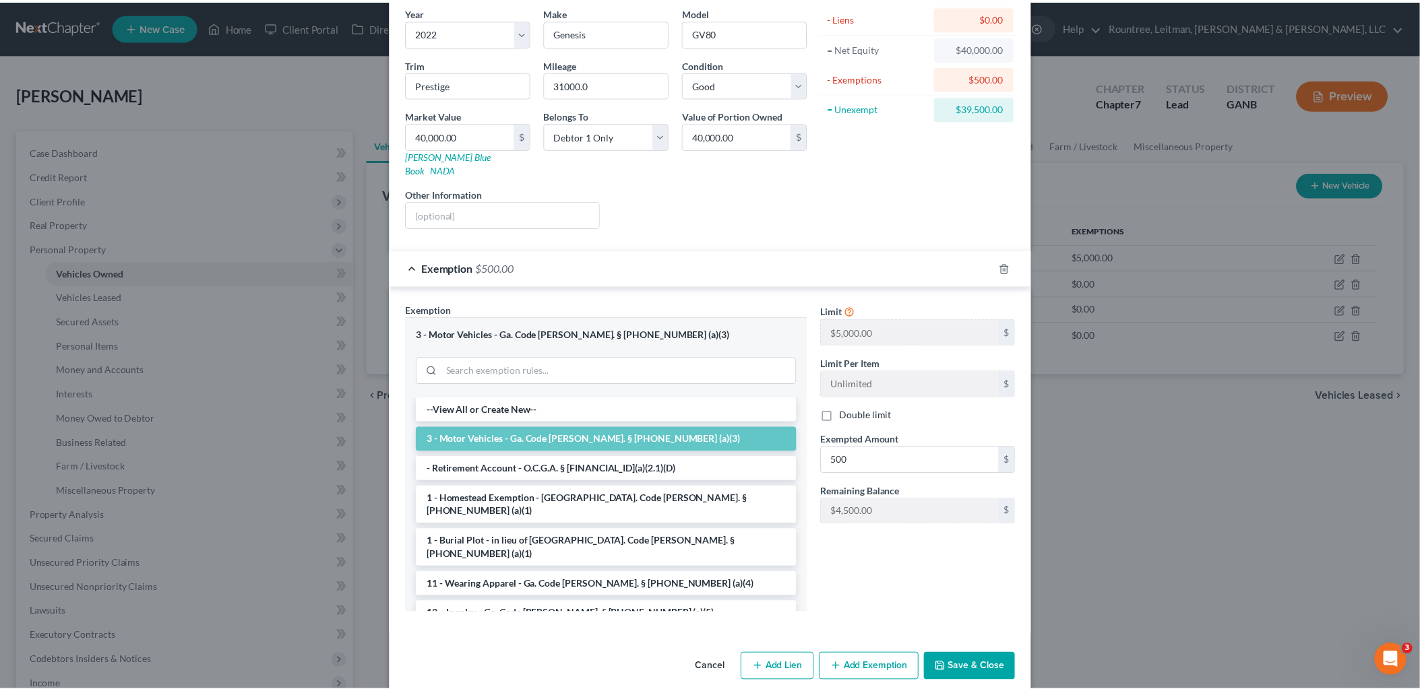
scroll to position [113, 0]
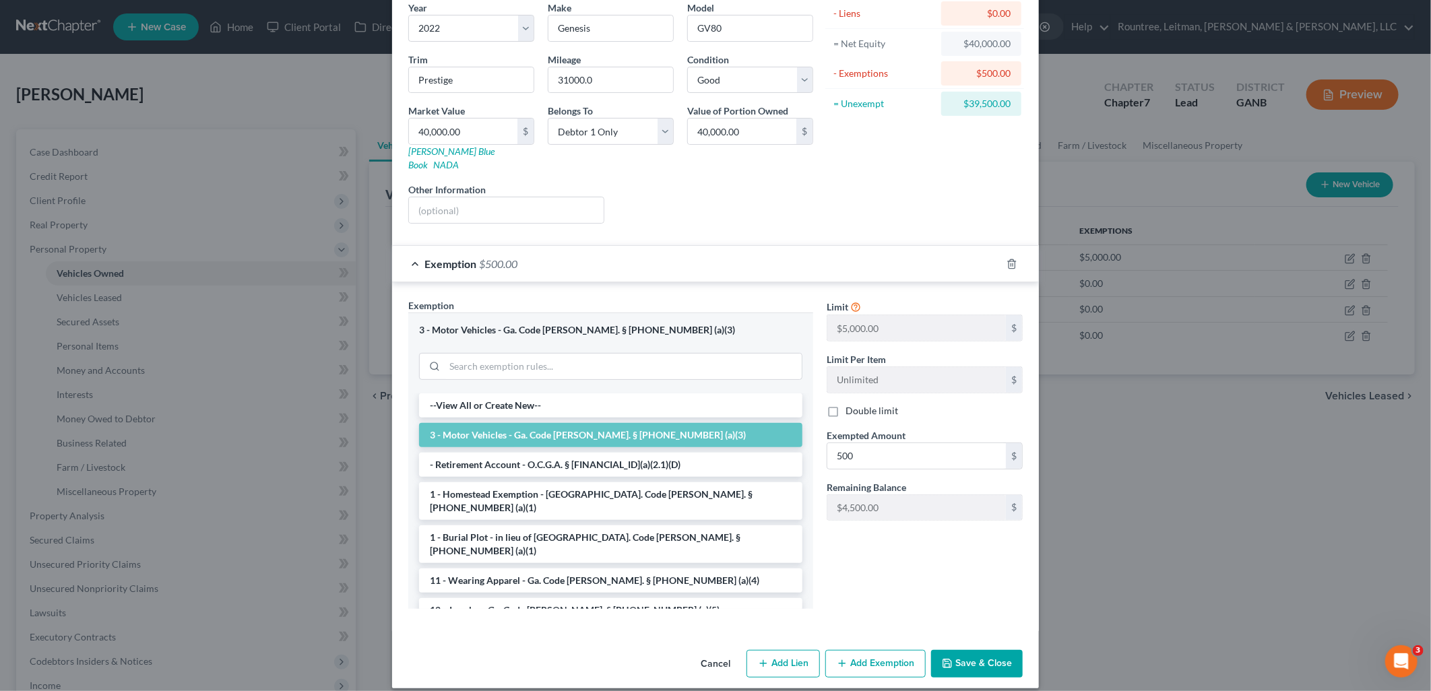
click at [968, 650] on button "Save & Close" at bounding box center [977, 664] width 92 height 28
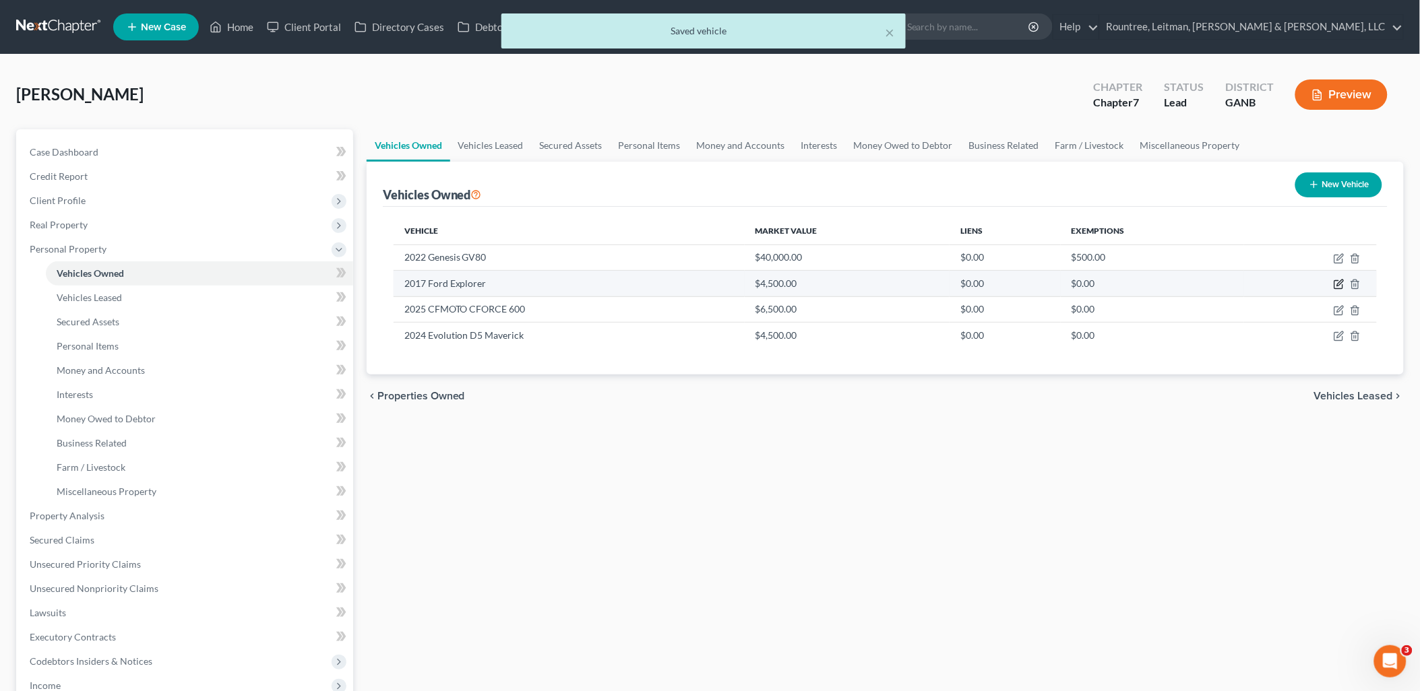
click at [1340, 281] on icon "button" at bounding box center [1340, 283] width 6 height 6
select select "0"
select select "9"
select select "3"
select select "0"
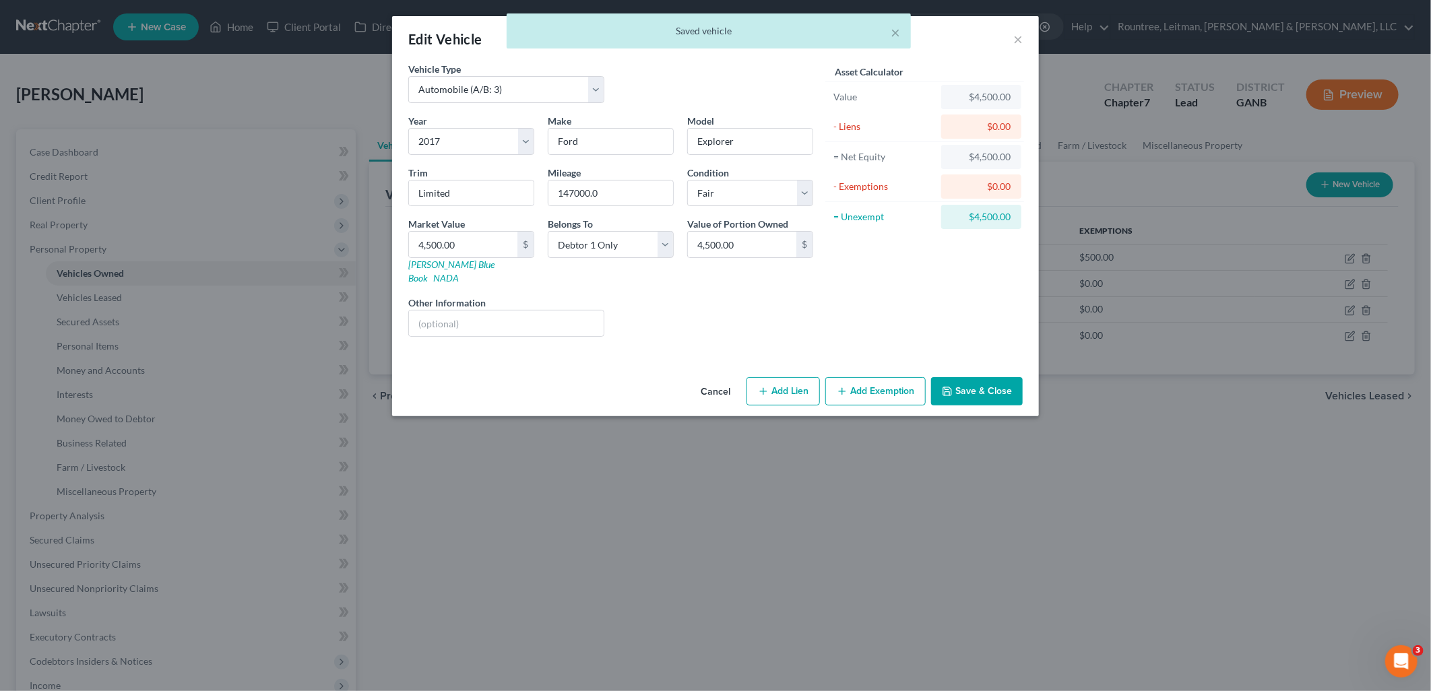
click at [879, 377] on button "Add Exemption" at bounding box center [875, 391] width 100 height 28
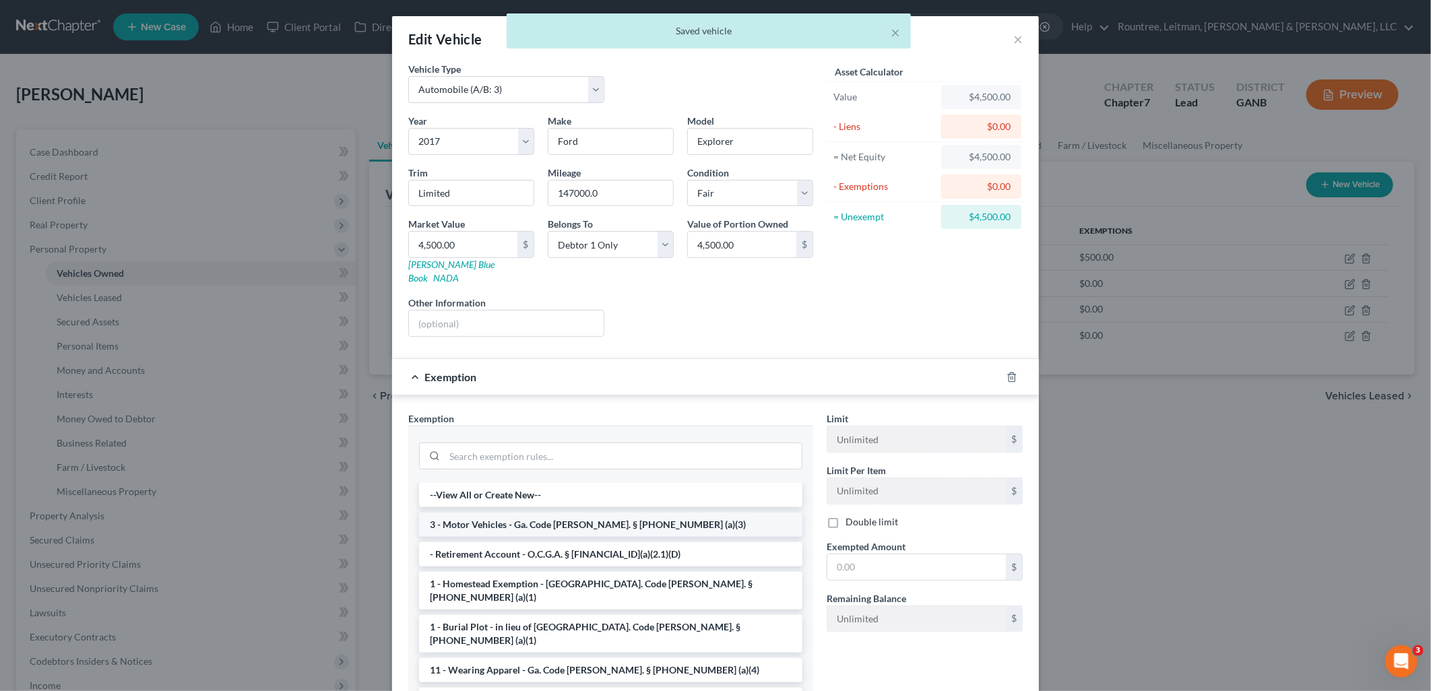
click at [527, 517] on li "3 - Motor Vehicles - Ga. Code Ann. § 44-13-100 (a)(3)" at bounding box center [610, 525] width 383 height 24
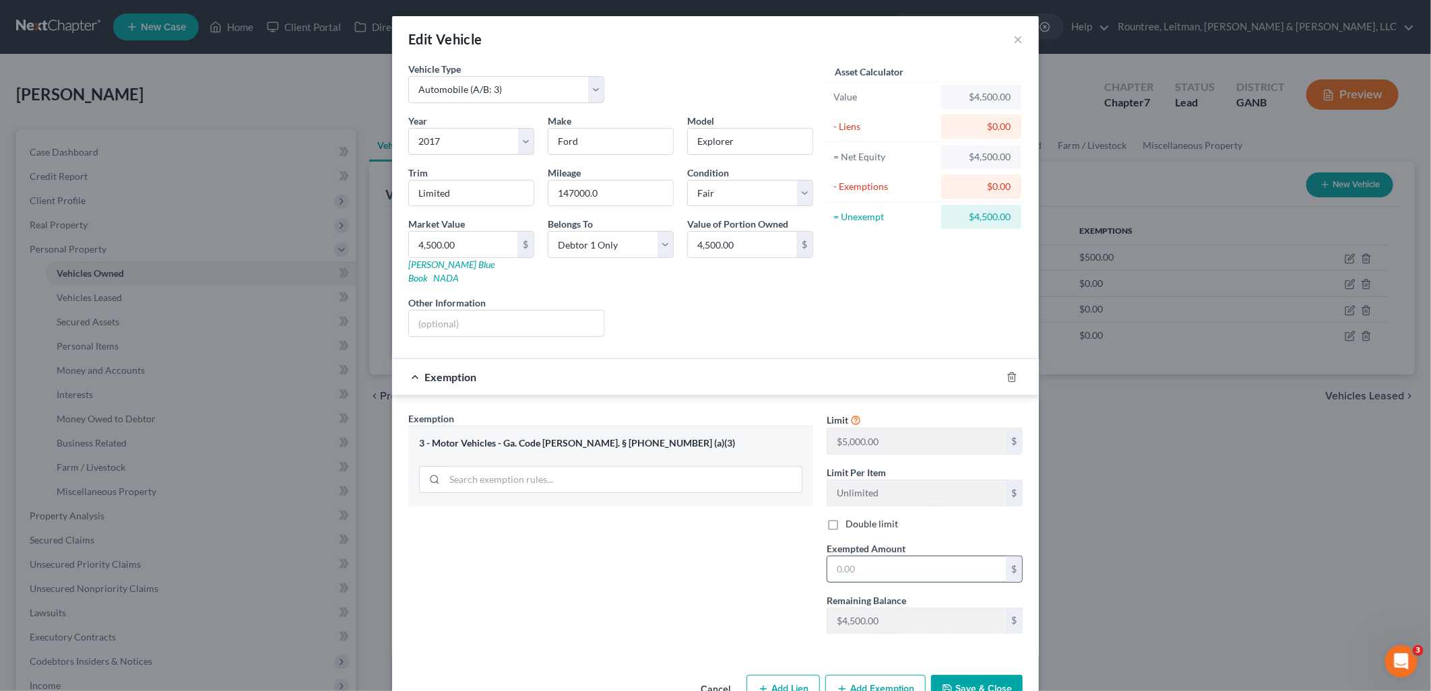
click at [867, 557] on input "text" at bounding box center [916, 570] width 179 height 26
type input "4,500"
click at [985, 675] on button "Save & Close" at bounding box center [977, 689] width 92 height 28
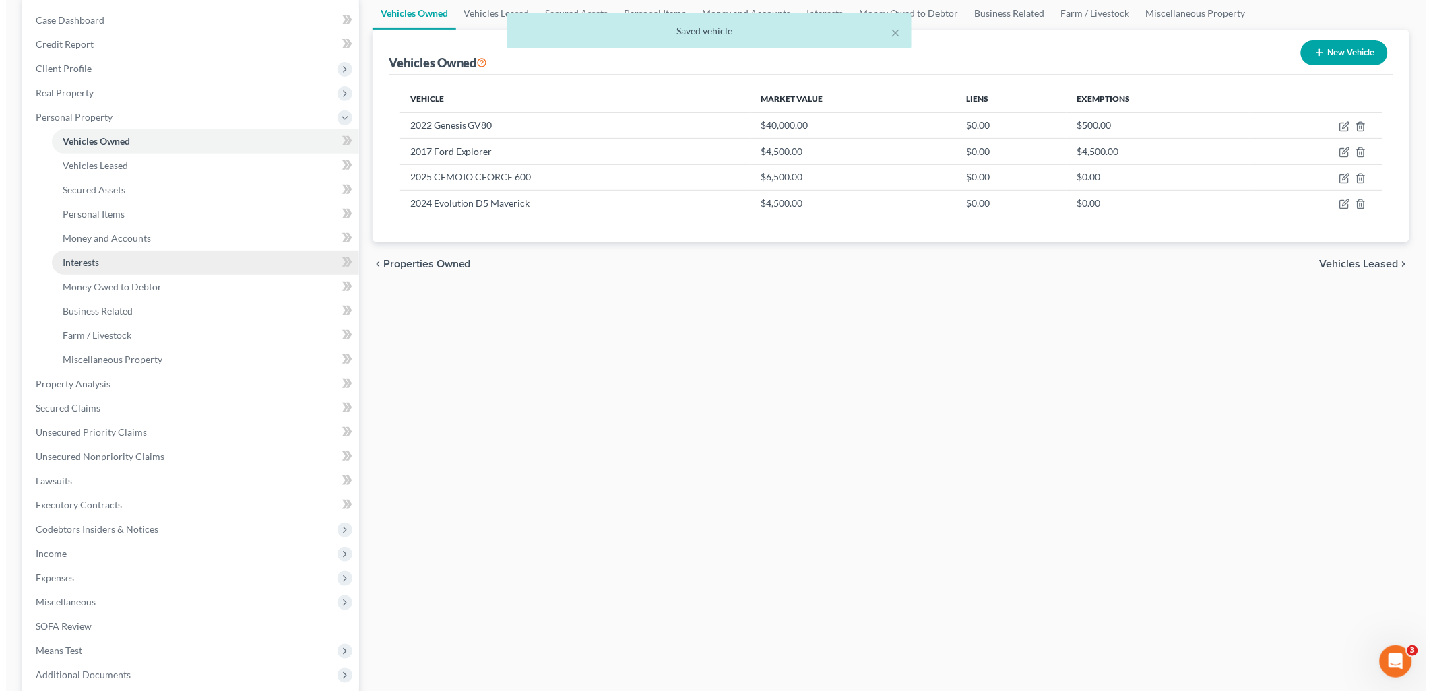
scroll to position [0, 0]
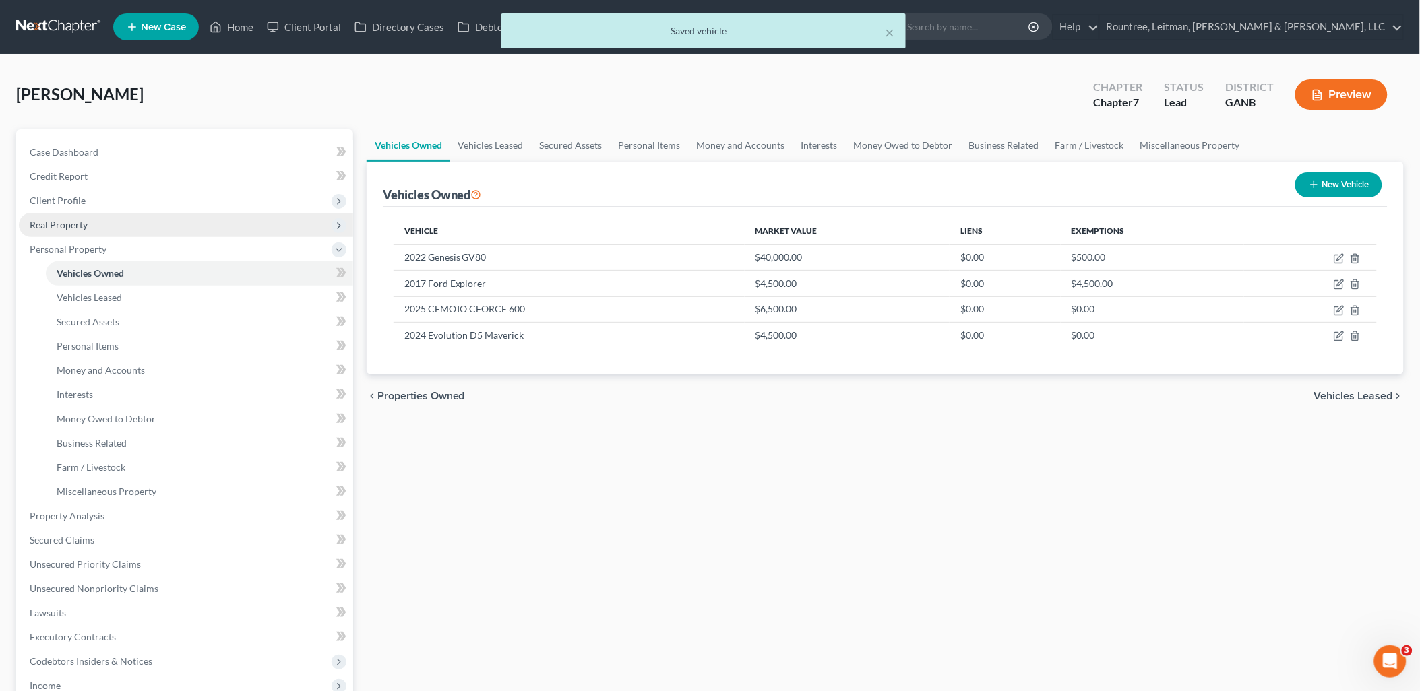
click at [75, 226] on span "Real Property" at bounding box center [59, 224] width 58 height 11
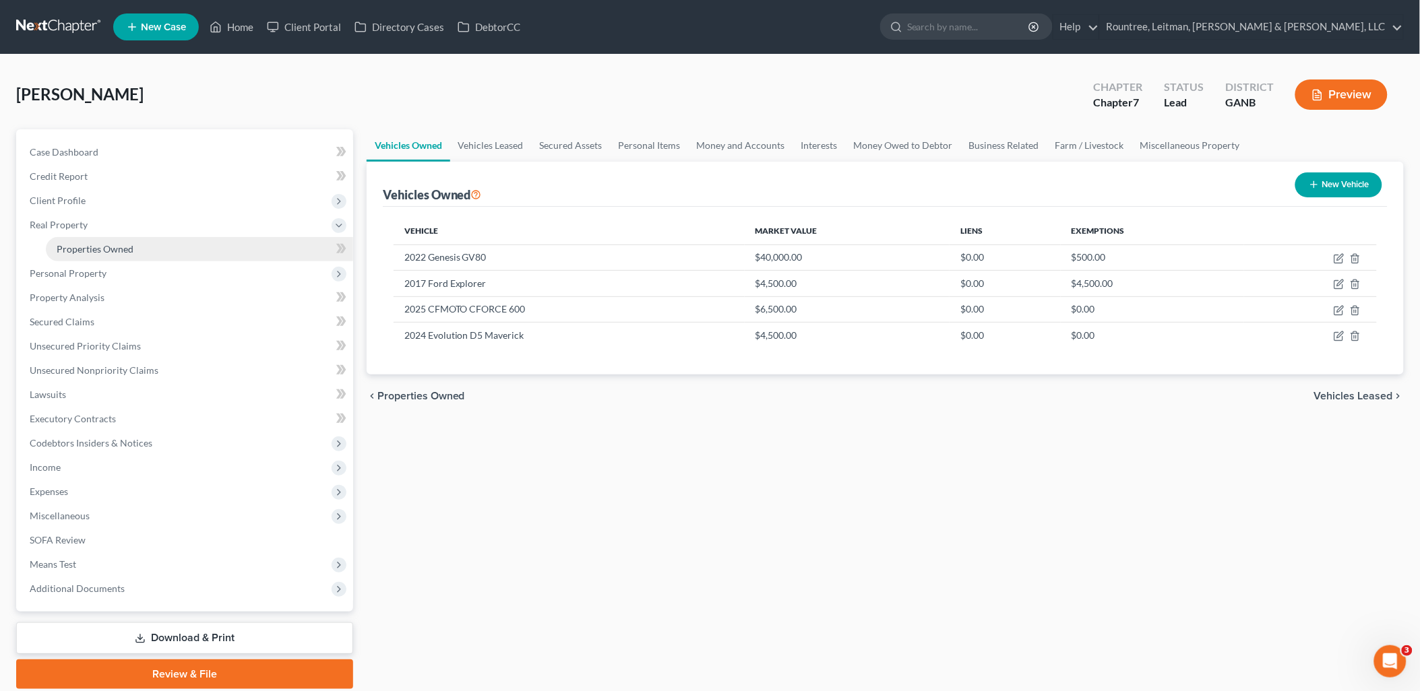
click at [96, 245] on span "Properties Owned" at bounding box center [95, 248] width 77 height 11
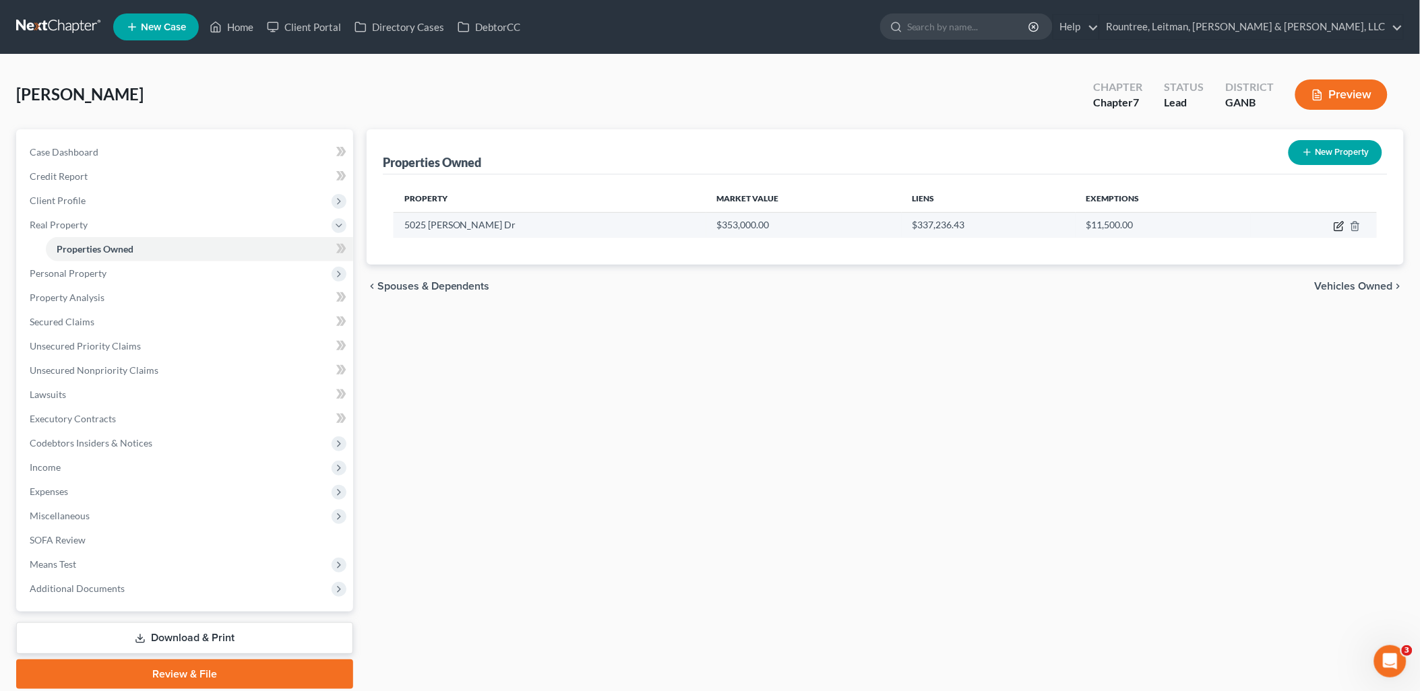
click at [1337, 224] on icon "button" at bounding box center [1338, 226] width 11 height 11
select select "10"
select select "3"
select select "0"
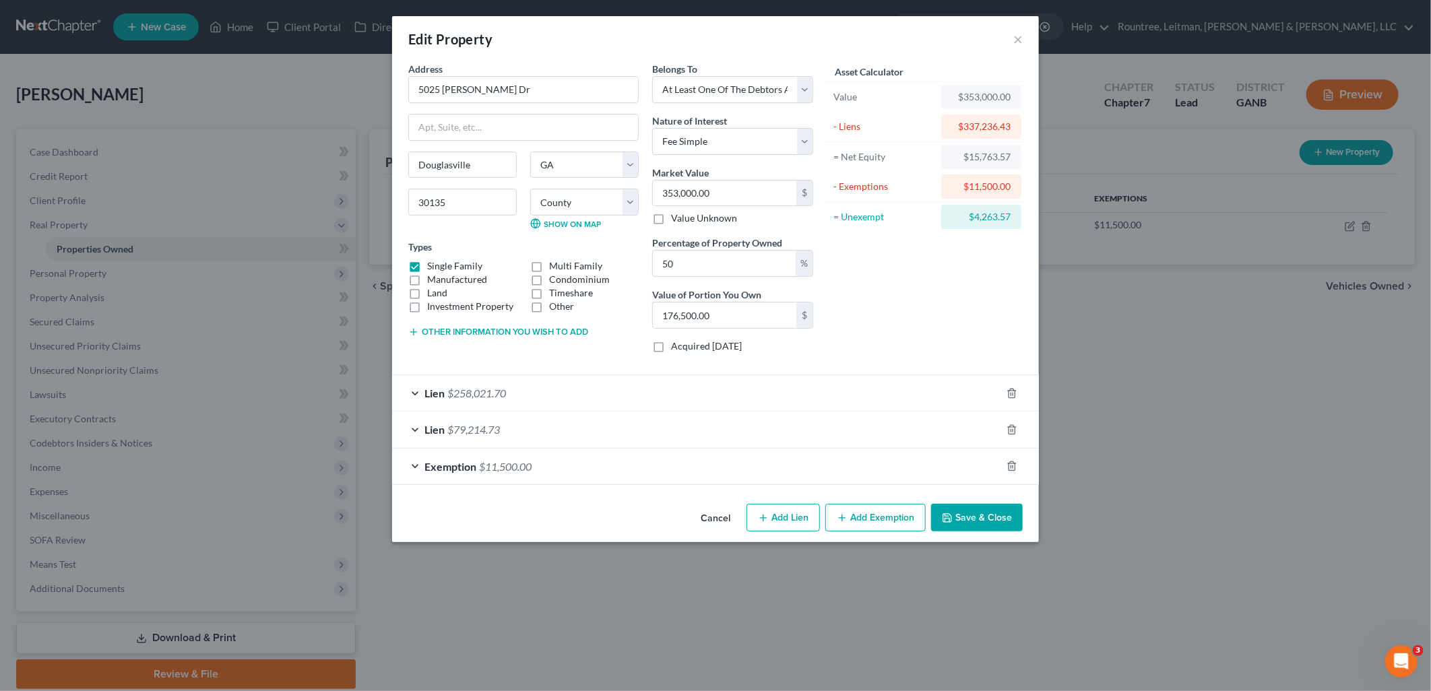
click at [544, 465] on div "Exemption $11,500.00" at bounding box center [696, 467] width 609 height 36
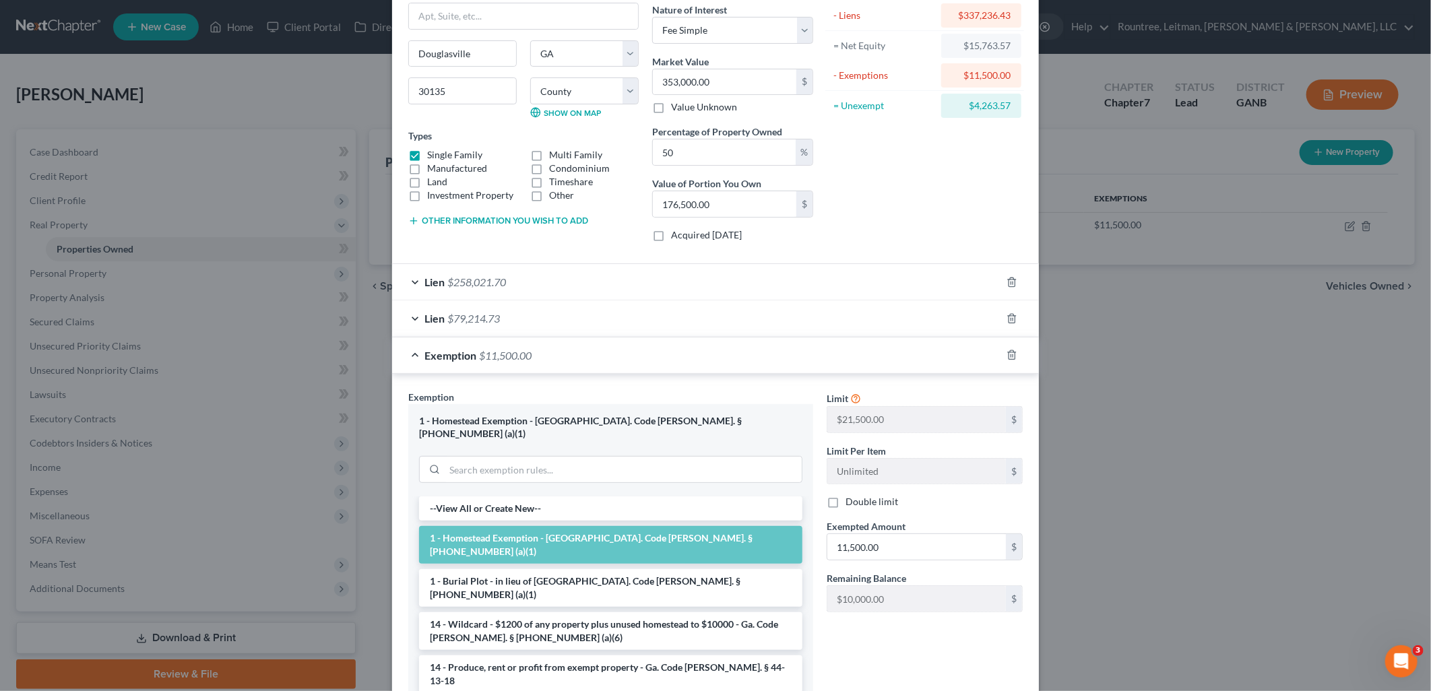
scroll to position [150, 0]
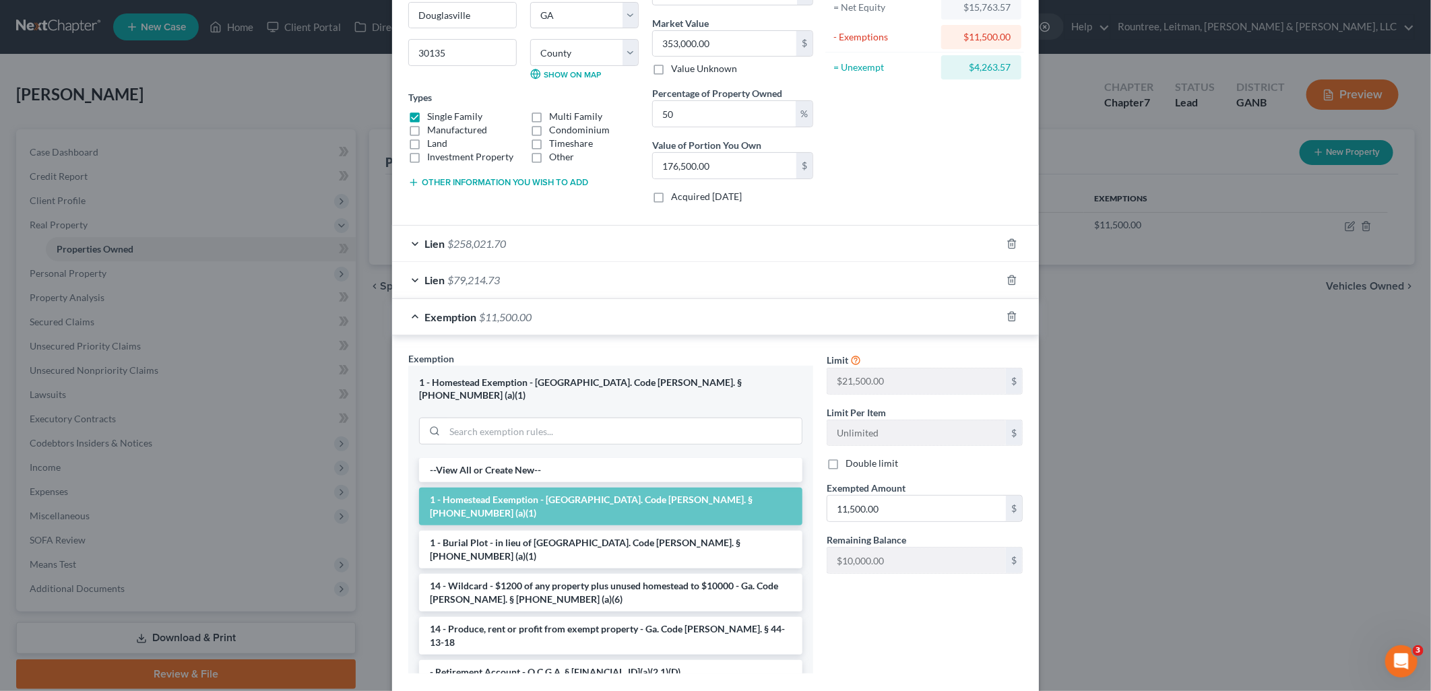
click at [586, 330] on div "Exemption $11,500.00" at bounding box center [696, 317] width 609 height 36
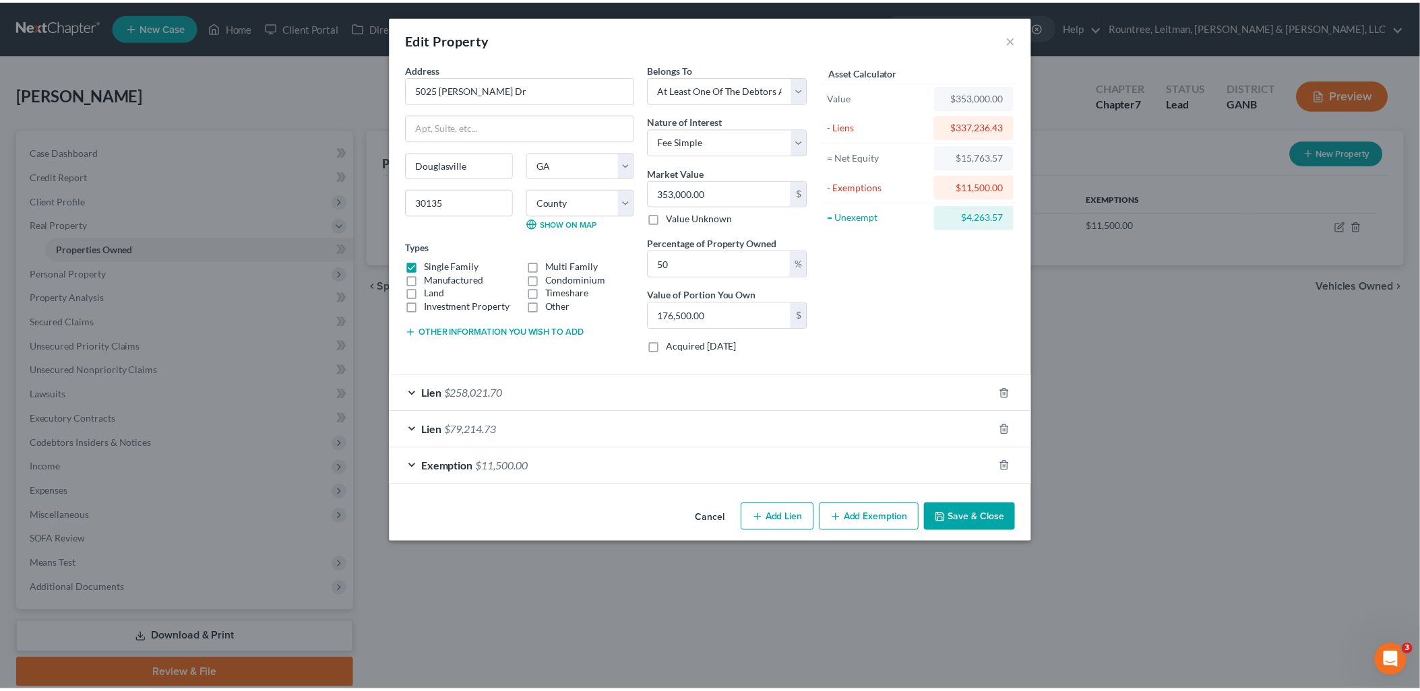
scroll to position [0, 0]
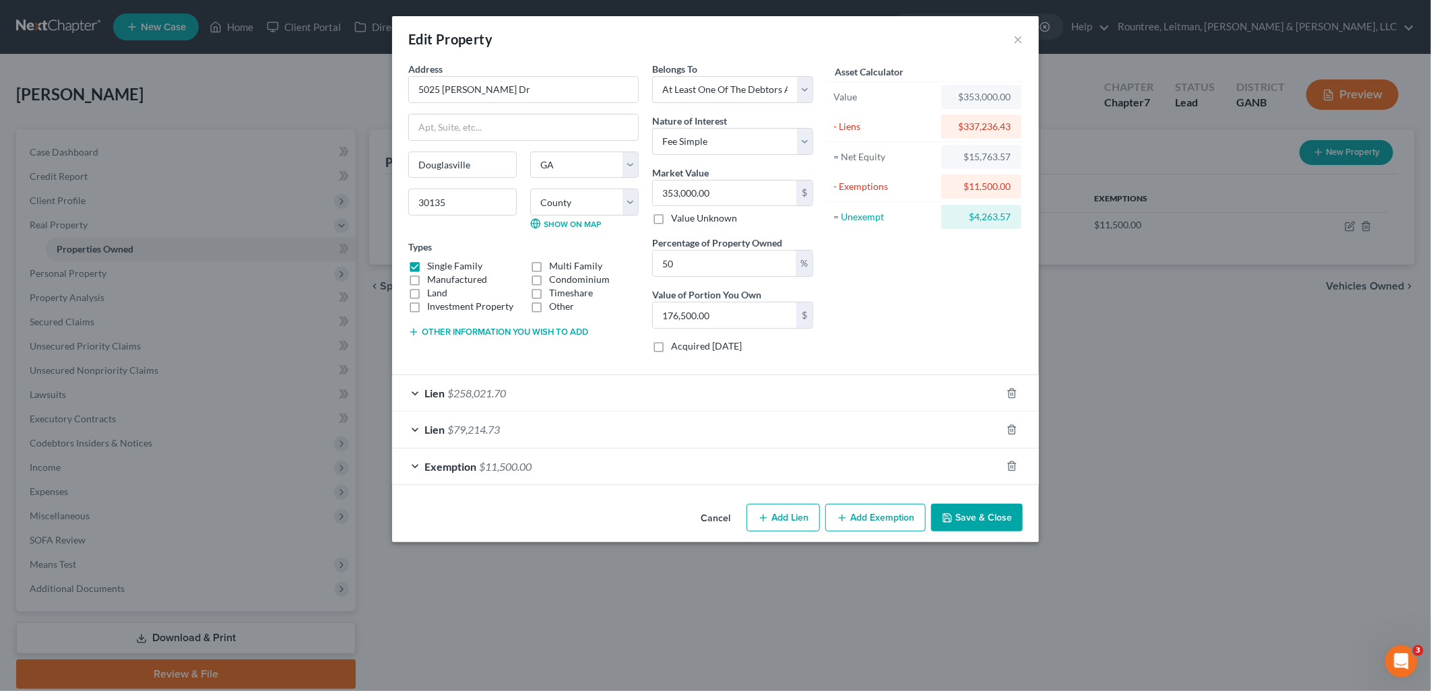
click at [1085, 546] on div "Edit Property × Address * 5025 Manning Dr Douglasville State AL AK AR AZ CA CO …" at bounding box center [715, 345] width 1431 height 691
click at [1014, 36] on button "×" at bounding box center [1017, 39] width 9 height 16
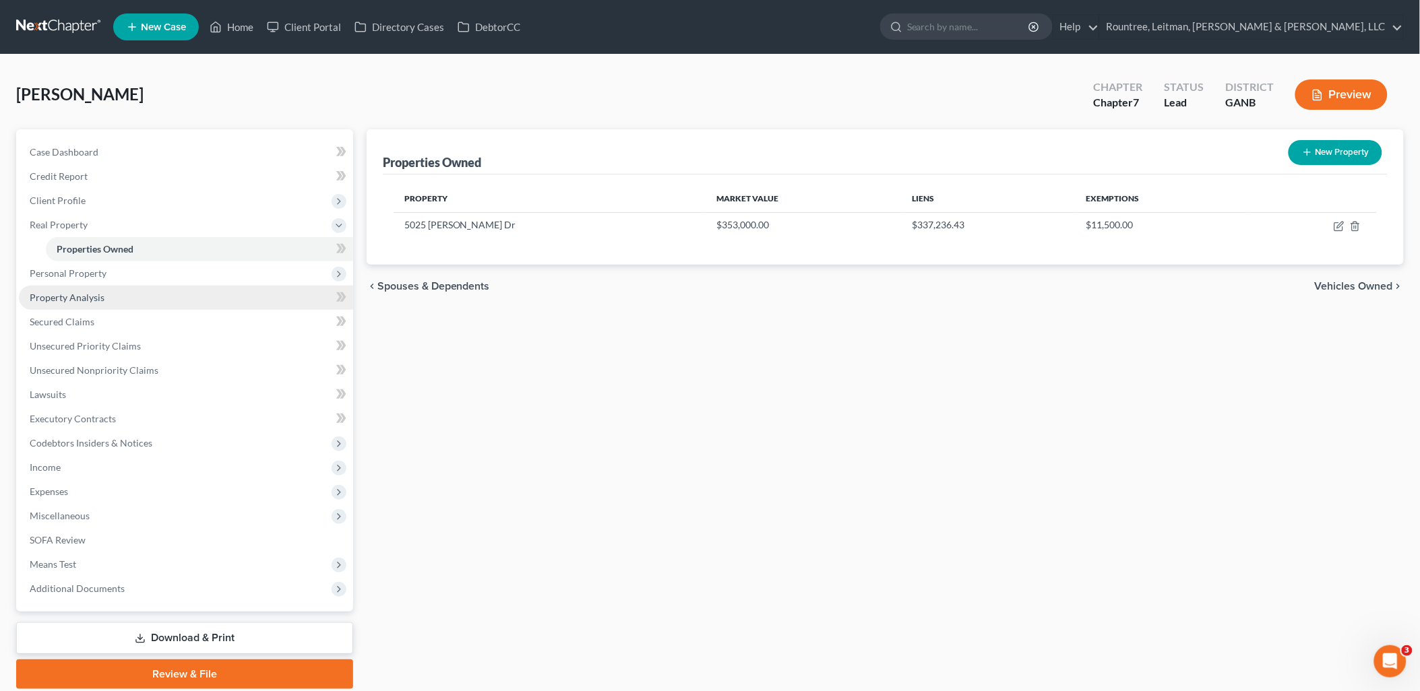
click at [123, 292] on link "Property Analysis" at bounding box center [186, 298] width 334 height 24
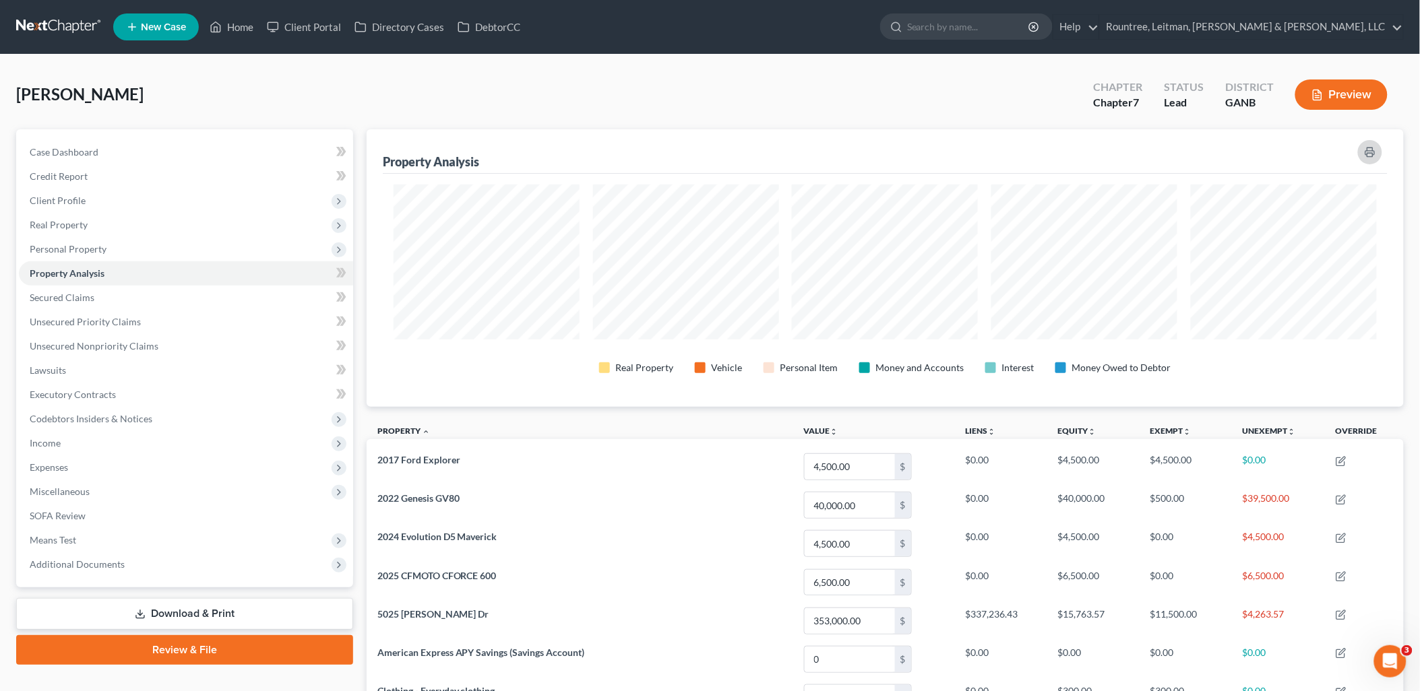
click at [1364, 147] on icon "button" at bounding box center [1369, 152] width 11 height 11
click at [295, 22] on link "Client Portal" at bounding box center [304, 27] width 88 height 24
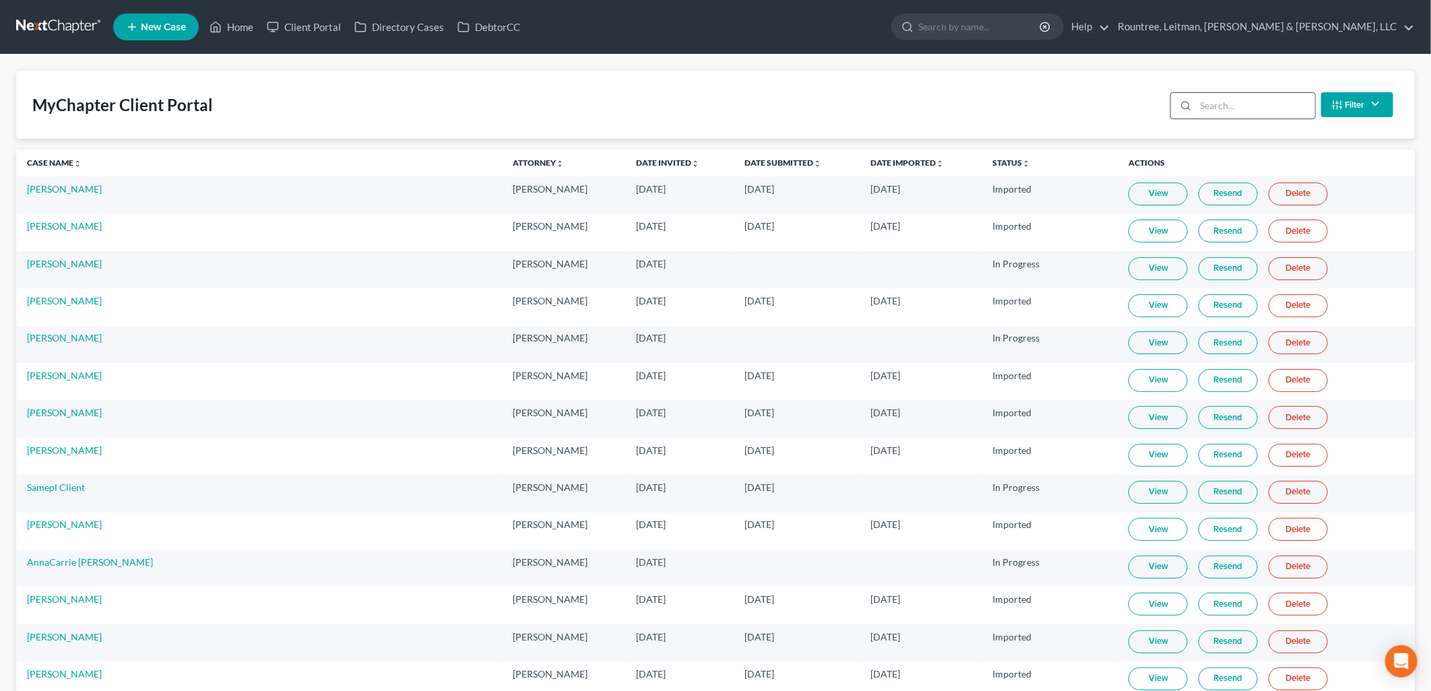
click at [1230, 103] on input "search" at bounding box center [1255, 106] width 119 height 26
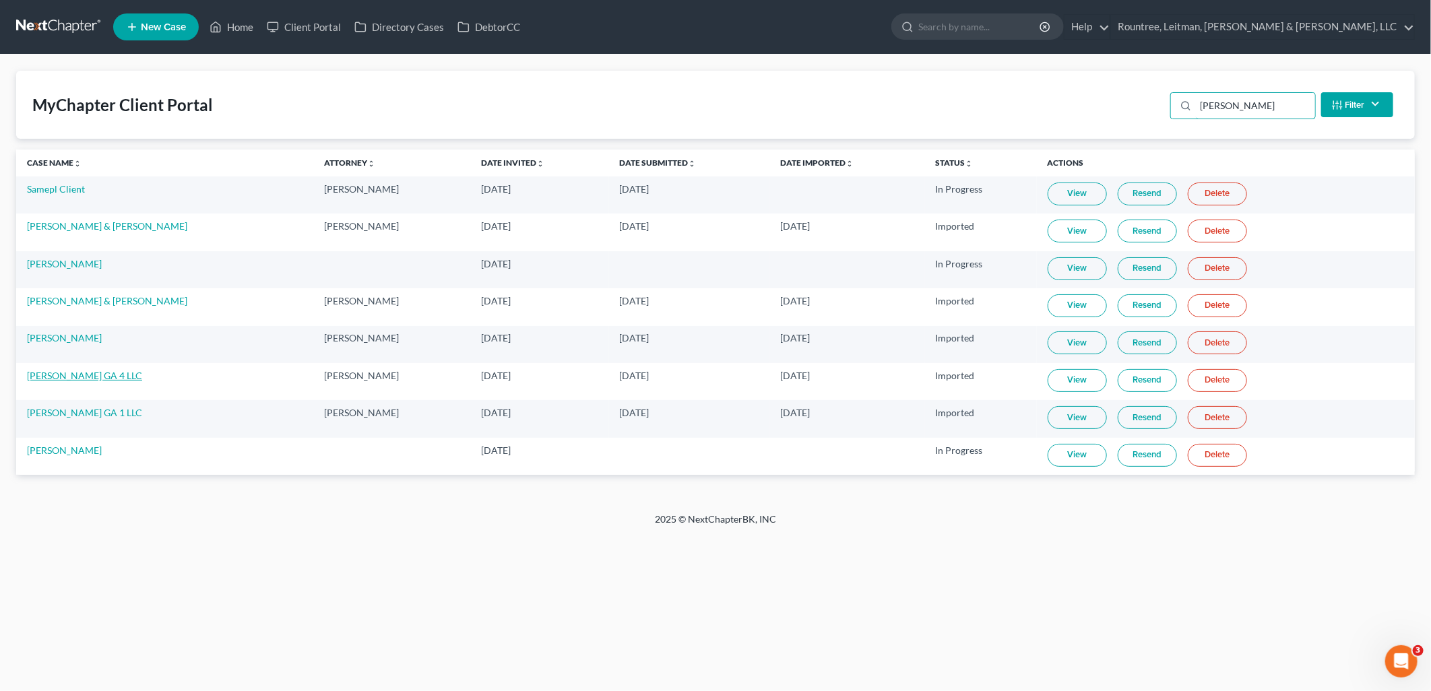
type input "sam"
click at [45, 374] on link "[PERSON_NAME] GA 4 LLC" at bounding box center [84, 375] width 115 height 11
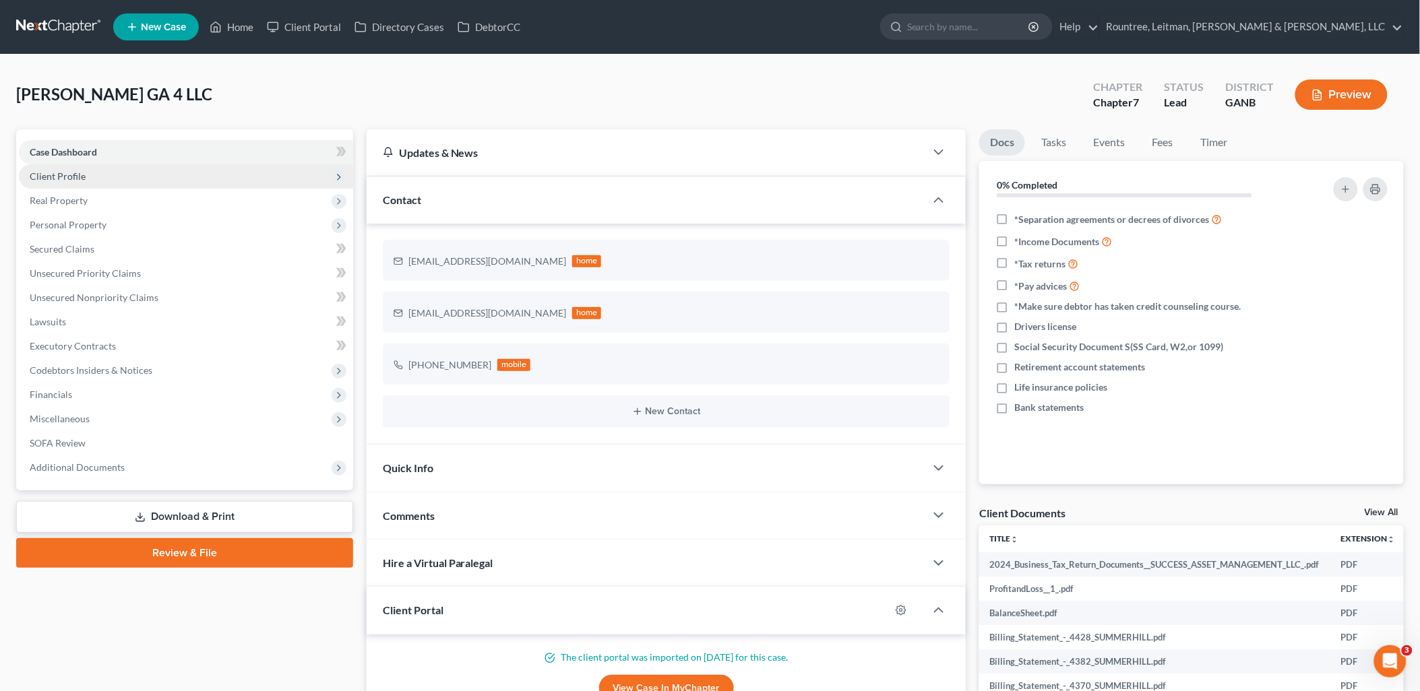
click at [136, 182] on span "Client Profile" at bounding box center [186, 176] width 334 height 24
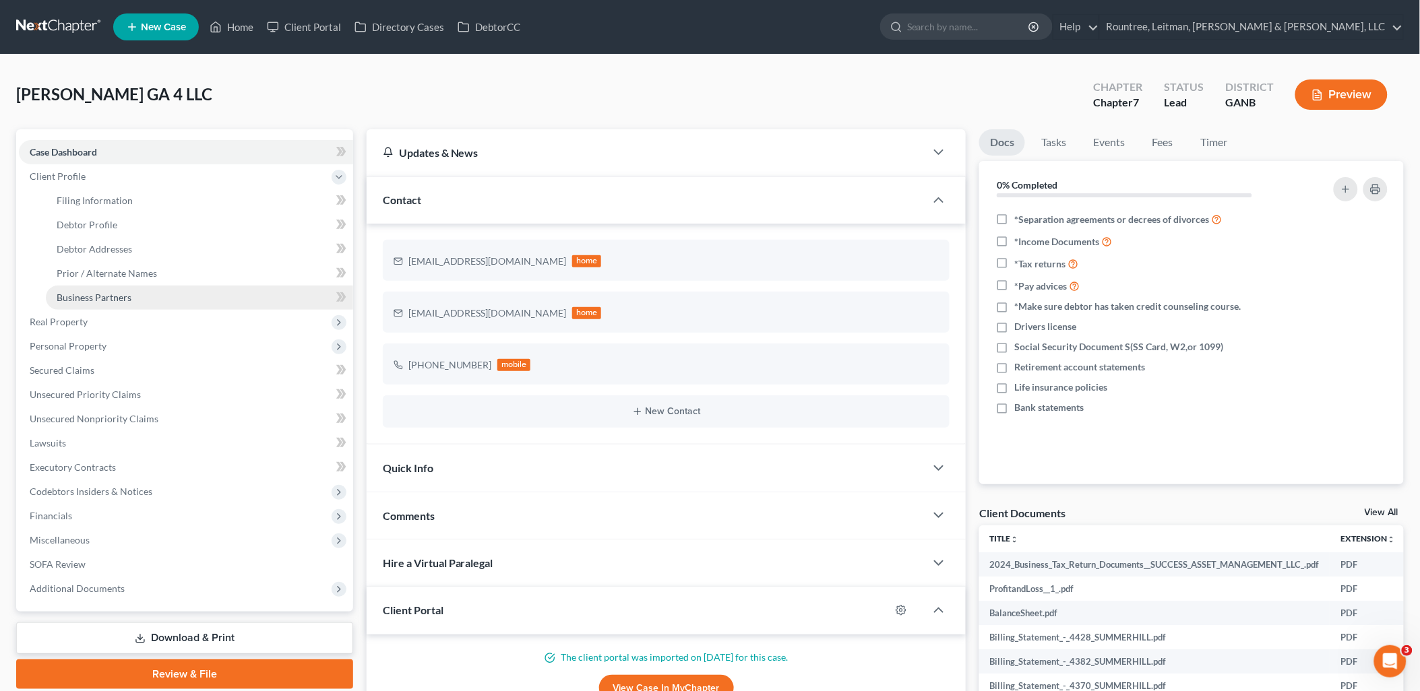
click at [137, 293] on link "Business Partners" at bounding box center [199, 298] width 307 height 24
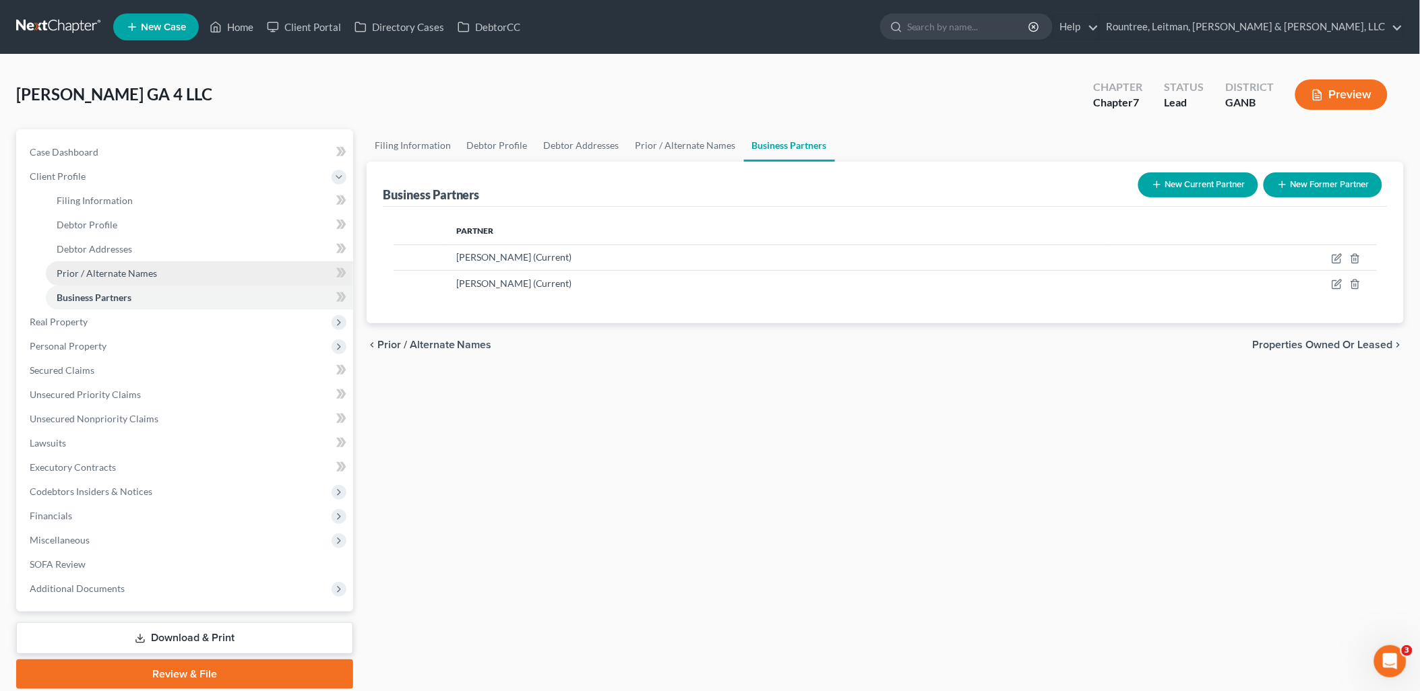
click at [135, 264] on link "Prior / Alternate Names" at bounding box center [199, 273] width 307 height 24
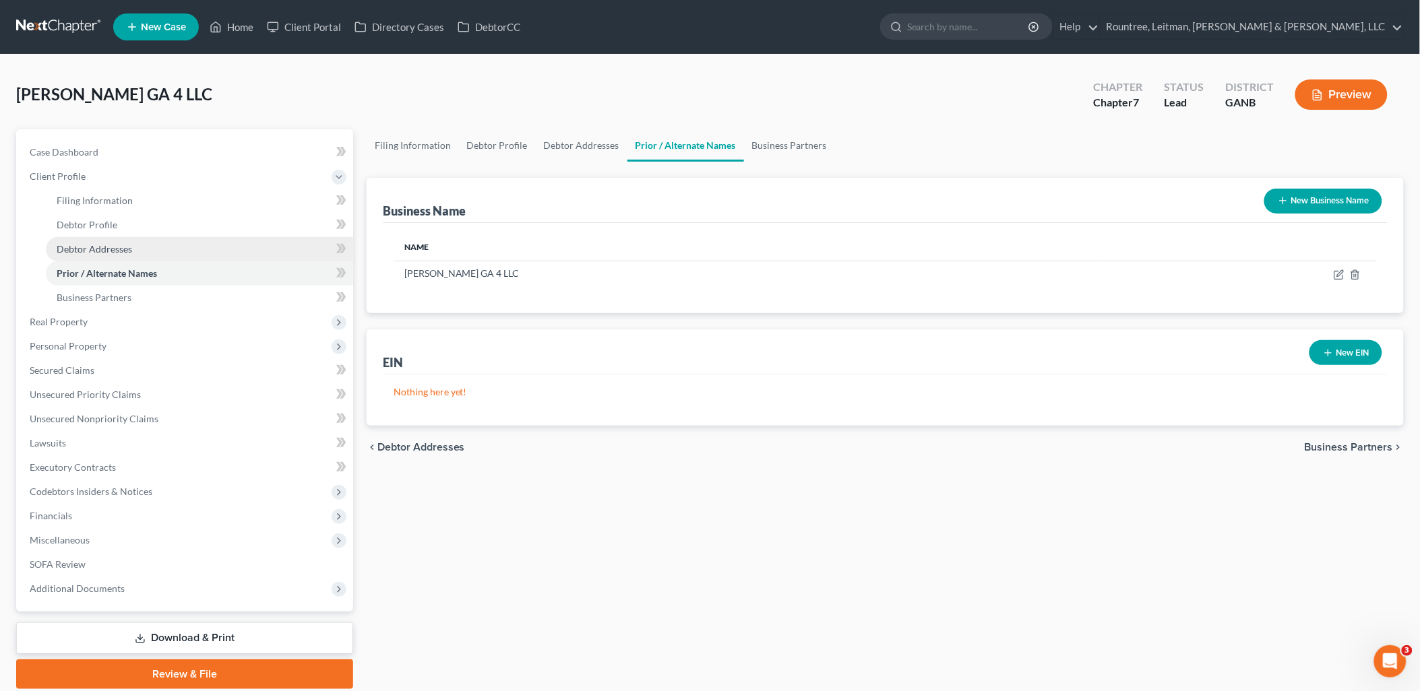
click at [133, 251] on link "Debtor Addresses" at bounding box center [199, 249] width 307 height 24
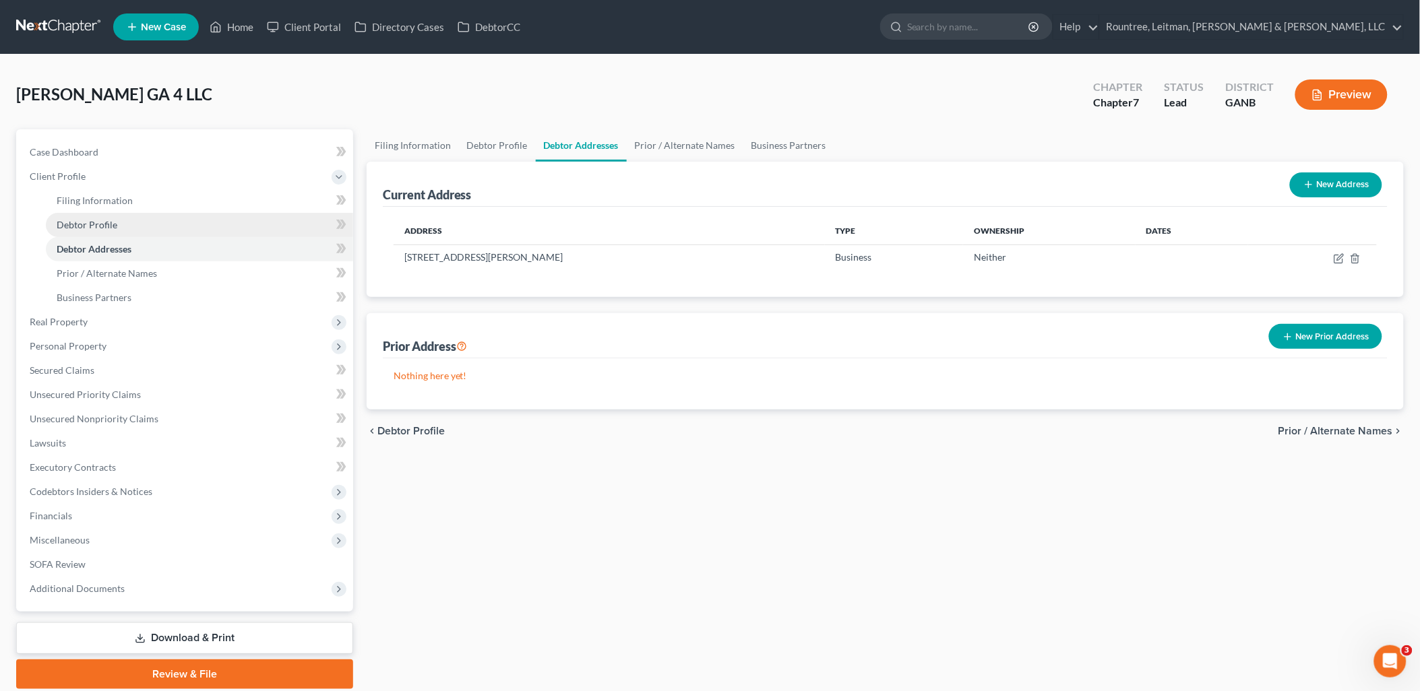
click at [128, 232] on link "Debtor Profile" at bounding box center [199, 225] width 307 height 24
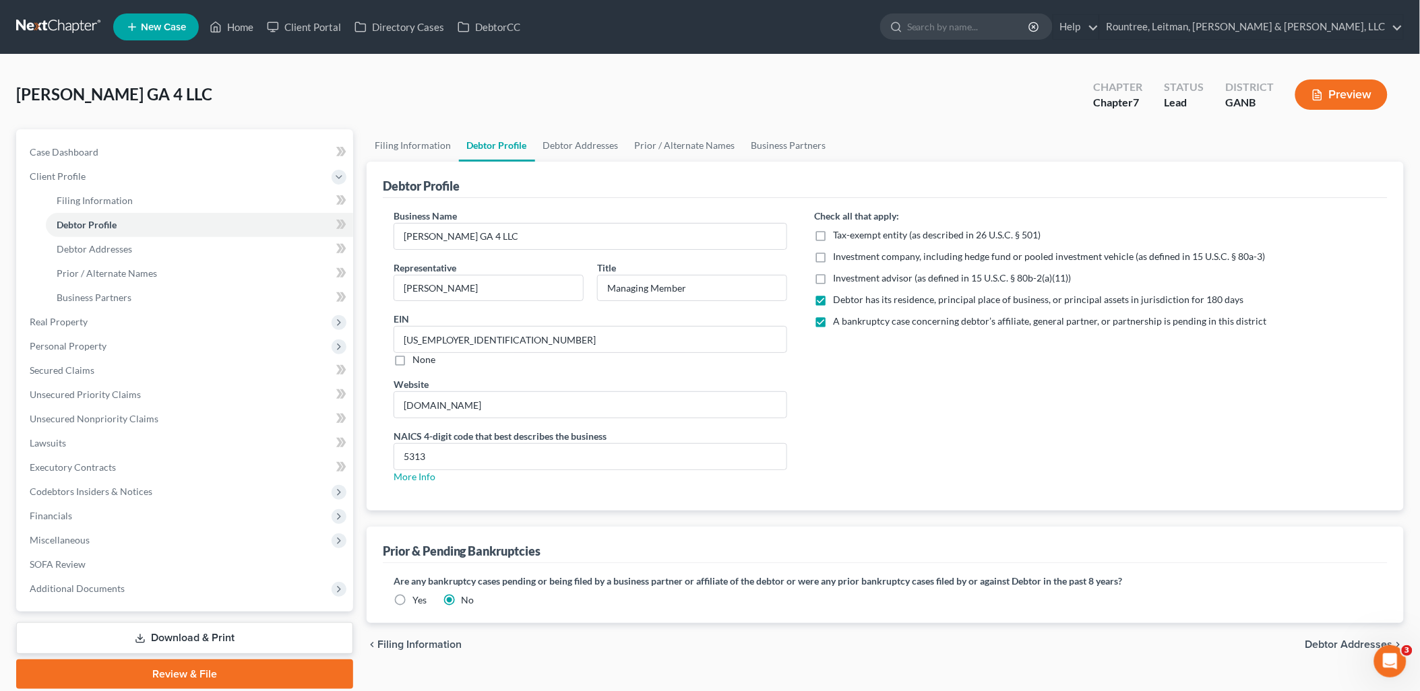
click at [412, 594] on label "Yes" at bounding box center [419, 600] width 14 height 13
click at [418, 594] on input "Yes" at bounding box center [422, 598] width 9 height 9
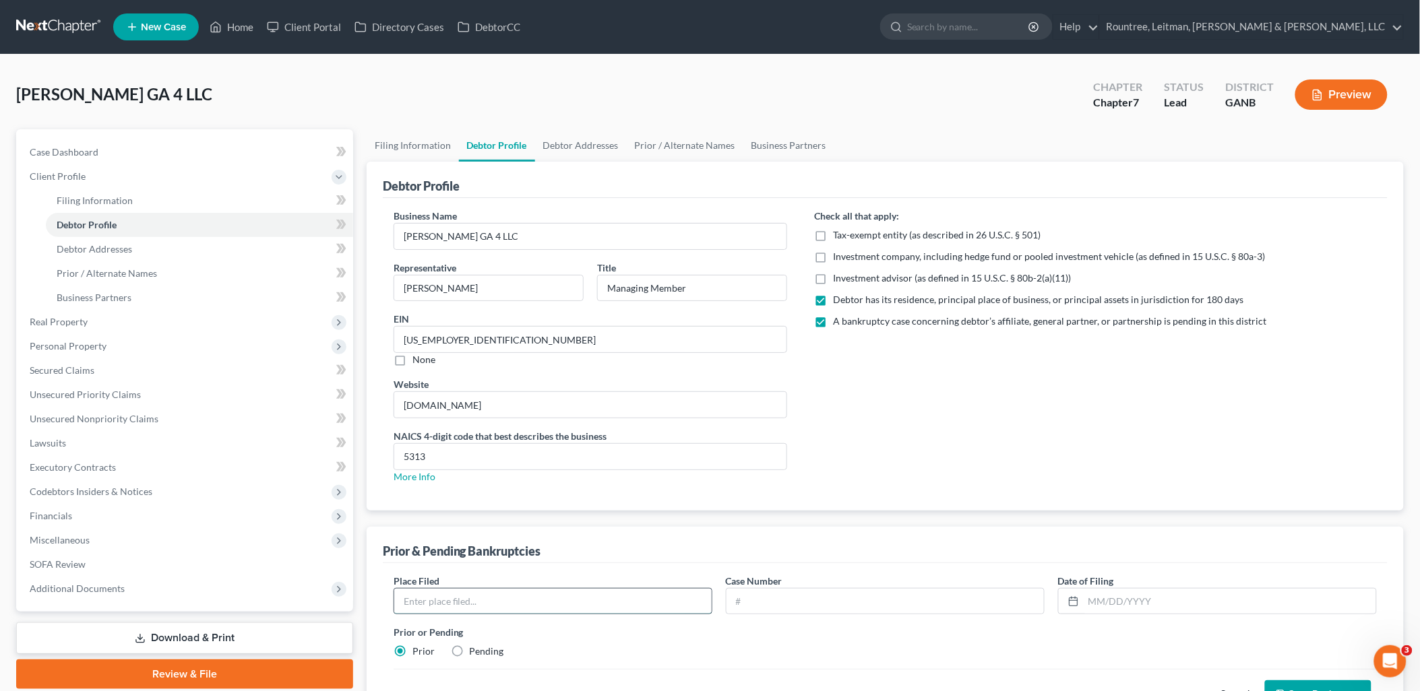
click at [412, 609] on input "text" at bounding box center [552, 602] width 317 height 26
type input "Northern District of Georgia"
click at [792, 598] on input "text" at bounding box center [884, 602] width 317 height 26
click at [750, 642] on div "Prior or Pending Prior Pending" at bounding box center [885, 641] width 997 height 33
click at [470, 654] on label "Pending" at bounding box center [487, 651] width 34 height 13
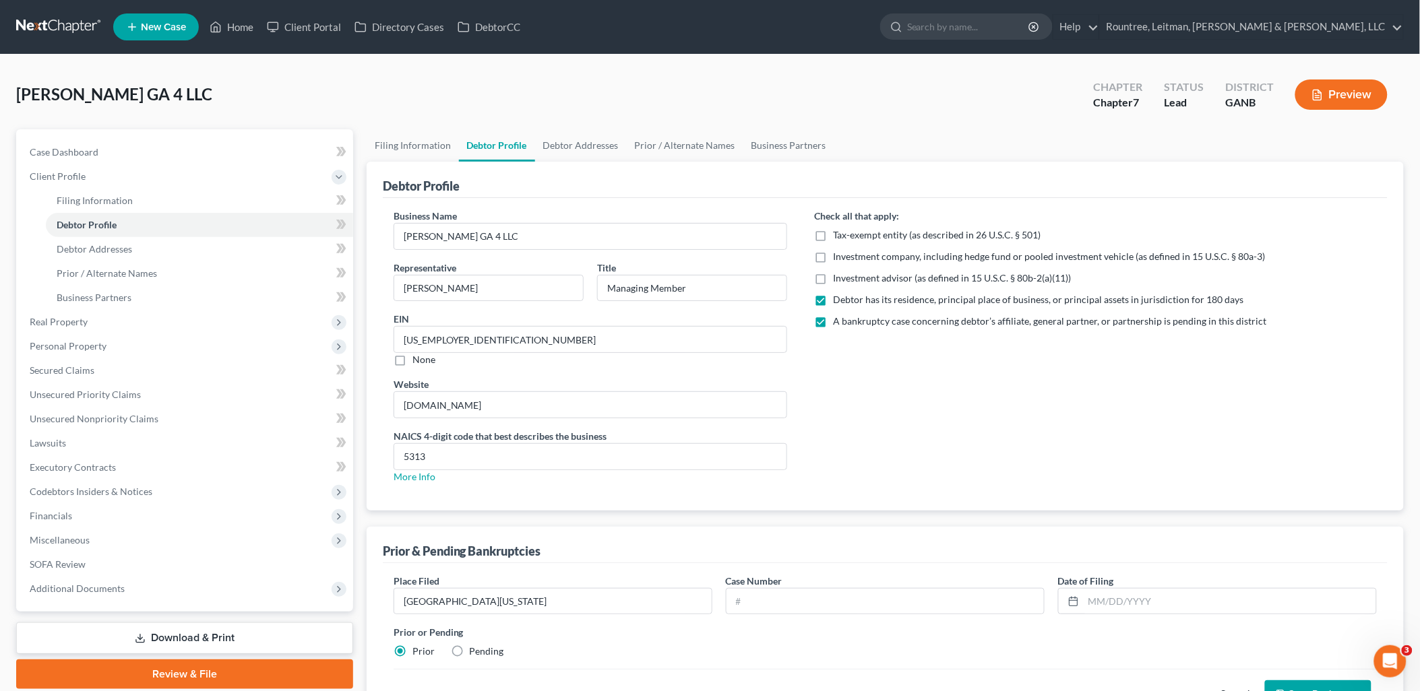
click at [475, 654] on input "Pending" at bounding box center [479, 649] width 9 height 9
radio input "true"
radio input "false"
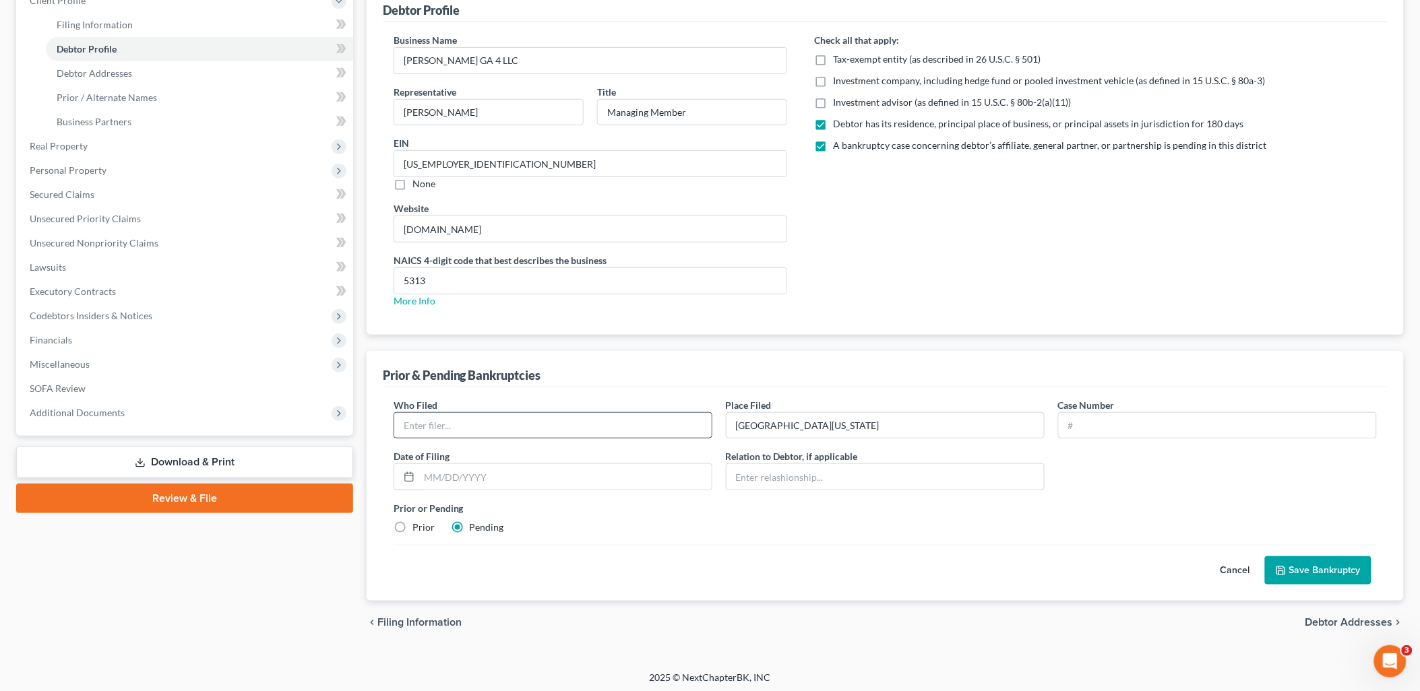
scroll to position [179, 0]
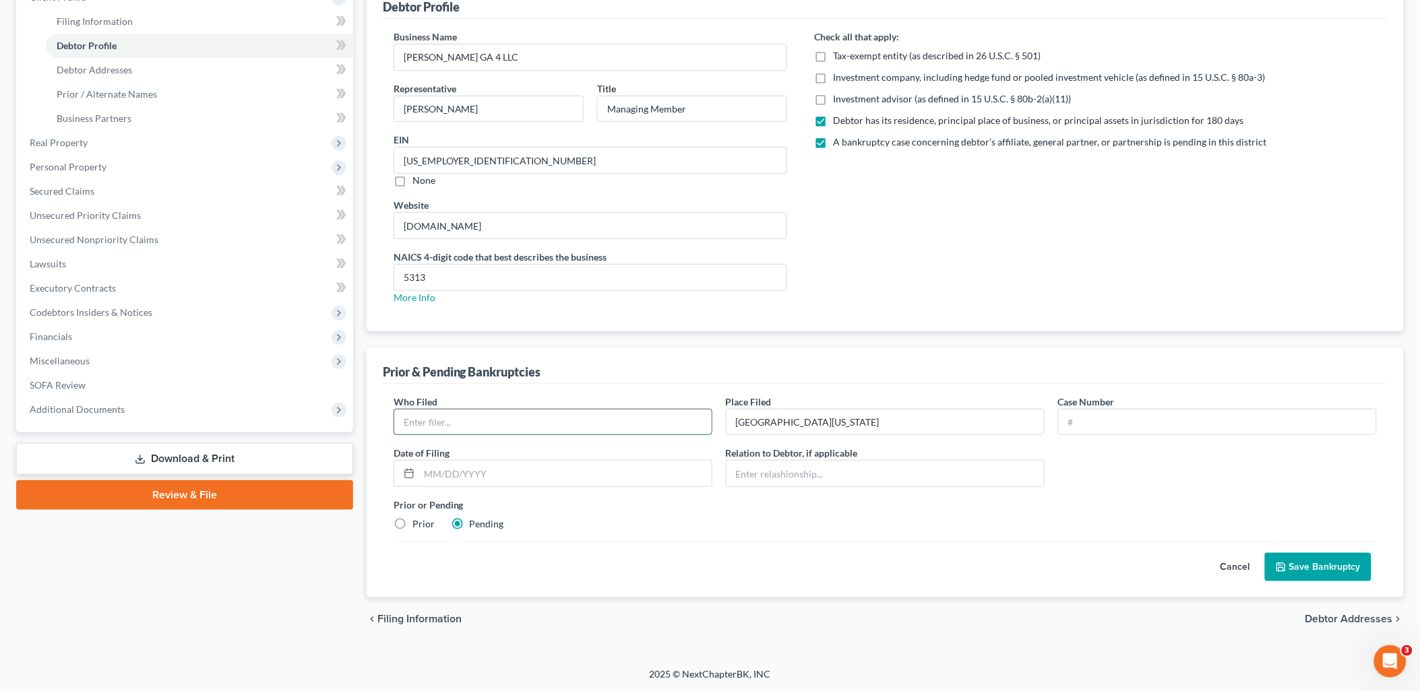
click at [590, 419] on input "text" at bounding box center [552, 423] width 317 height 26
type input "SAM GA 1, LLC"
click at [1294, 571] on button "Save Bankruptcy" at bounding box center [1318, 567] width 106 height 28
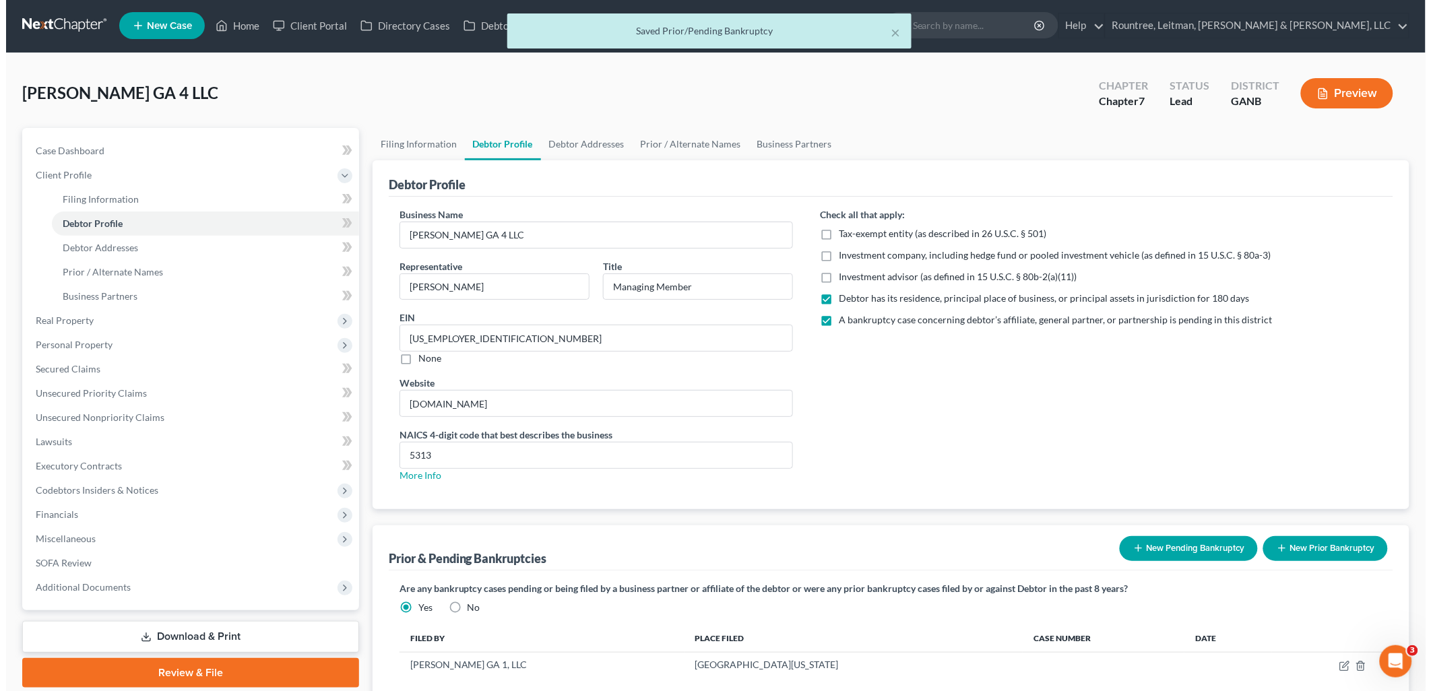
scroll to position [0, 0]
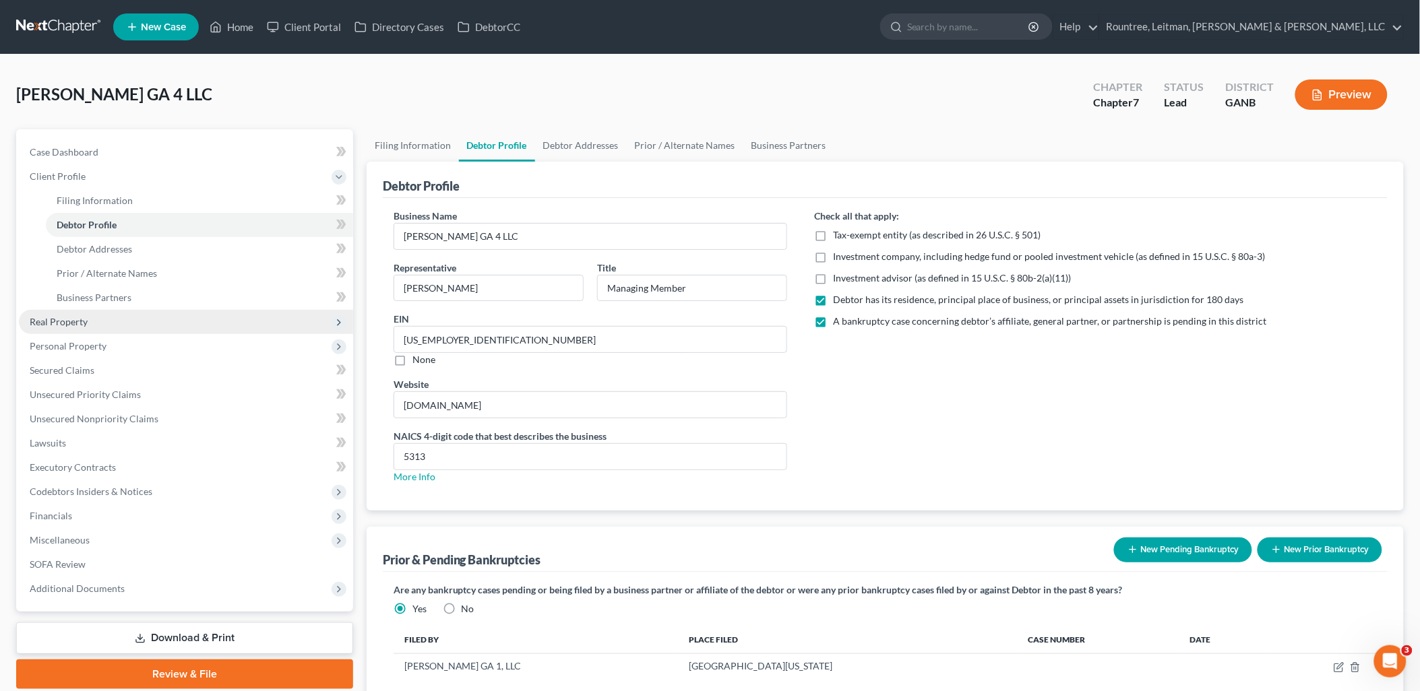
click at [106, 314] on span "Real Property" at bounding box center [186, 322] width 334 height 24
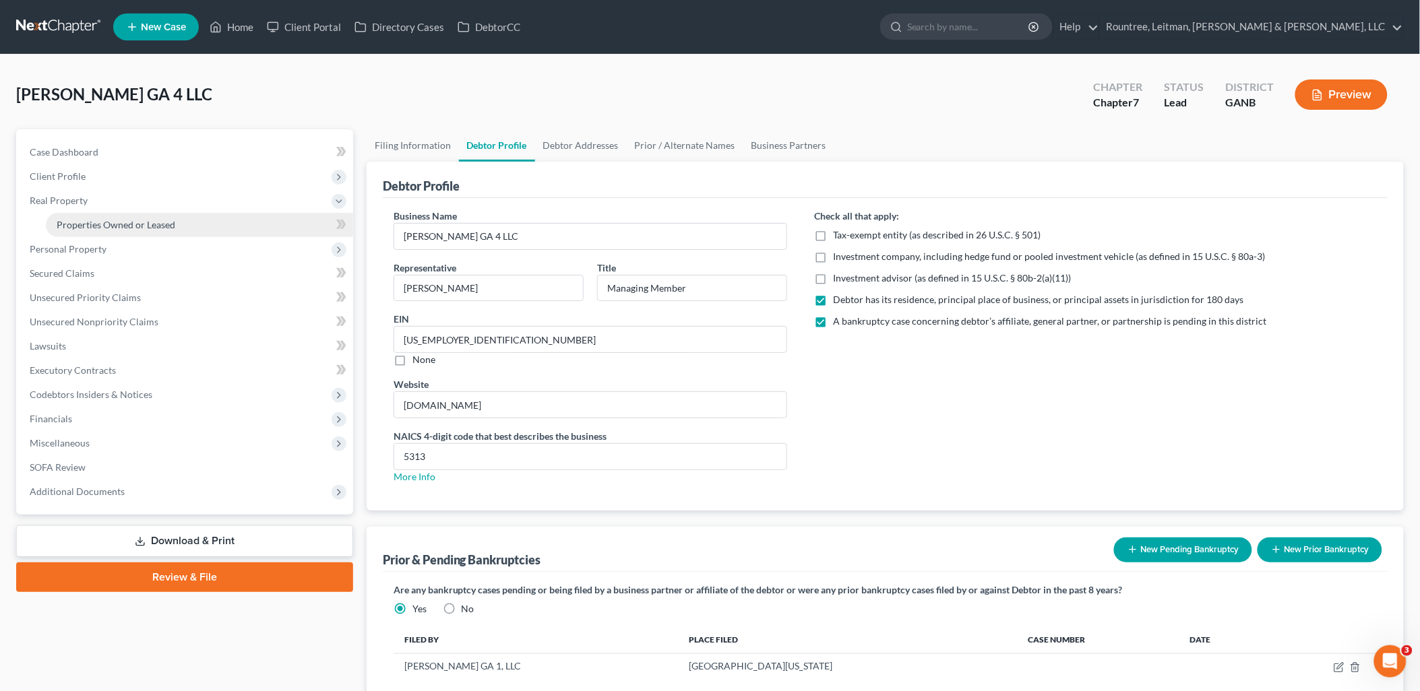
click at [111, 227] on span "Properties Owned or Leased" at bounding box center [116, 224] width 119 height 11
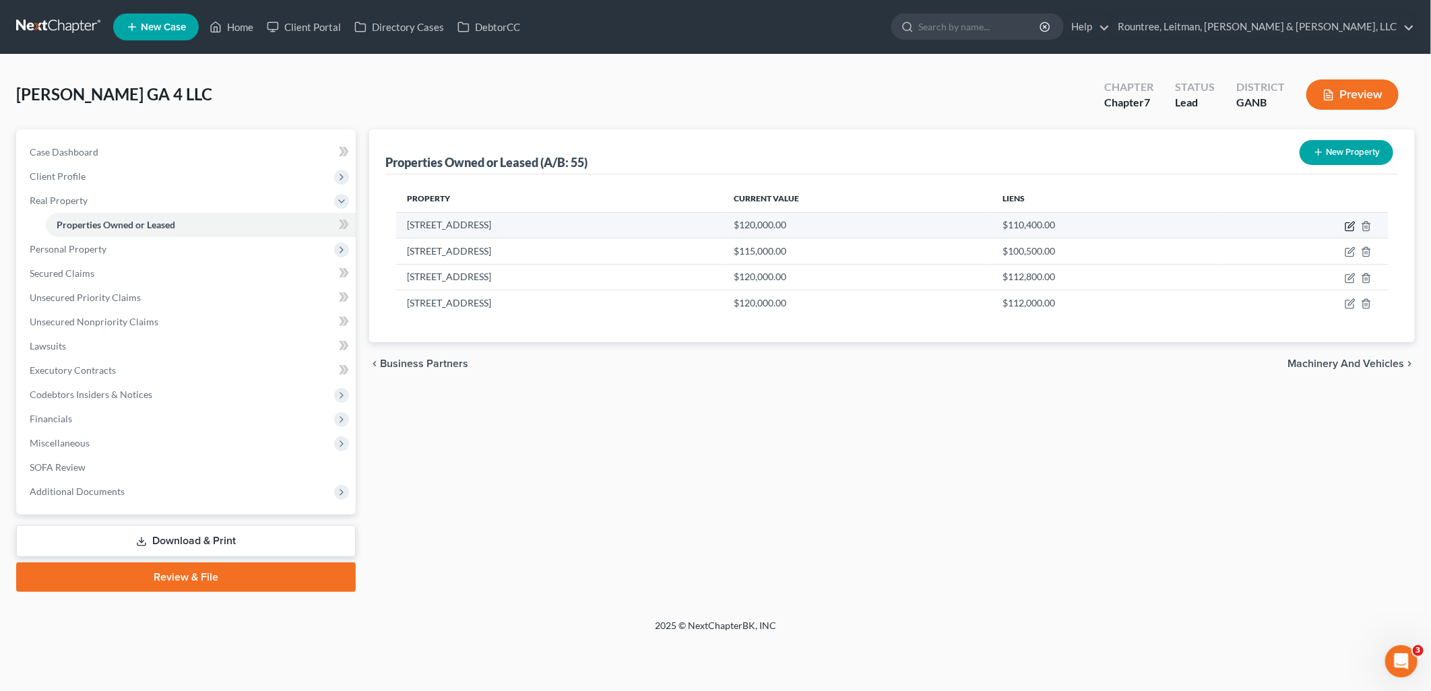
click at [1352, 226] on icon "button" at bounding box center [1350, 226] width 11 height 11
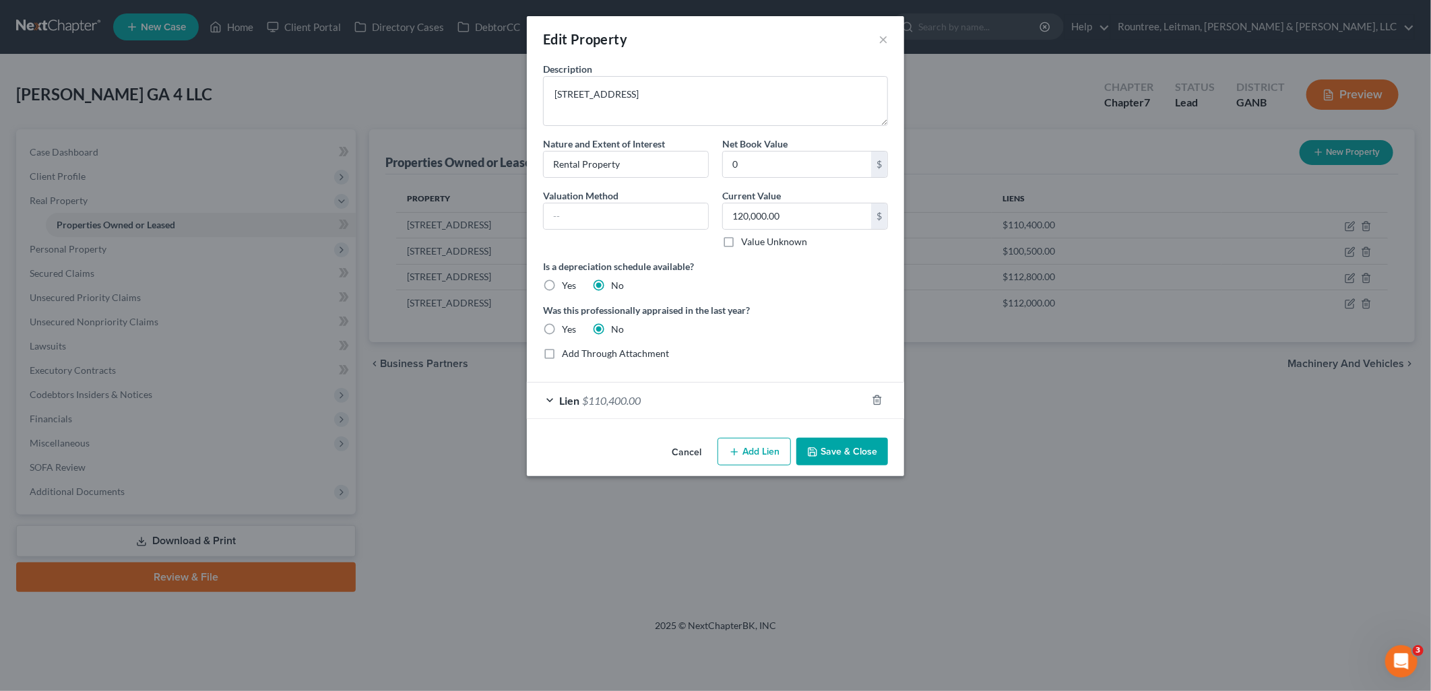
drag, startPoint x: 691, startPoint y: 447, endPoint x: 683, endPoint y: 468, distance: 21.8
click at [689, 448] on button "Cancel" at bounding box center [686, 452] width 51 height 27
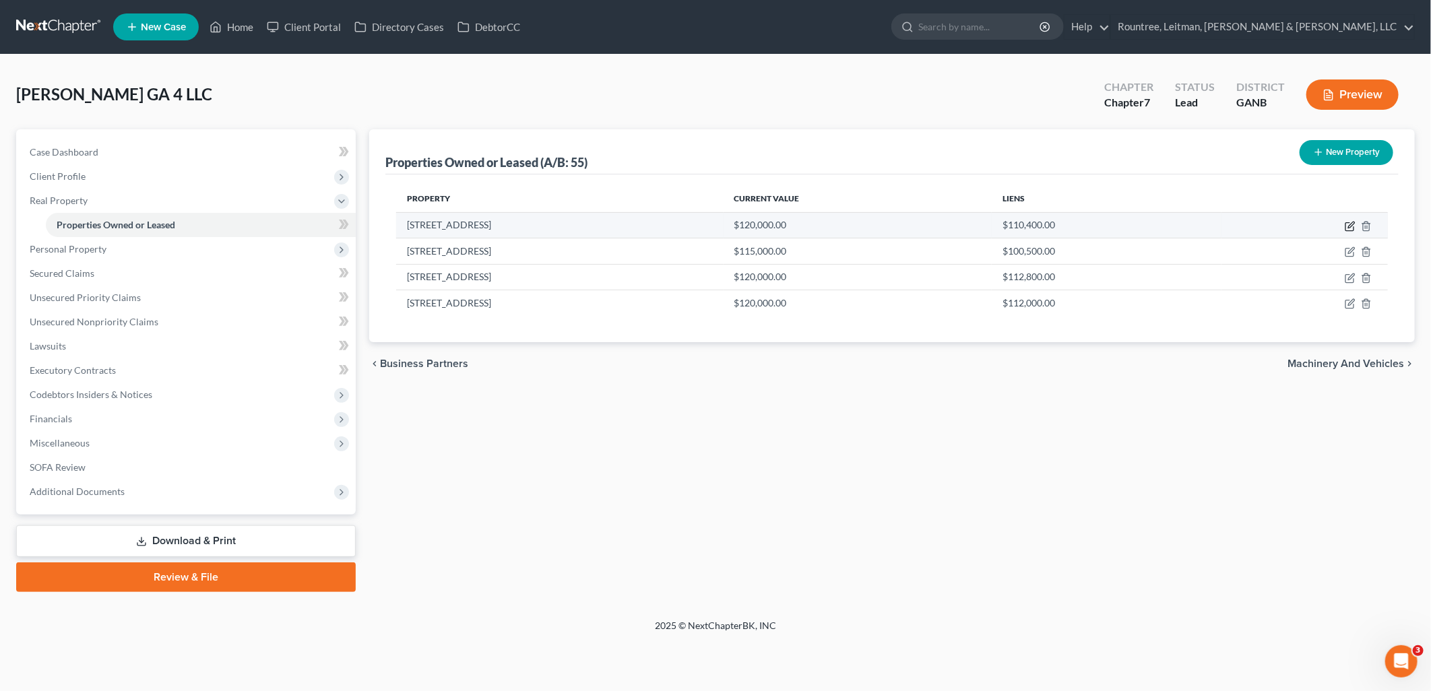
click at [1349, 225] on icon "button" at bounding box center [1351, 225] width 6 height 6
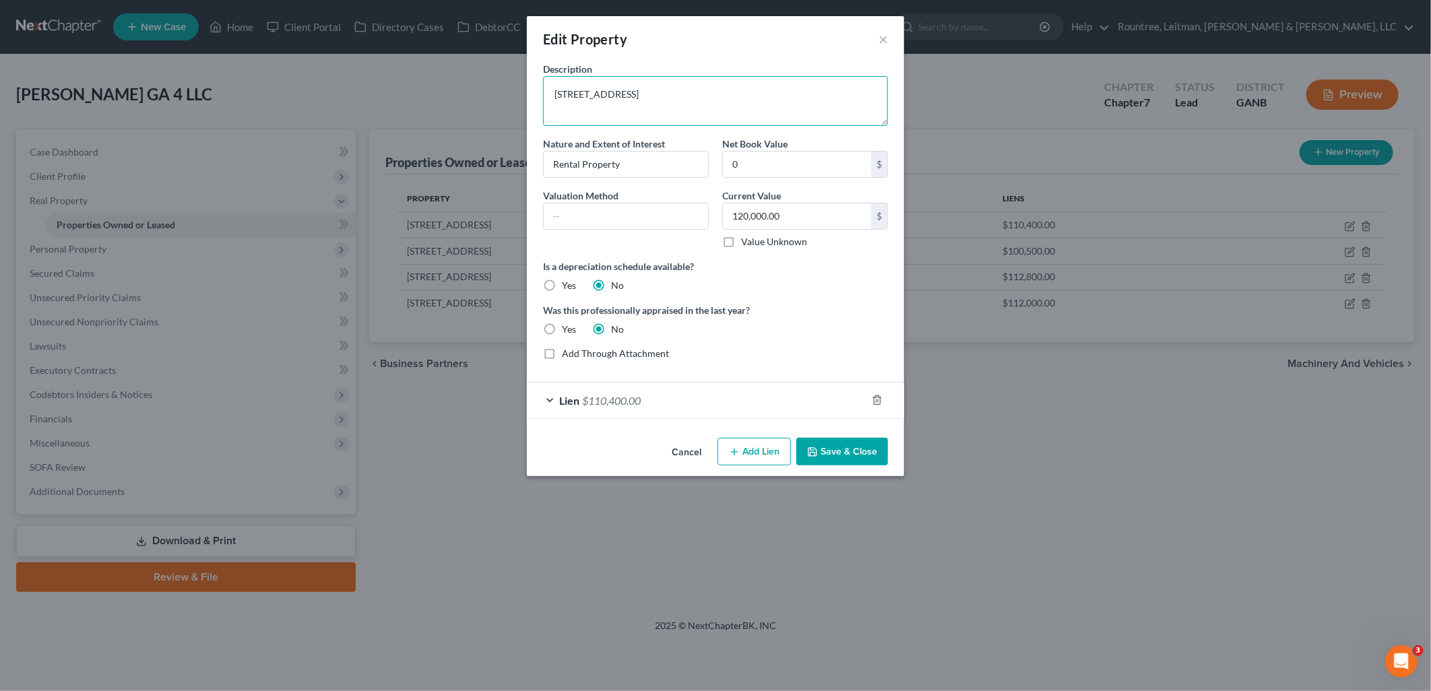
click at [681, 94] on textarea "4382 Summerhill Dr" at bounding box center [715, 101] width 345 height 50
type textarea "4382 Summerhill Dr, Macon, GA 31204"
click at [864, 451] on button "Save & Close" at bounding box center [842, 452] width 92 height 28
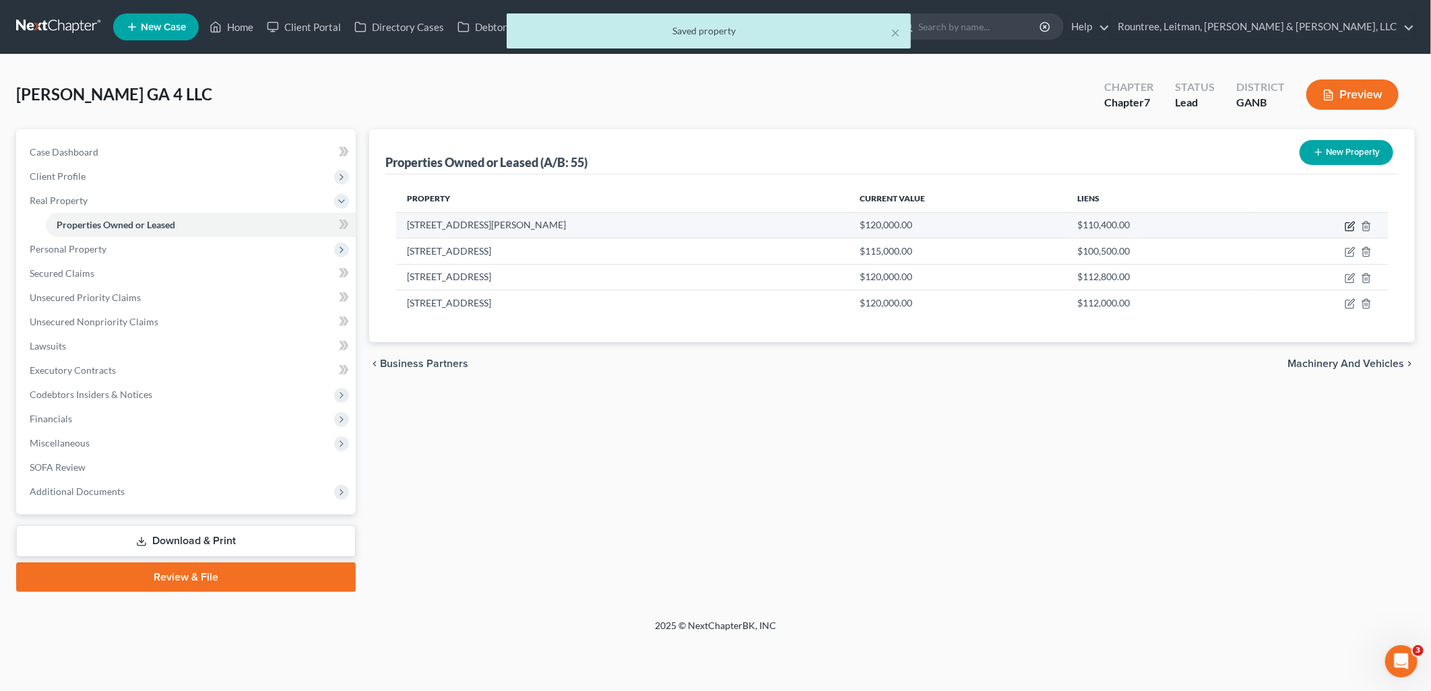
click at [1345, 224] on icon "button" at bounding box center [1350, 226] width 11 height 11
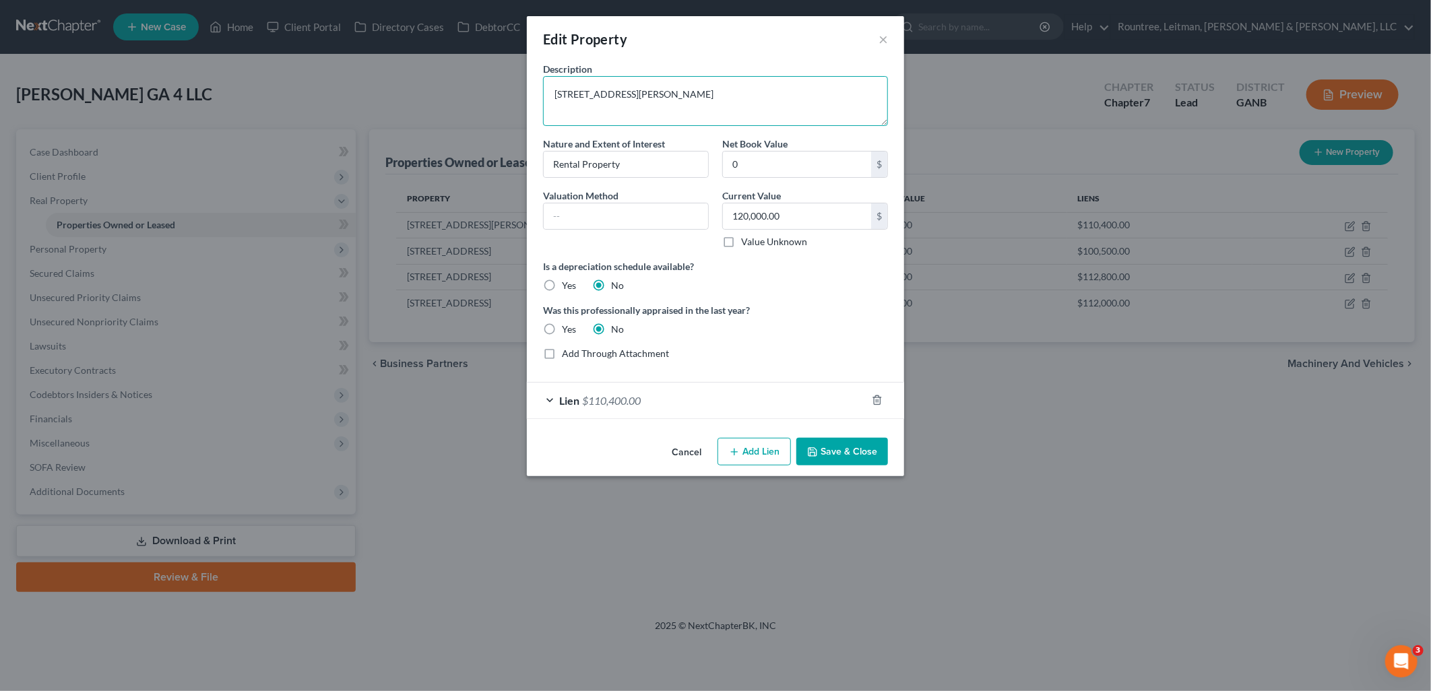
drag, startPoint x: 731, startPoint y: 97, endPoint x: 637, endPoint y: 93, distance: 93.7
click at [637, 93] on textarea "4382 Summerhill Dr, Macon, GA 31204" at bounding box center [715, 101] width 345 height 50
click at [840, 292] on div "Is a depreciation schedule available? Yes No" at bounding box center [715, 275] width 358 height 33
click at [881, 38] on button "×" at bounding box center [883, 39] width 9 height 16
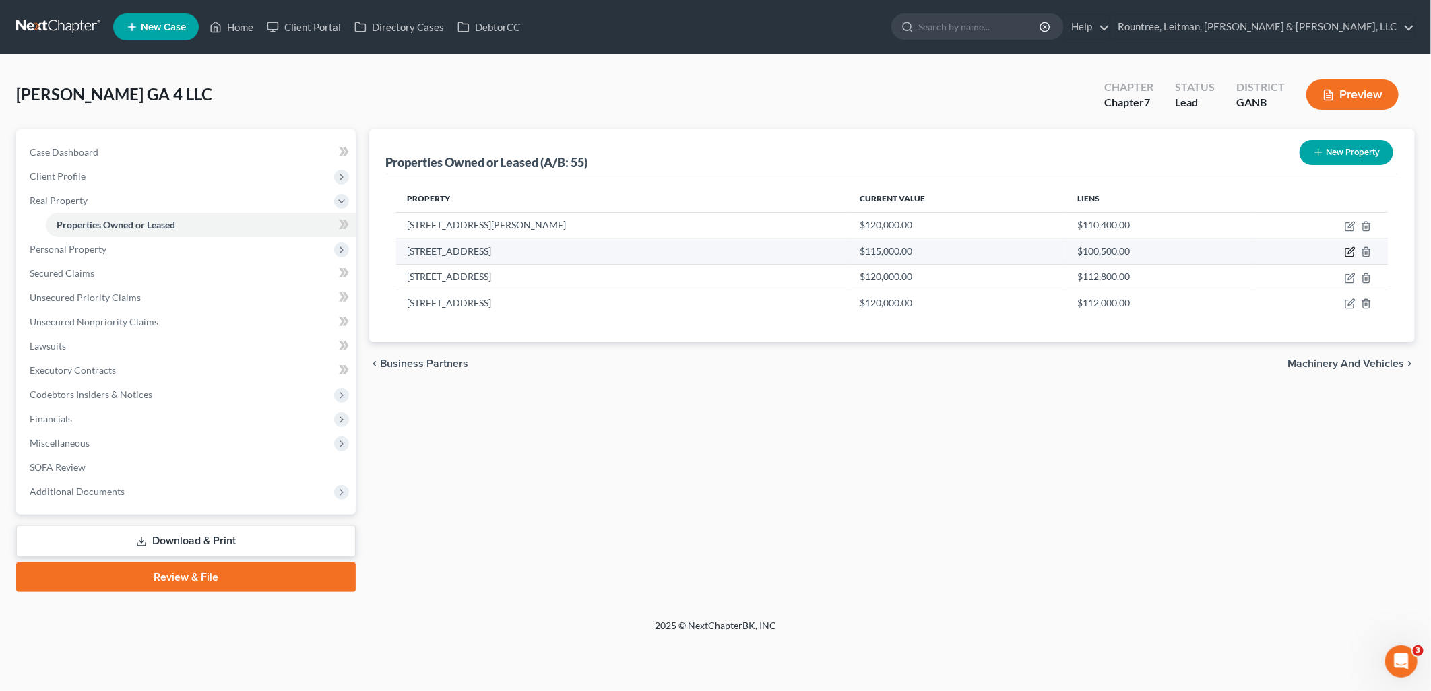
click at [1350, 251] on icon "button" at bounding box center [1351, 251] width 6 height 6
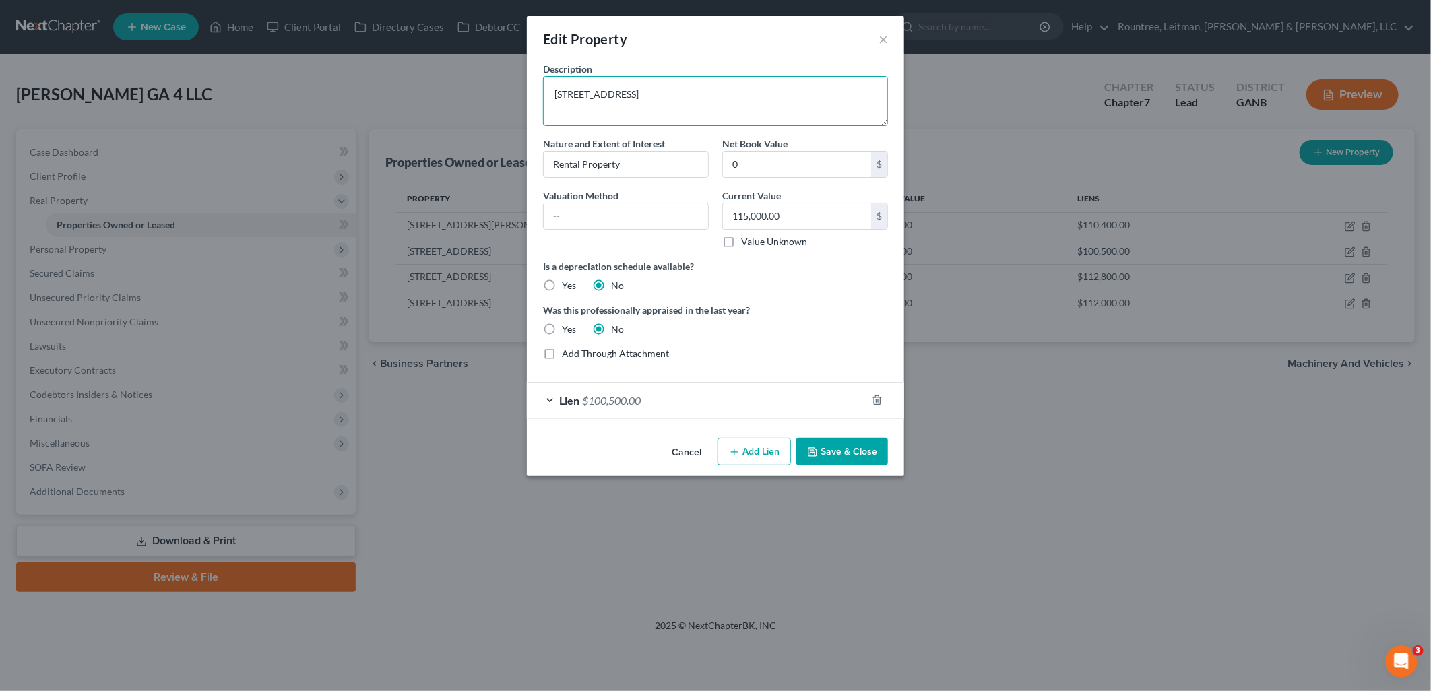
click at [718, 90] on textarea "4304 Summerhill Dr" at bounding box center [715, 101] width 345 height 50
paste textarea ", Macon, GA 31204"
type textarea "4304 Summerhill Dr, Macon, GA 31204"
click at [852, 448] on button "Save & Close" at bounding box center [842, 452] width 92 height 28
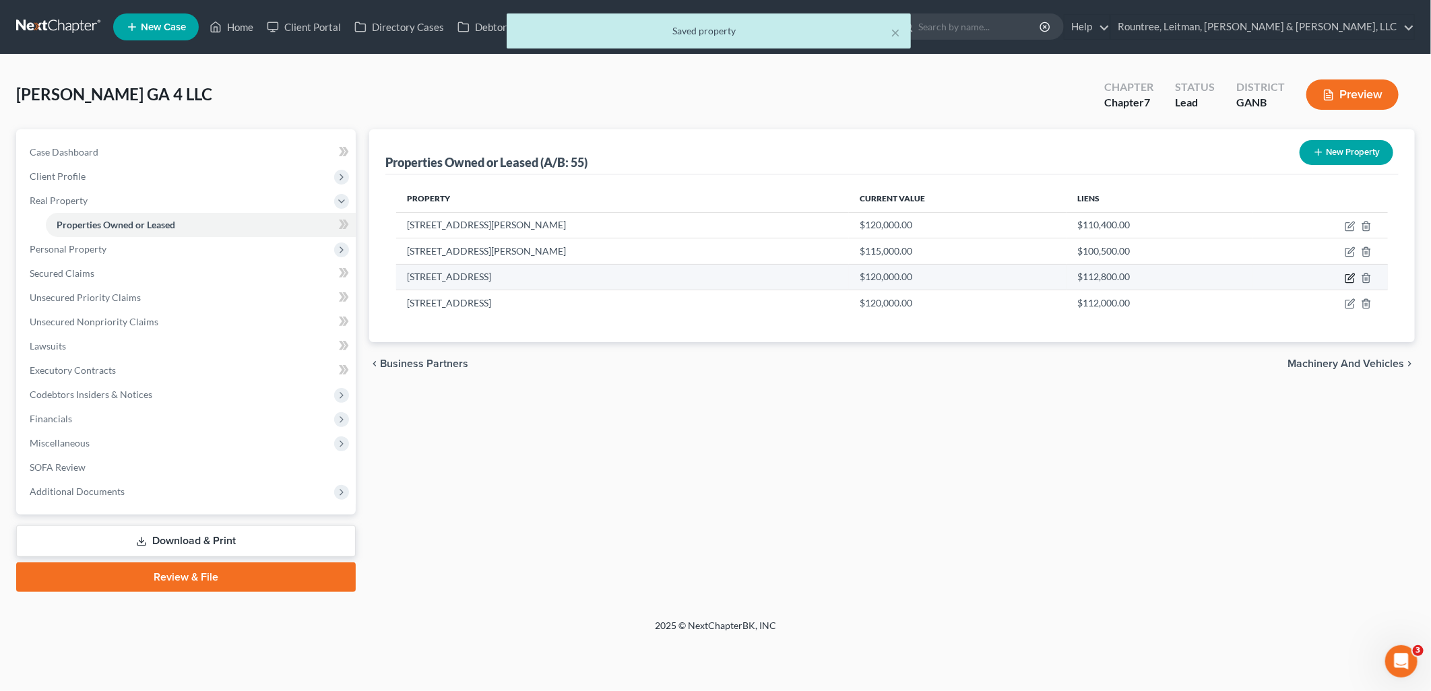
click at [1349, 275] on icon "button" at bounding box center [1350, 278] width 11 height 11
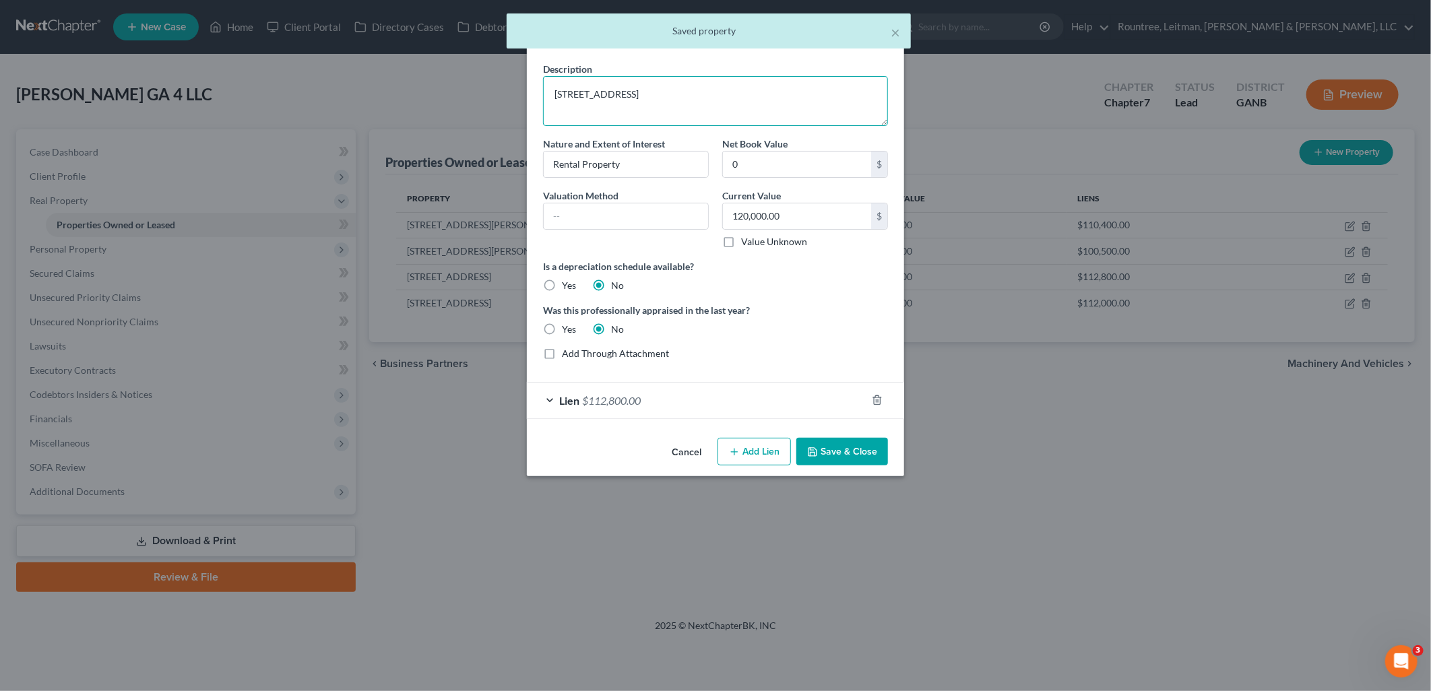
click at [706, 95] on textarea "4370 Summerhill Dr" at bounding box center [715, 101] width 345 height 50
paste textarea ", Macon, GA 31204"
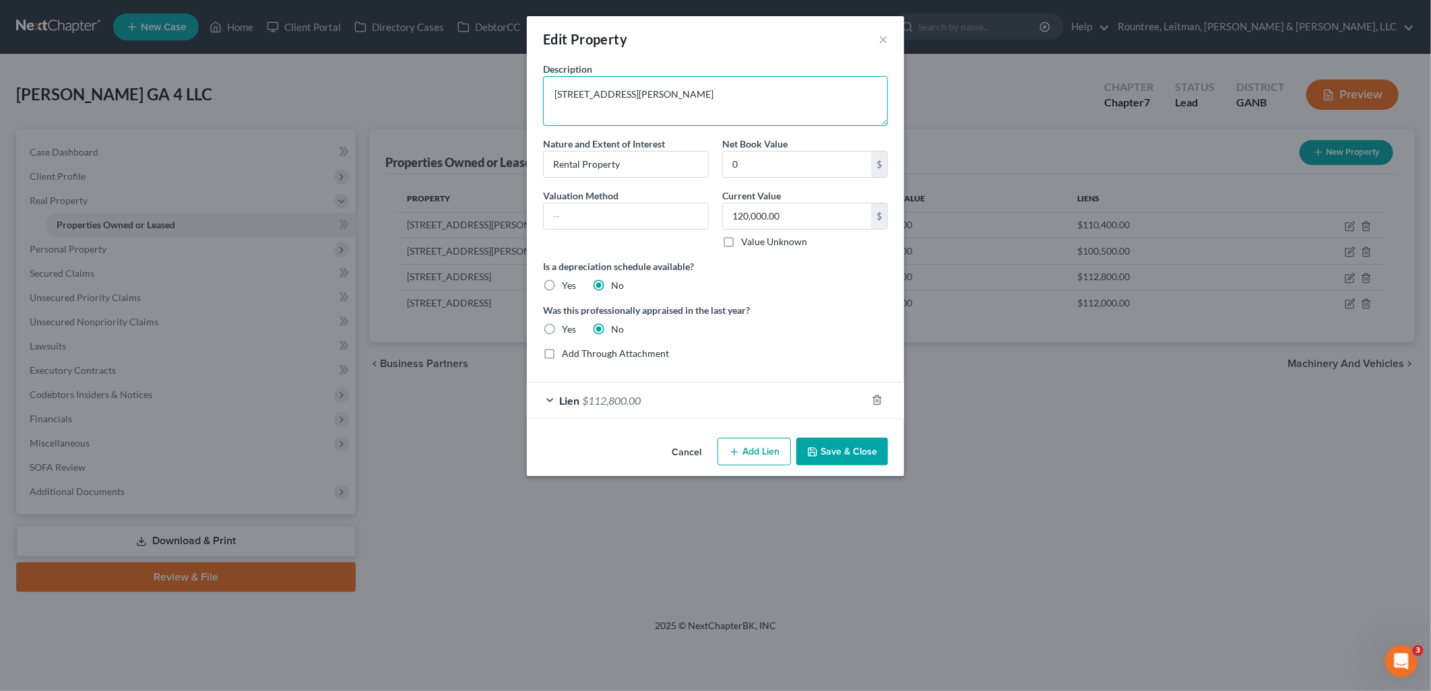
type textarea "4370 Summerhill Dr, Macon, GA 31204"
click at [850, 448] on button "Save & Close" at bounding box center [842, 452] width 92 height 28
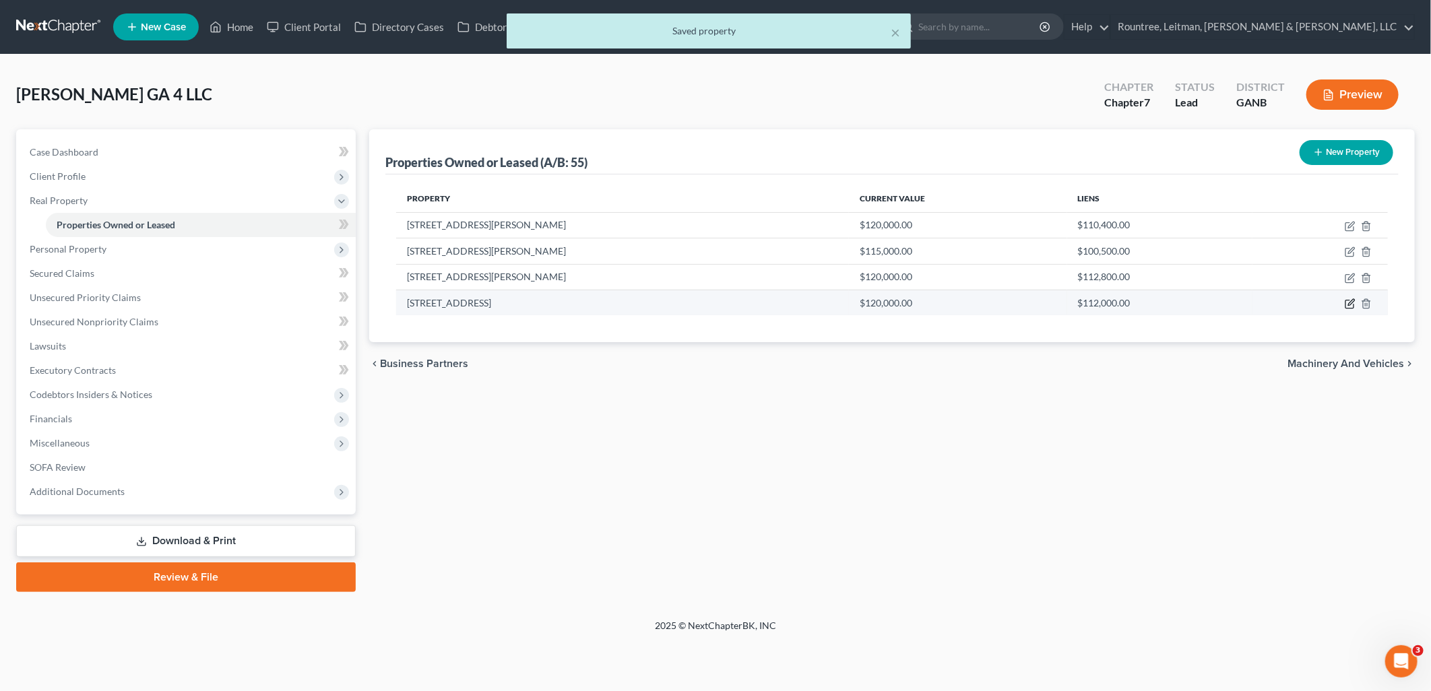
click at [1350, 301] on icon "button" at bounding box center [1350, 303] width 11 height 11
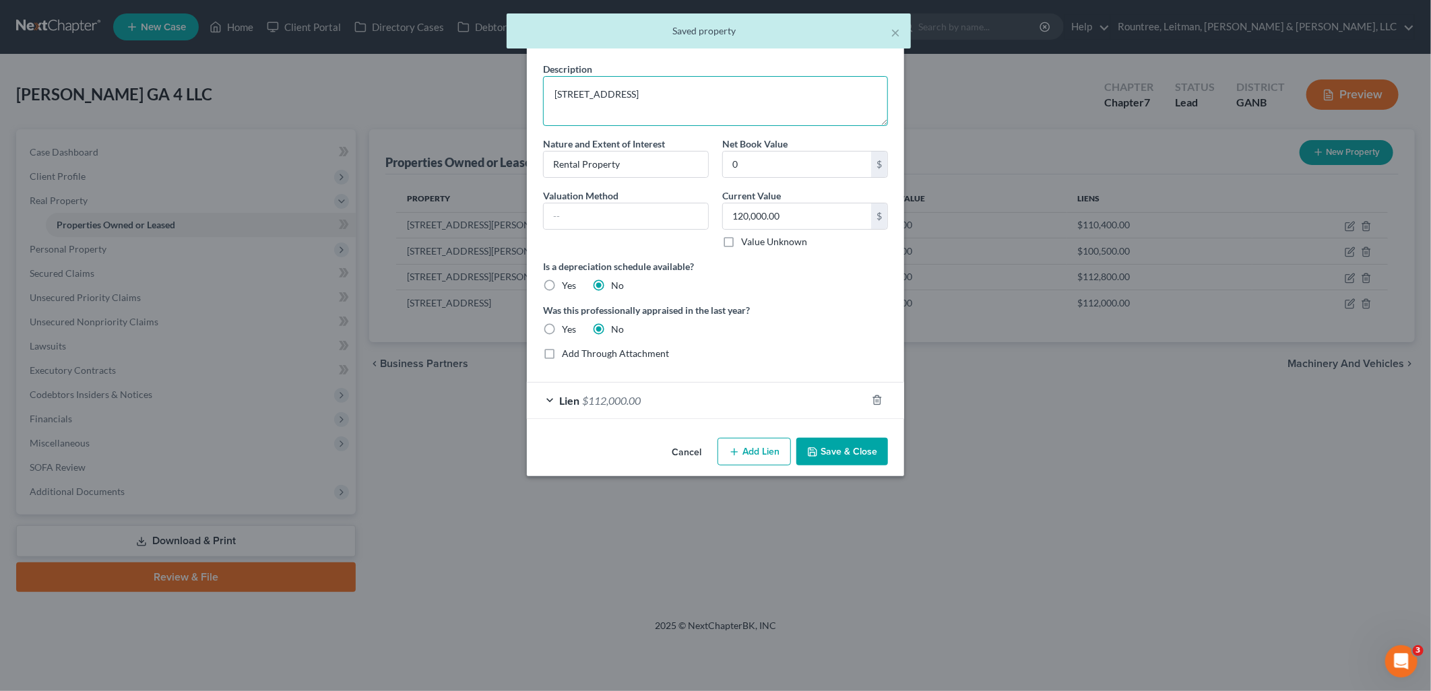
drag, startPoint x: 644, startPoint y: 94, endPoint x: 697, endPoint y: 91, distance: 52.7
click at [647, 93] on textarea "4428 Summerhill Dr" at bounding box center [715, 101] width 345 height 50
paste textarea ", Macon, GA 31204"
type textarea "4428 Summerhill Dr, Macon, GA 31204"
click at [853, 449] on button "Save & Close" at bounding box center [842, 452] width 92 height 28
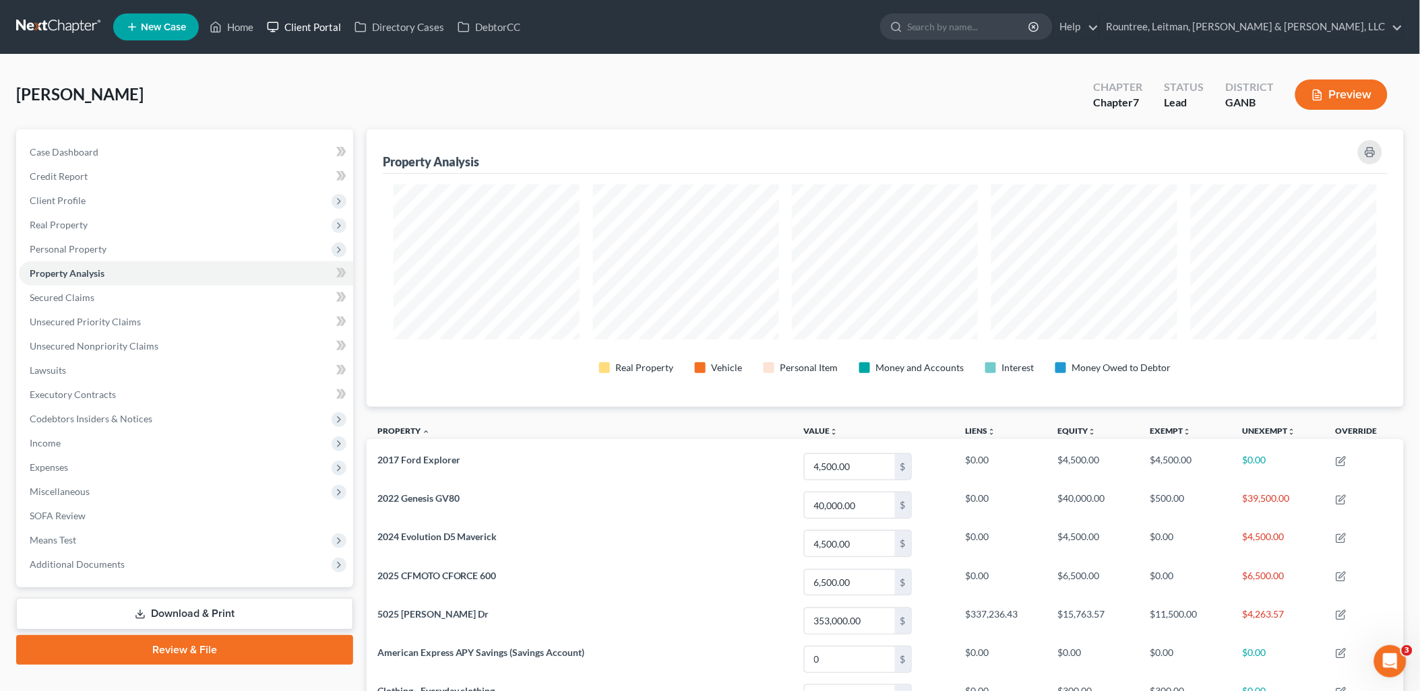
click at [317, 26] on link "Client Portal" at bounding box center [304, 27] width 88 height 24
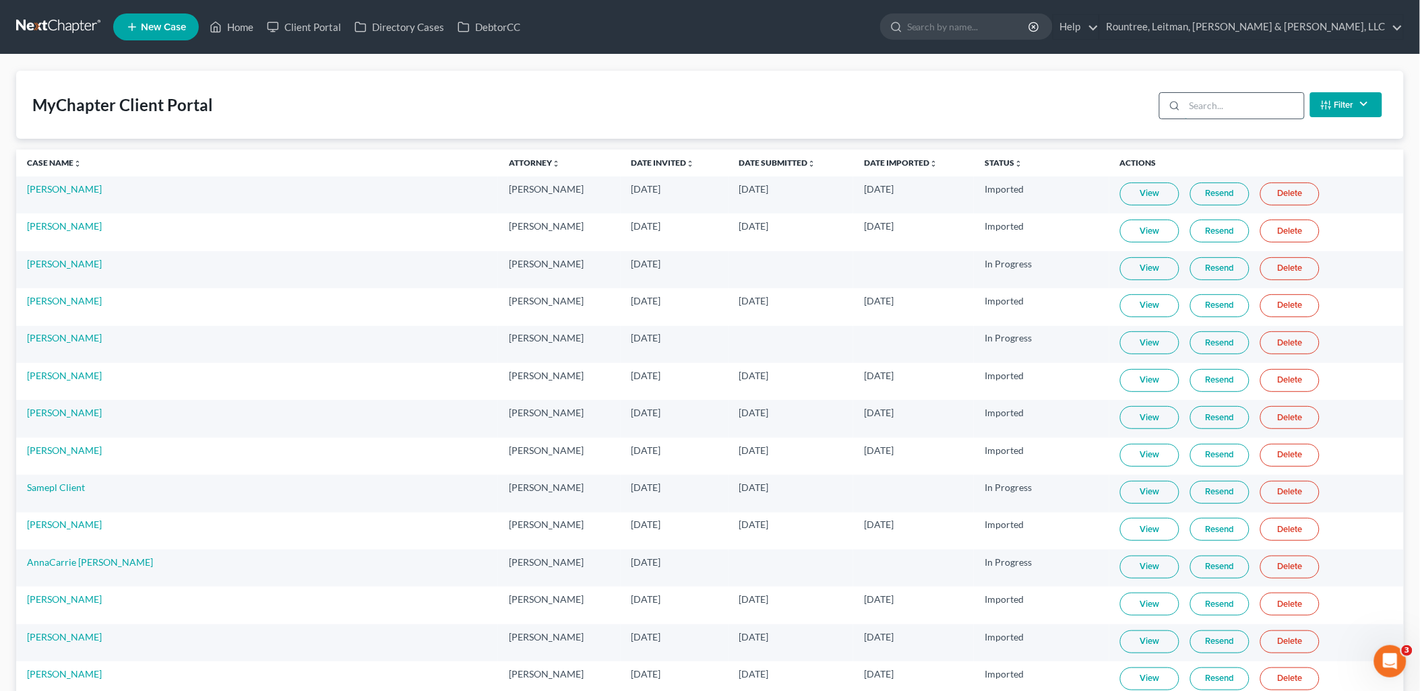
click at [1220, 113] on input "search" at bounding box center [1244, 106] width 119 height 26
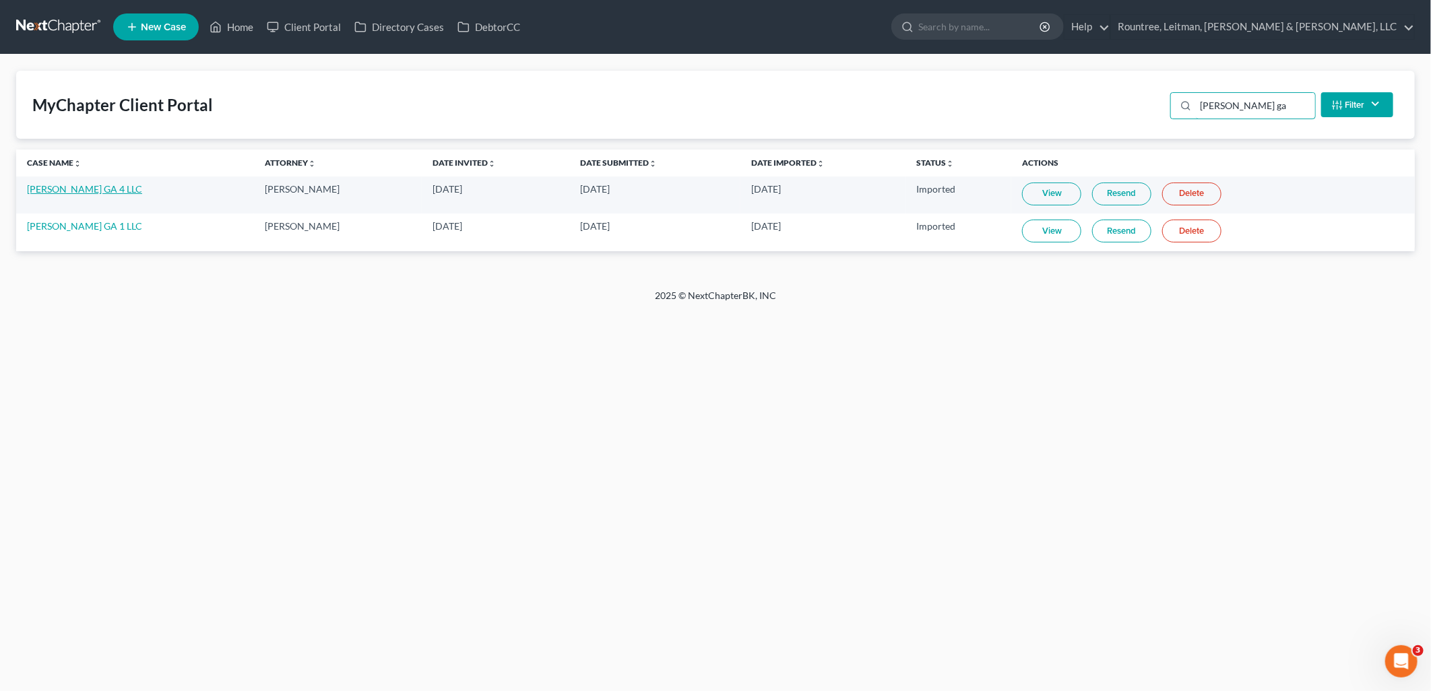
type input "sam ga"
click at [63, 186] on link "[PERSON_NAME] GA 4 LLC" at bounding box center [84, 188] width 115 height 11
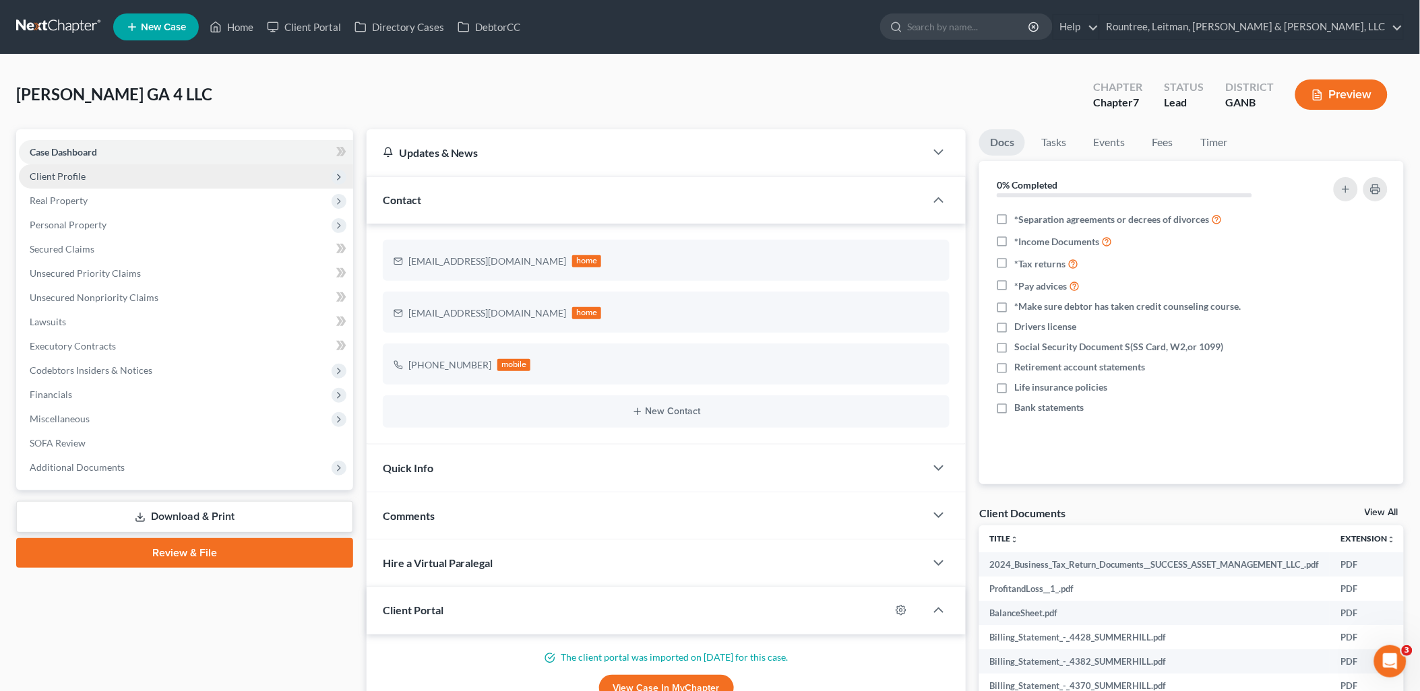
click at [138, 183] on span "Client Profile" at bounding box center [186, 176] width 334 height 24
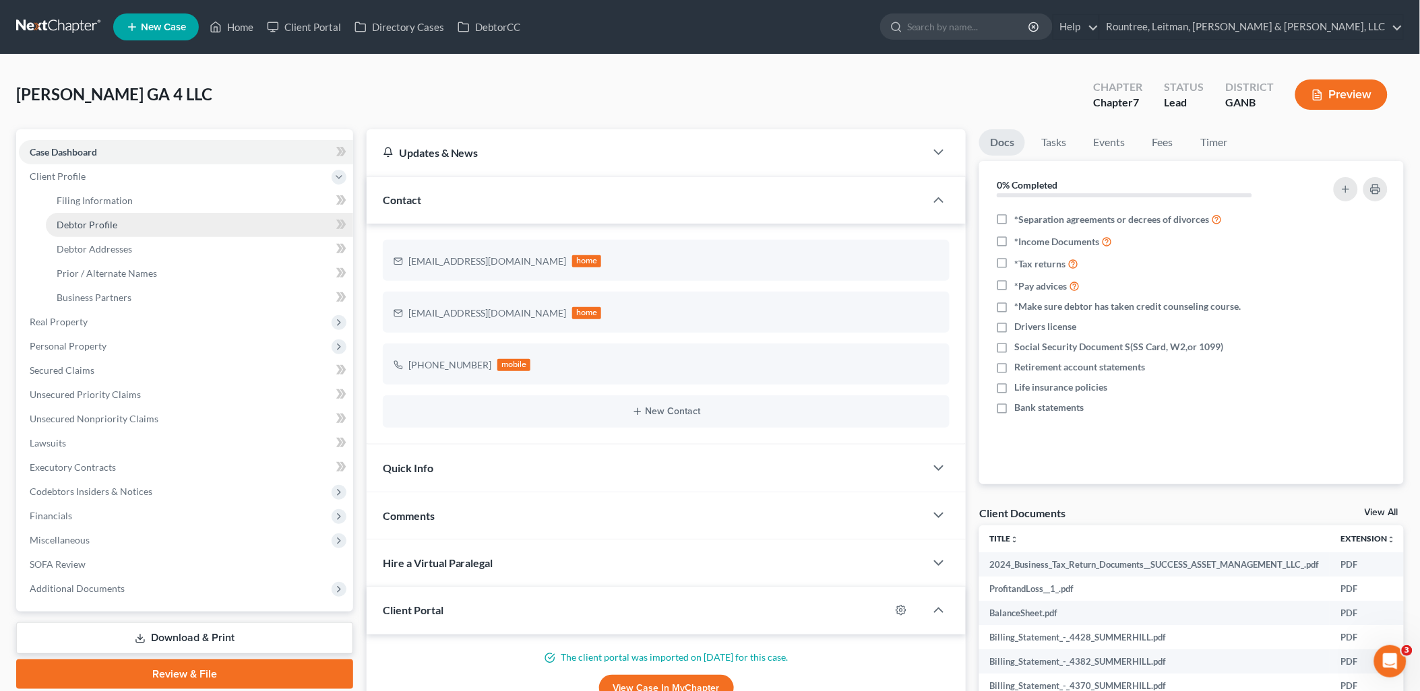
click at [126, 213] on link "Debtor Profile" at bounding box center [199, 225] width 307 height 24
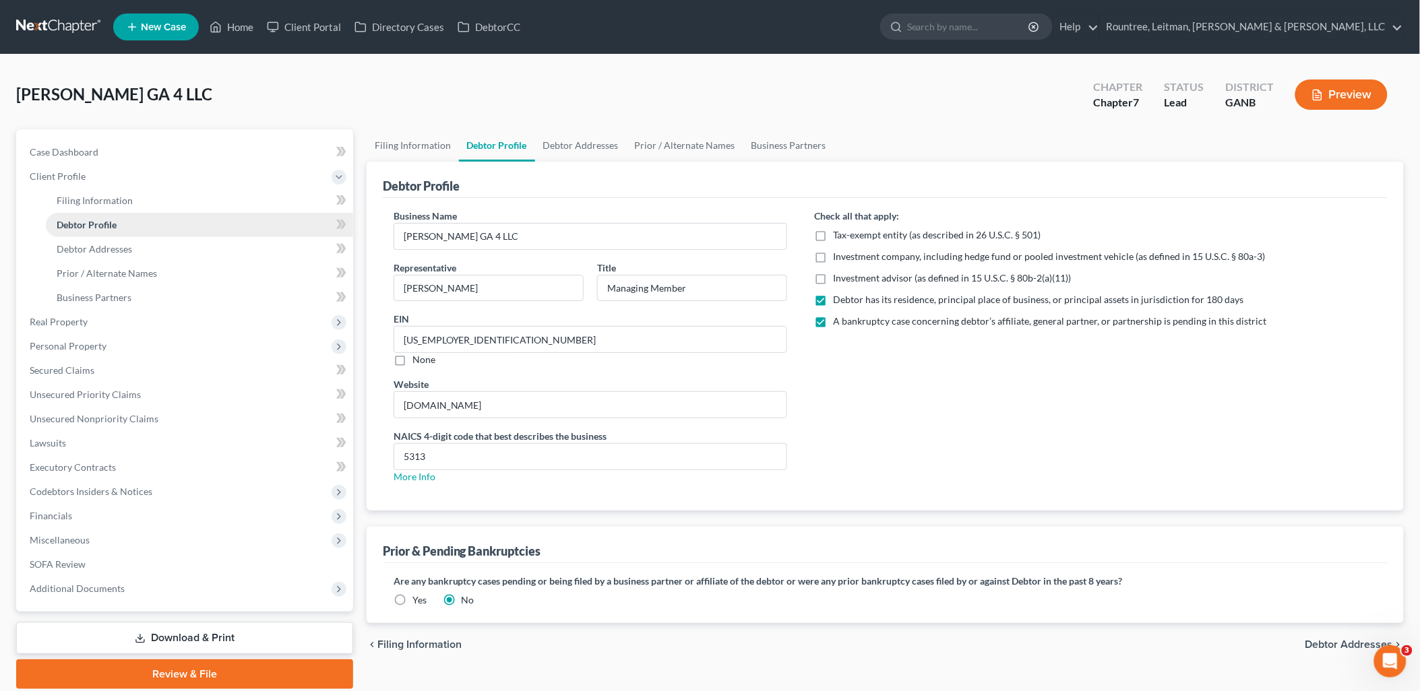
radio input "true"
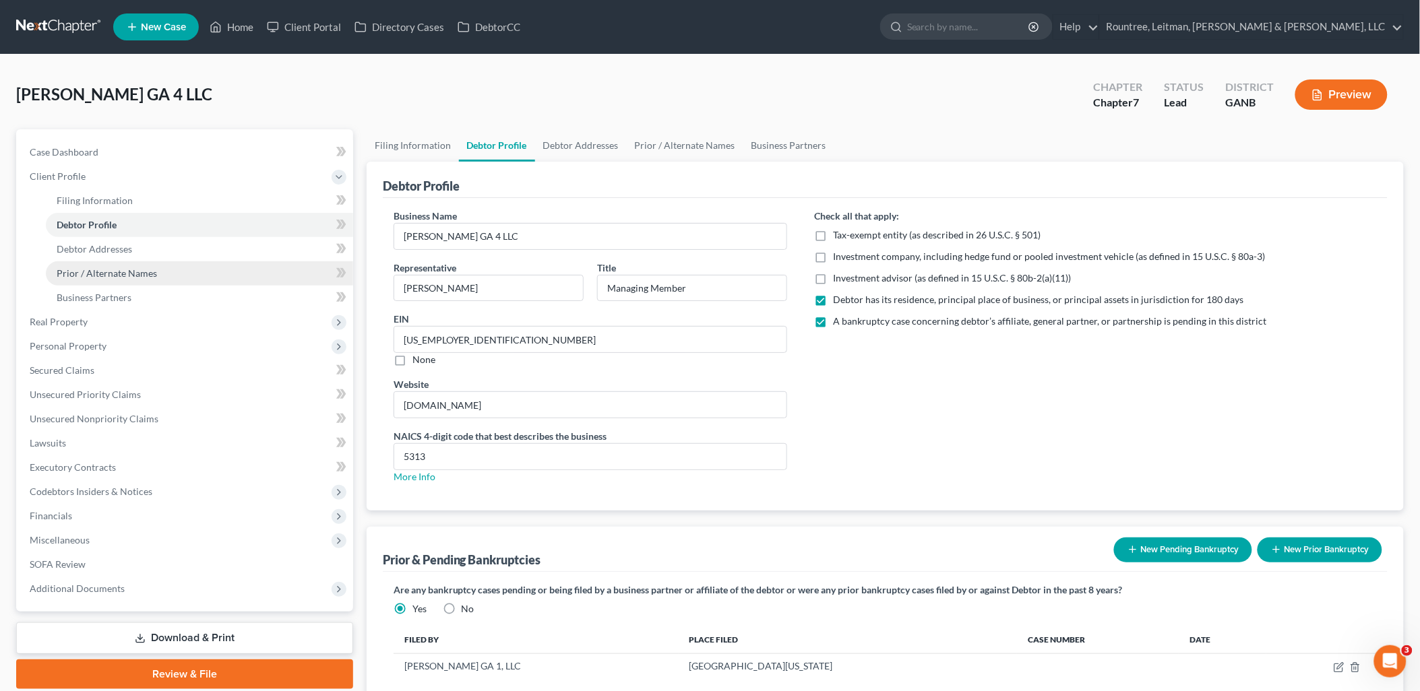
click at [125, 270] on span "Prior / Alternate Names" at bounding box center [107, 273] width 100 height 11
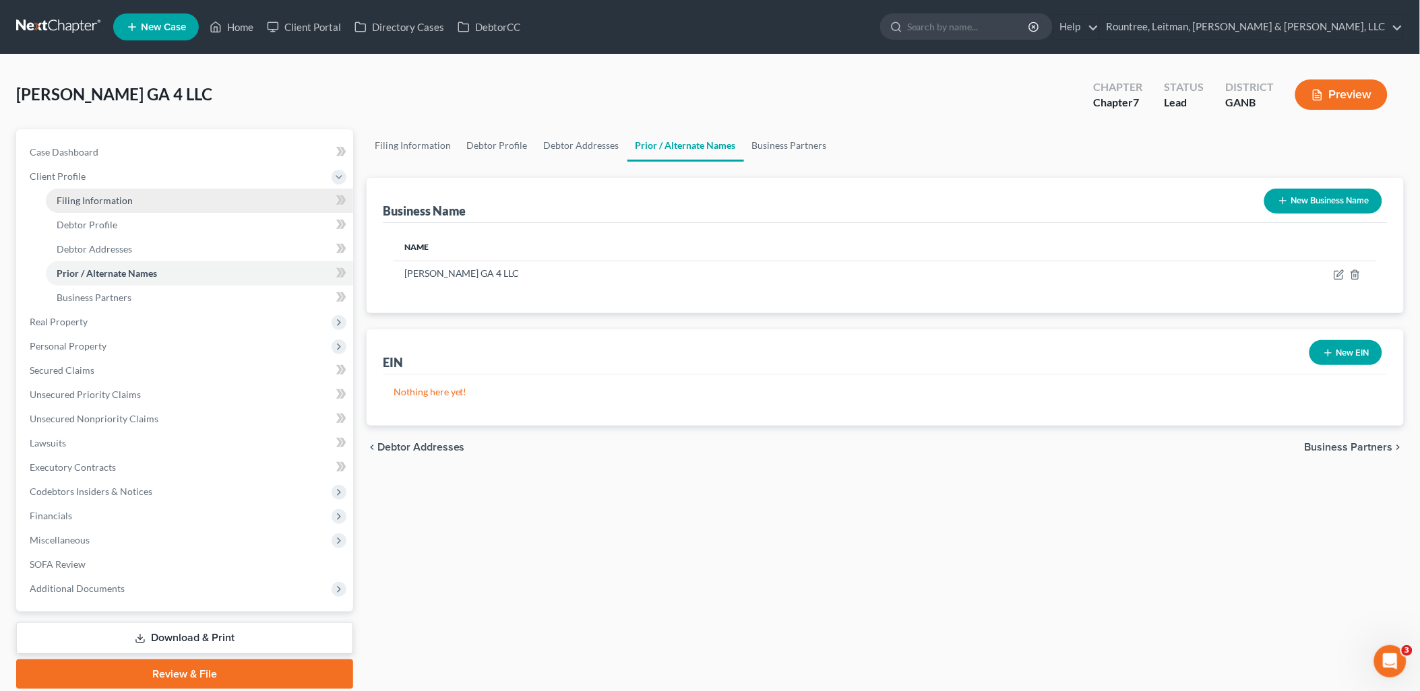
click at [133, 198] on link "Filing Information" at bounding box center [199, 201] width 307 height 24
select select "3"
select select "1"
select select "0"
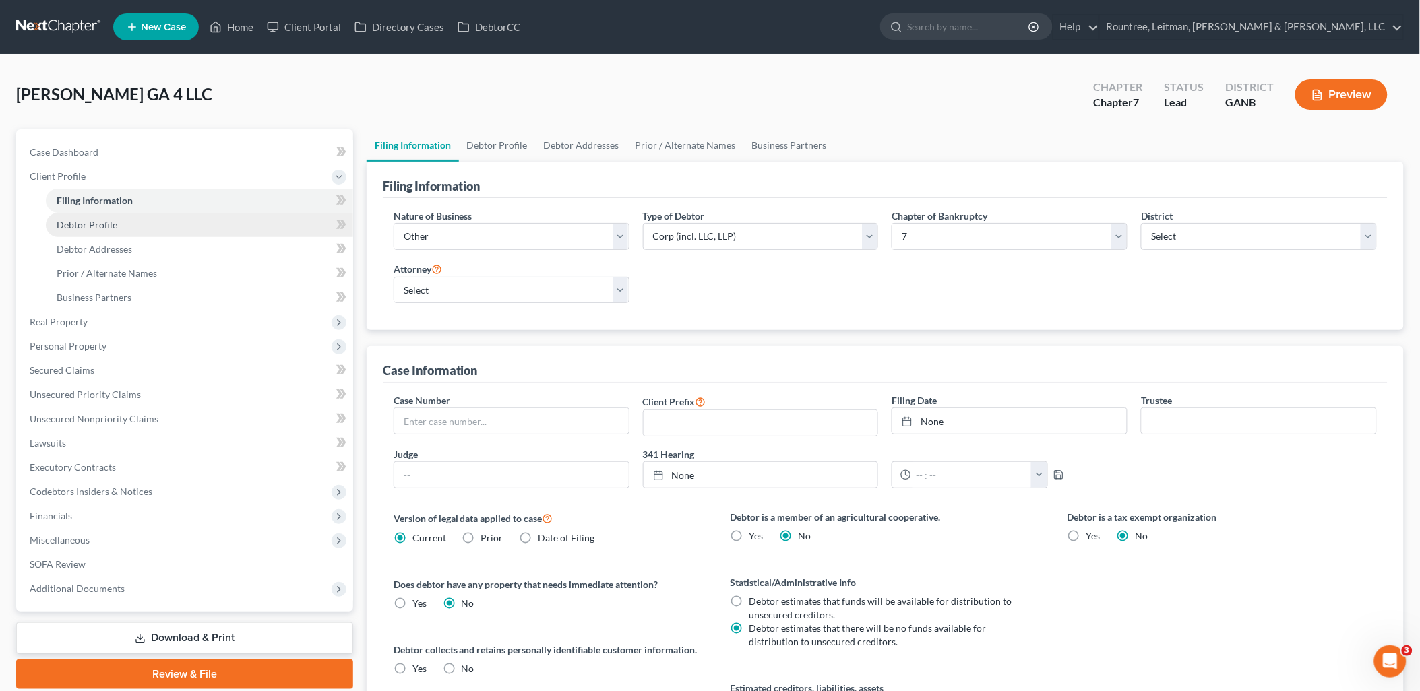
click at [131, 220] on link "Debtor Profile" at bounding box center [199, 225] width 307 height 24
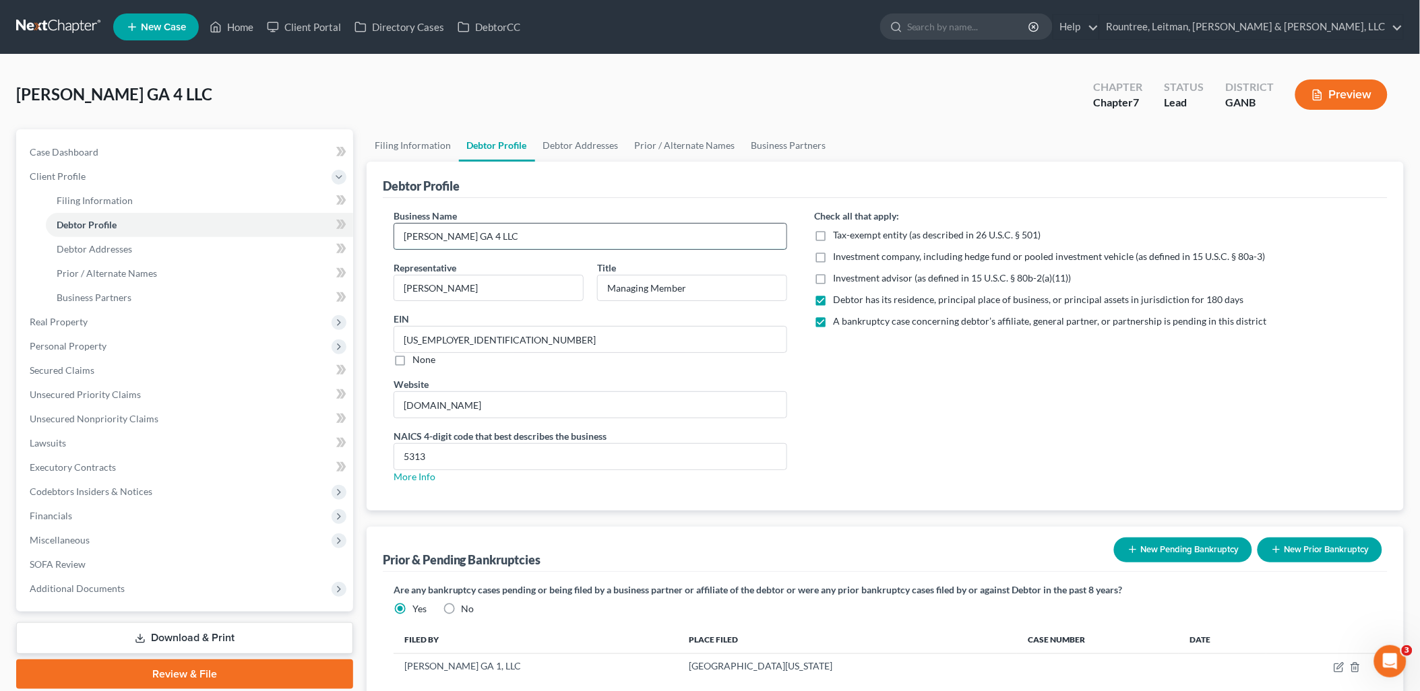
click at [448, 239] on input "[PERSON_NAME] GA 4 LLC" at bounding box center [590, 237] width 393 height 26
type input "SAM GA 4, LLC"
drag, startPoint x: 918, startPoint y: 438, endPoint x: 918, endPoint y: 429, distance: 9.5
click at [918, 434] on div "Check all that apply: Tax-exempt entity (as described in 26 U.S.C. § 501) Inves…" at bounding box center [1095, 352] width 590 height 286
click at [833, 315] on label "A bankruptcy case concerning debtor’s affiliate, general partner, or partnershi…" at bounding box center [1049, 321] width 433 height 13
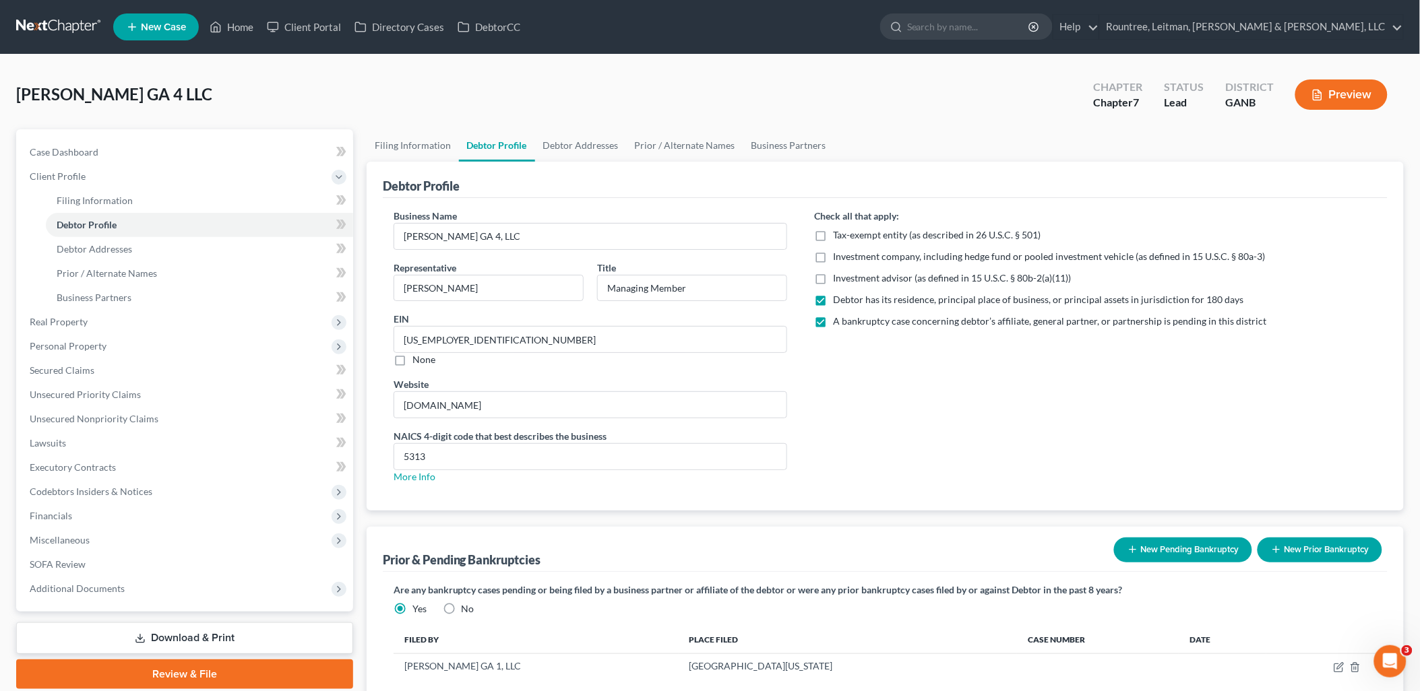
click at [838, 315] on input "A bankruptcy case concerning debtor’s affiliate, general partner, or partnershi…" at bounding box center [842, 319] width 9 height 9
click at [833, 315] on label "A bankruptcy case concerning debtor’s affiliate, general partner, or partnershi…" at bounding box center [1049, 321] width 433 height 13
click at [838, 315] on input "A bankruptcy case concerning debtor’s affiliate, general partner, or partnershi…" at bounding box center [842, 319] width 9 height 9
checkbox input "true"
click at [127, 245] on span "Debtor Addresses" at bounding box center [94, 248] width 75 height 11
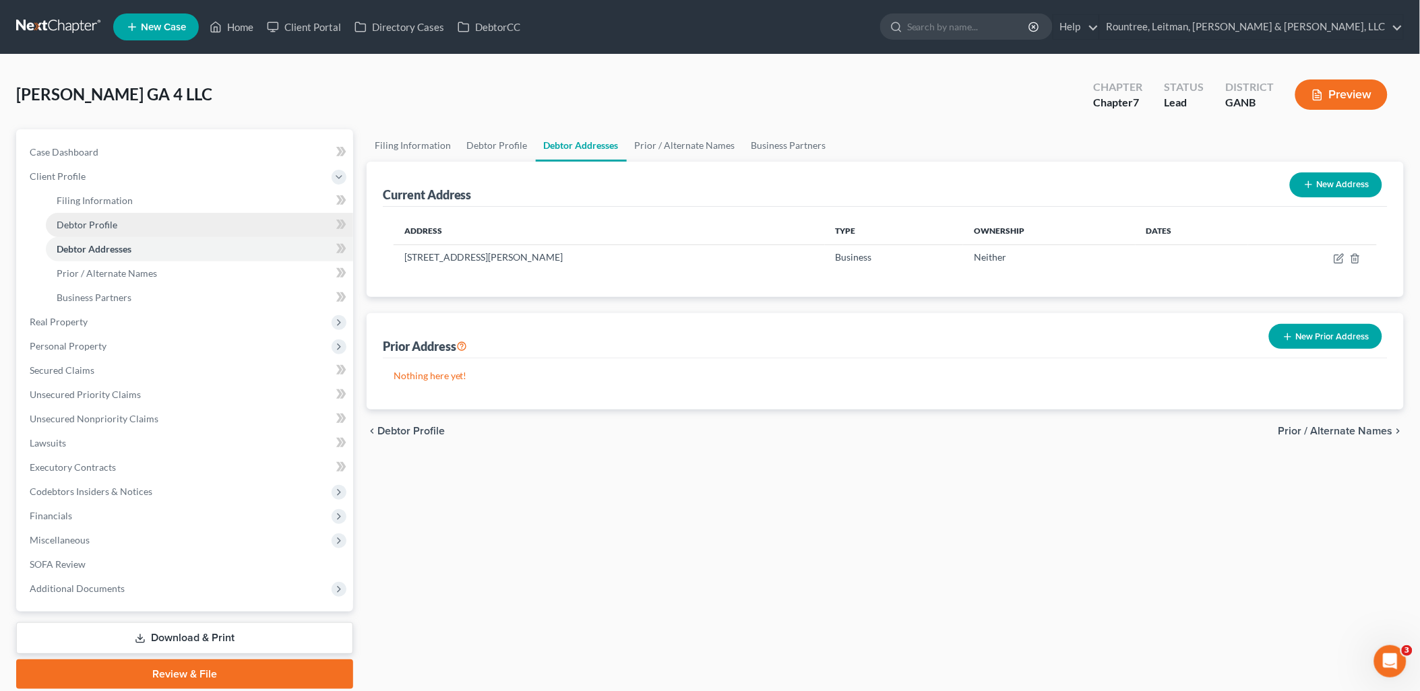
click at [125, 224] on link "Debtor Profile" at bounding box center [199, 225] width 307 height 24
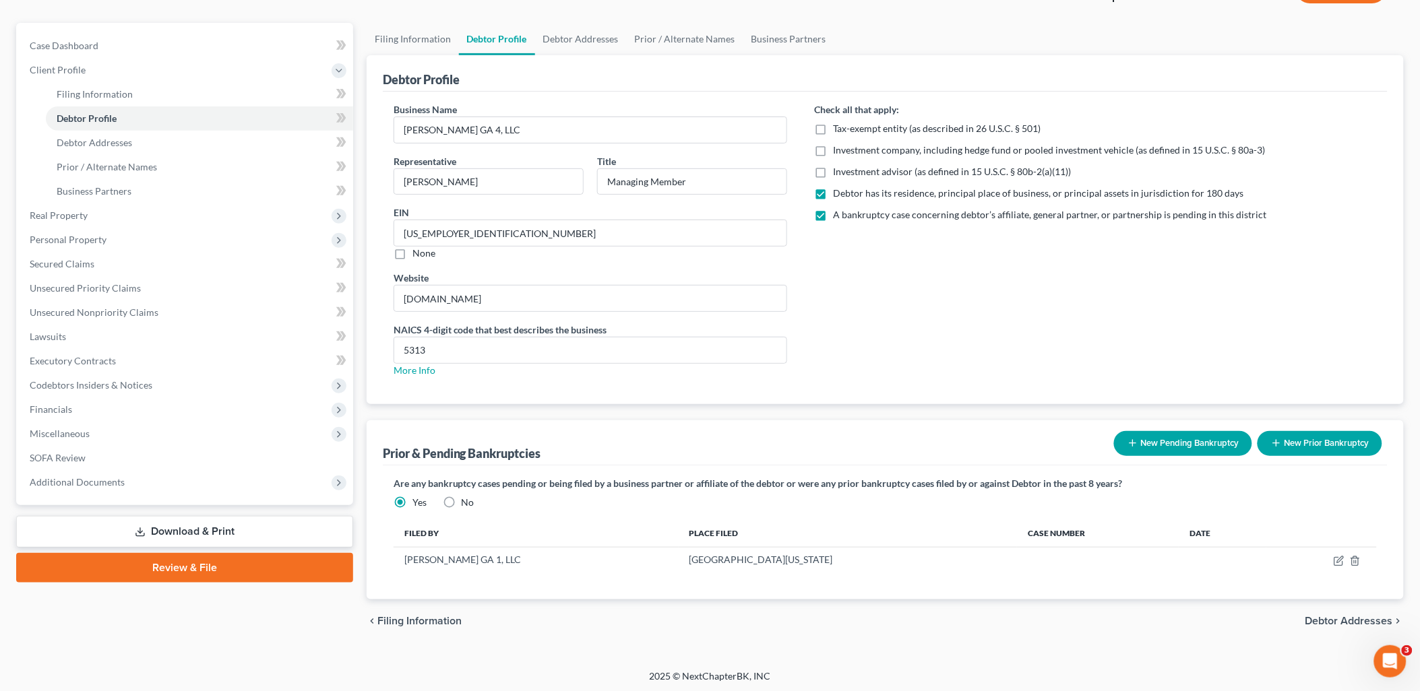
scroll to position [109, 0]
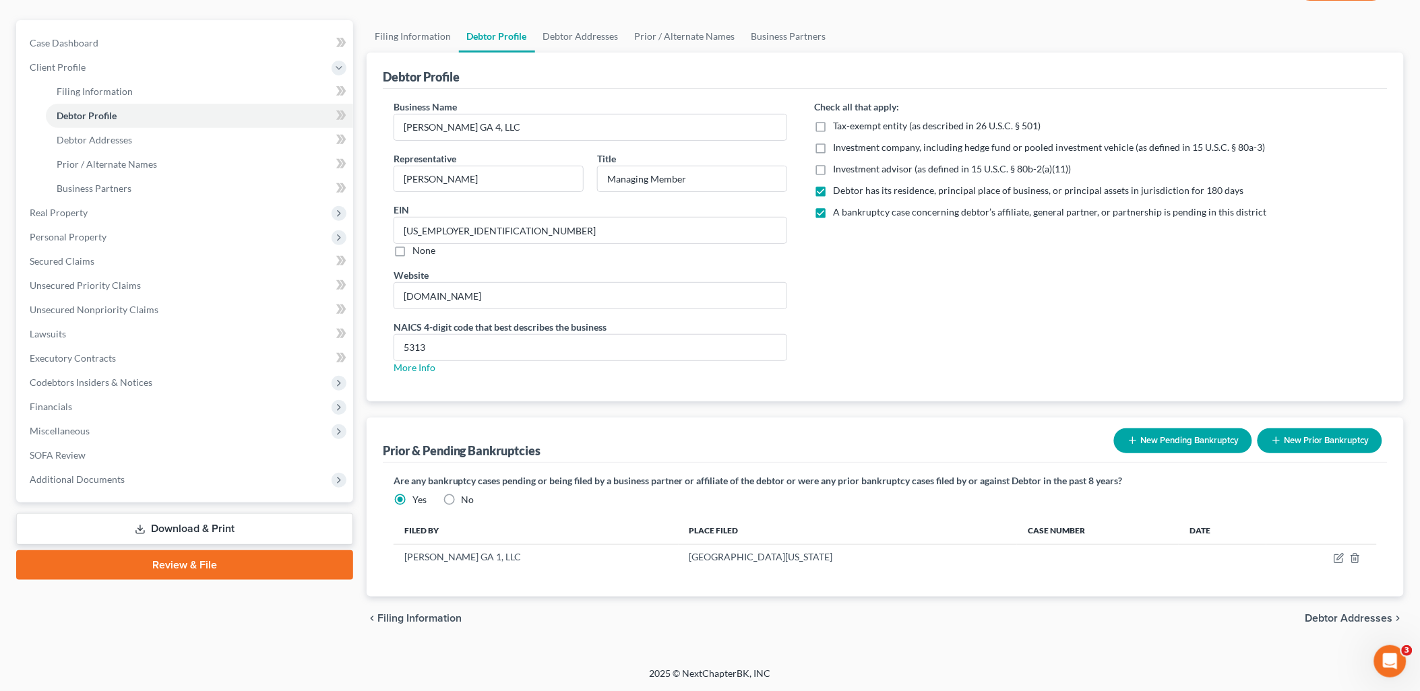
click at [176, 530] on link "Download & Print" at bounding box center [184, 529] width 337 height 32
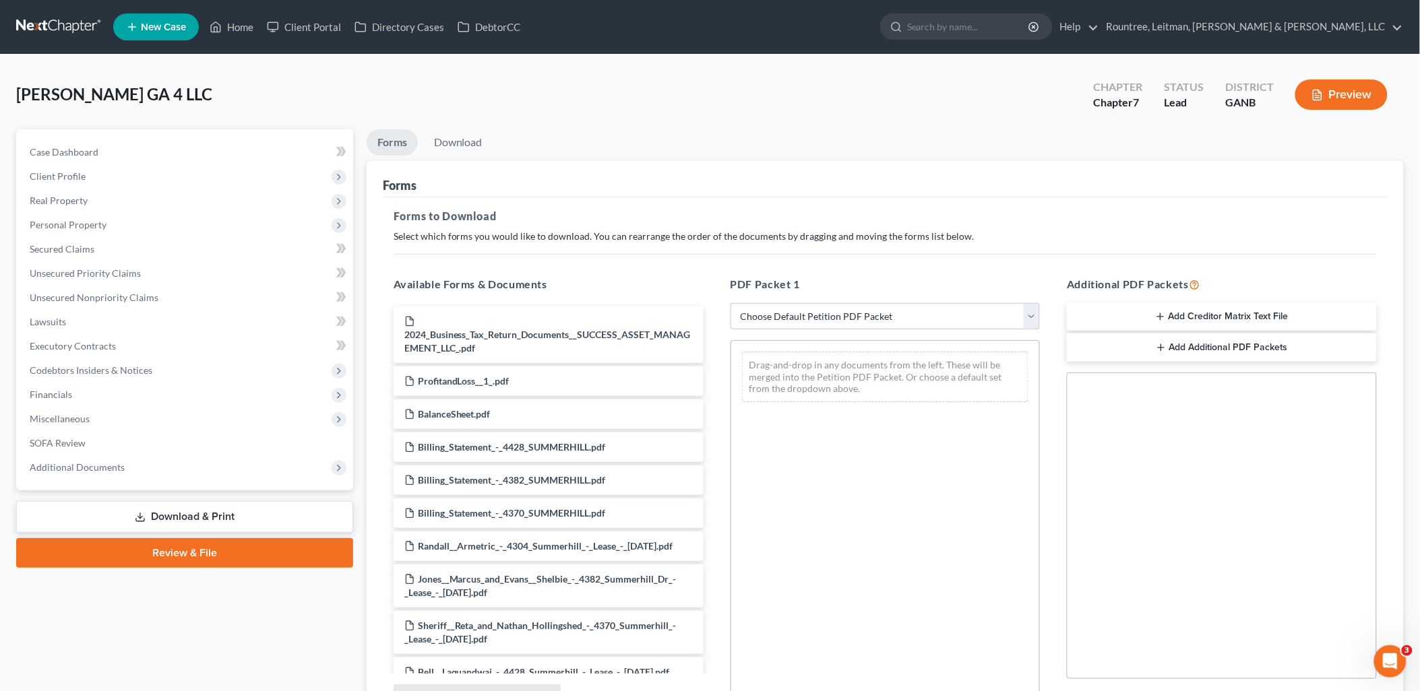
click at [819, 300] on div "PDF Packet 1 Choose Default Petition PDF Packet Complete Bankruptcy Petition (a…" at bounding box center [885, 493] width 337 height 457
click at [820, 308] on select "Choose Default Petition PDF Packet Complete Bankruptcy Petition (all forms and …" at bounding box center [885, 316] width 310 height 27
select select "5"
click at [730, 303] on select "Choose Default Petition PDF Packet Complete Bankruptcy Petition (all forms and …" at bounding box center [885, 316] width 310 height 27
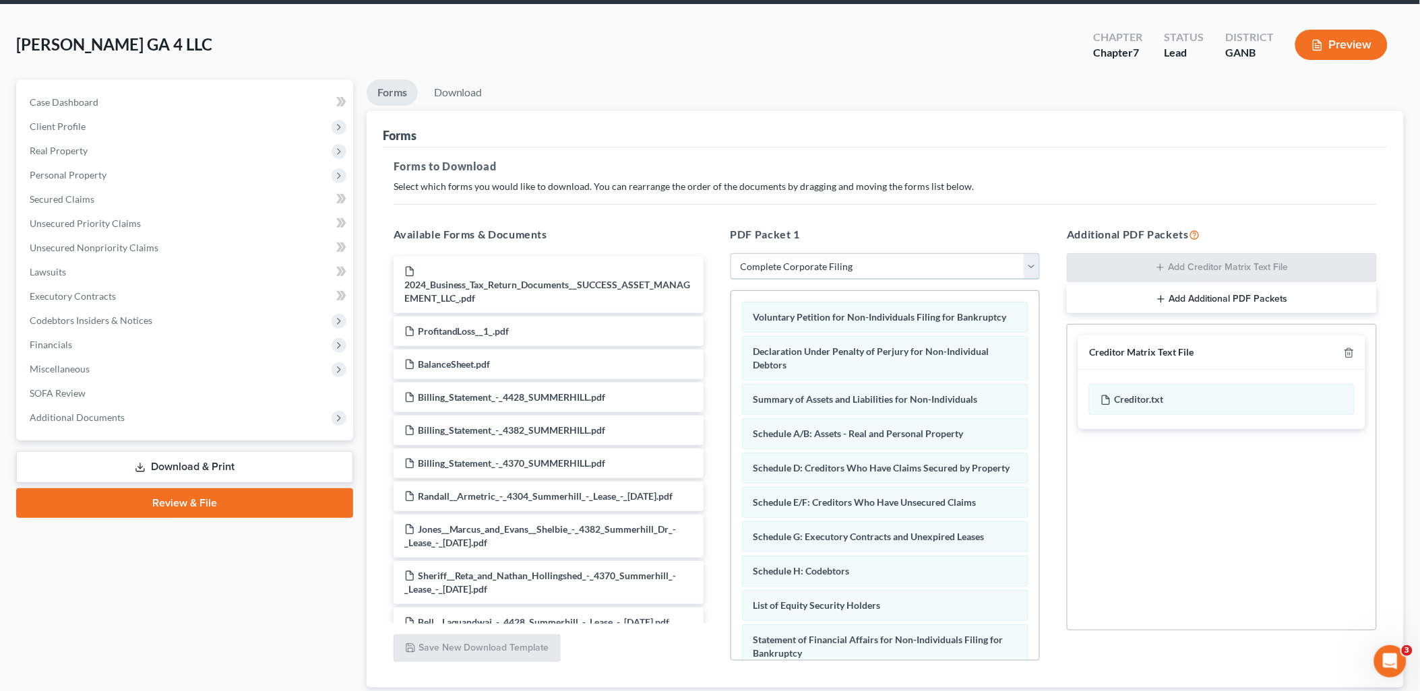
scroll to position [140, 0]
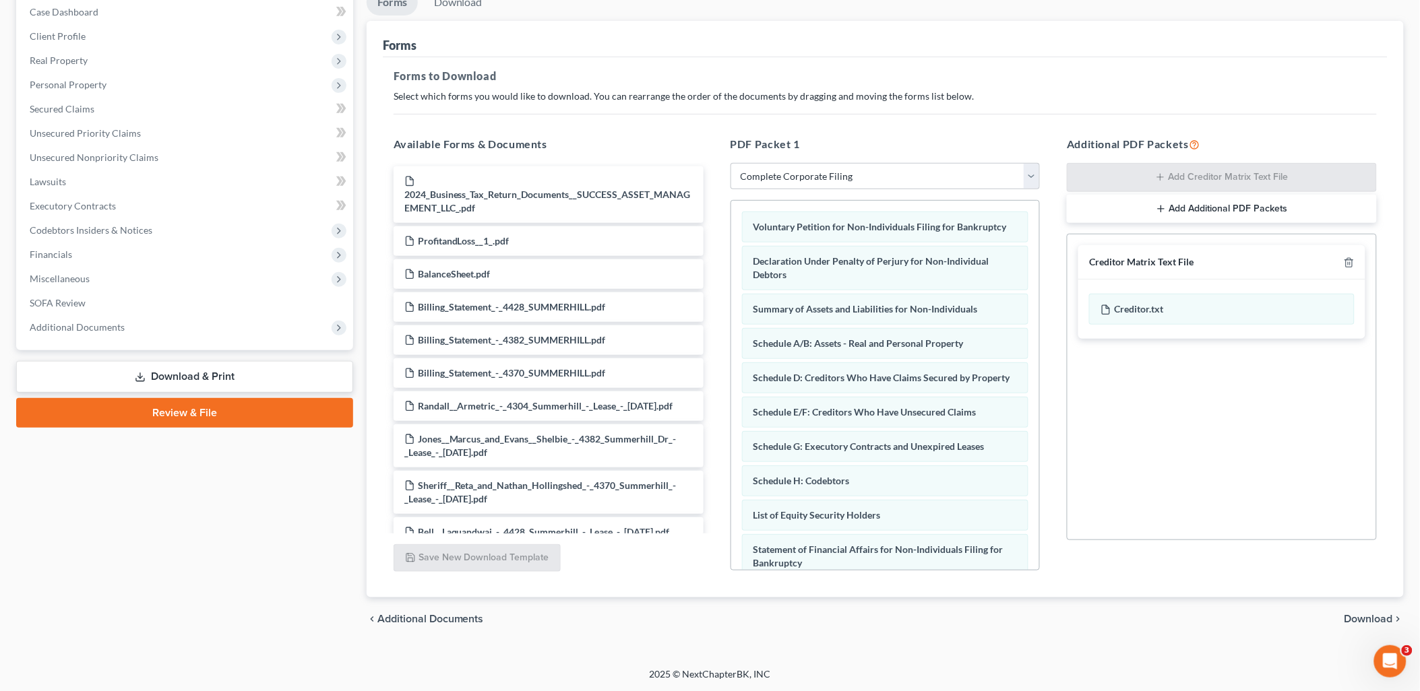
click at [1395, 616] on icon "chevron_right" at bounding box center [1398, 619] width 11 height 11
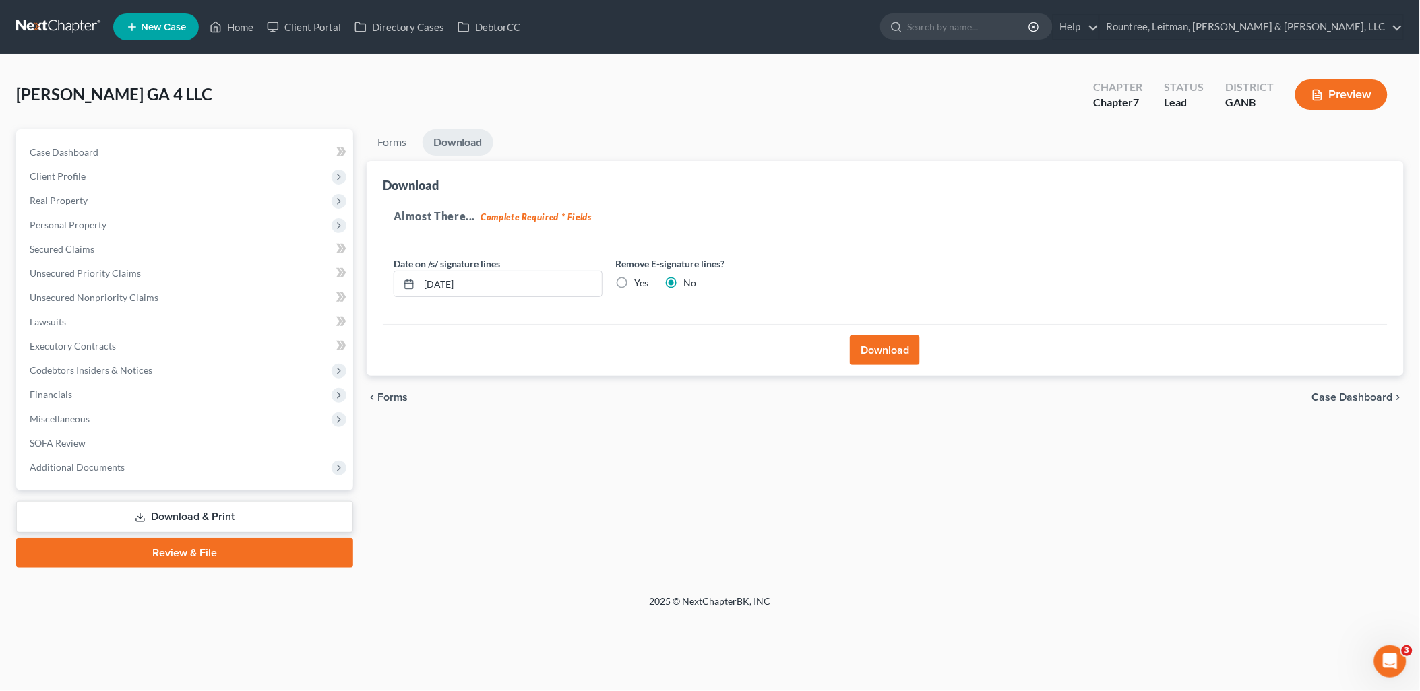
scroll to position [0, 0]
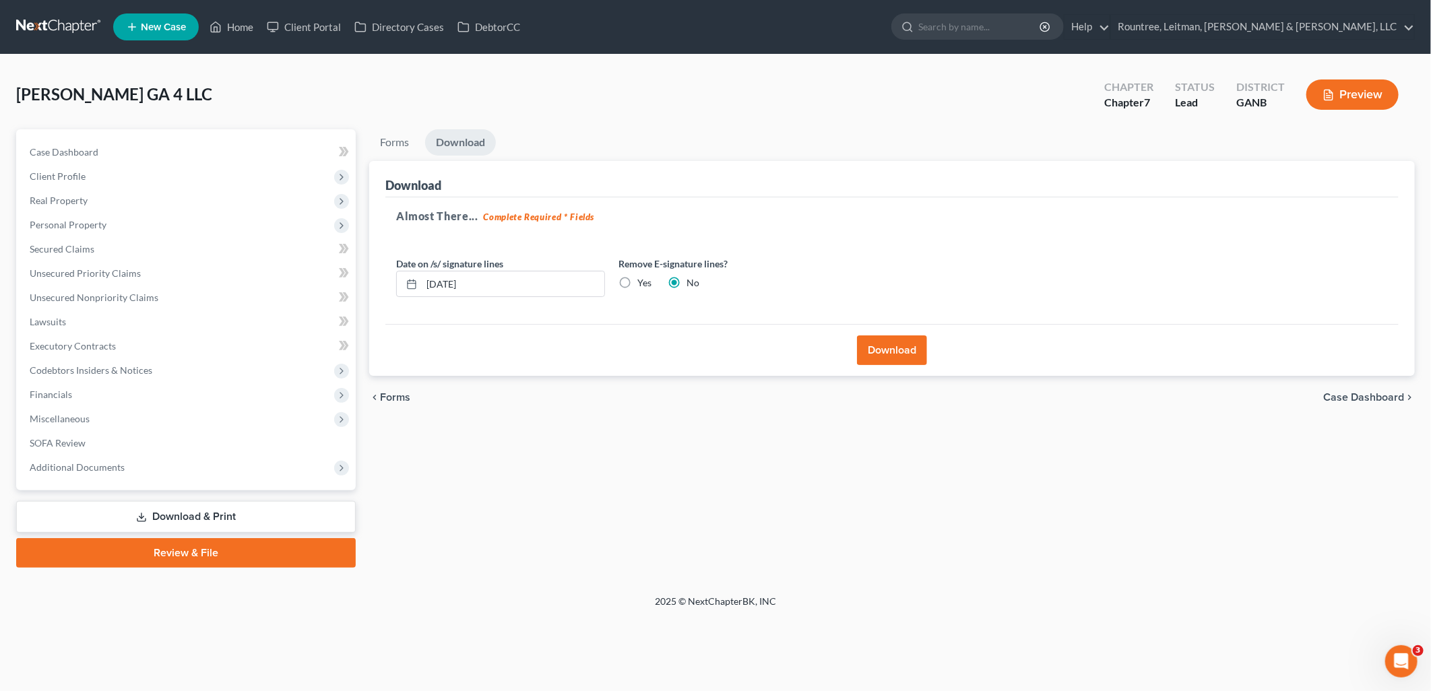
click at [908, 347] on button "Download" at bounding box center [892, 351] width 70 height 30
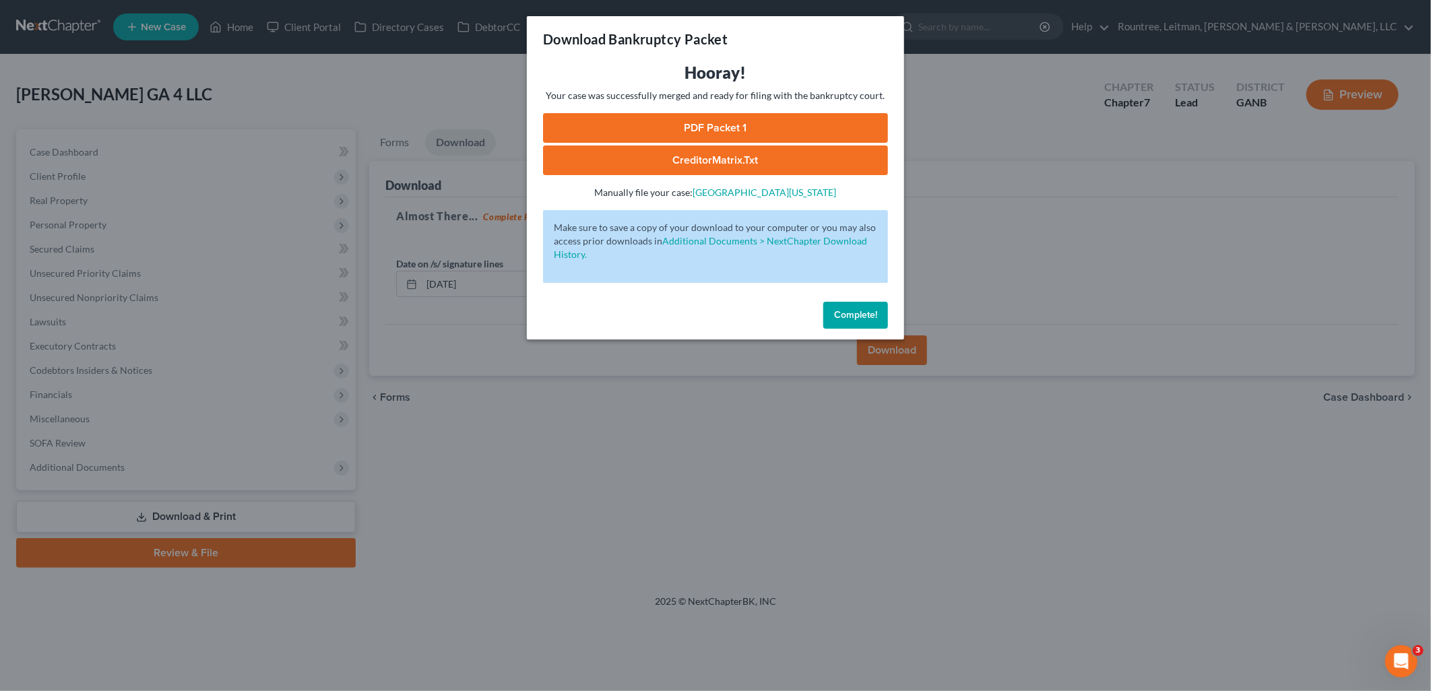
click at [662, 126] on link "PDF Packet 1" at bounding box center [715, 128] width 345 height 30
drag, startPoint x: 301, startPoint y: 137, endPoint x: 295, endPoint y: 127, distance: 12.1
click at [300, 135] on div "Download Bankruptcy Packet Hooray! Your case was successfully merged and ready …" at bounding box center [715, 345] width 1431 height 691
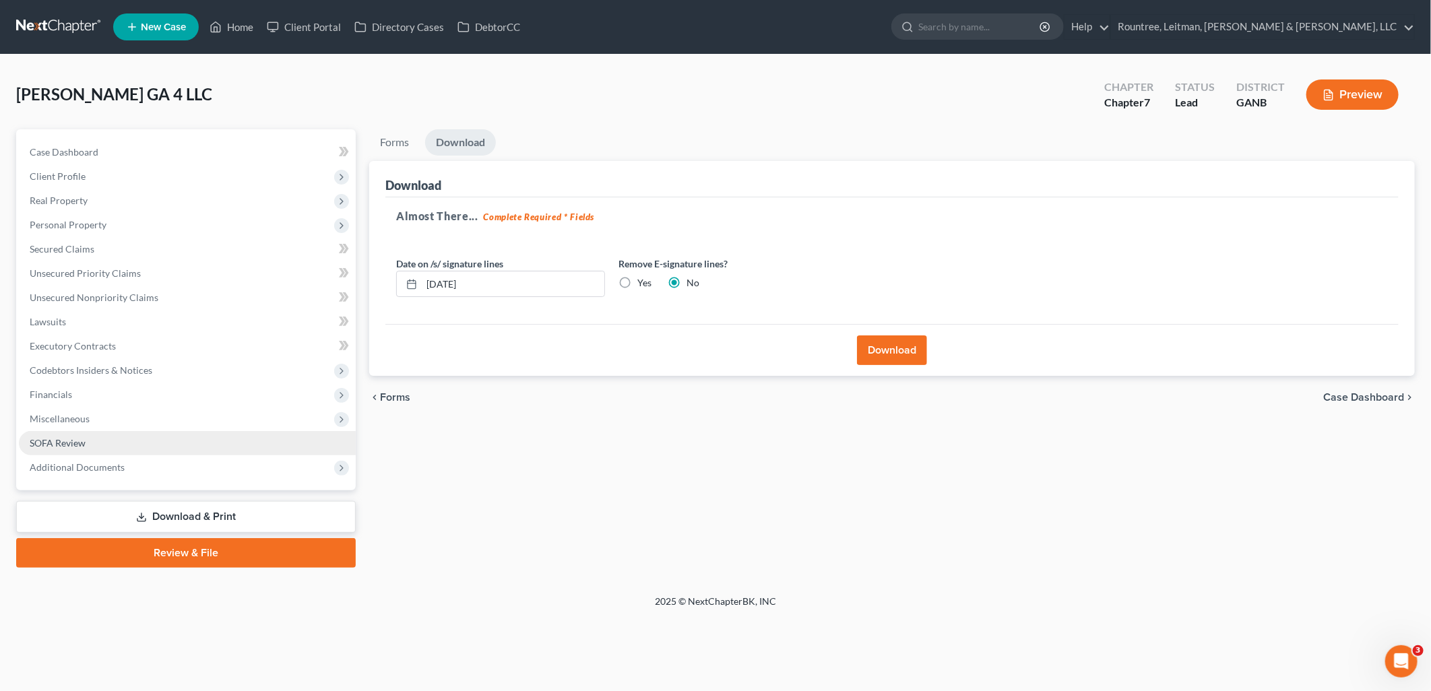
click at [135, 438] on link "SOFA Review" at bounding box center [187, 443] width 337 height 24
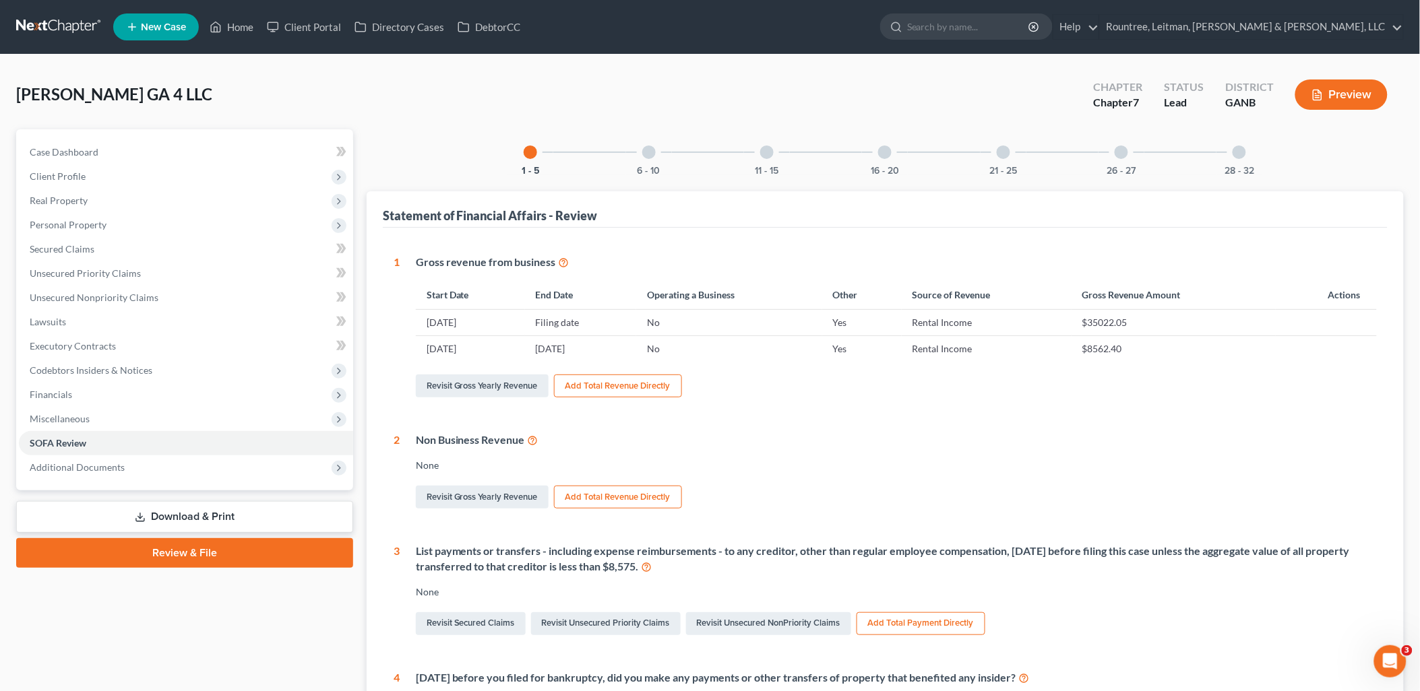
click at [1122, 149] on div at bounding box center [1120, 152] width 13 height 13
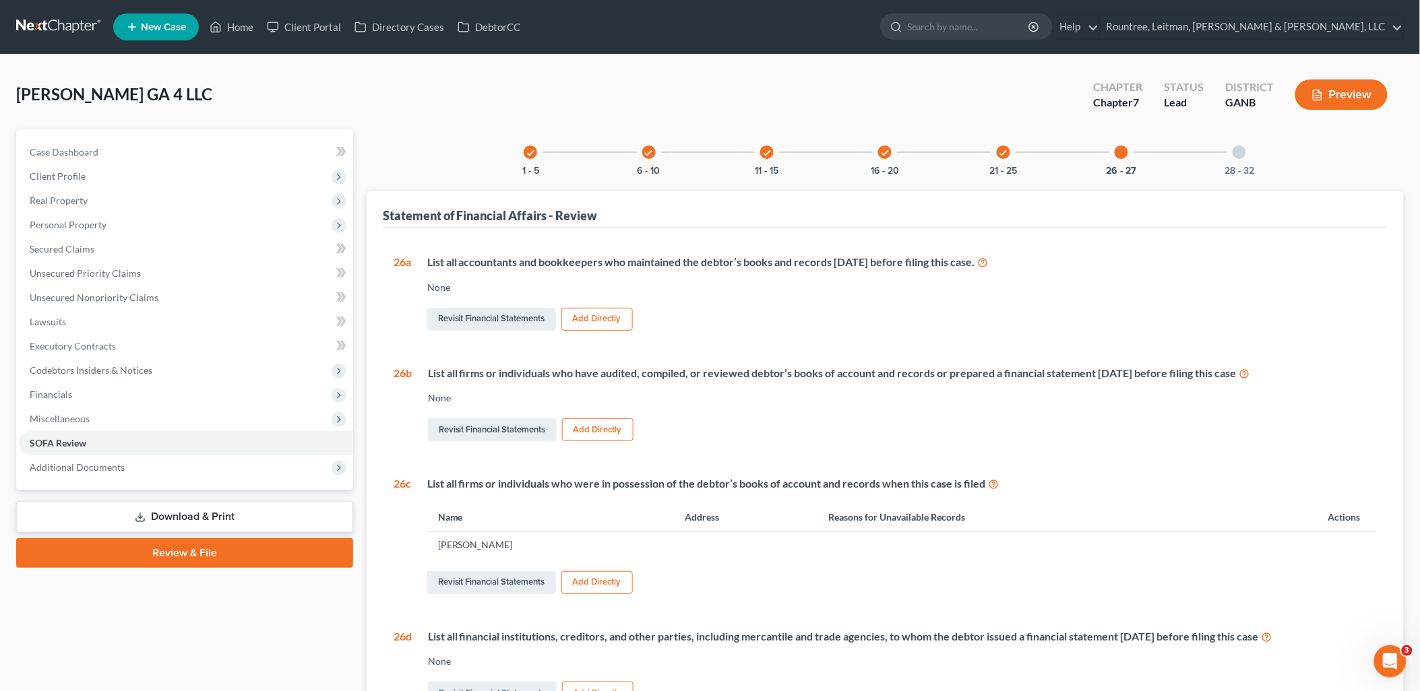
click at [1244, 158] on div "28 - 32" at bounding box center [1239, 152] width 46 height 46
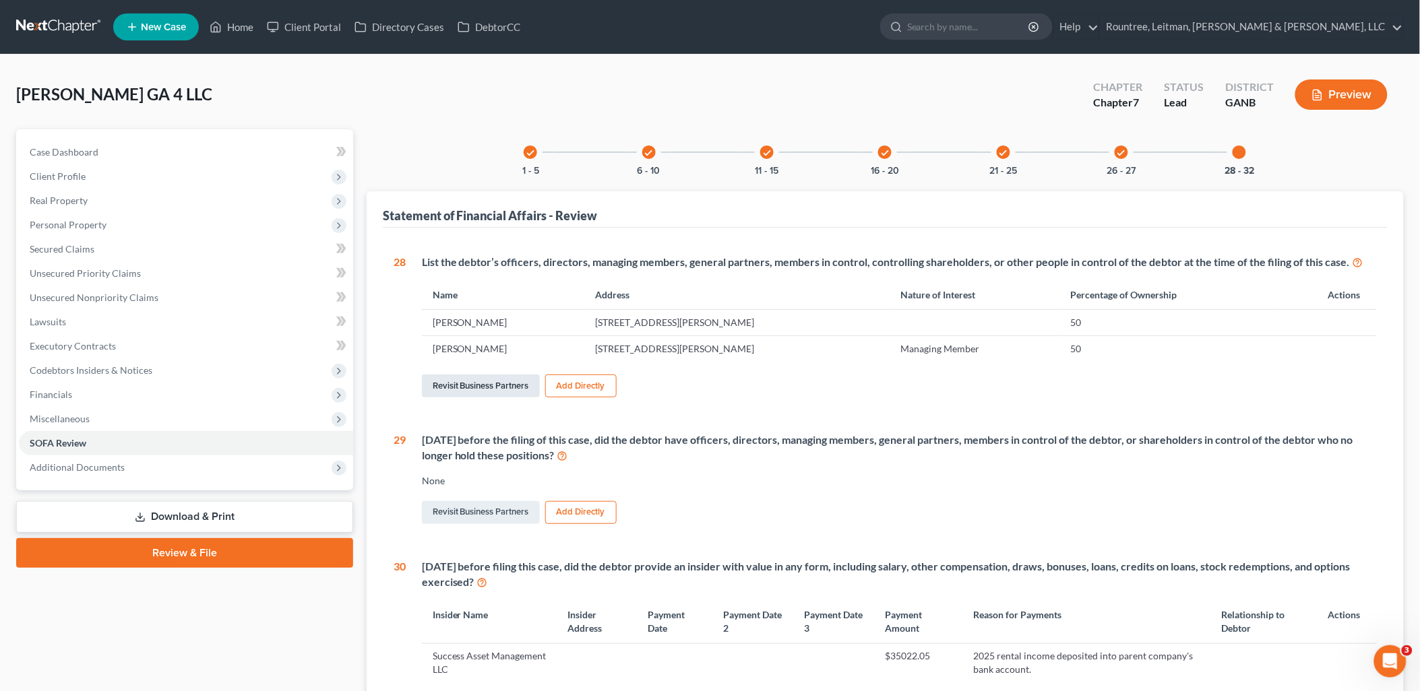
drag, startPoint x: 496, startPoint y: 394, endPoint x: 520, endPoint y: 389, distance: 24.7
click at [496, 394] on link "Revisit Business Partners" at bounding box center [481, 386] width 118 height 23
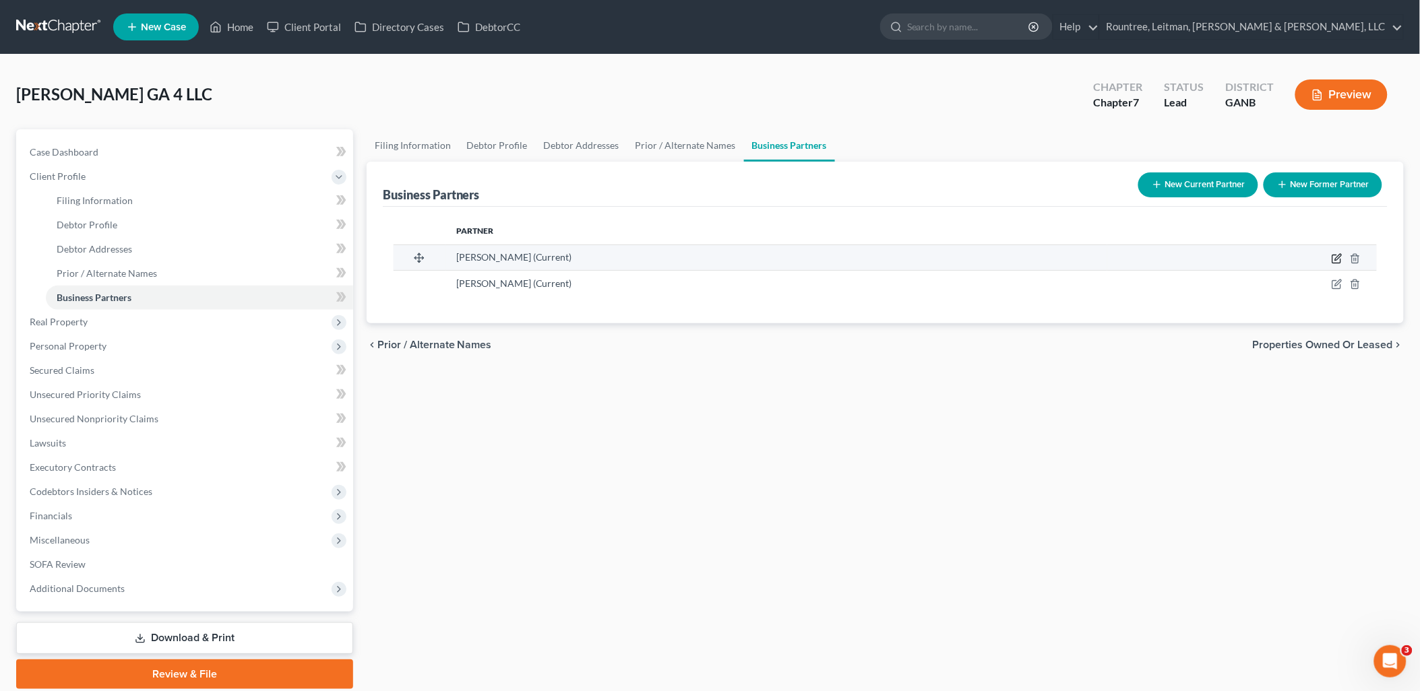
click at [1338, 260] on icon "button" at bounding box center [1336, 258] width 11 height 11
select select "10"
select select "3"
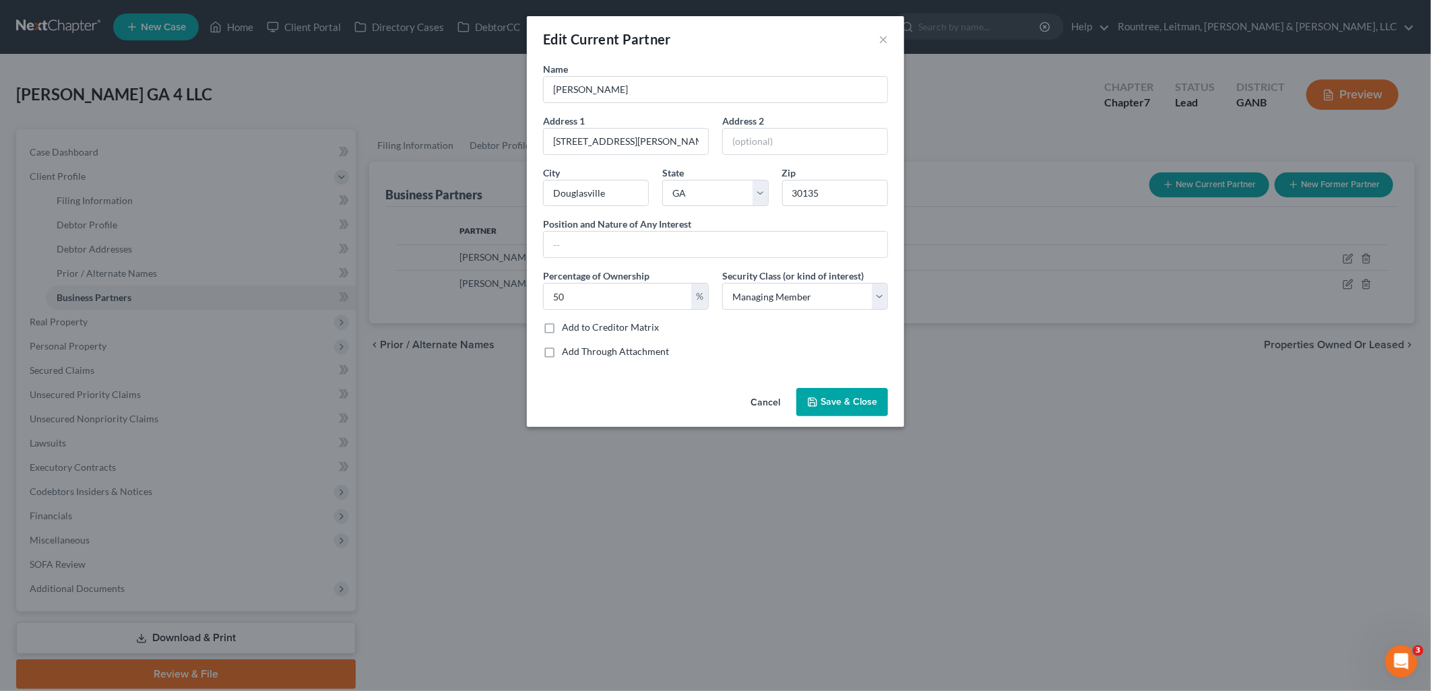
click at [846, 405] on span "Save & Close" at bounding box center [849, 401] width 57 height 11
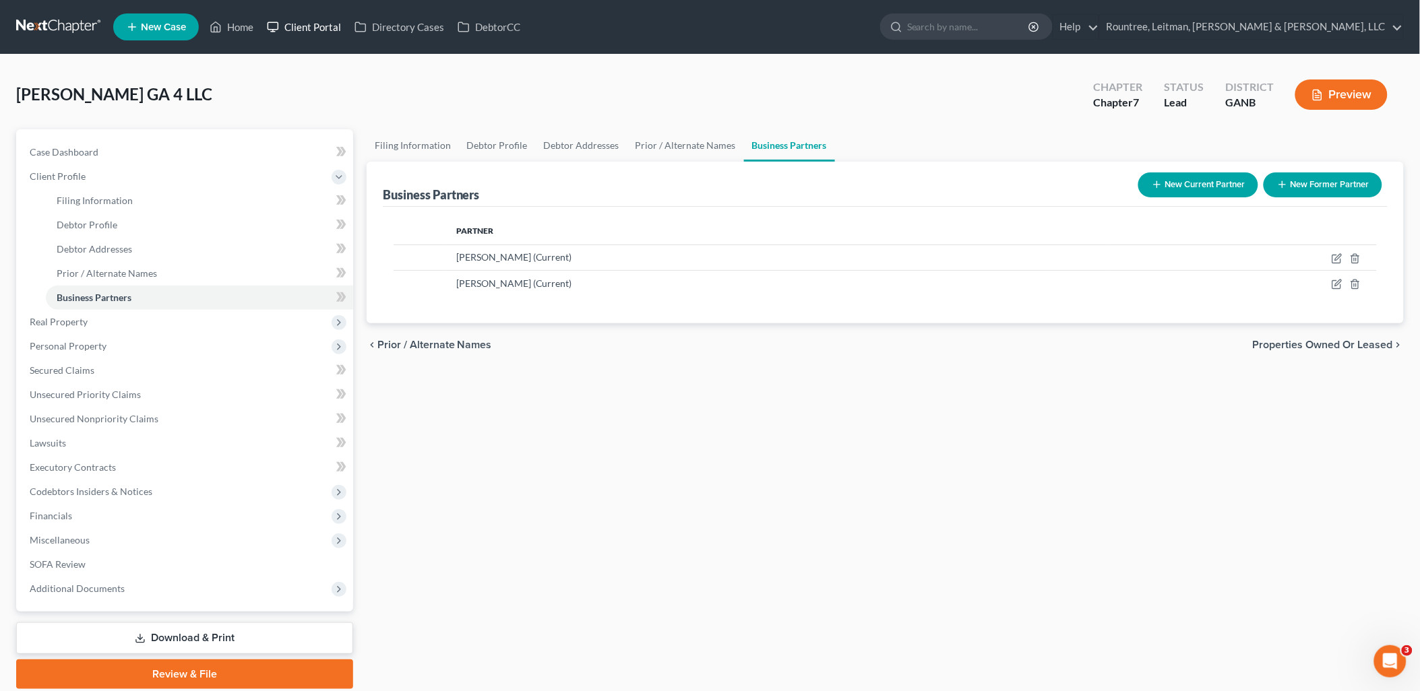
click at [317, 20] on link "Client Portal" at bounding box center [304, 27] width 88 height 24
click at [194, 587] on span "Additional Documents" at bounding box center [186, 589] width 334 height 24
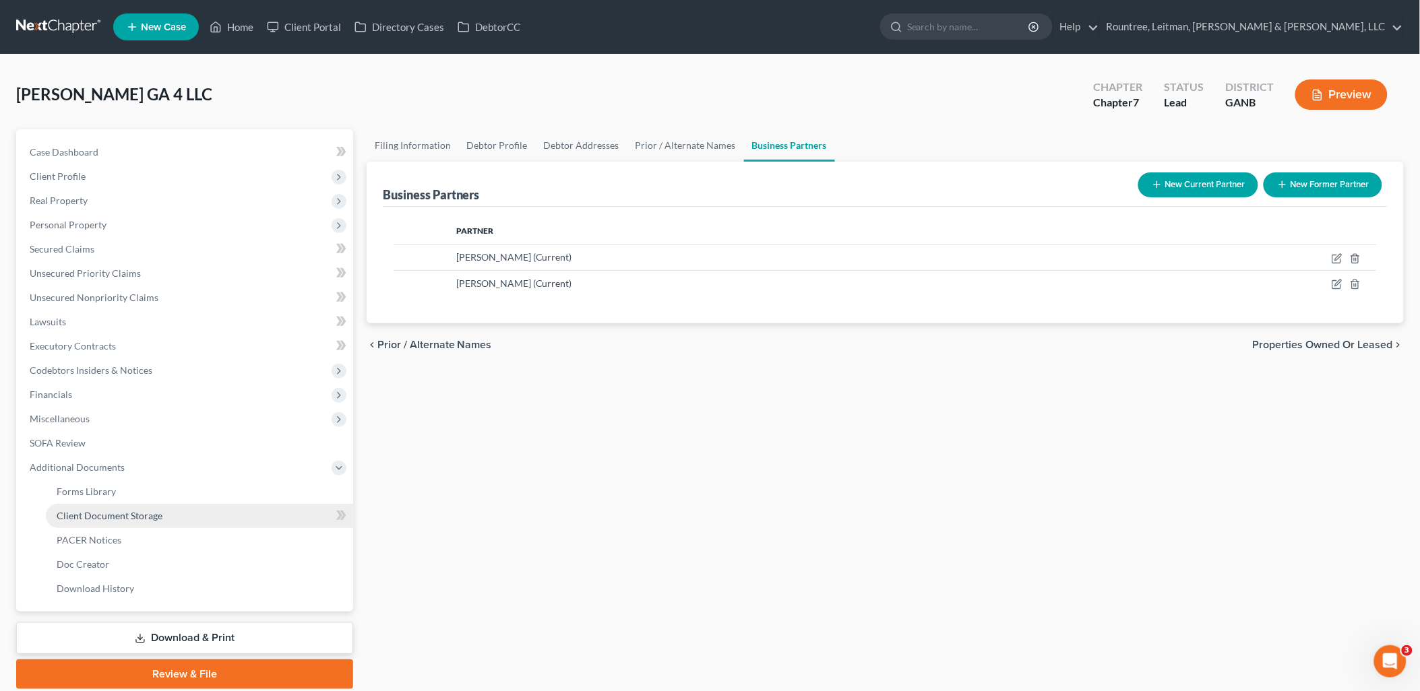
click at [189, 509] on link "Client Document Storage" at bounding box center [199, 516] width 307 height 24
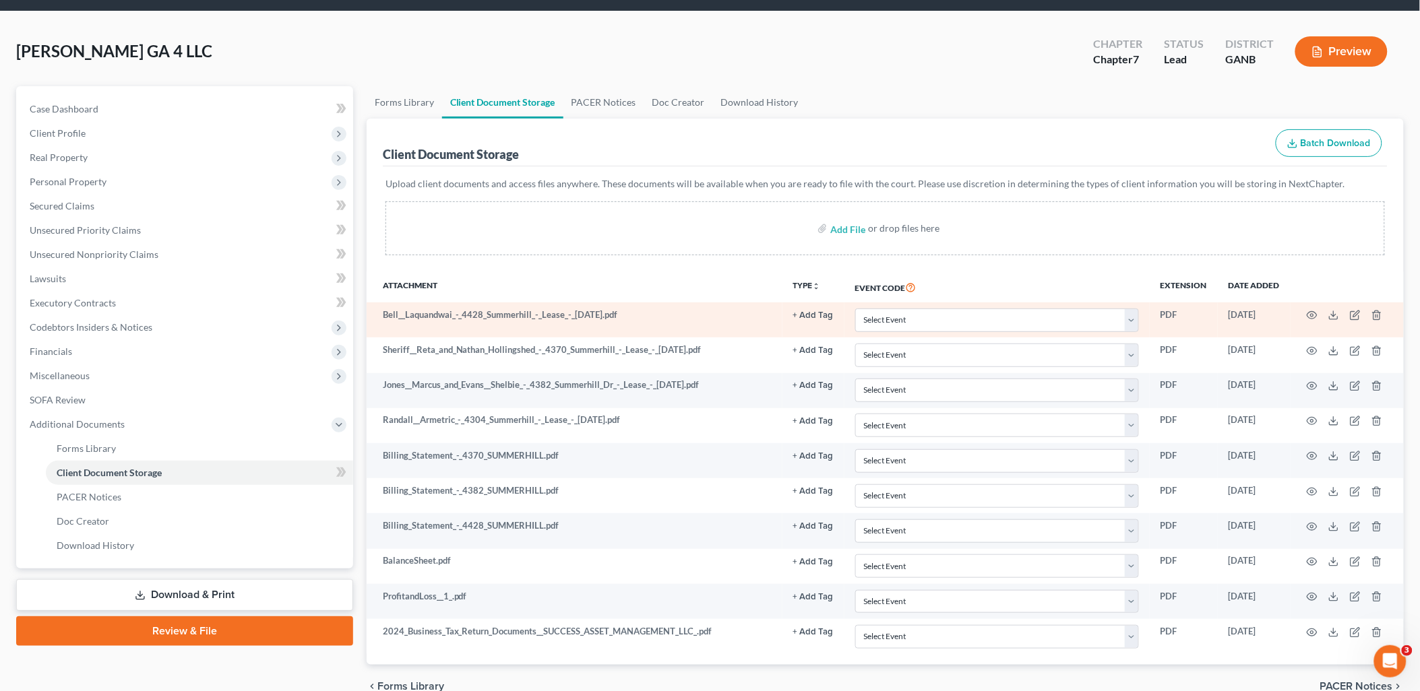
scroll to position [112, 0]
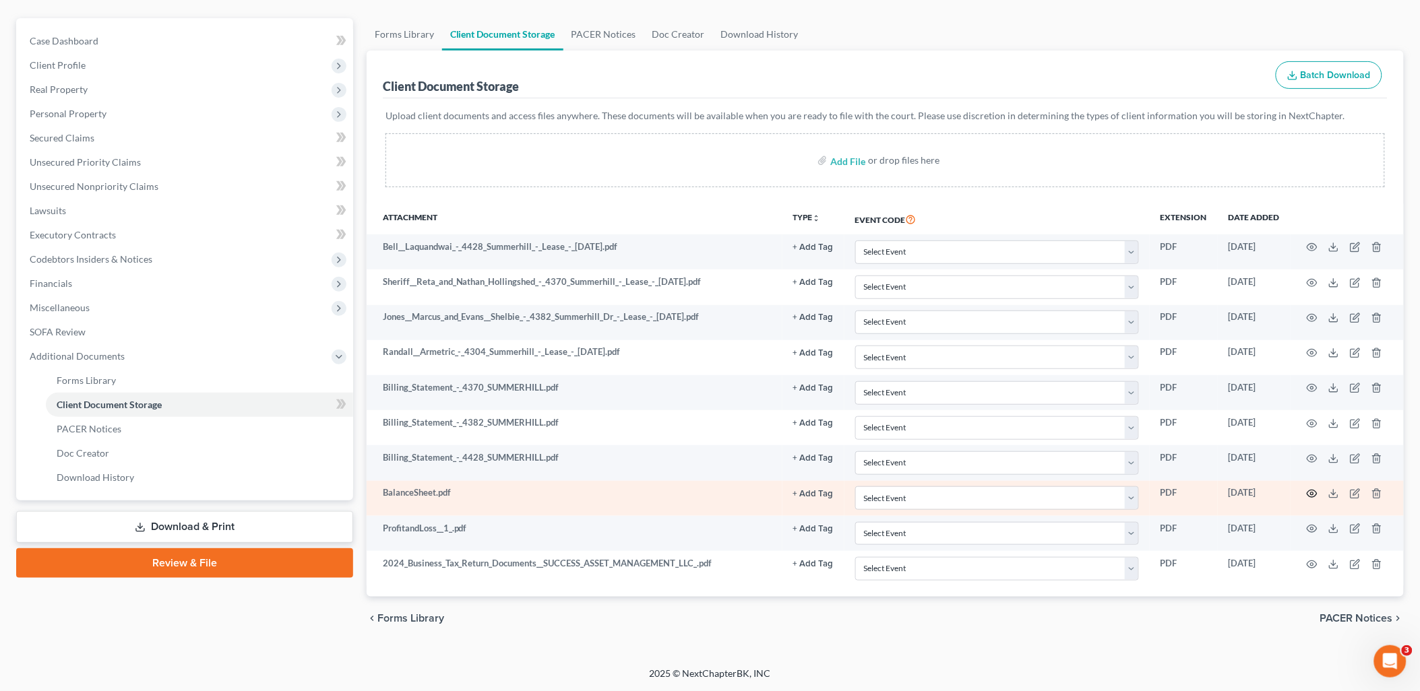
click at [1312, 493] on icon "button" at bounding box center [1312, 494] width 11 height 11
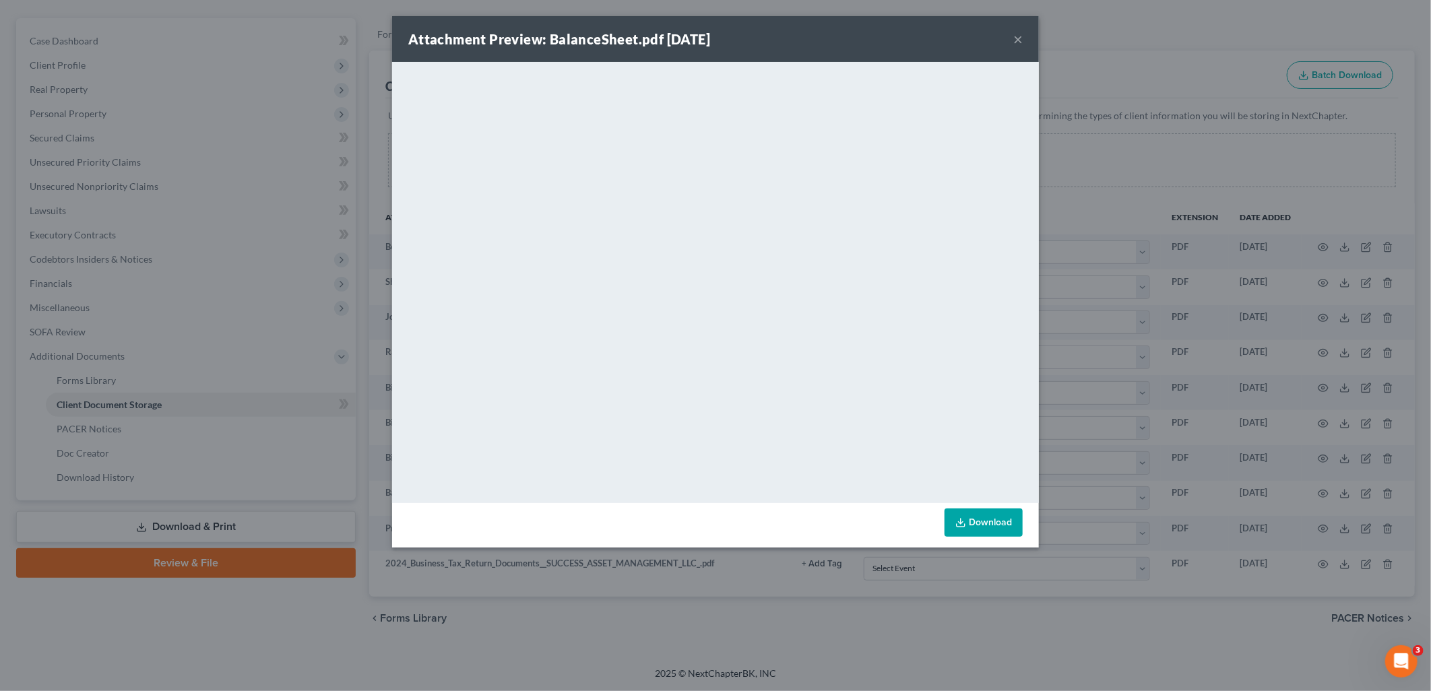
drag, startPoint x: 1020, startPoint y: 42, endPoint x: 1056, endPoint y: 19, distance: 42.4
click at [1019, 39] on button "×" at bounding box center [1017, 39] width 9 height 16
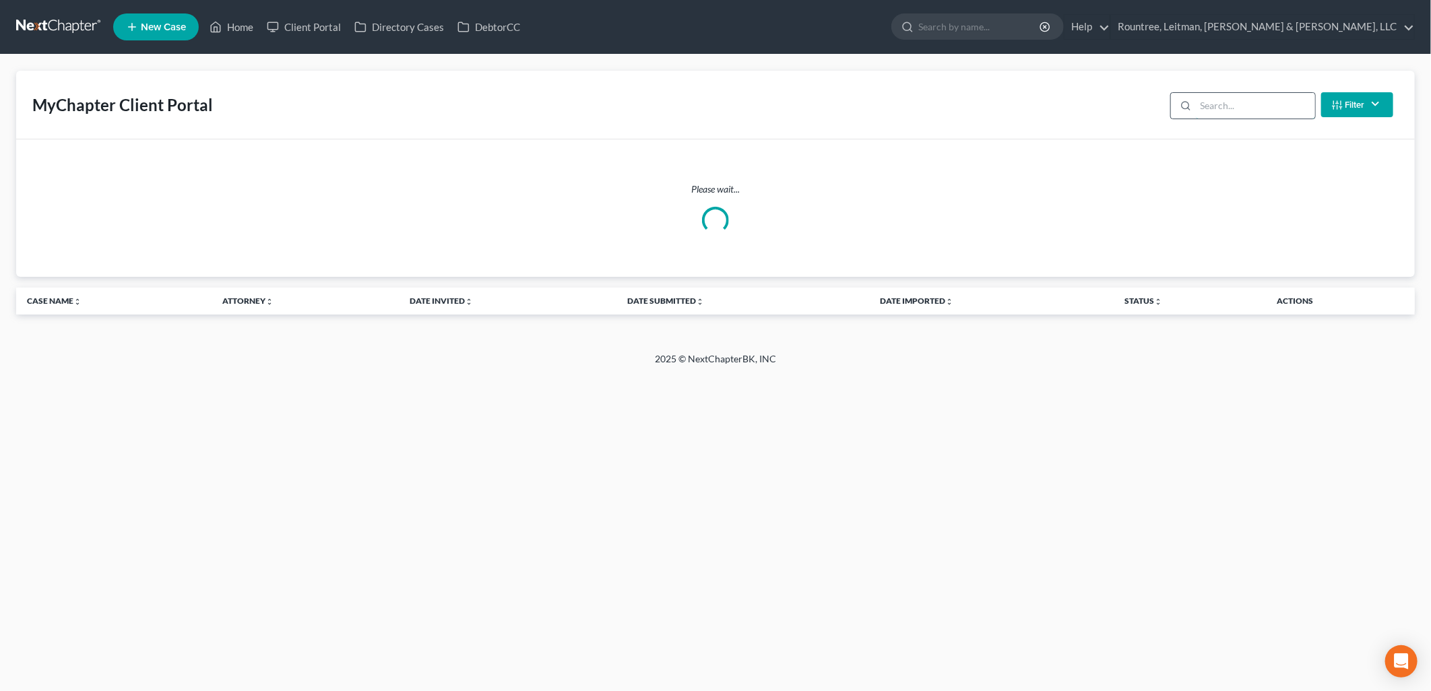
click at [1204, 103] on input "search" at bounding box center [1255, 106] width 119 height 26
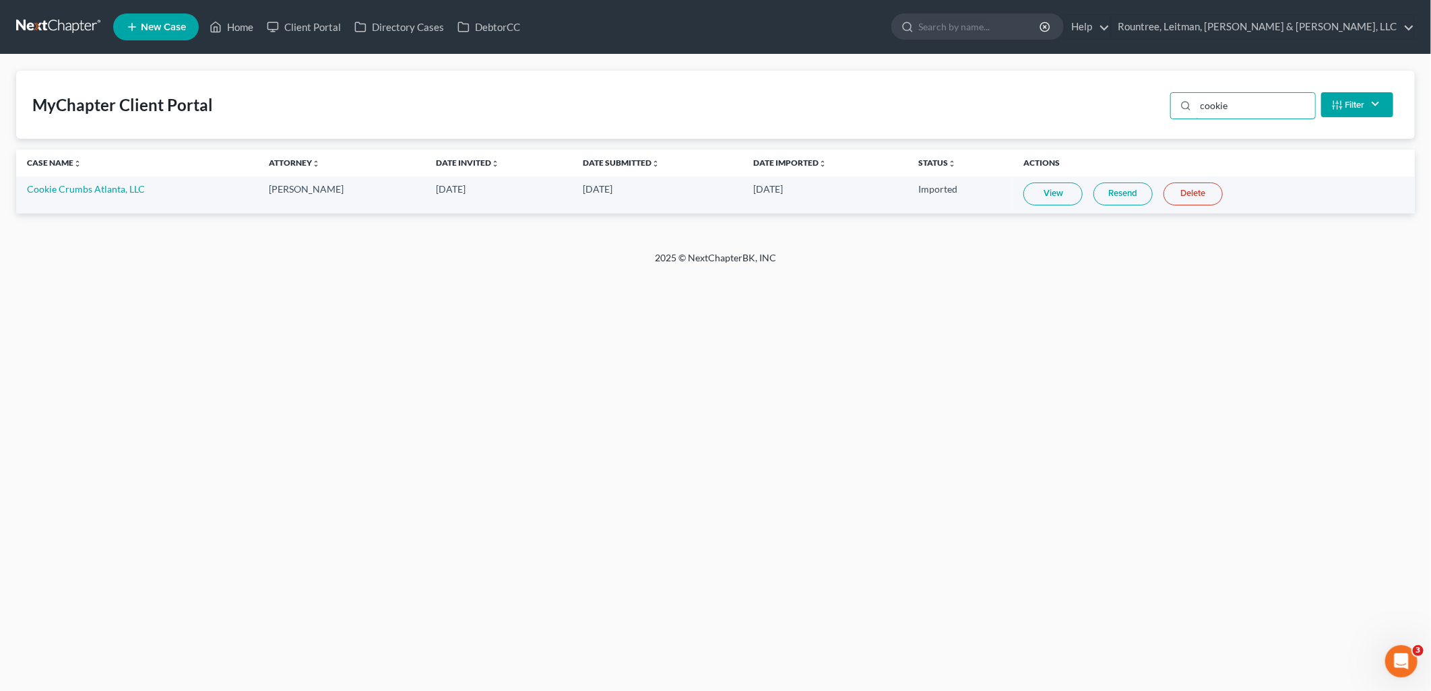
type input "cookie"
click at [105, 199] on td "Cookie Crumbs Atlanta, LLC" at bounding box center [137, 195] width 242 height 37
click at [105, 191] on link "Cookie Crumbs Atlanta, LLC" at bounding box center [86, 188] width 118 height 11
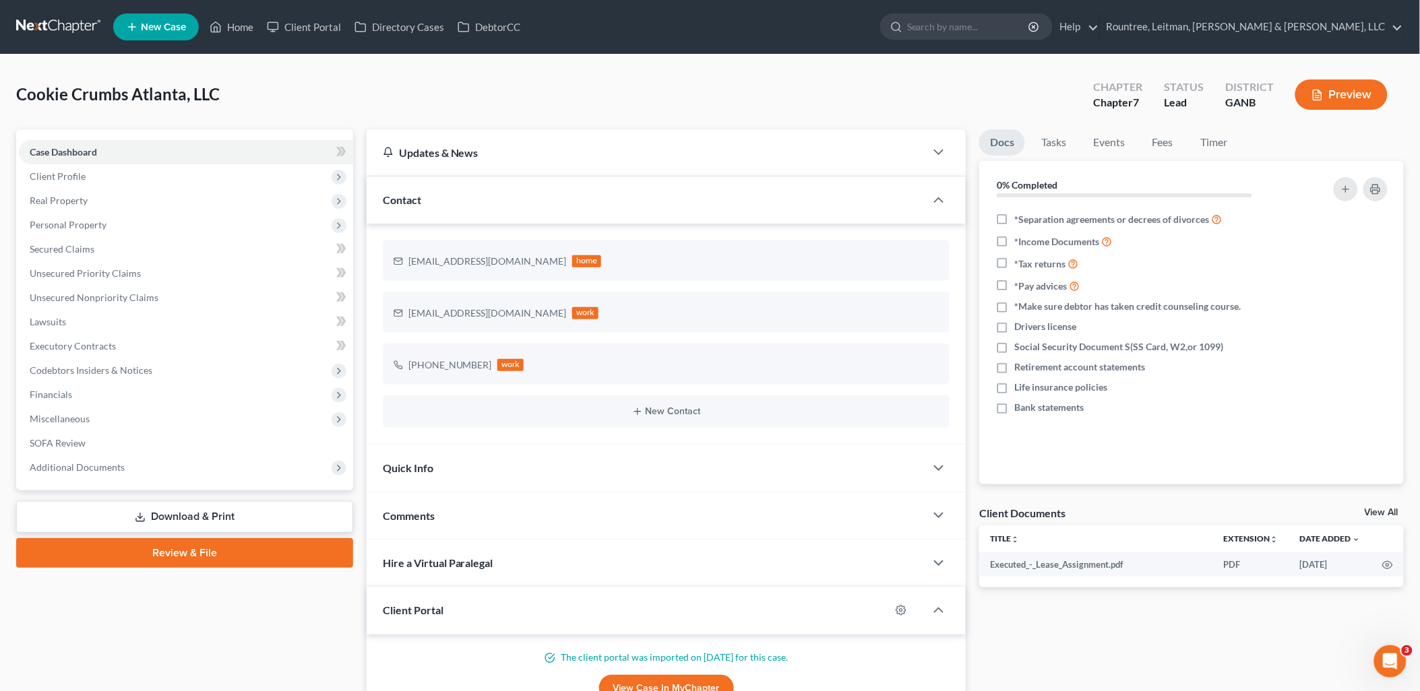
click at [170, 504] on link "Download & Print" at bounding box center [184, 517] width 337 height 32
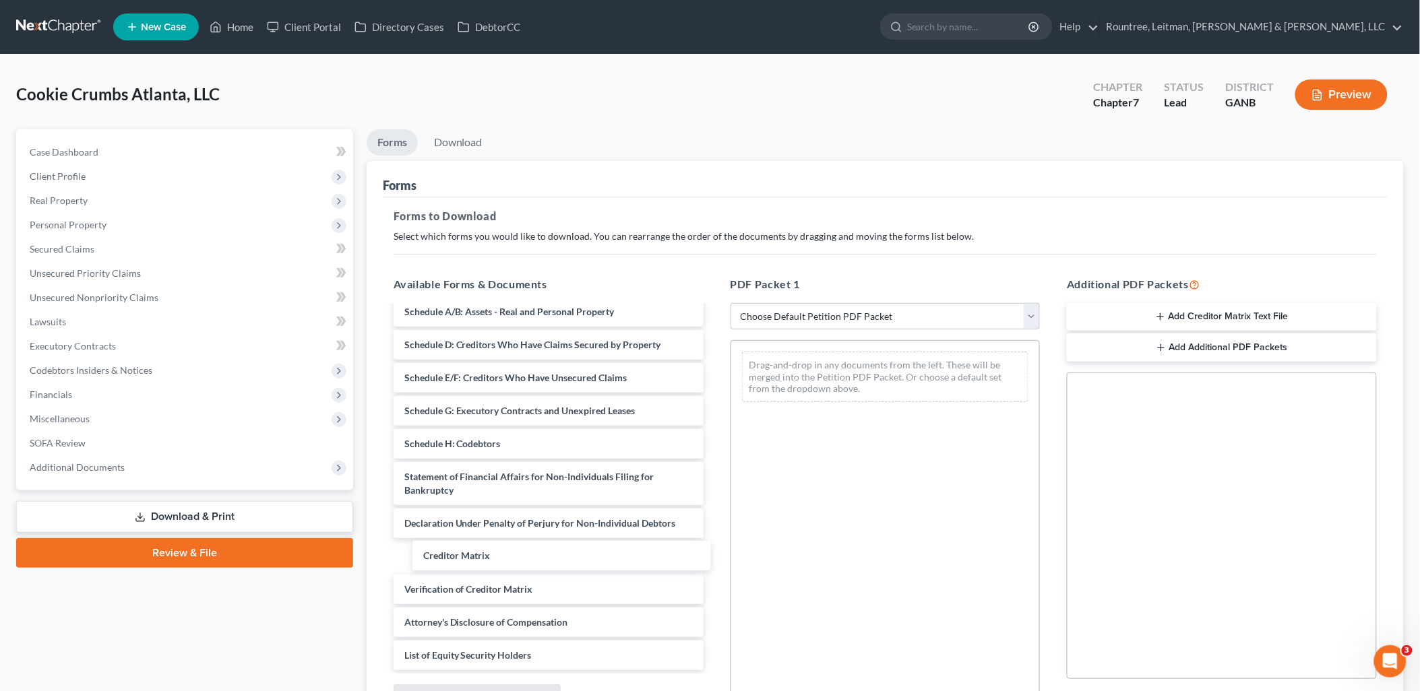
drag, startPoint x: 523, startPoint y: 542, endPoint x: 833, endPoint y: 437, distance: 327.9
click at [714, 441] on div "Creditor Matrix Executed_-_Lease_Assignment.pdf Voluntary Petition for Non-Indi…" at bounding box center [549, 434] width 332 height 472
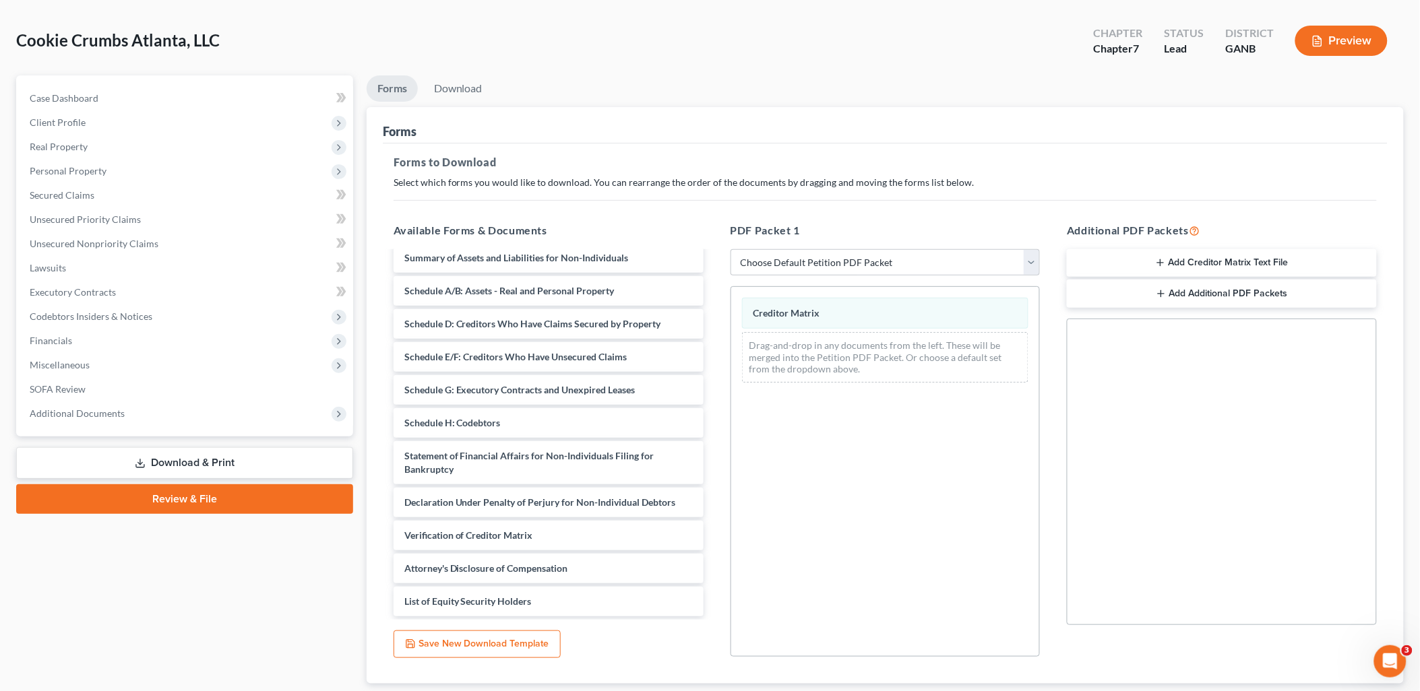
scroll to position [140, 0]
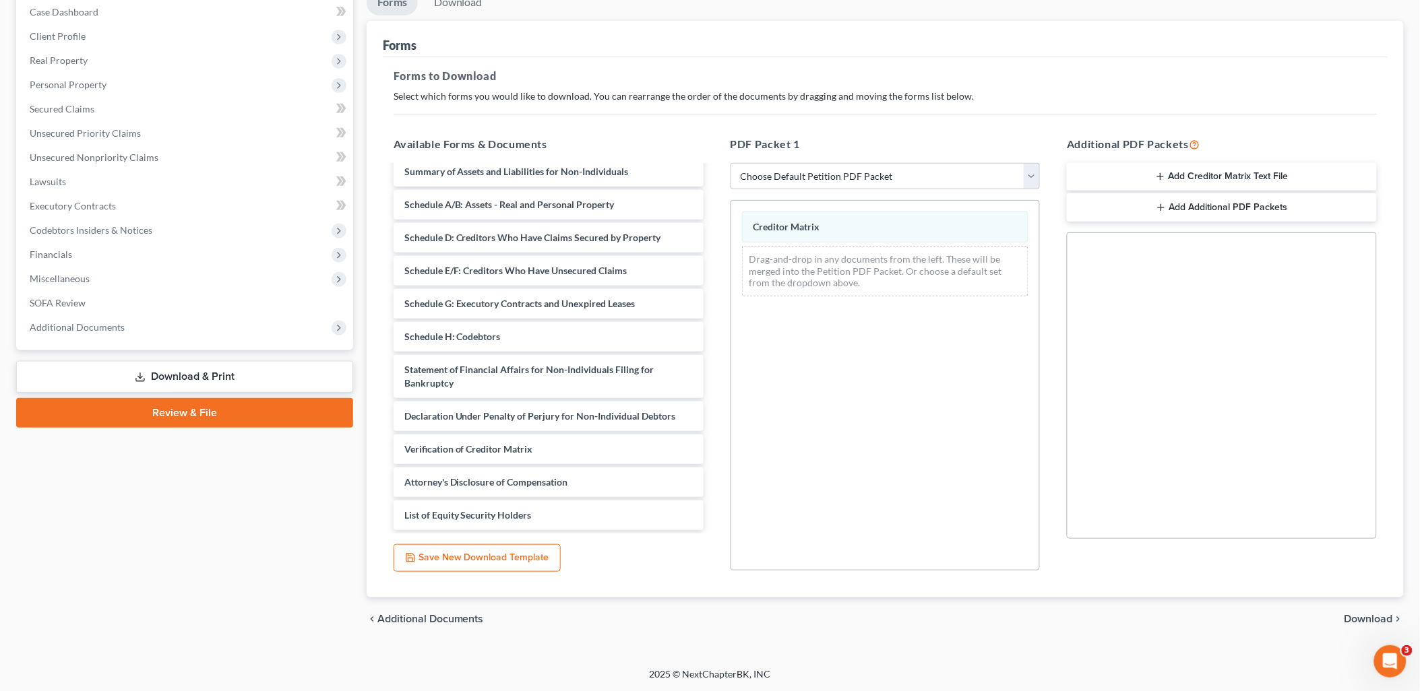
click at [1358, 623] on span "Download" at bounding box center [1368, 619] width 49 height 11
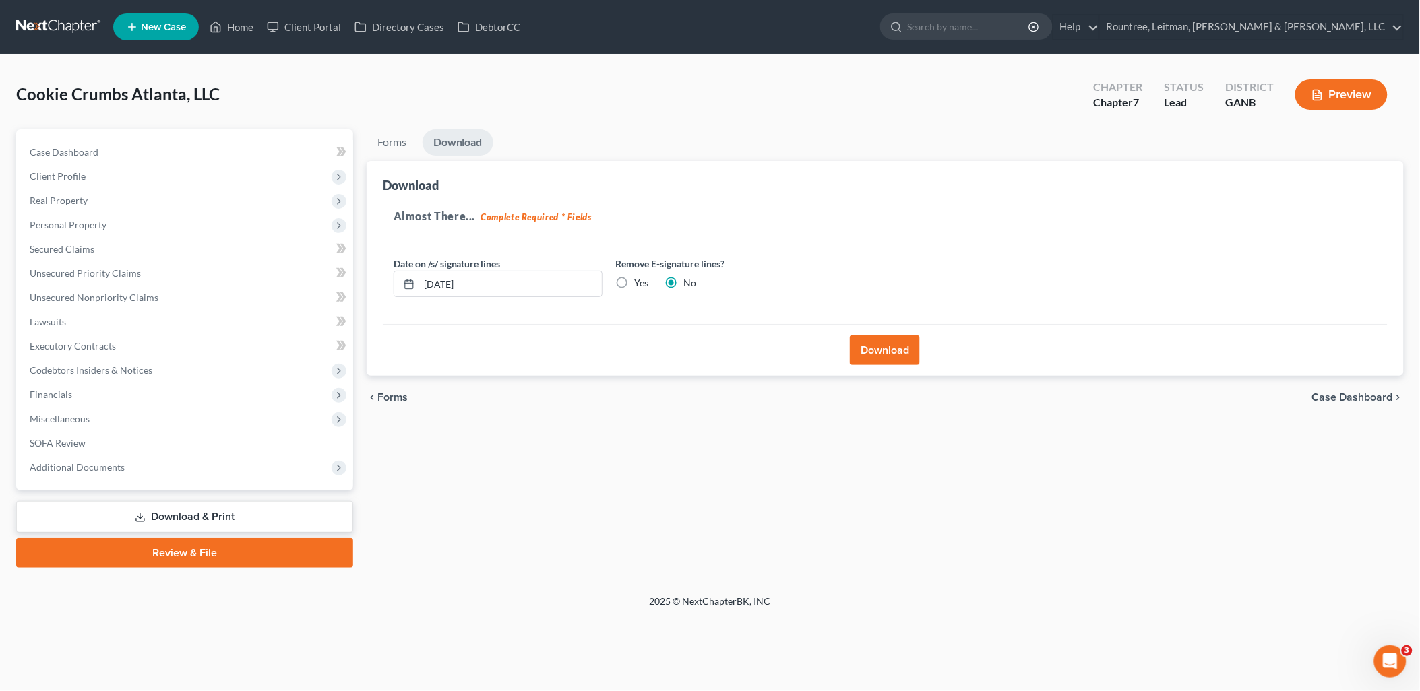
scroll to position [0, 0]
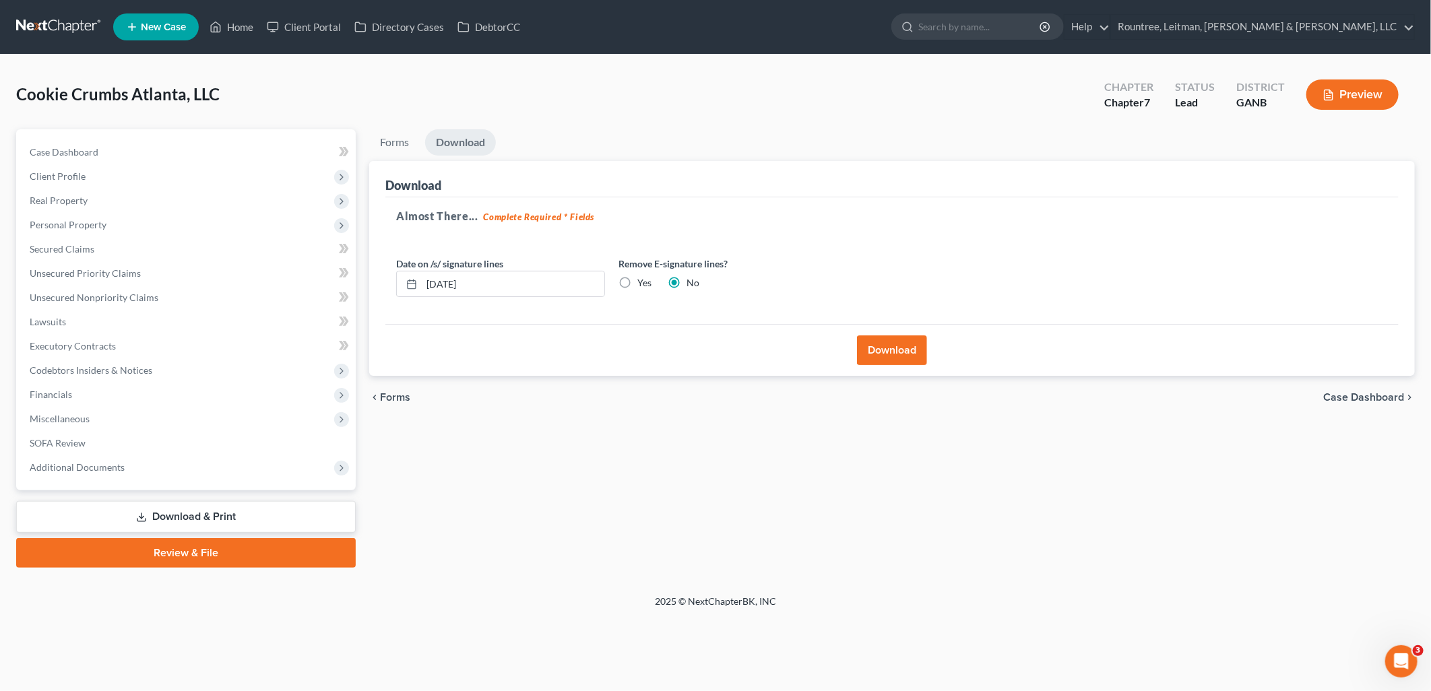
click at [887, 361] on button "Download" at bounding box center [892, 351] width 70 height 30
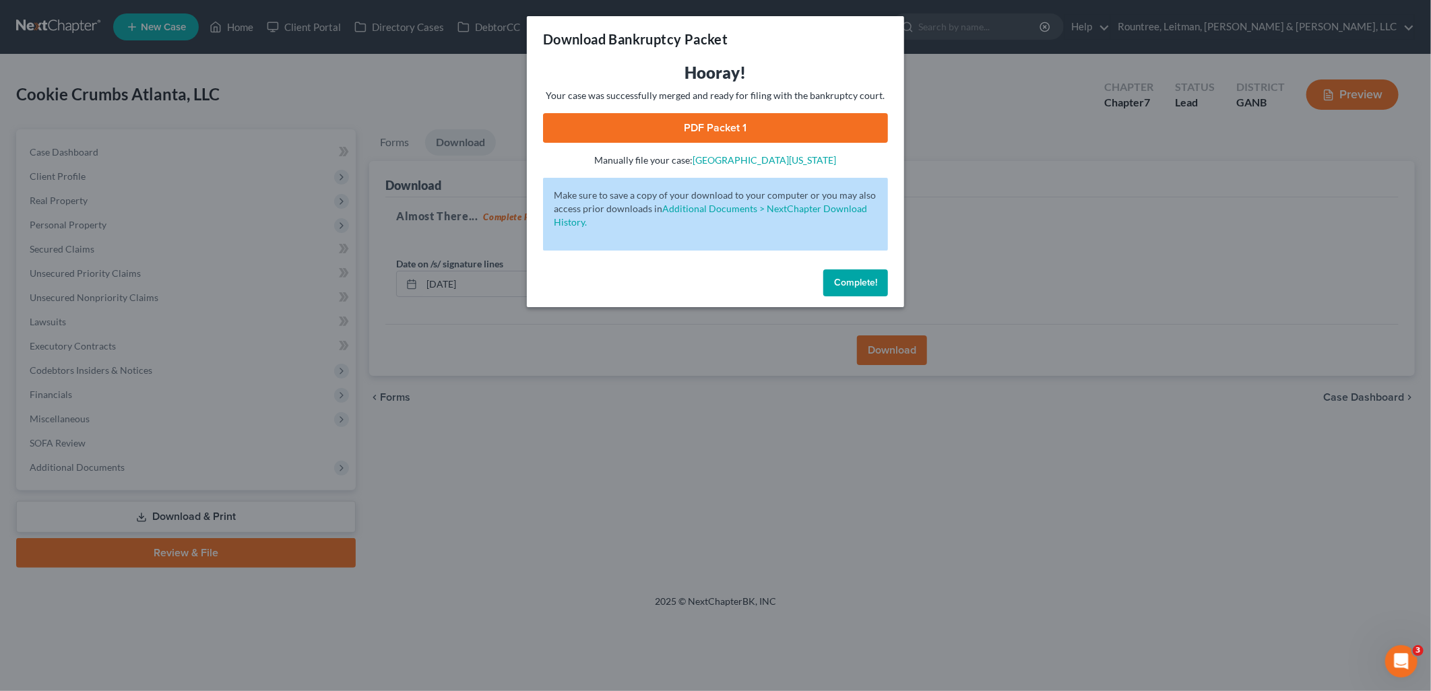
click at [750, 120] on link "PDF Packet 1" at bounding box center [715, 128] width 345 height 30
drag, startPoint x: 526, startPoint y: 443, endPoint x: 516, endPoint y: 433, distance: 13.3
click at [526, 442] on div "Download Bankruptcy Packet Hooray! Your case was successfully merged and ready …" at bounding box center [715, 345] width 1431 height 691
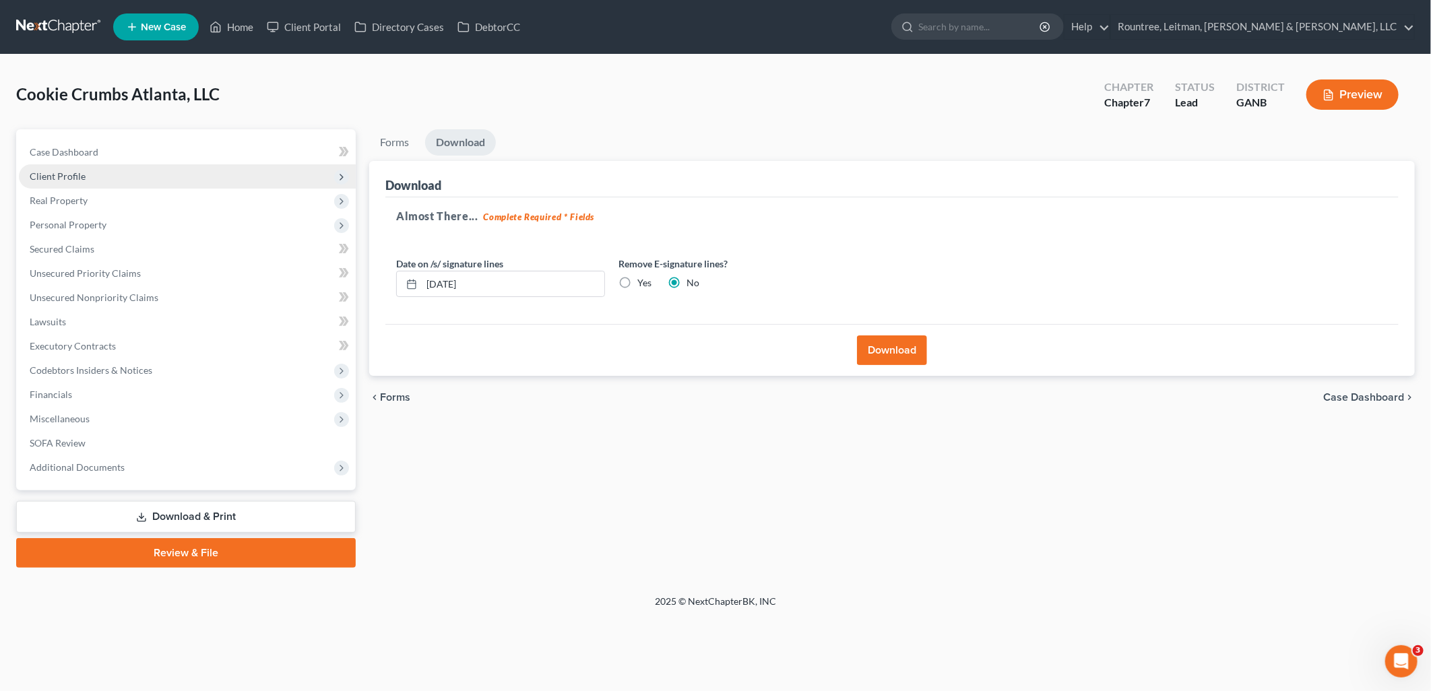
click at [124, 175] on span "Client Profile" at bounding box center [187, 176] width 337 height 24
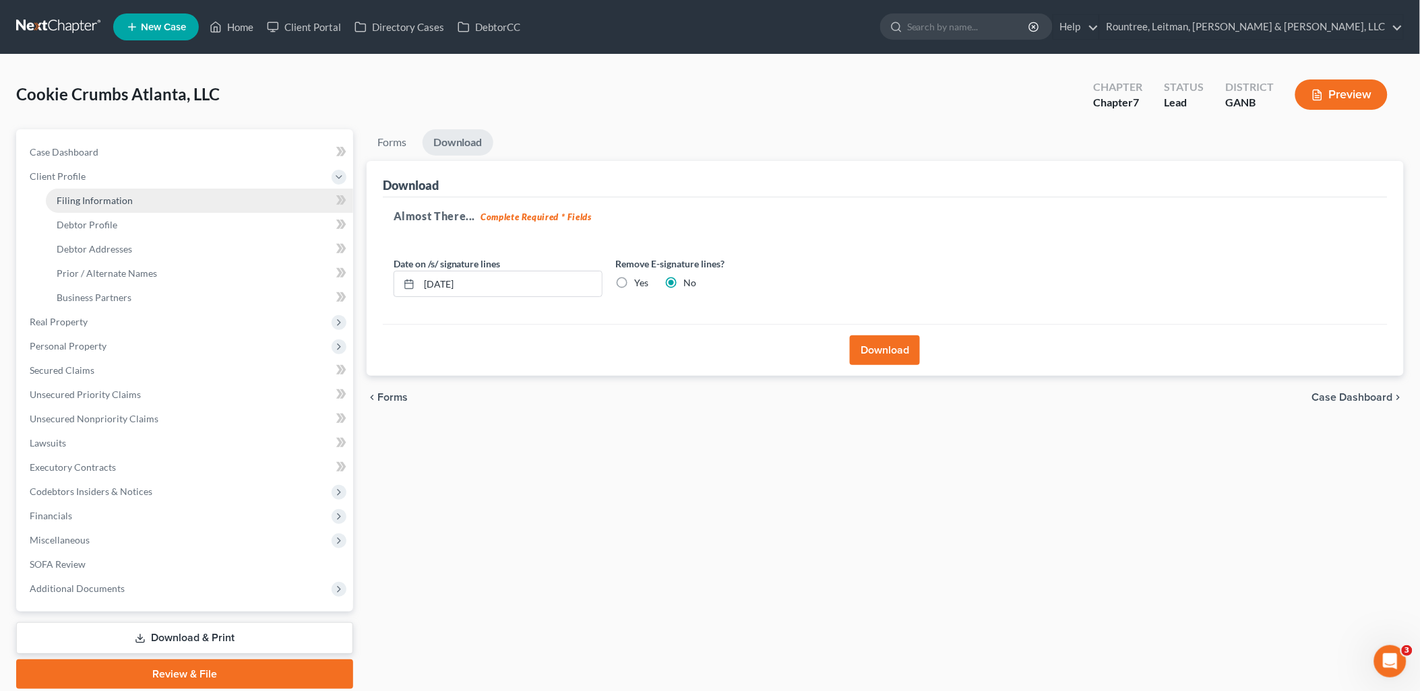
click at [125, 202] on span "Filing Information" at bounding box center [95, 200] width 76 height 11
select select "3"
select select "1"
select select "0"
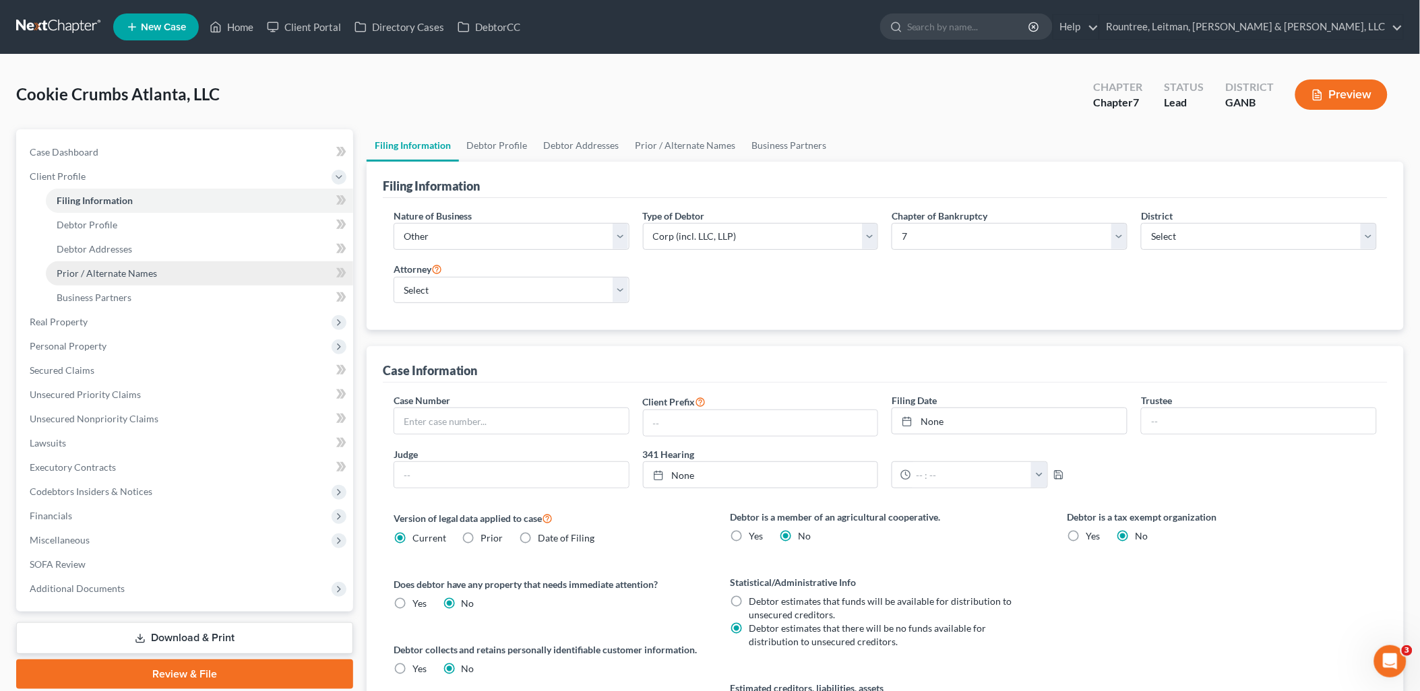
click at [143, 277] on span "Prior / Alternate Names" at bounding box center [107, 273] width 100 height 11
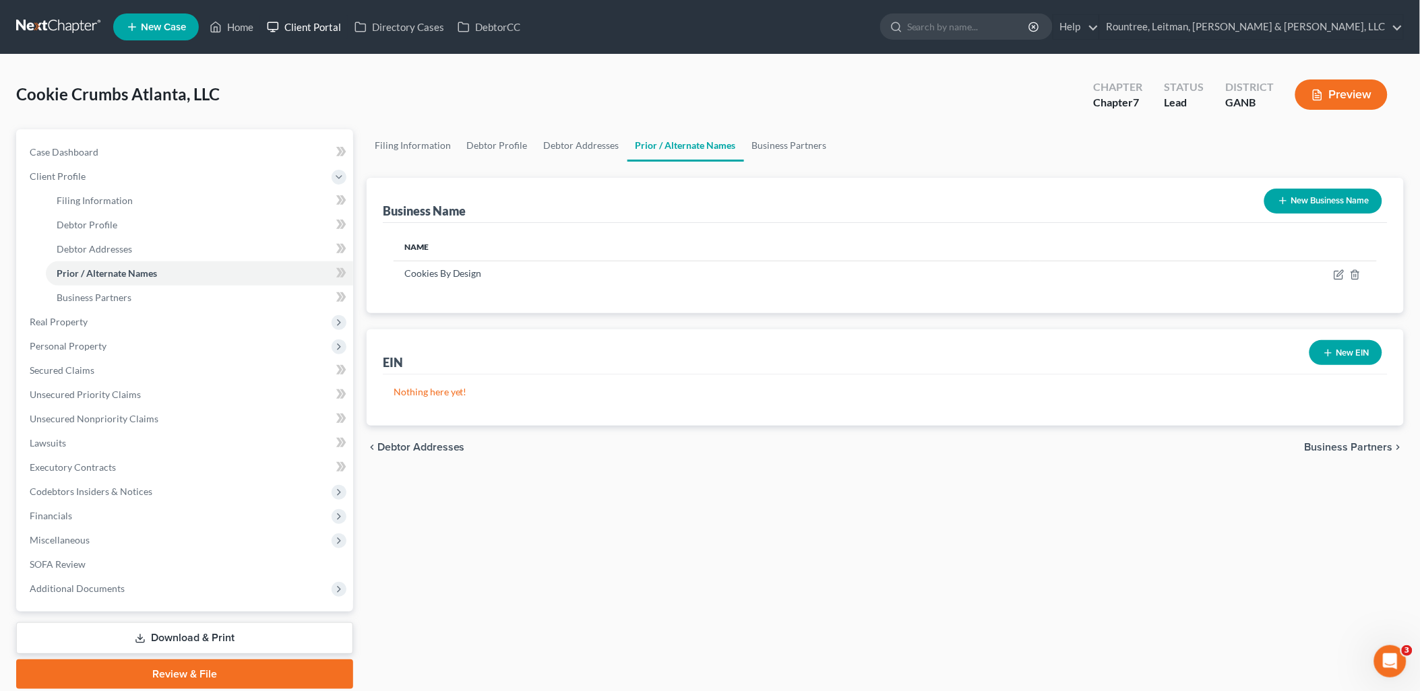
click at [309, 22] on link "Client Portal" at bounding box center [304, 27] width 88 height 24
